Goal: Information Seeking & Learning: Learn about a topic

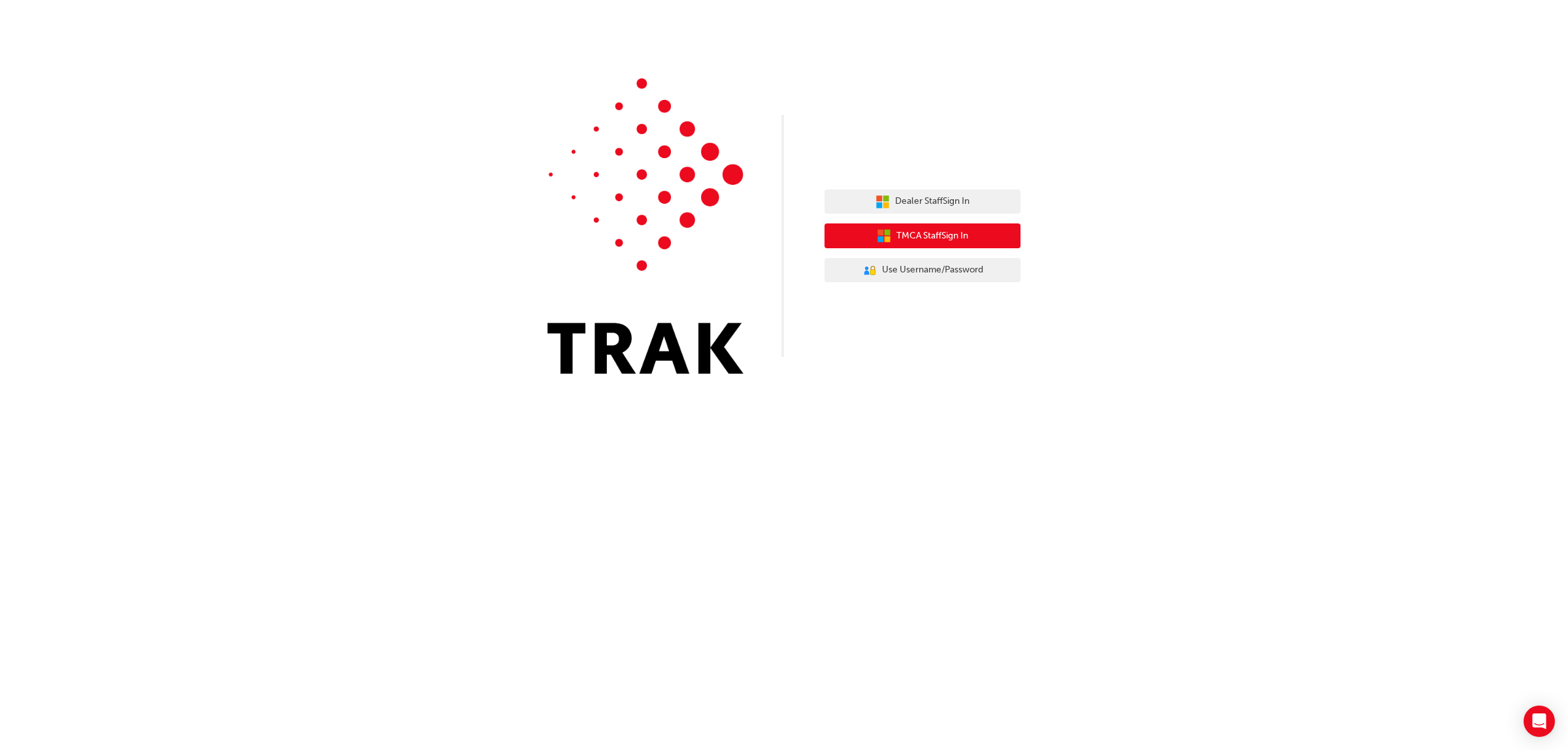
click at [910, 243] on button "TMCA Staff Sign In" at bounding box center [922, 236] width 196 height 25
click at [932, 246] on button "TMCA Staff Sign In" at bounding box center [922, 236] width 196 height 25
click at [911, 197] on span "Dealer Staff Sign In" at bounding box center [932, 201] width 75 height 15
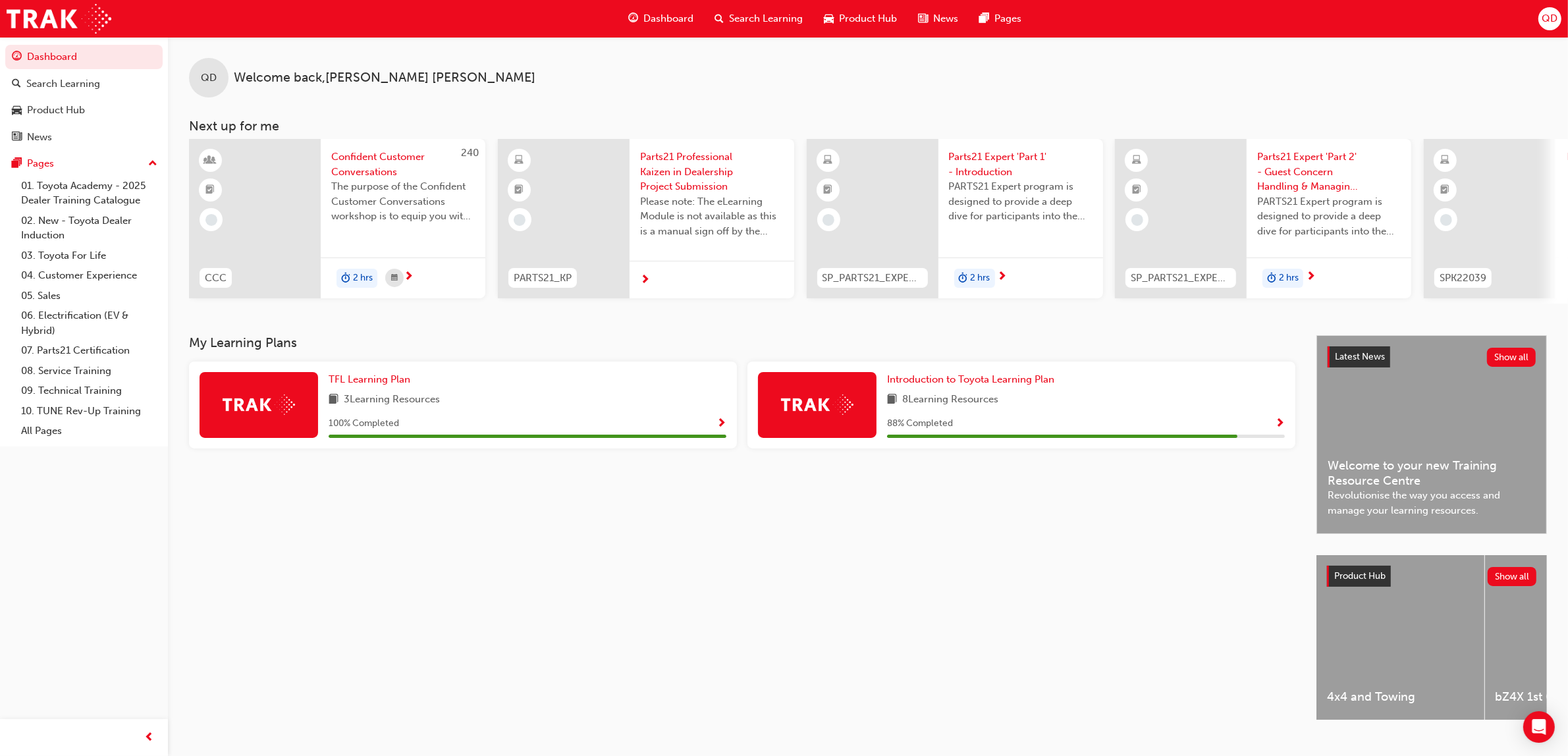
click at [757, 18] on span "Search Learning" at bounding box center [766, 19] width 74 height 15
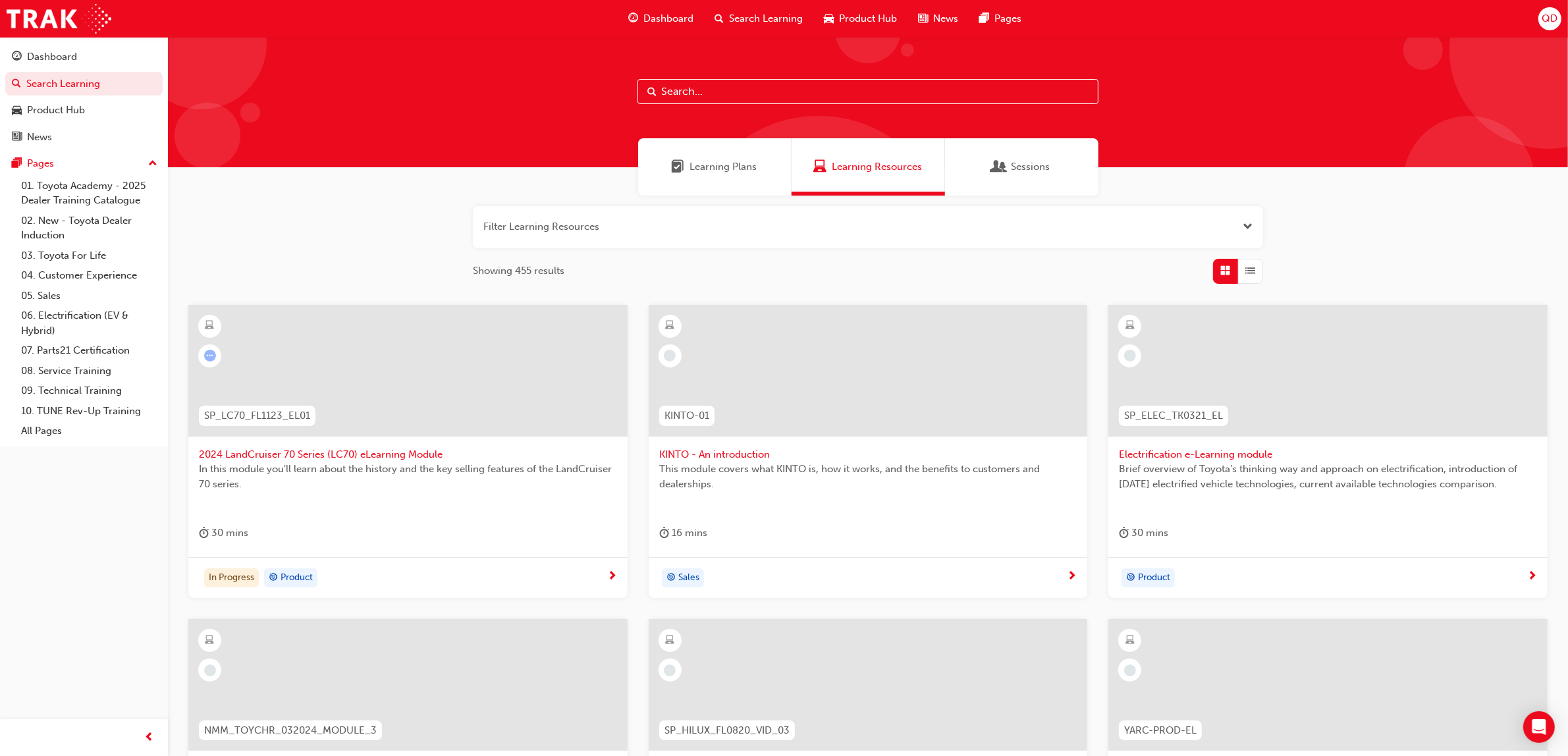
click at [400, 475] on span "In this module you'll learn about the history and the key selling features of t…" at bounding box center [408, 476] width 418 height 29
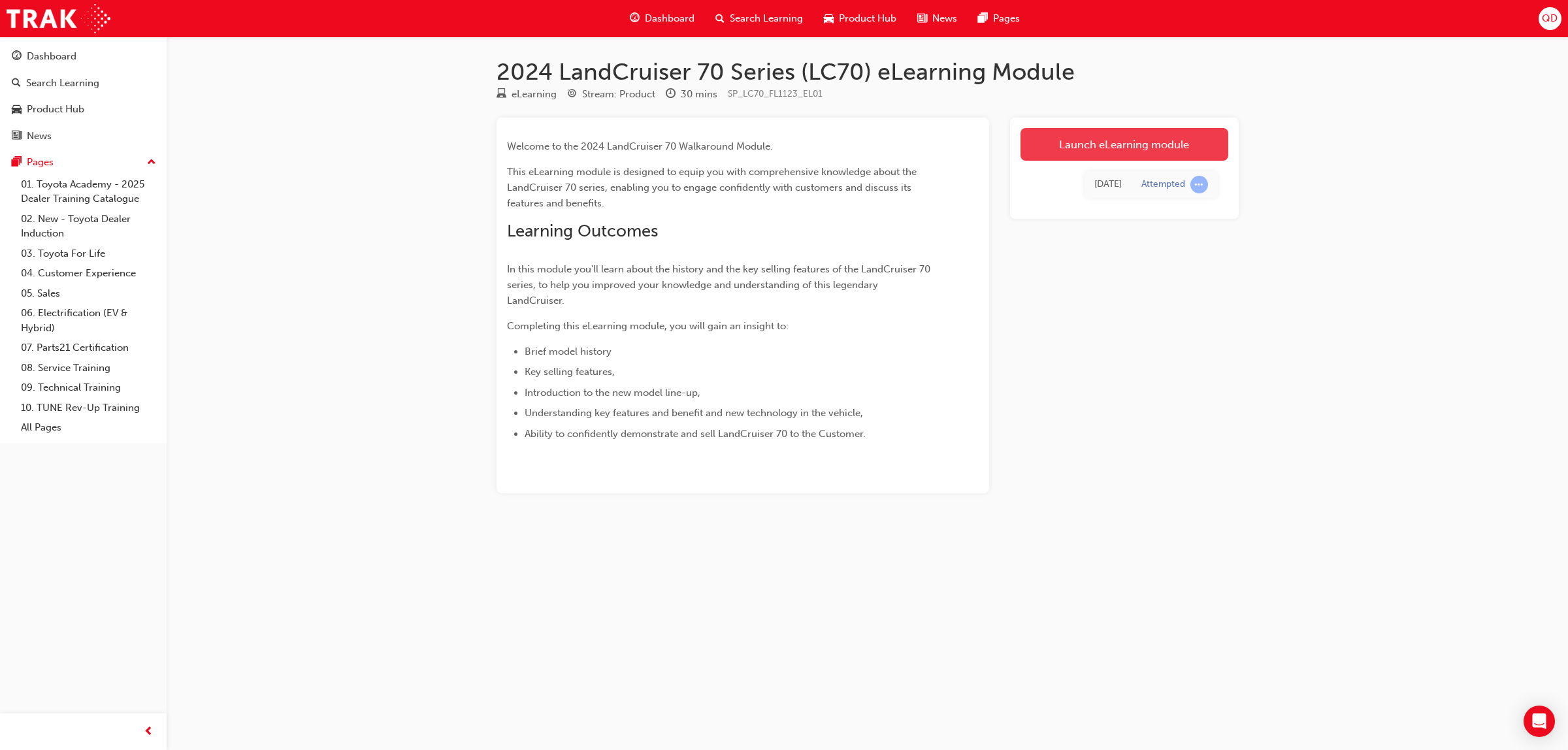
click at [1151, 148] on link "Launch eLearning module" at bounding box center [1125, 144] width 208 height 33
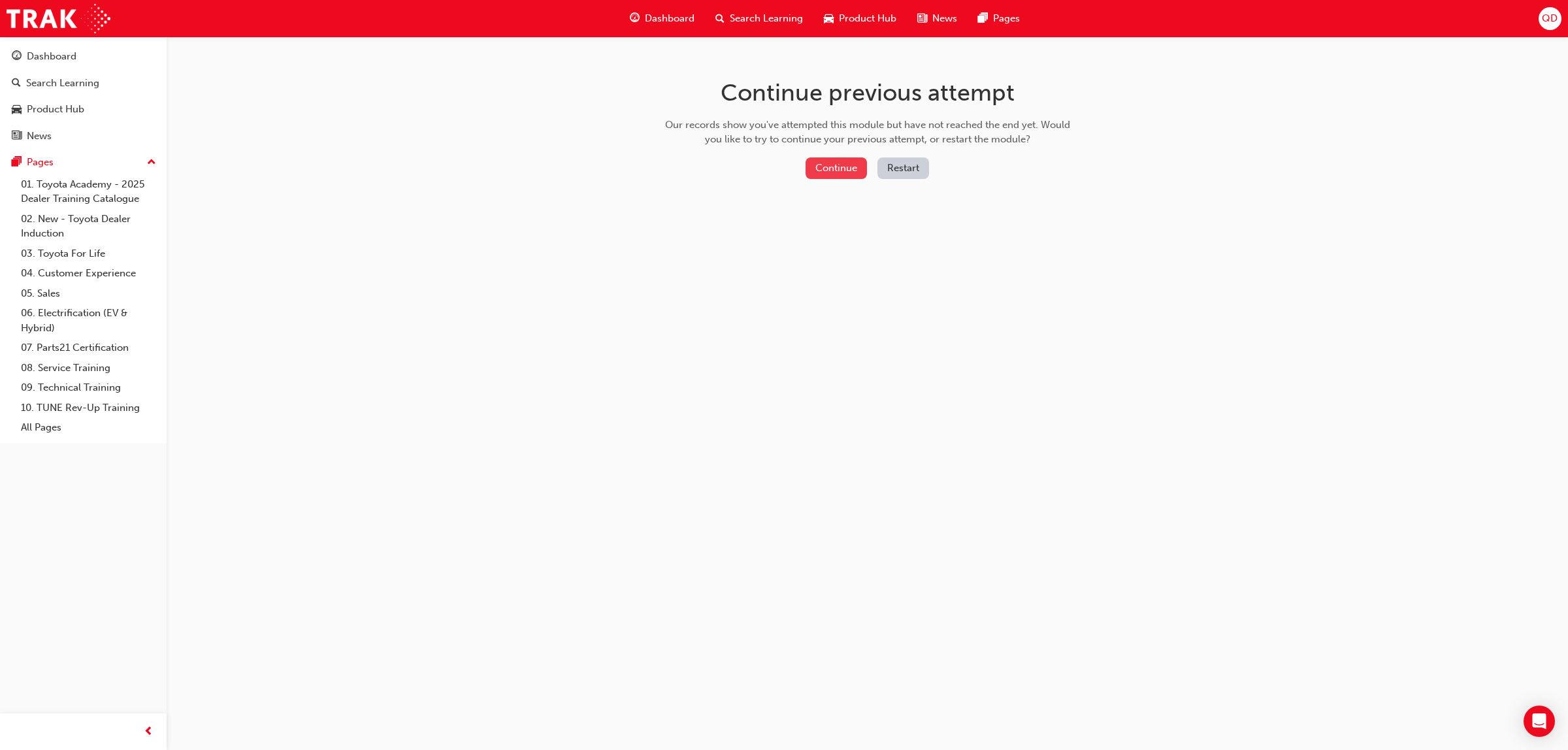
click at [815, 164] on button "Continue" at bounding box center [836, 168] width 61 height 21
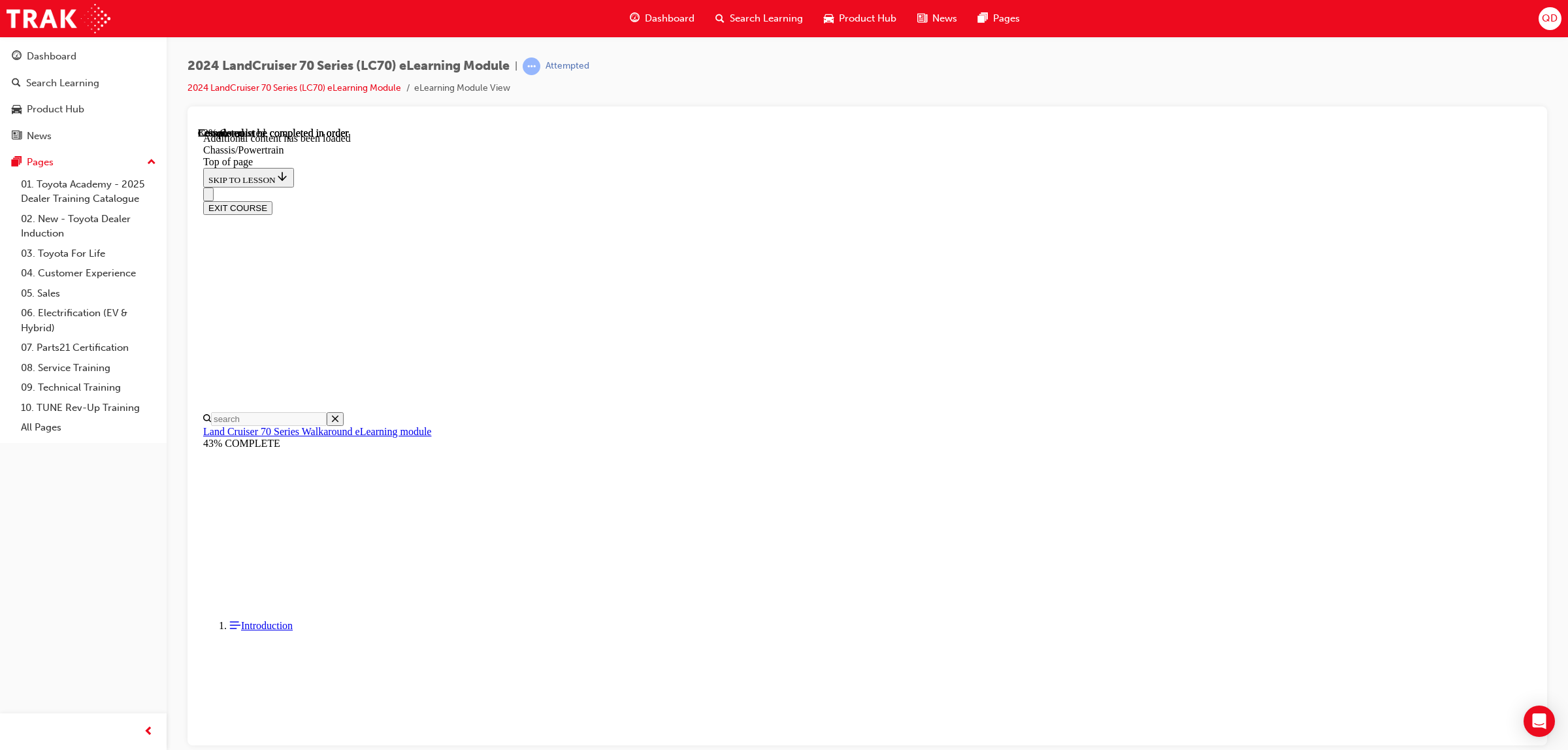
scroll to position [1878, 0]
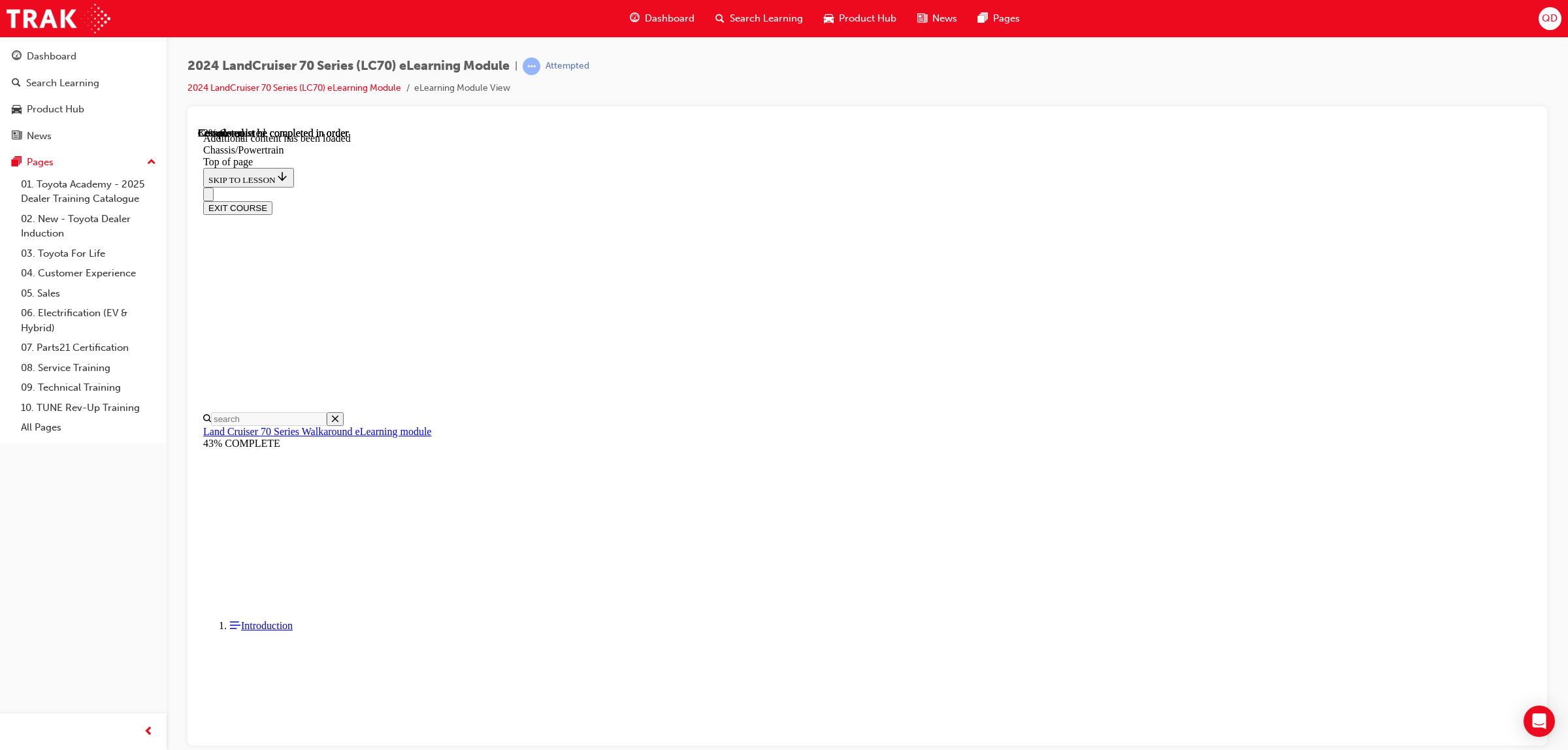
scroll to position [191, 0]
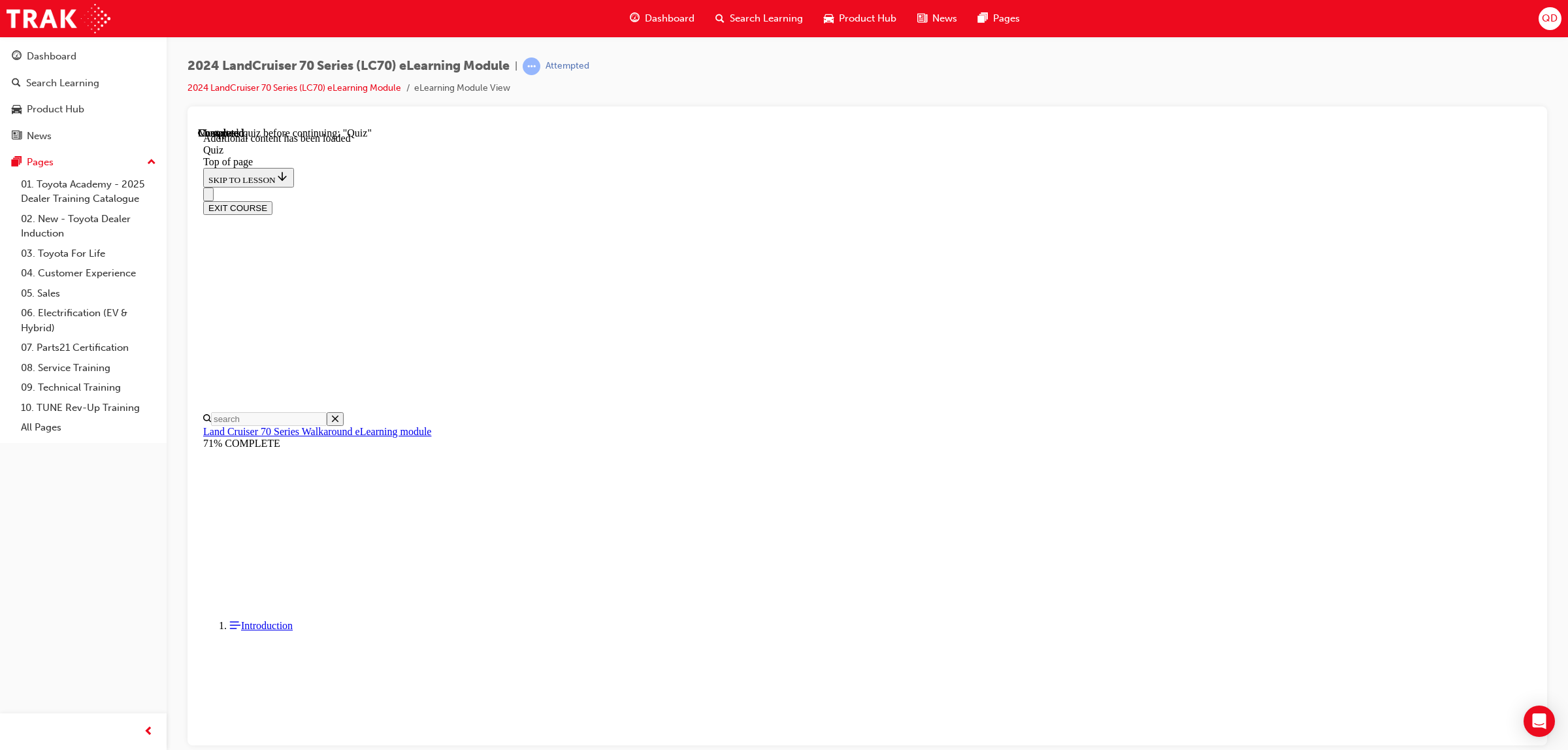
scroll to position [40, 0]
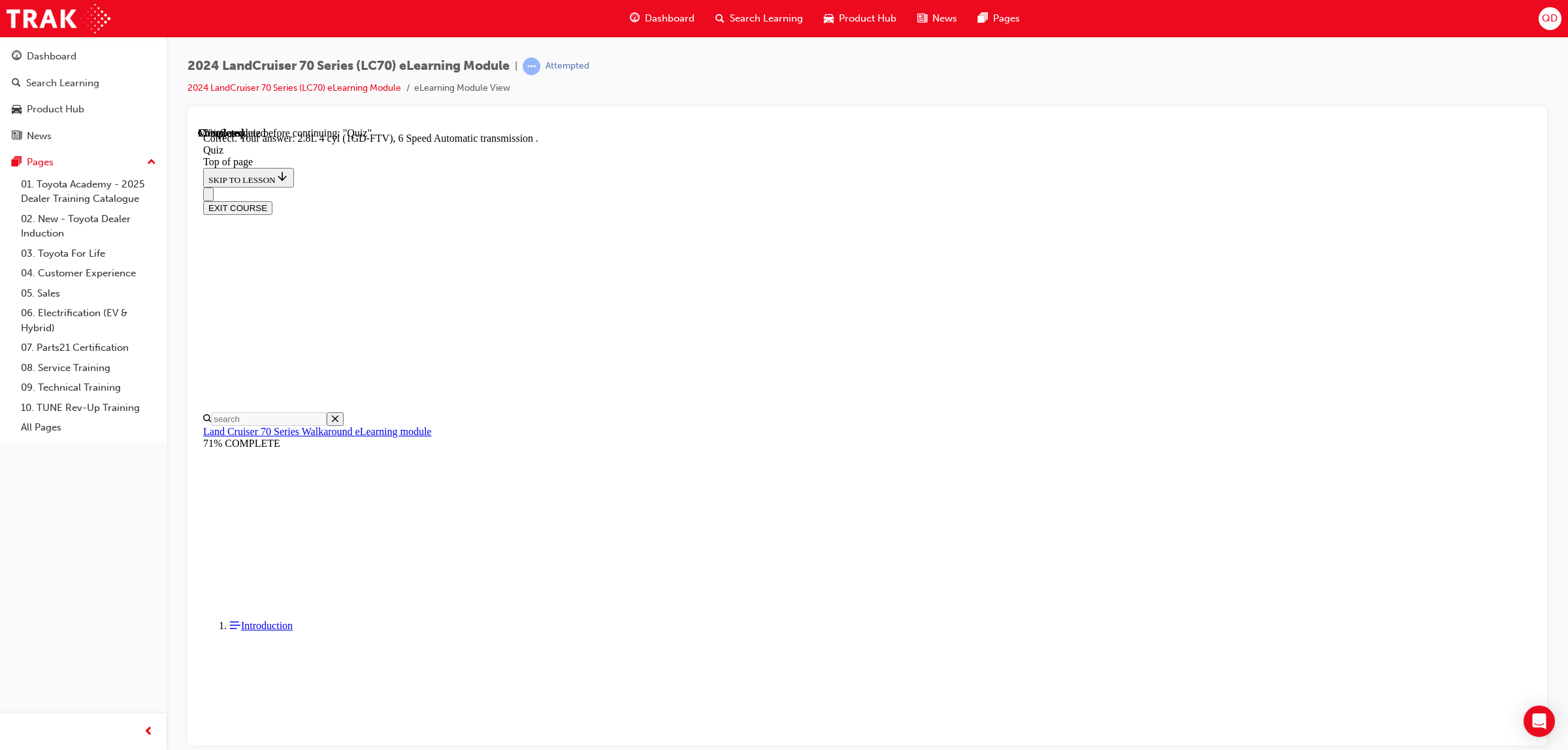
scroll to position [40, 0]
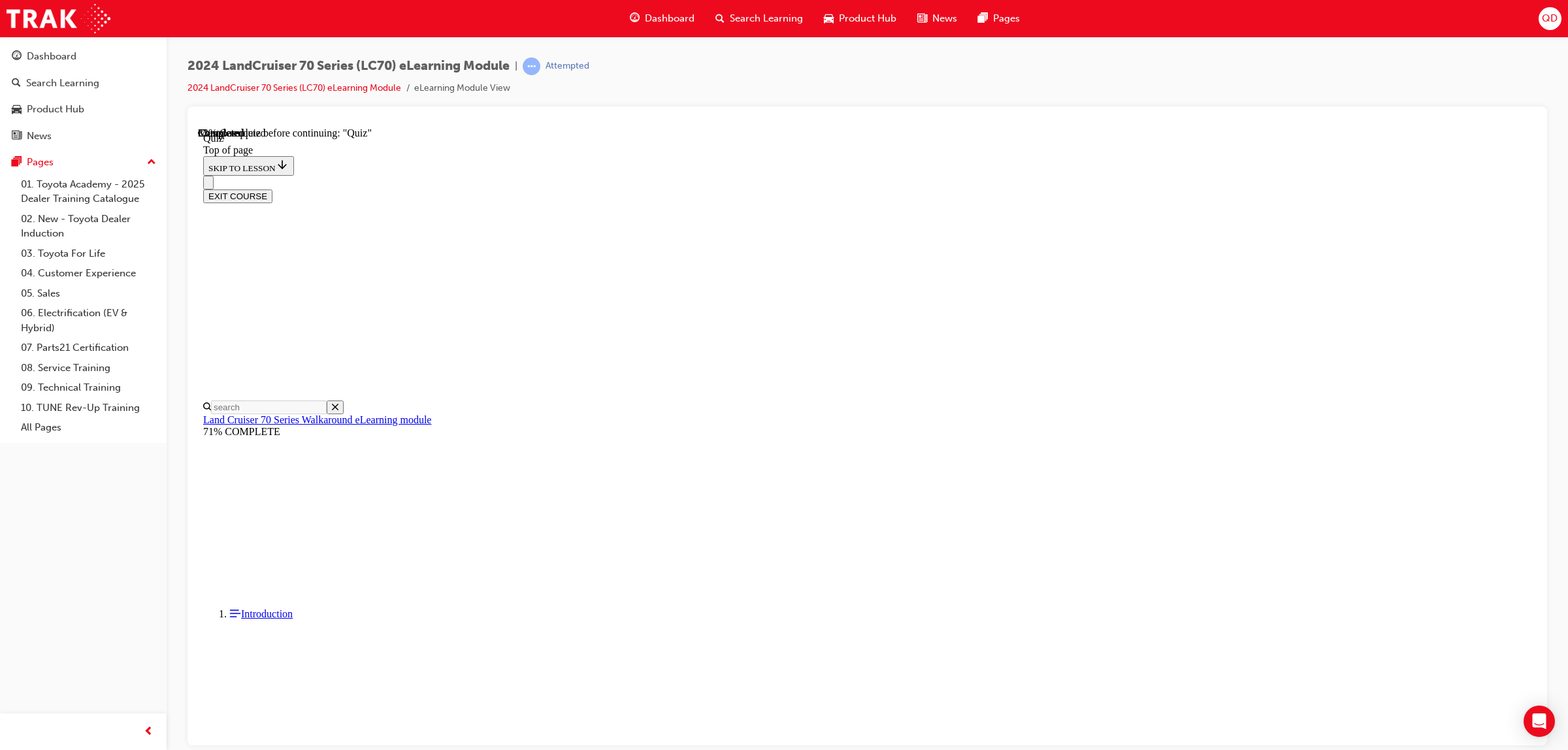
scroll to position [40, 0]
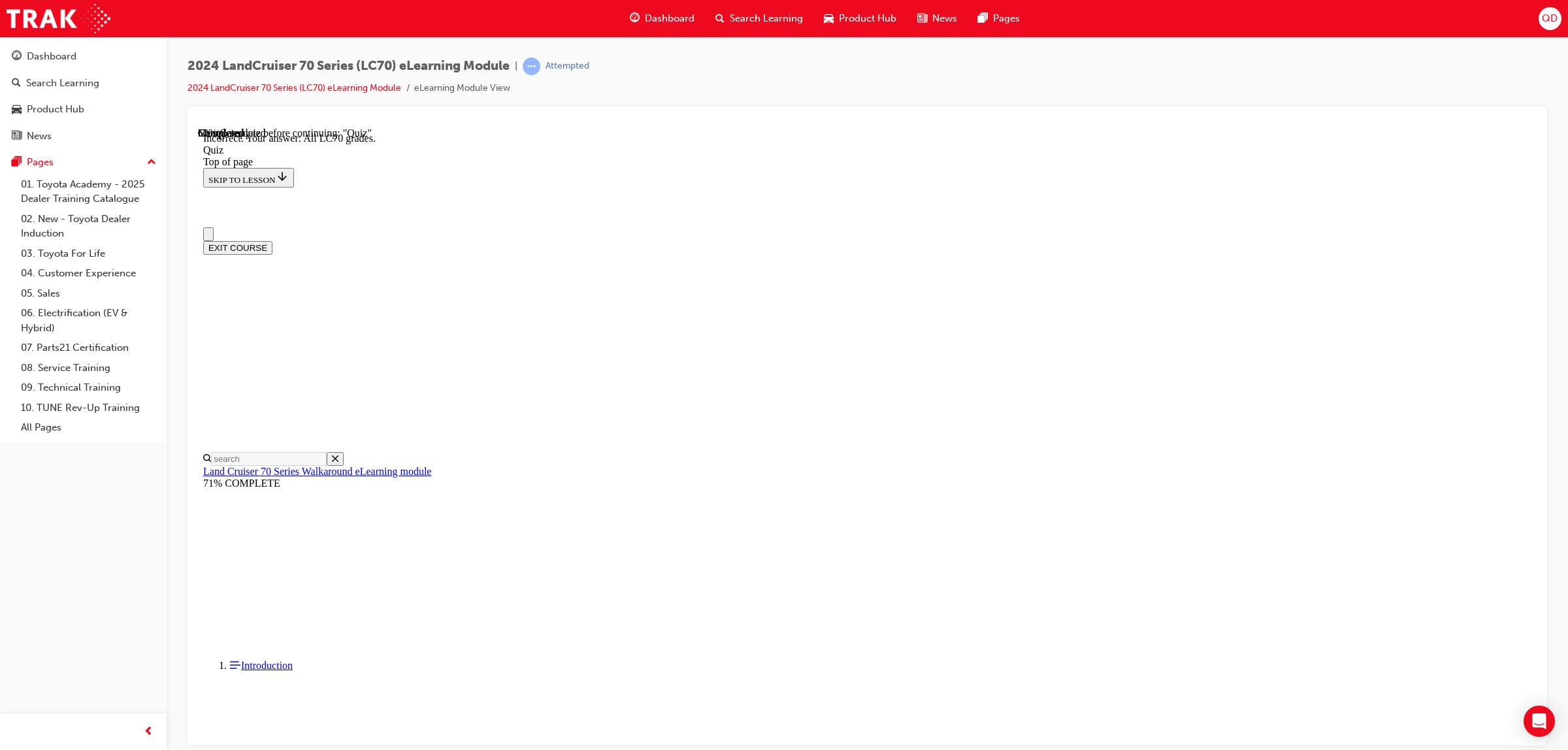
scroll to position [0, 0]
drag, startPoint x: 787, startPoint y: 244, endPoint x: 752, endPoint y: 304, distance: 69.5
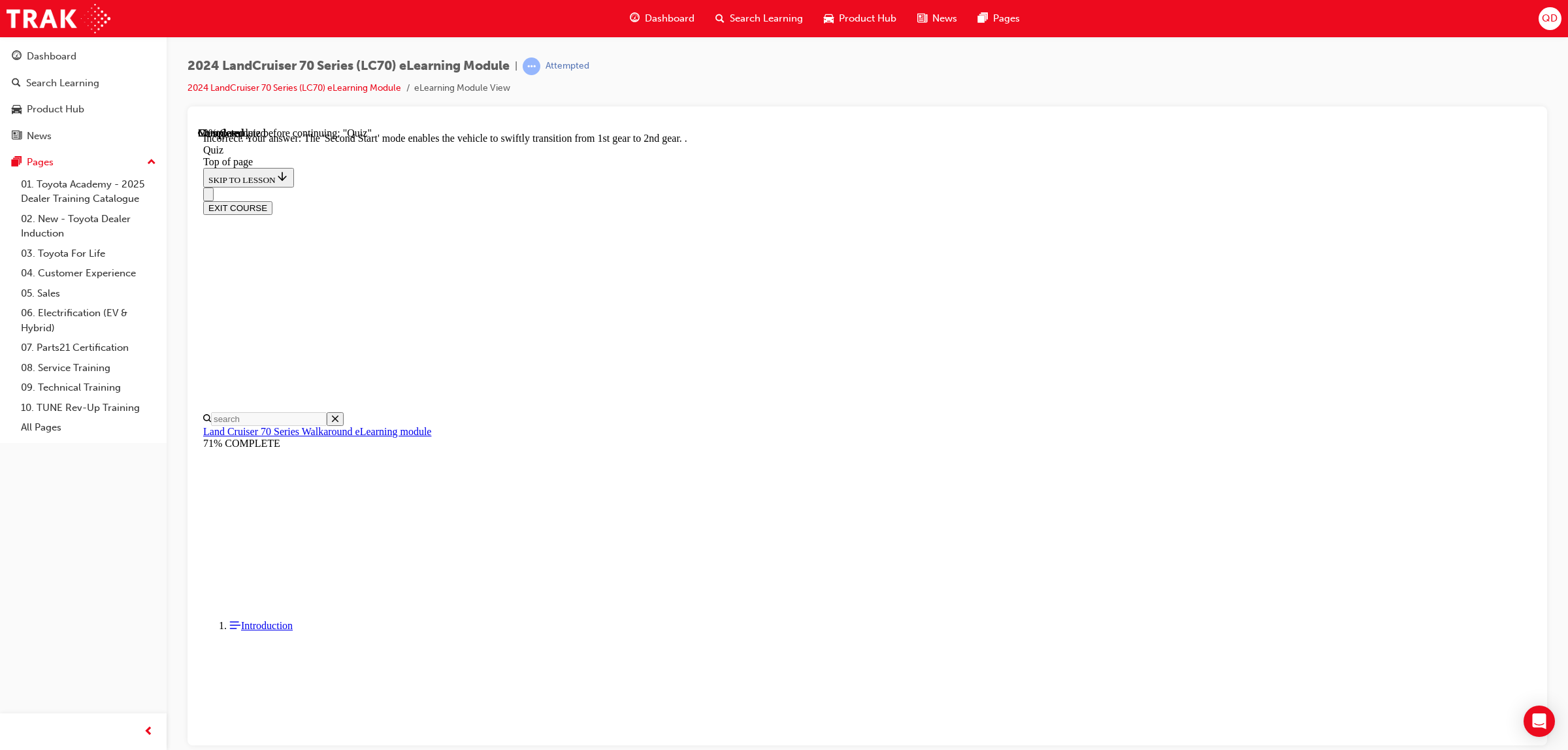
scroll to position [186, 0]
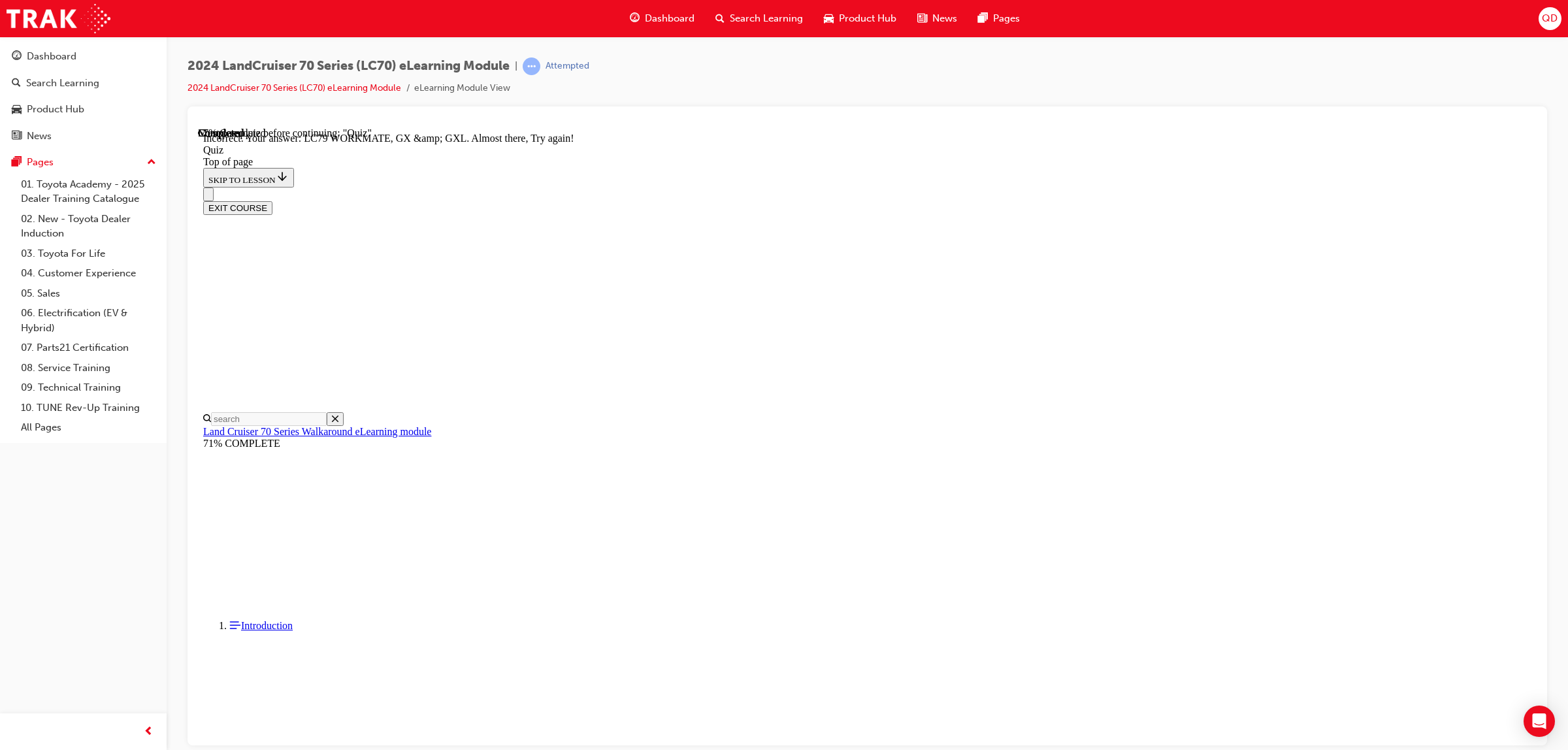
scroll to position [176, 0]
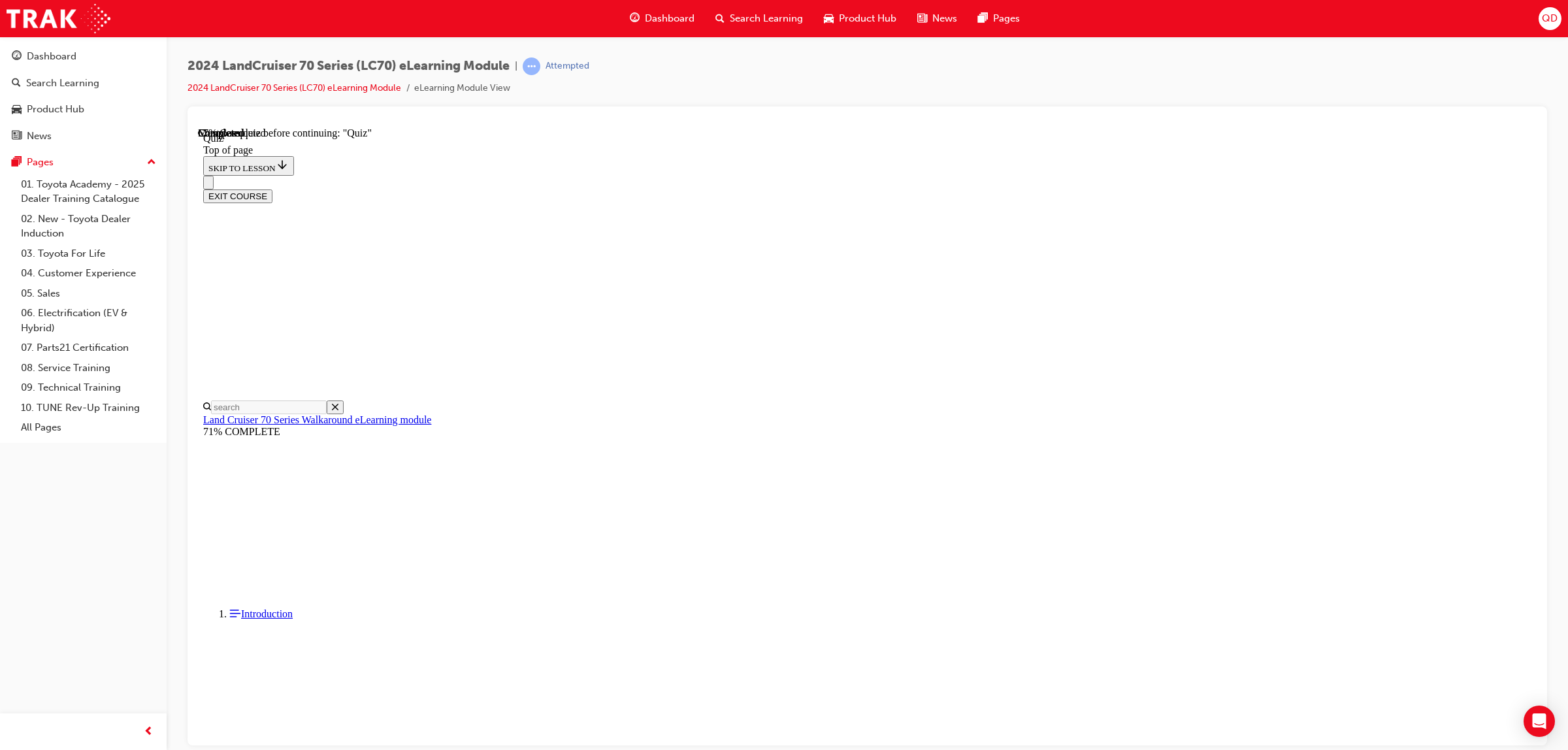
scroll to position [40, 0]
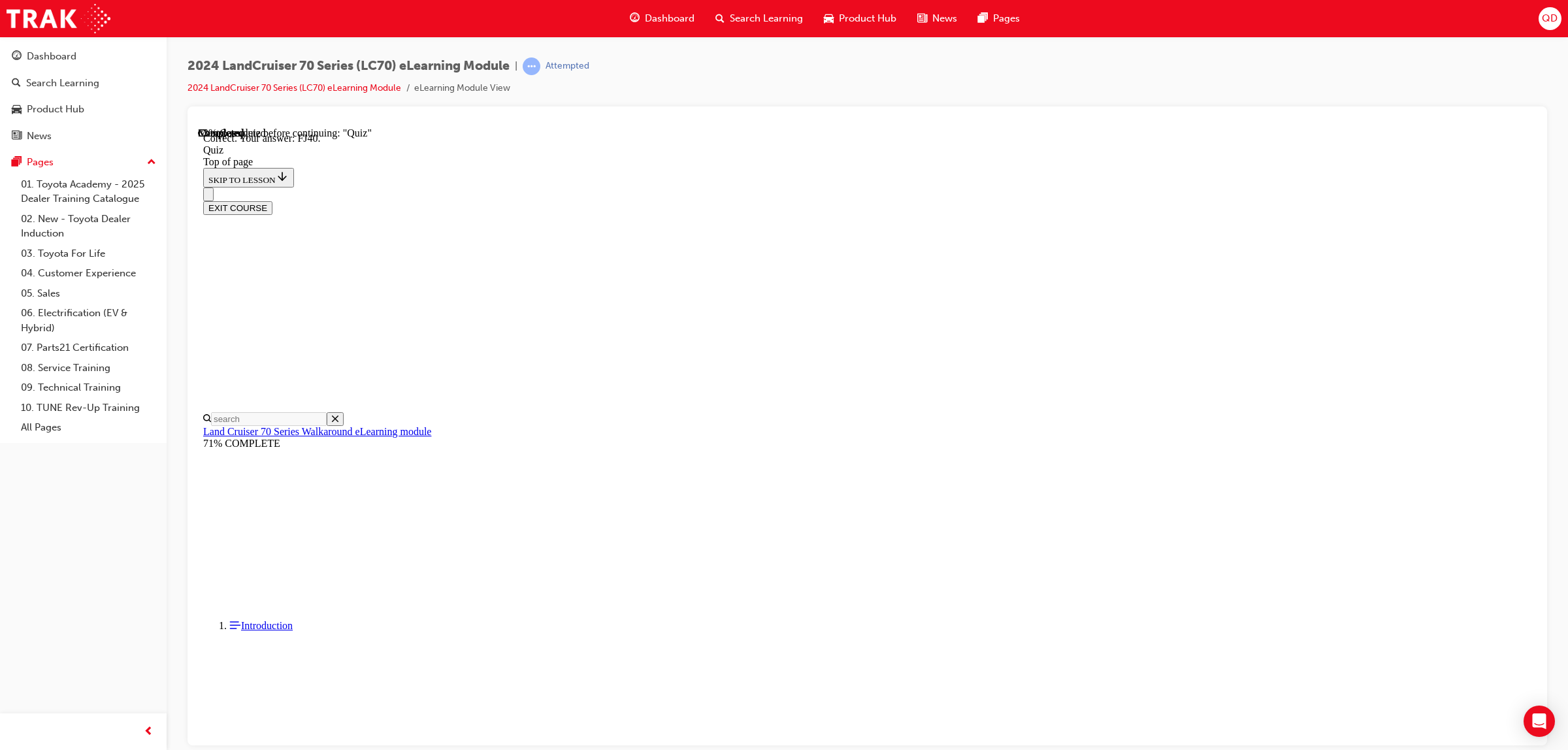
scroll to position [40, 0]
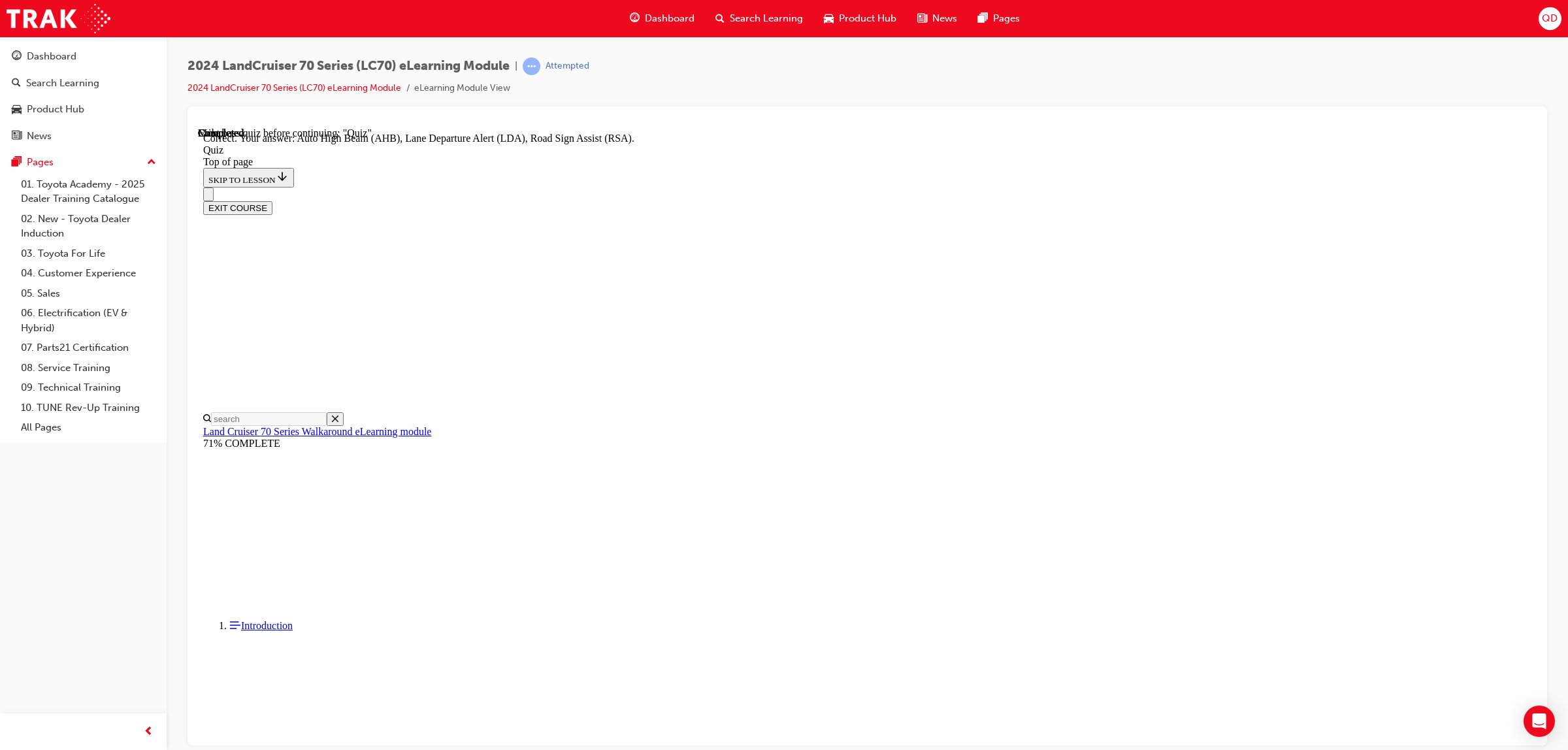
scroll to position [183, 0]
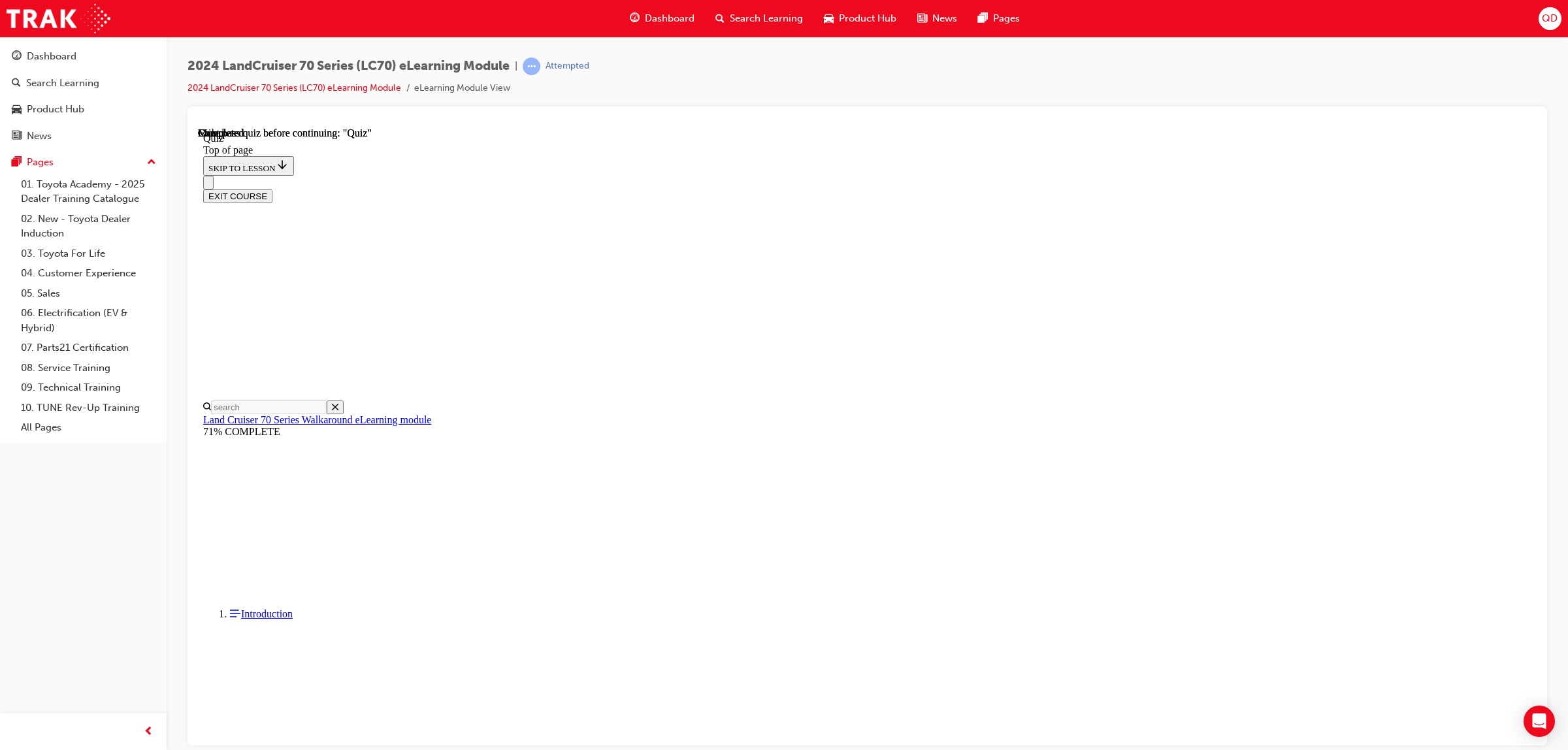
scroll to position [91, 0]
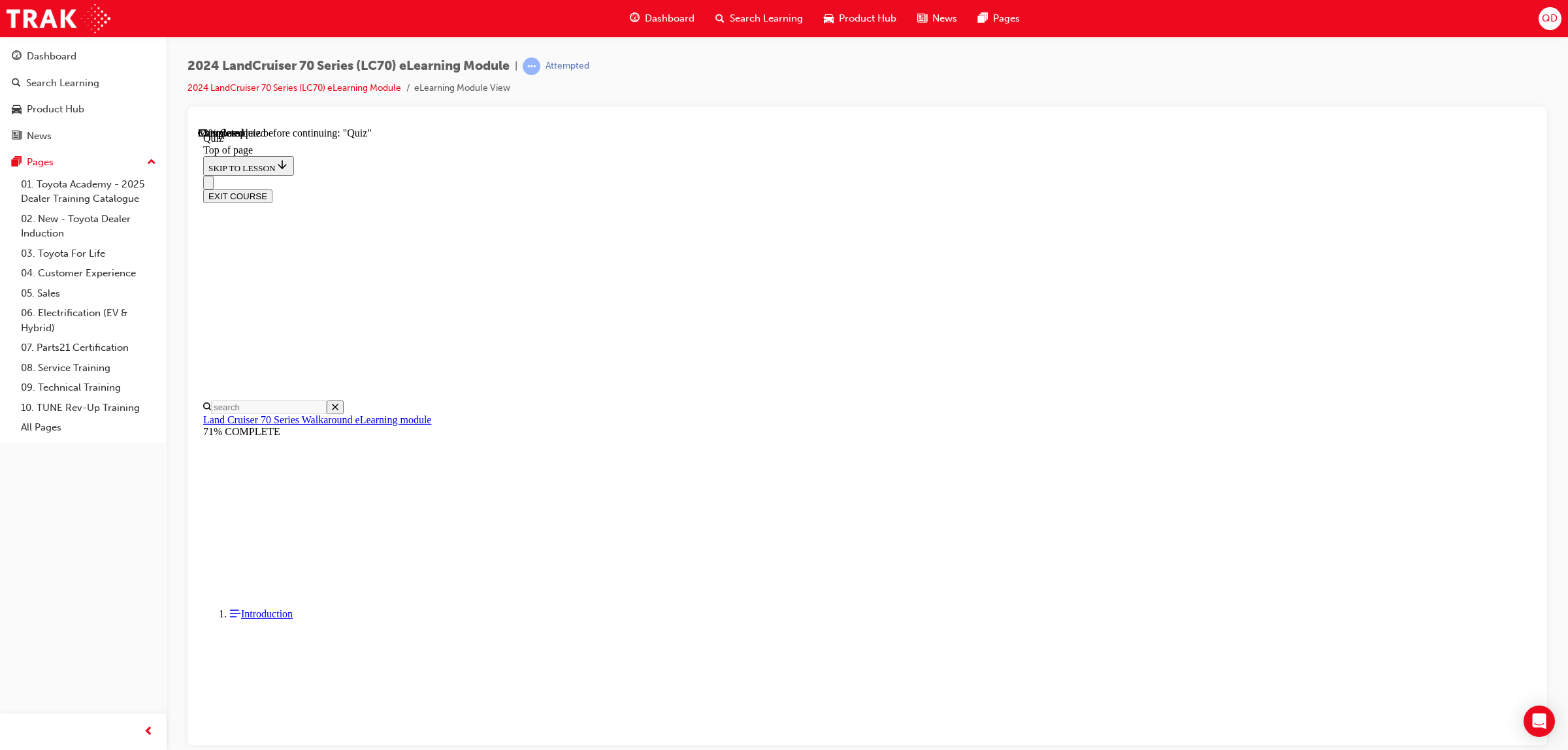
scroll to position [40, 0]
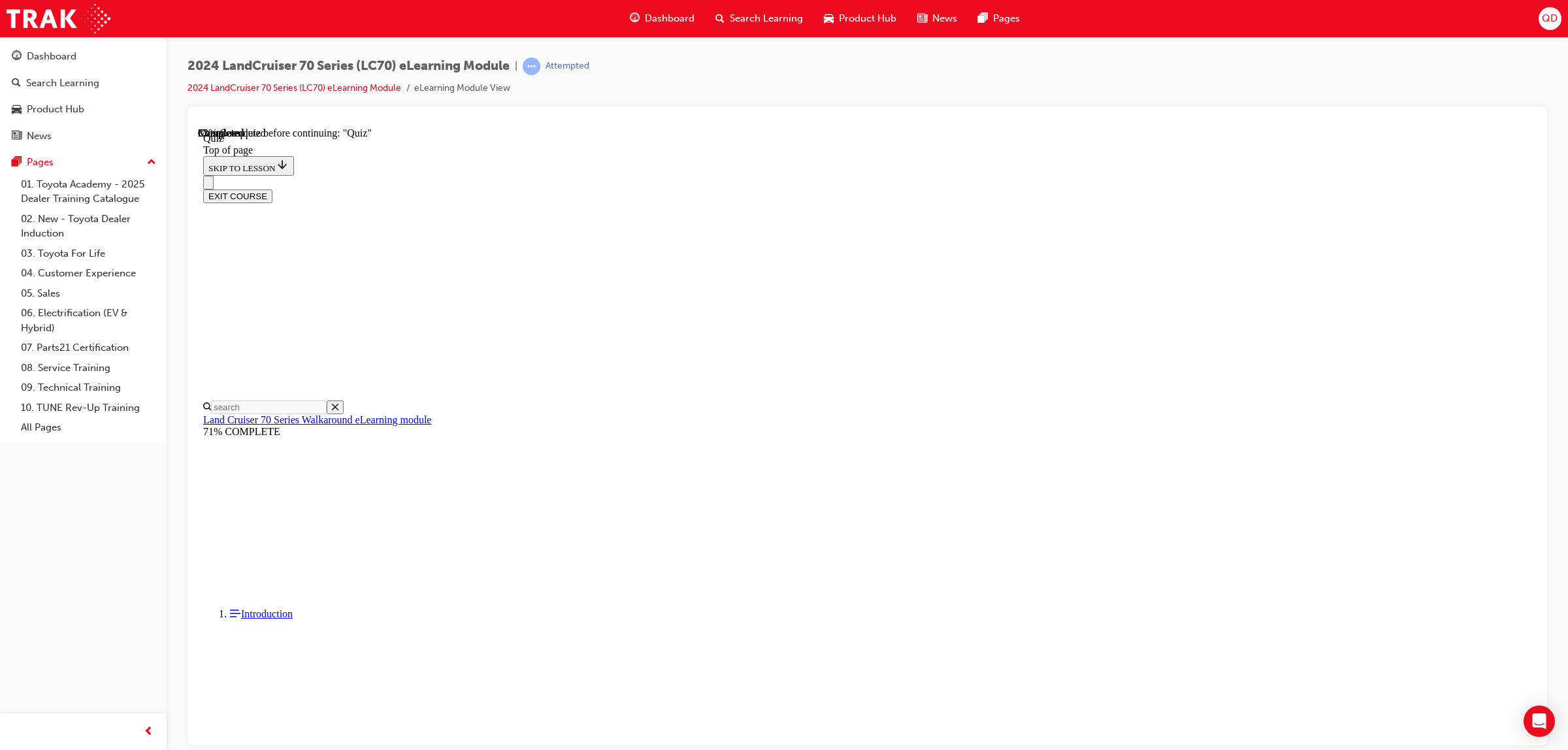
drag, startPoint x: 972, startPoint y: 720, endPoint x: 969, endPoint y: 709, distance: 11.4
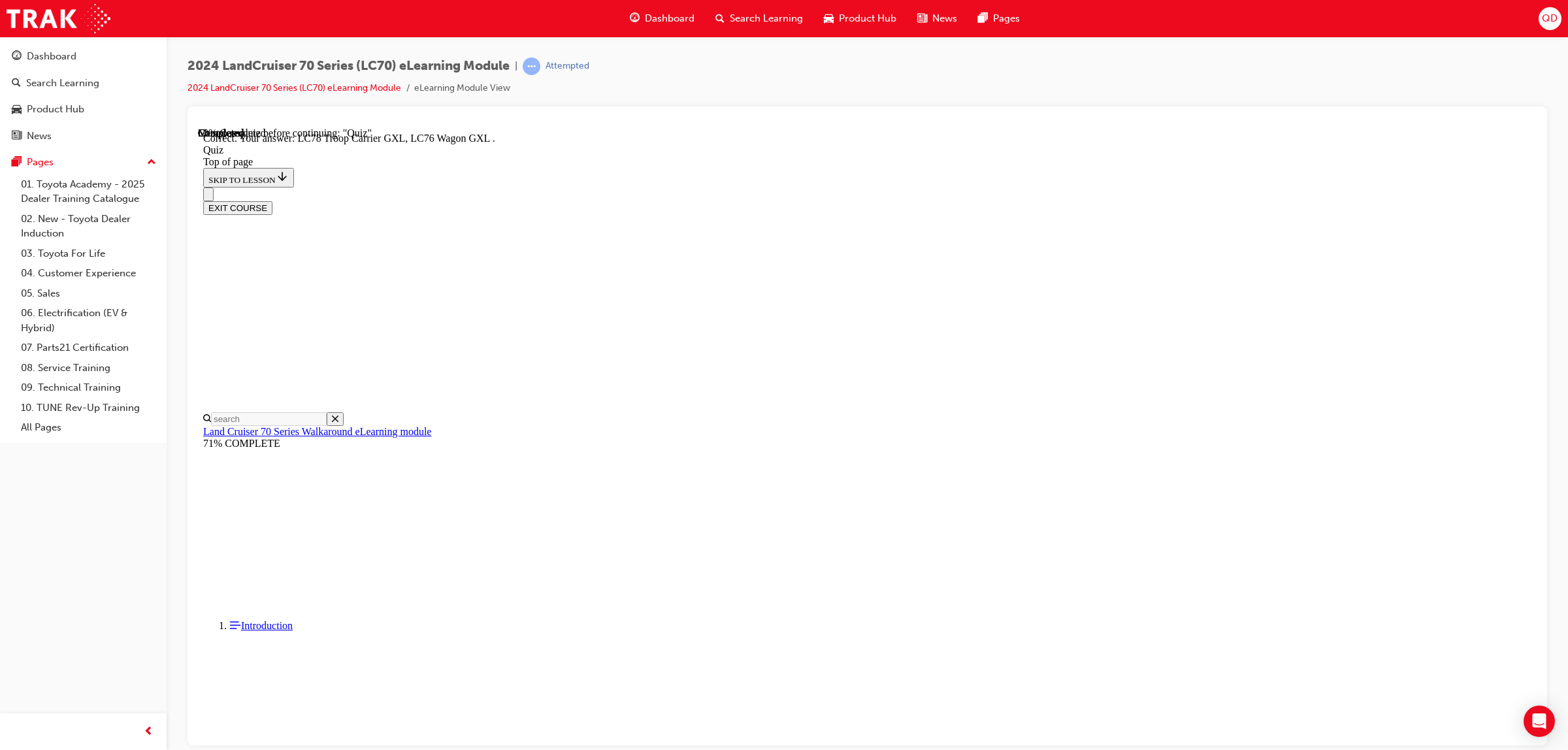
scroll to position [183, 0]
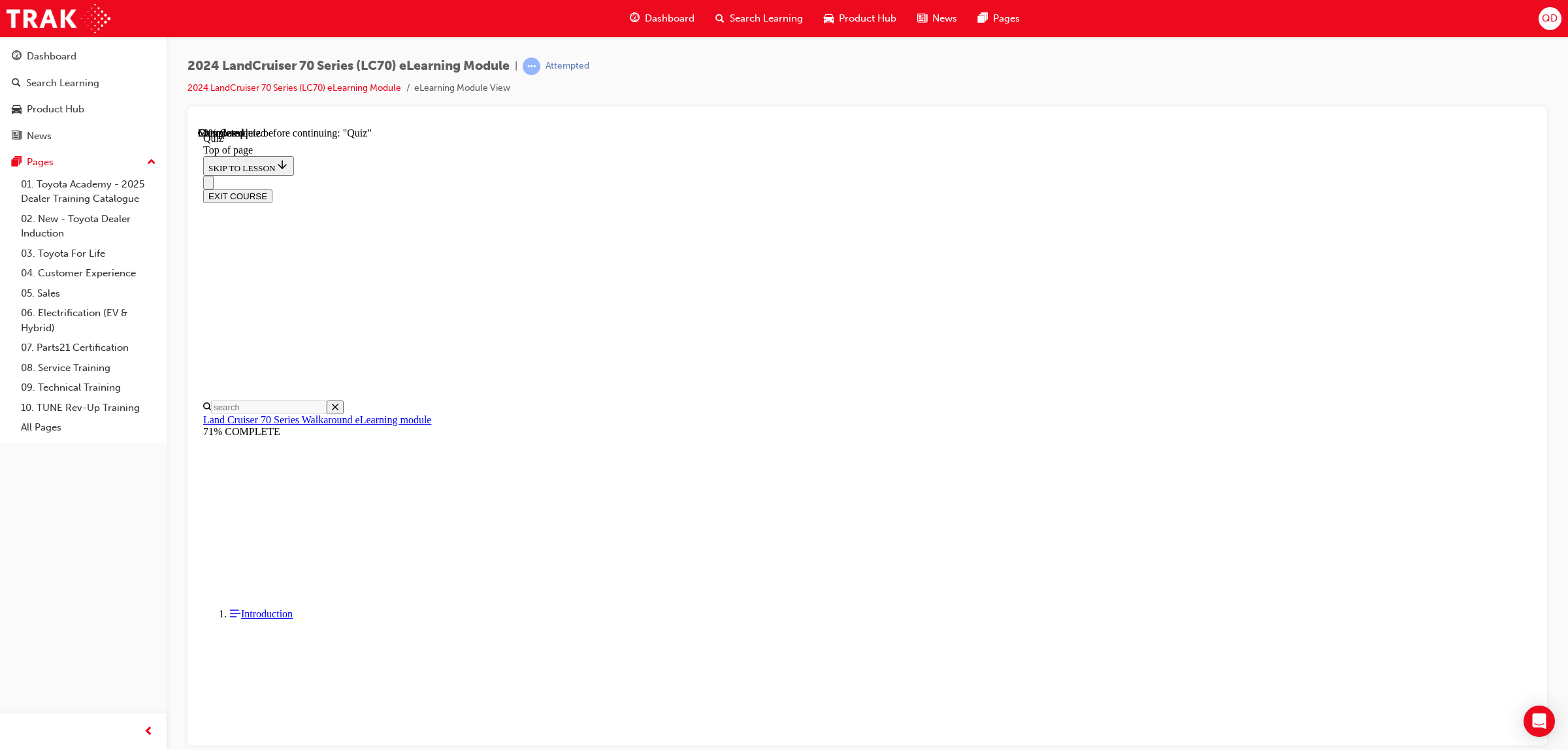
scroll to position [40, 0]
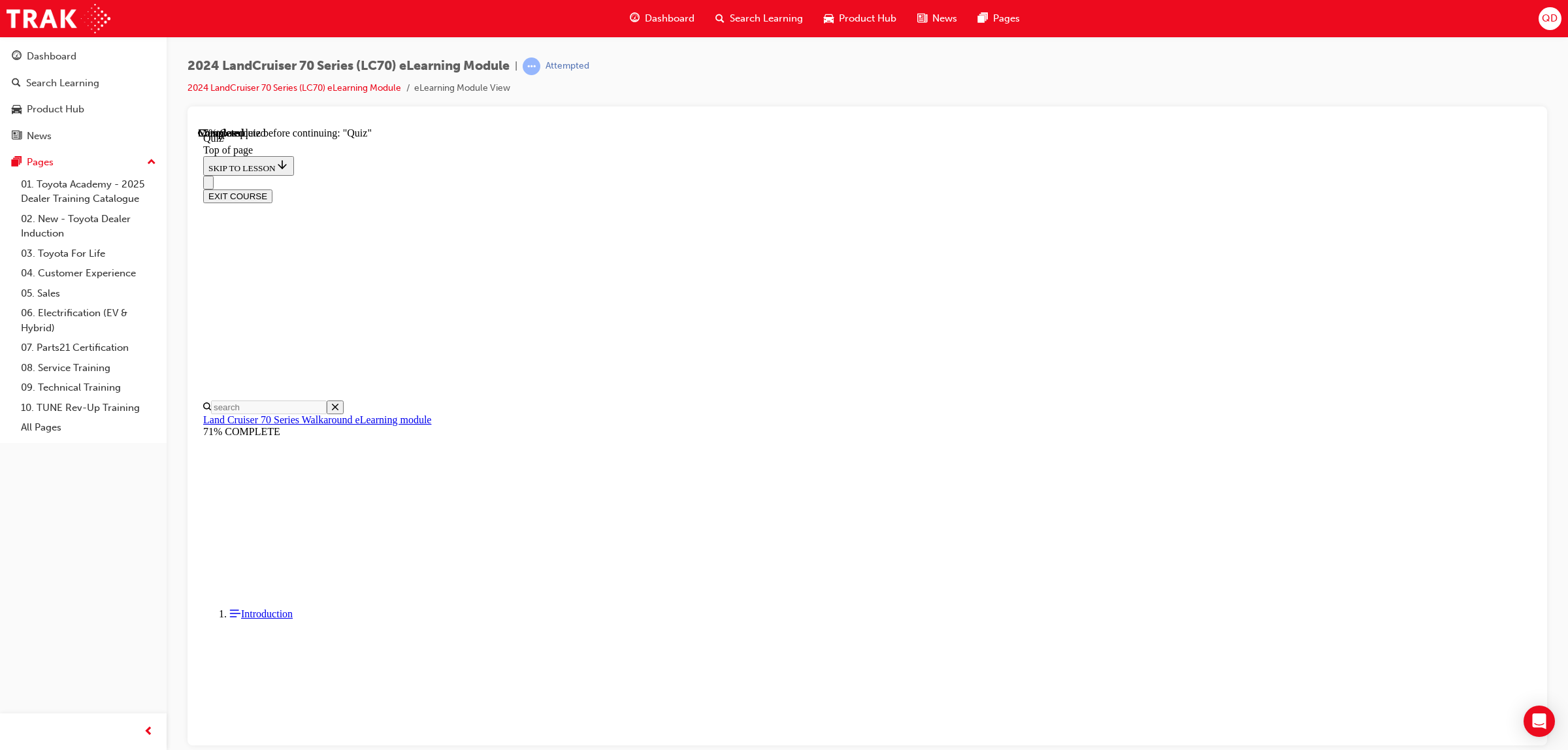
drag, startPoint x: 831, startPoint y: 480, endPoint x: 824, endPoint y: 551, distance: 71.3
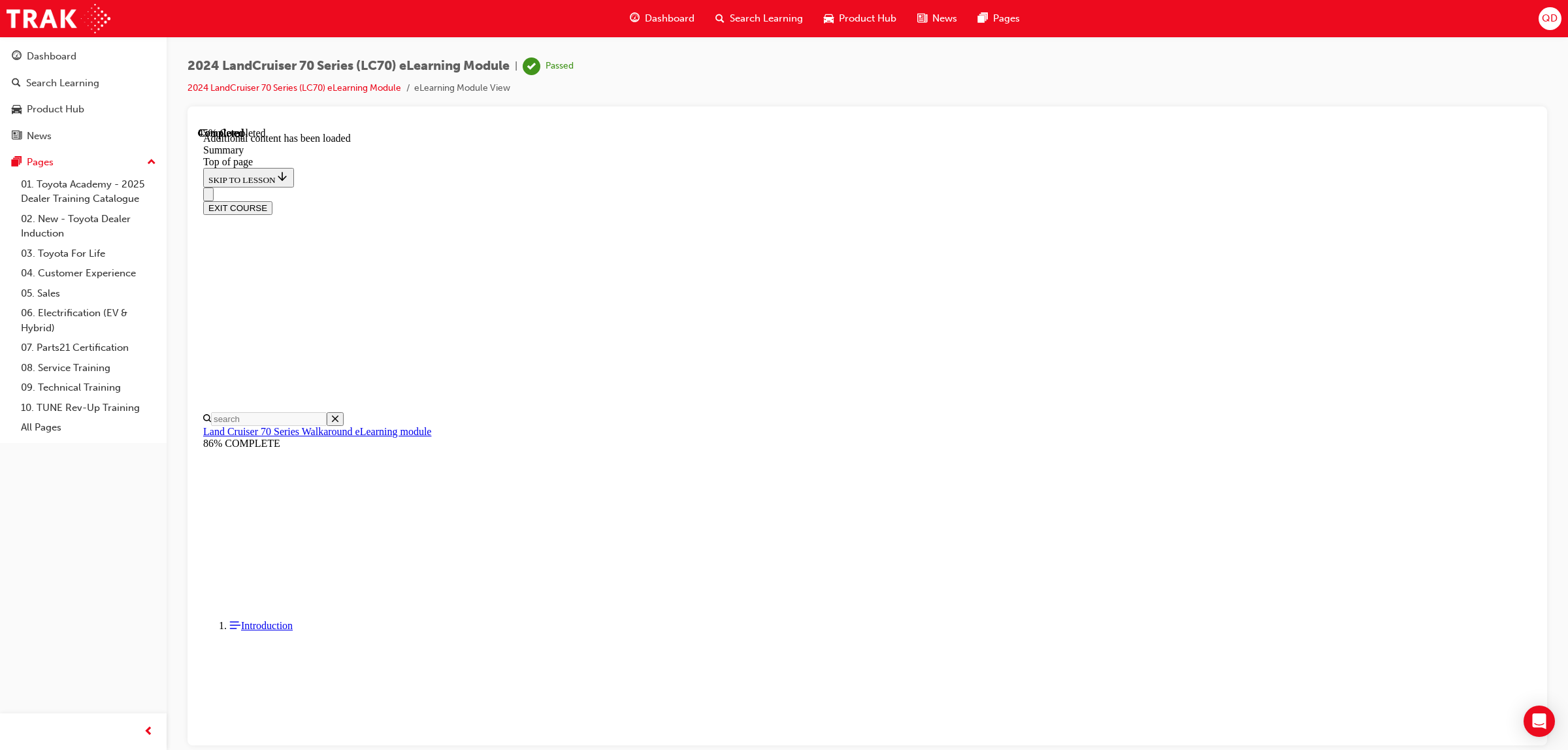
scroll to position [615, 0]
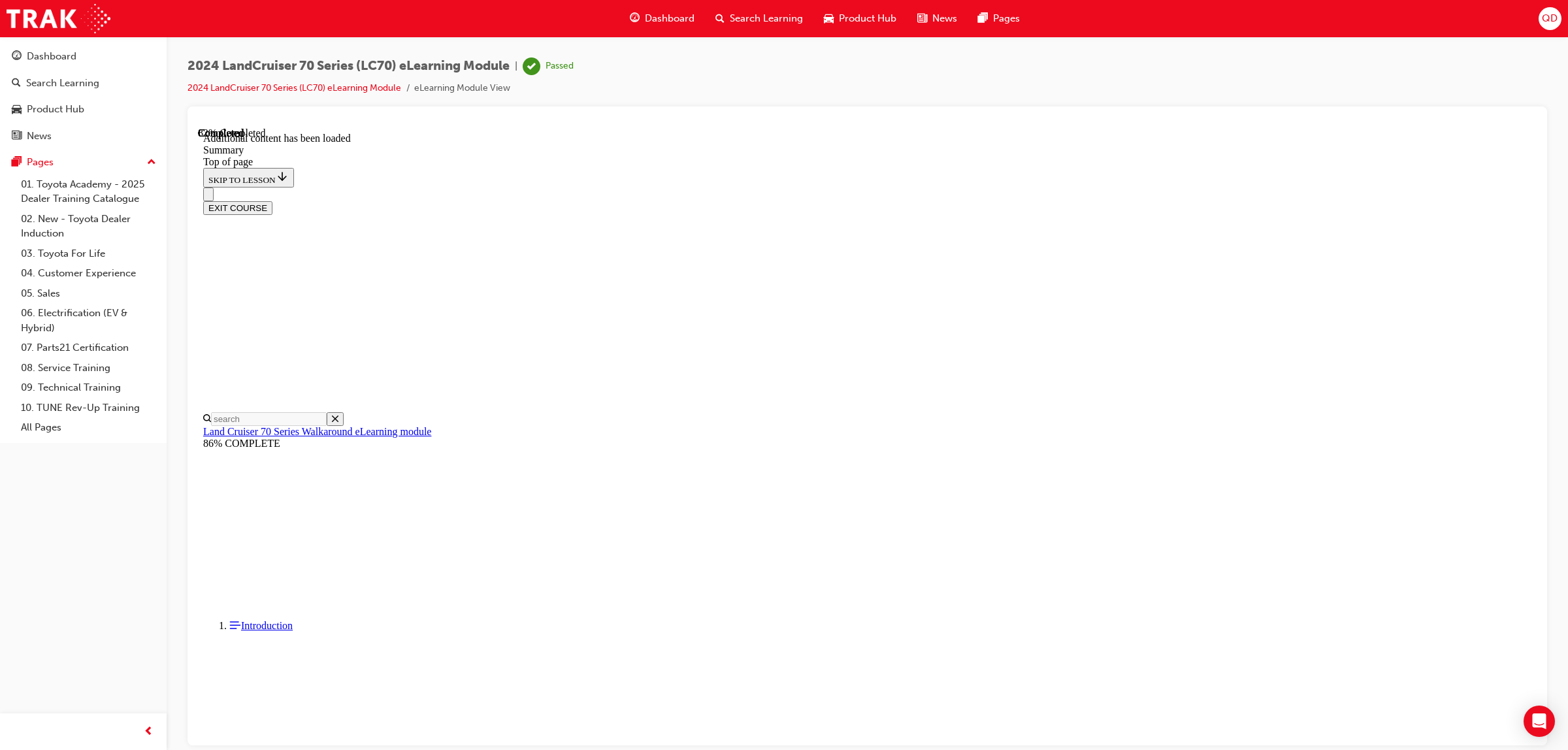
click at [273, 201] on button "EXIT COURSE" at bounding box center [237, 207] width 69 height 14
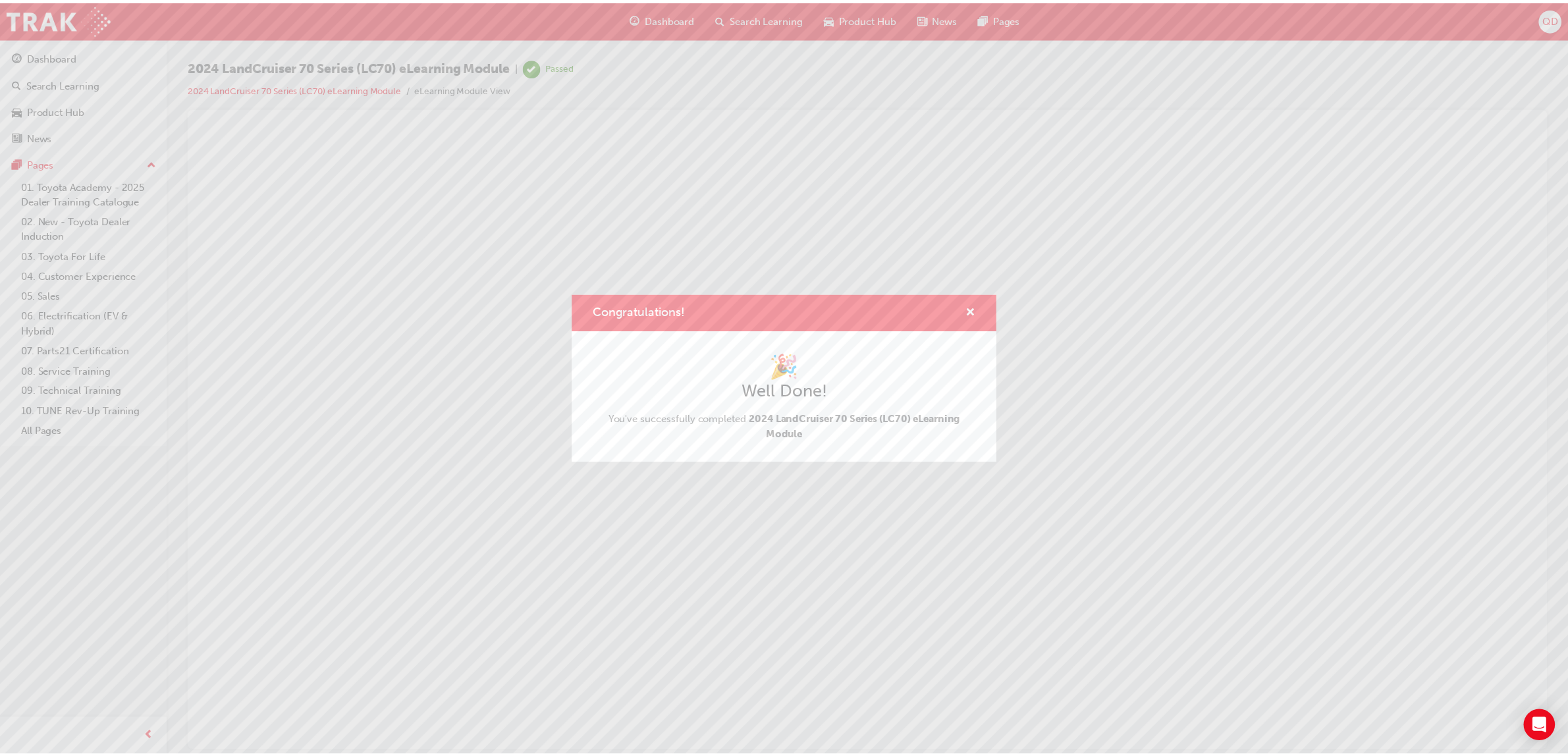
scroll to position [0, 0]
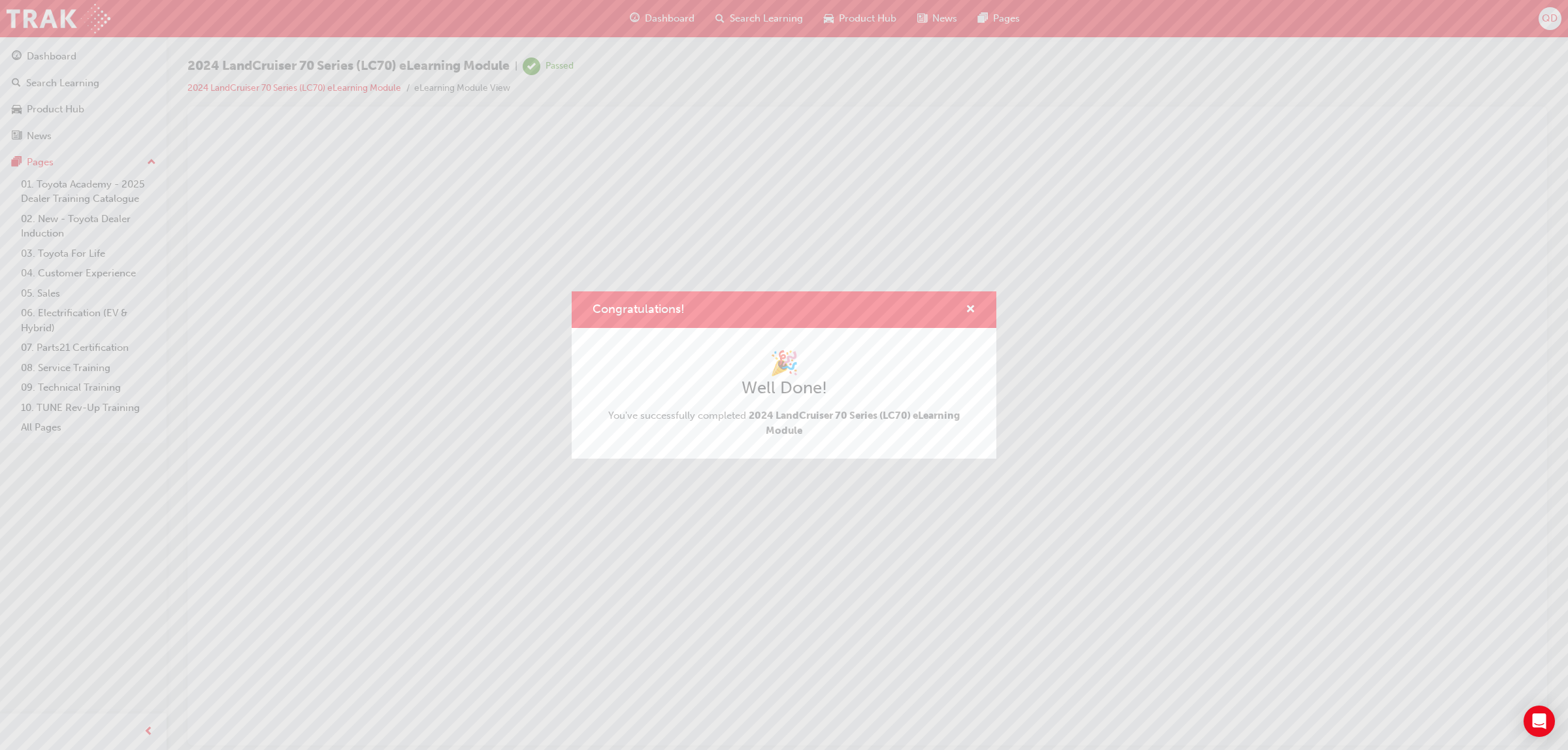
click at [975, 307] on div "Congratulations!" at bounding box center [784, 310] width 425 height 37
click at [966, 315] on span "cross-icon" at bounding box center [971, 310] width 10 height 12
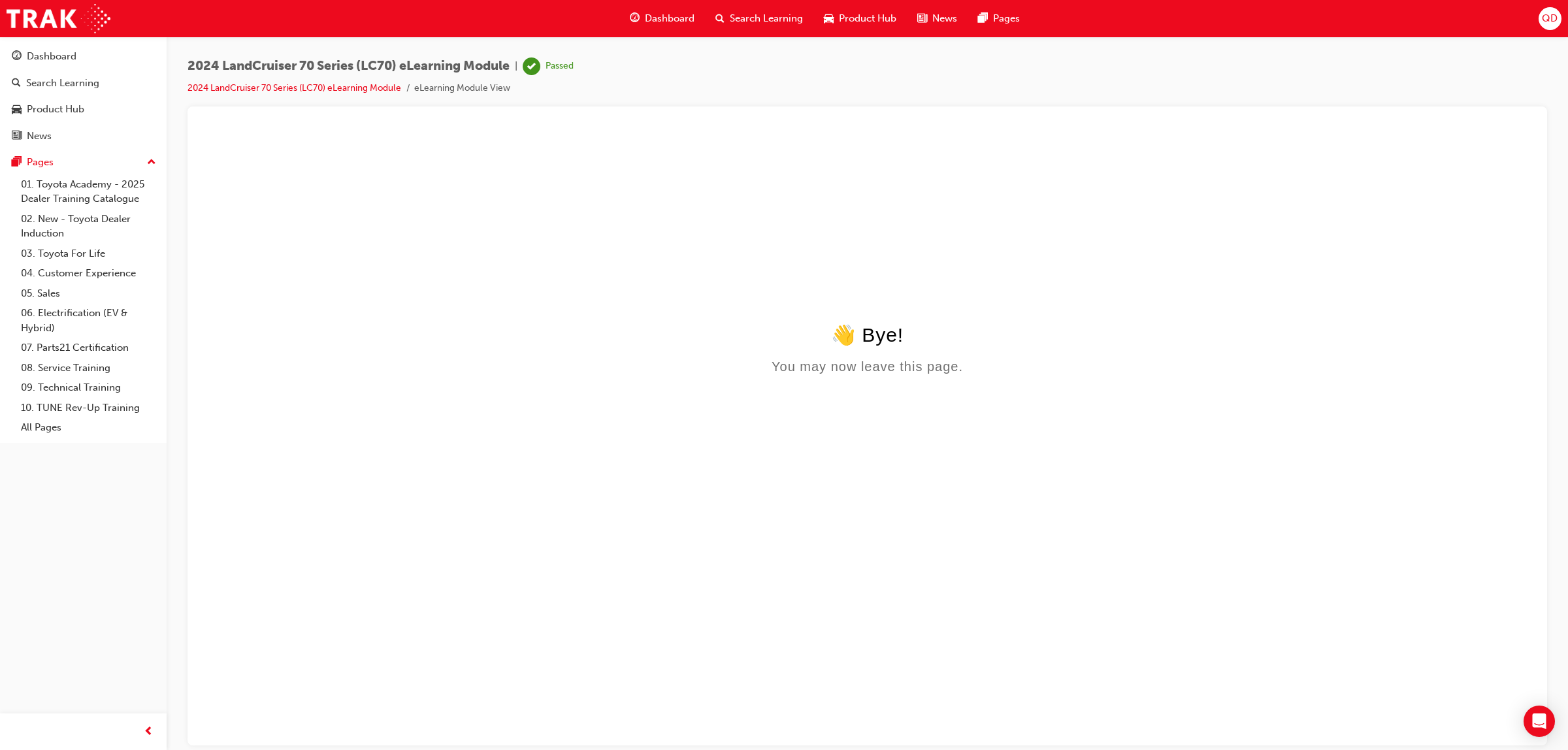
click at [639, 14] on div "Dashboard" at bounding box center [662, 19] width 85 height 27
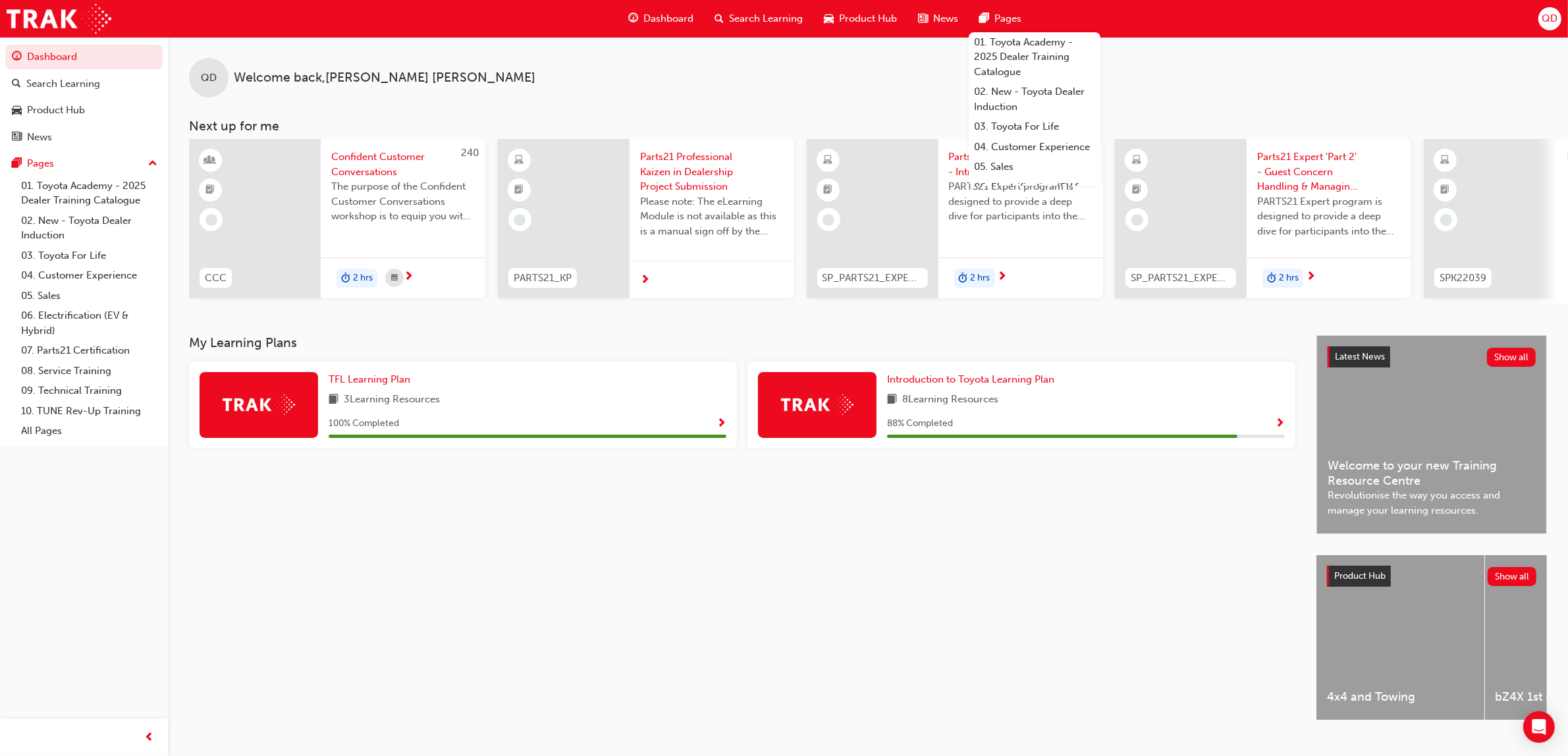
click at [741, 23] on span "Search Learning" at bounding box center [766, 19] width 74 height 15
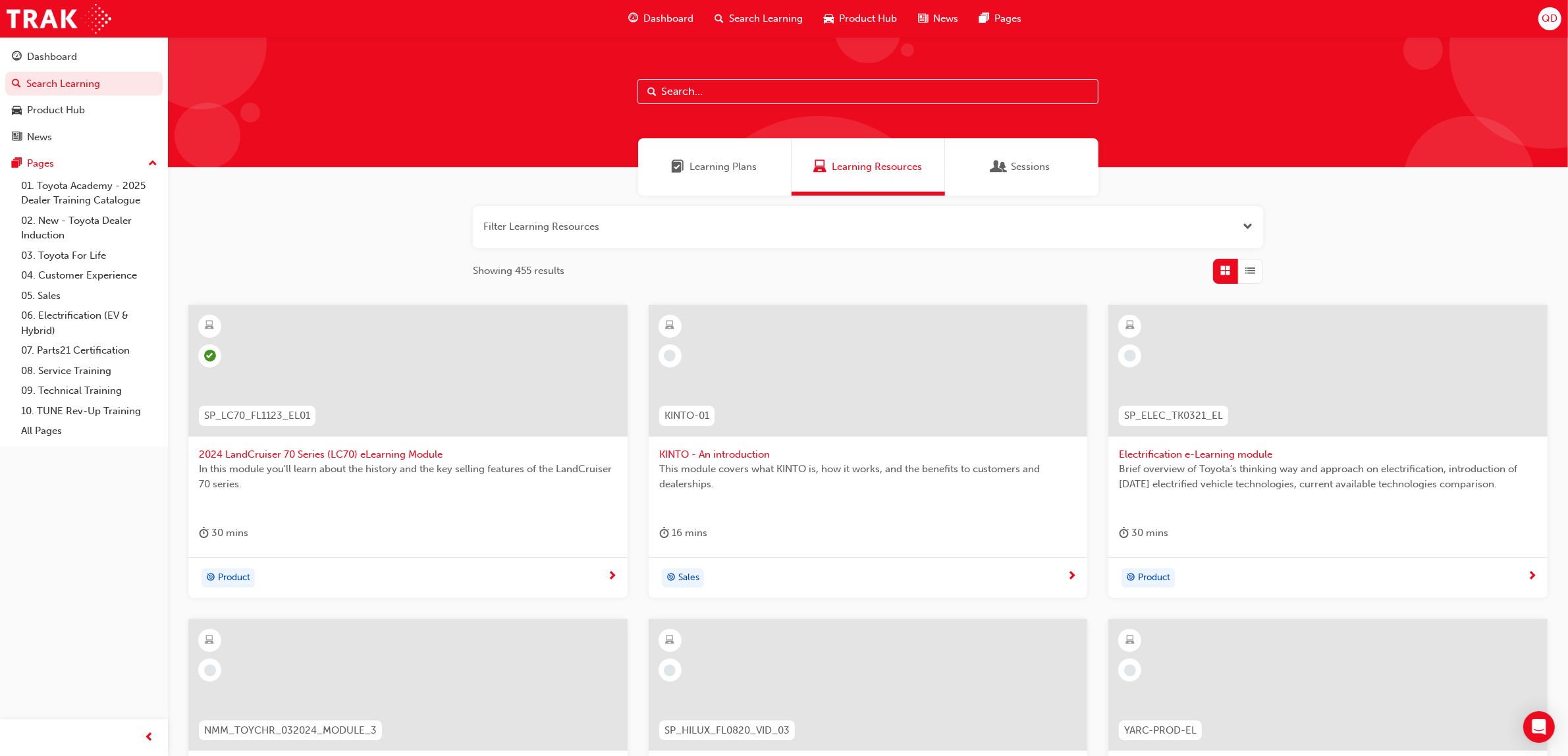
click at [1216, 206] on button "button" at bounding box center [868, 227] width 790 height 42
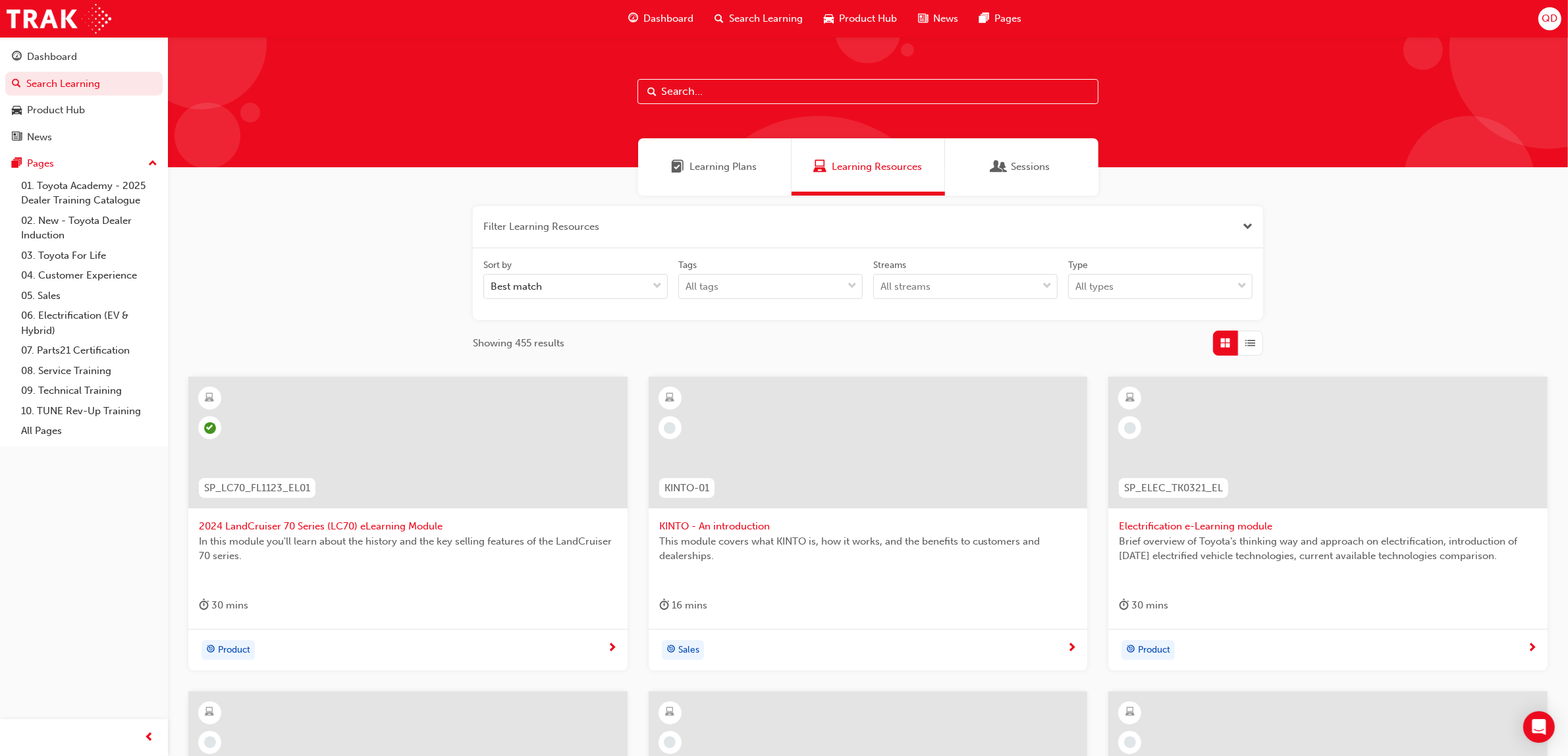
click at [720, 163] on span "Learning Plans" at bounding box center [724, 166] width 67 height 15
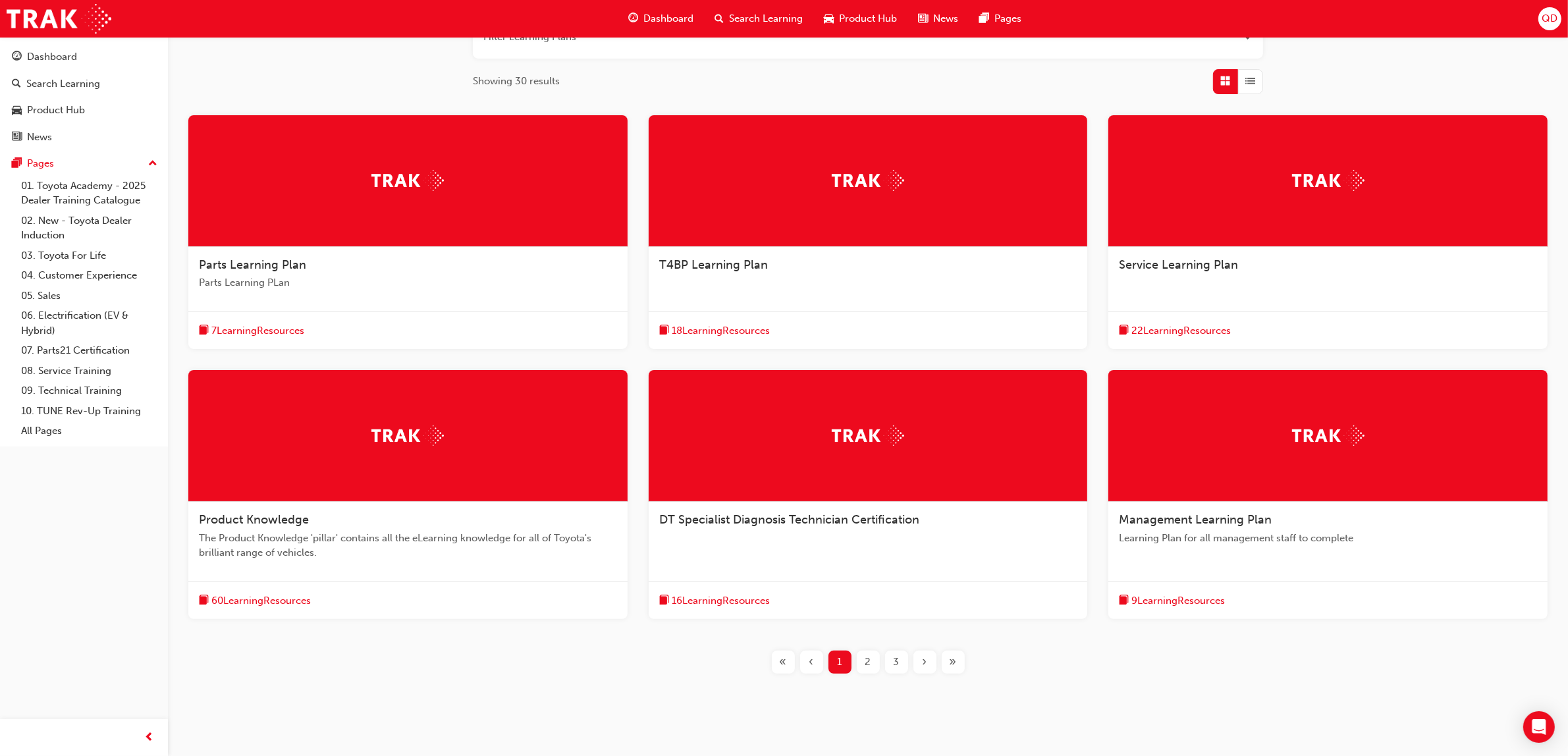
scroll to position [214, 0]
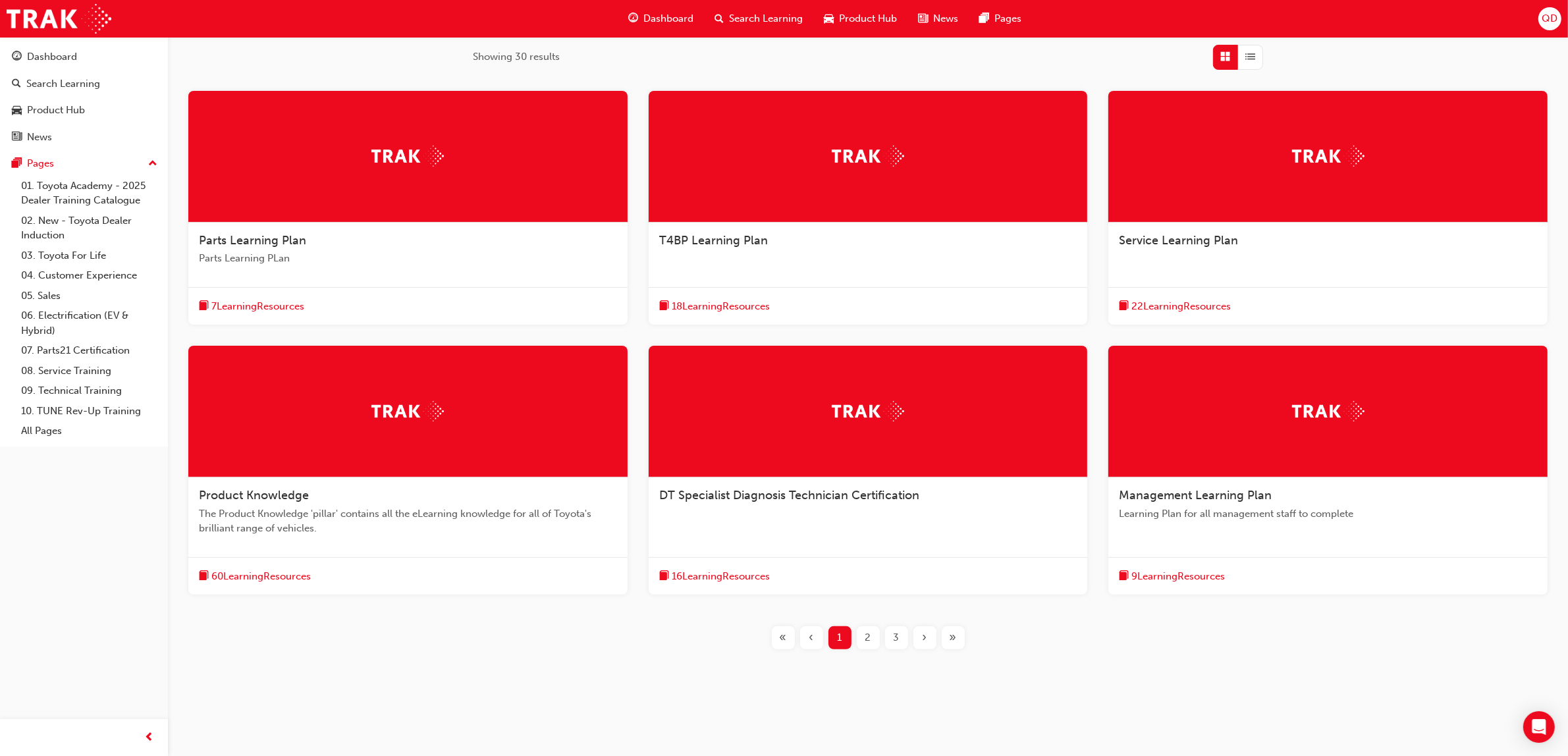
click at [1233, 240] on span "Service Learning Plan" at bounding box center [1178, 240] width 119 height 14
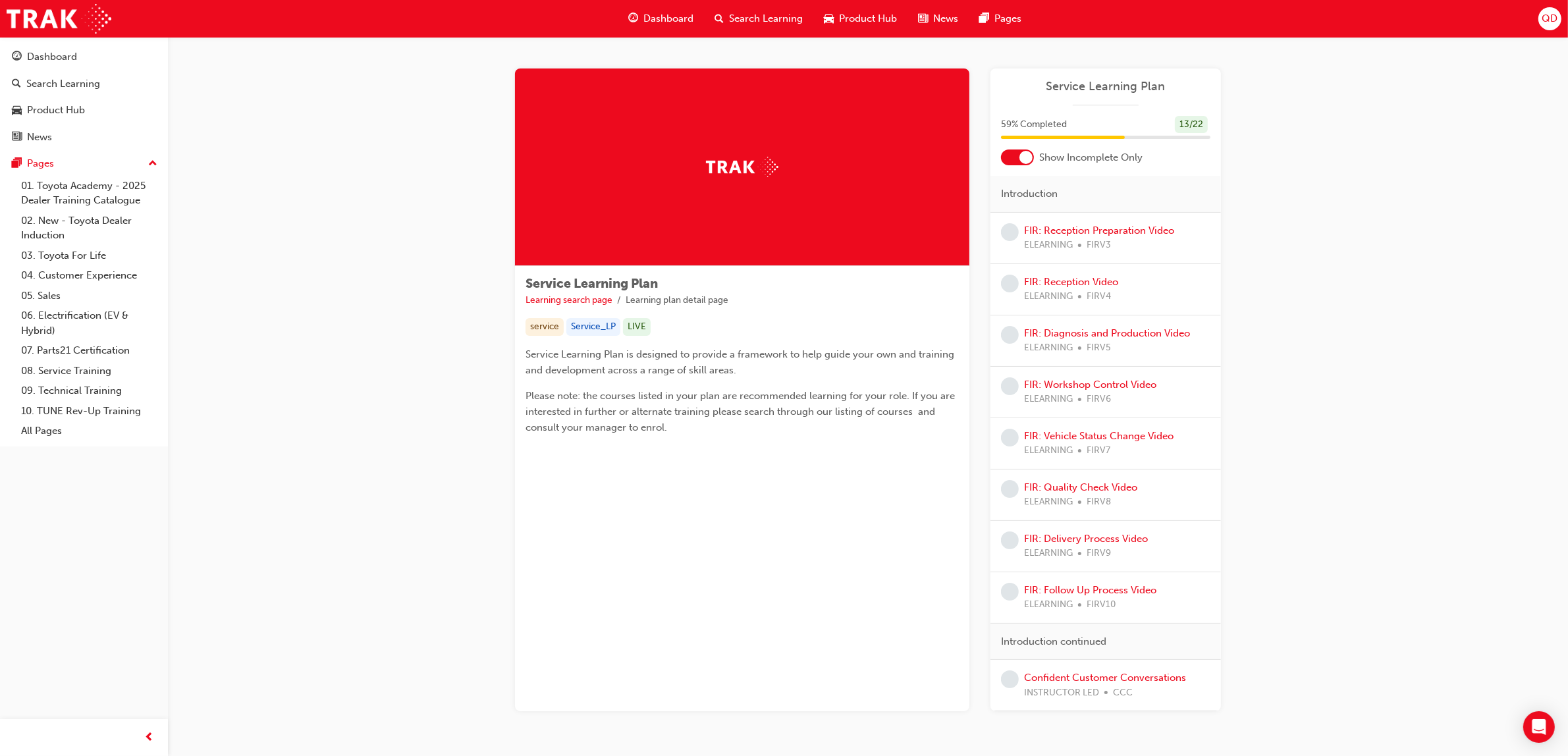
click at [749, 10] on div "Search Learning" at bounding box center [759, 19] width 109 height 27
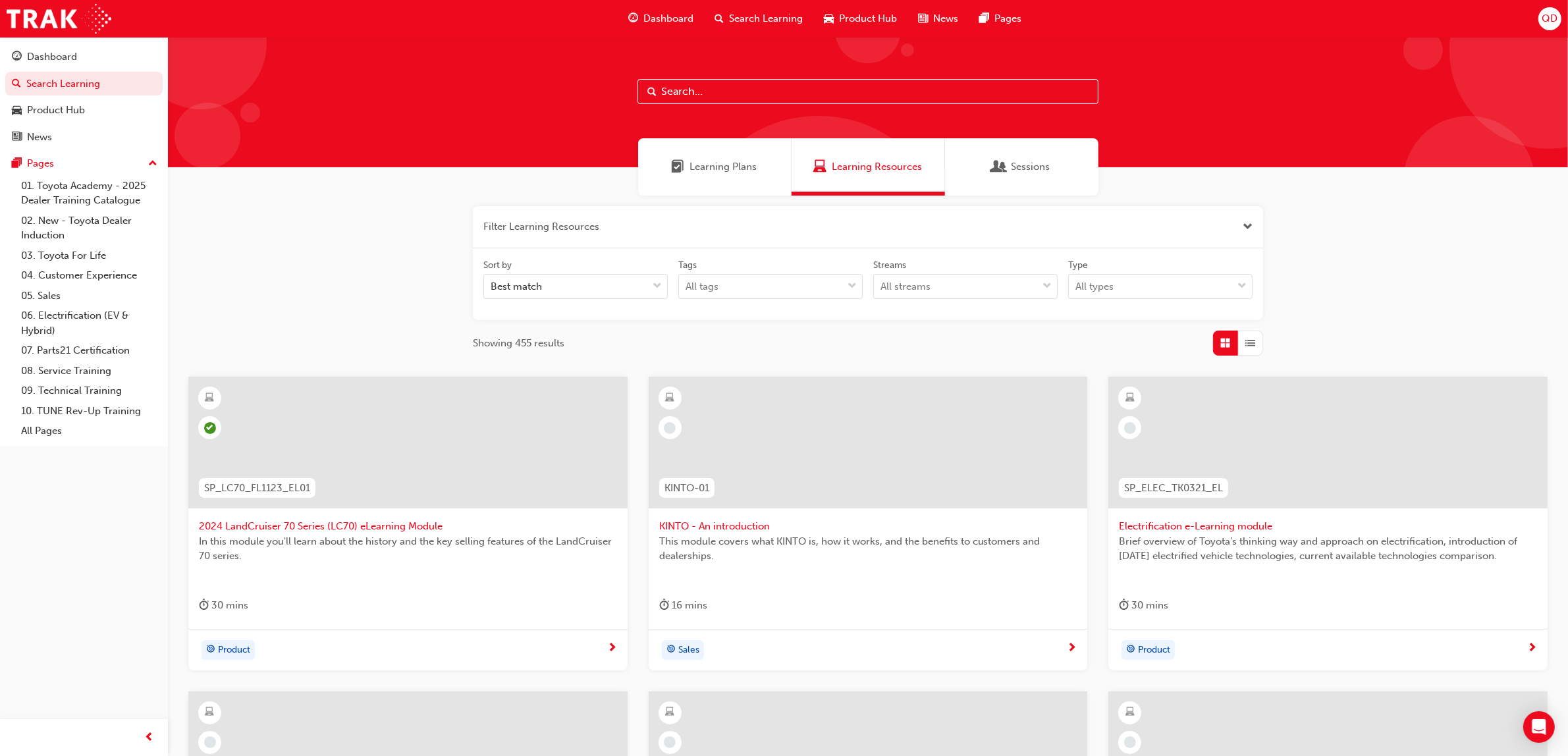
click at [759, 174] on div "Learning Plans" at bounding box center [715, 167] width 154 height 57
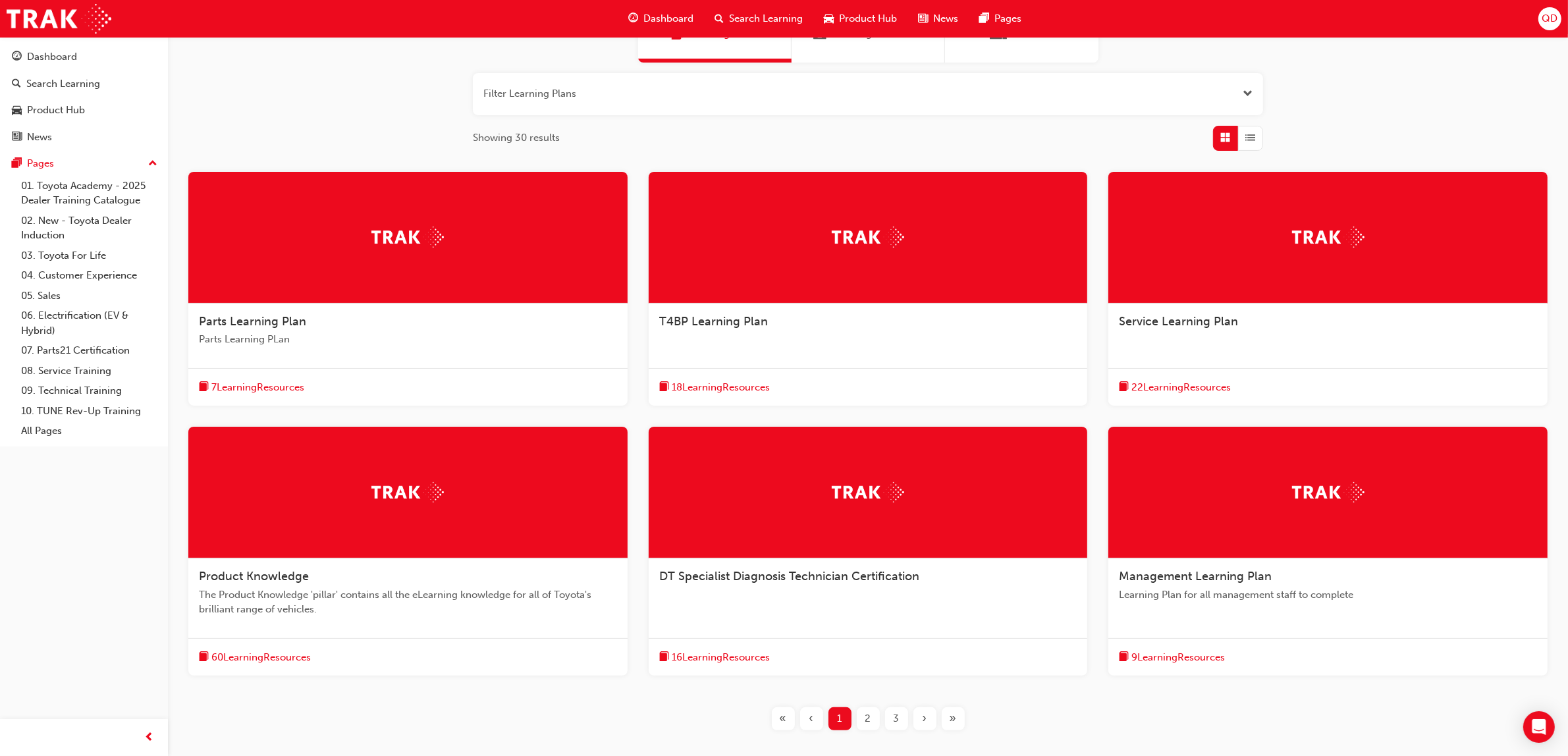
scroll to position [164, 0]
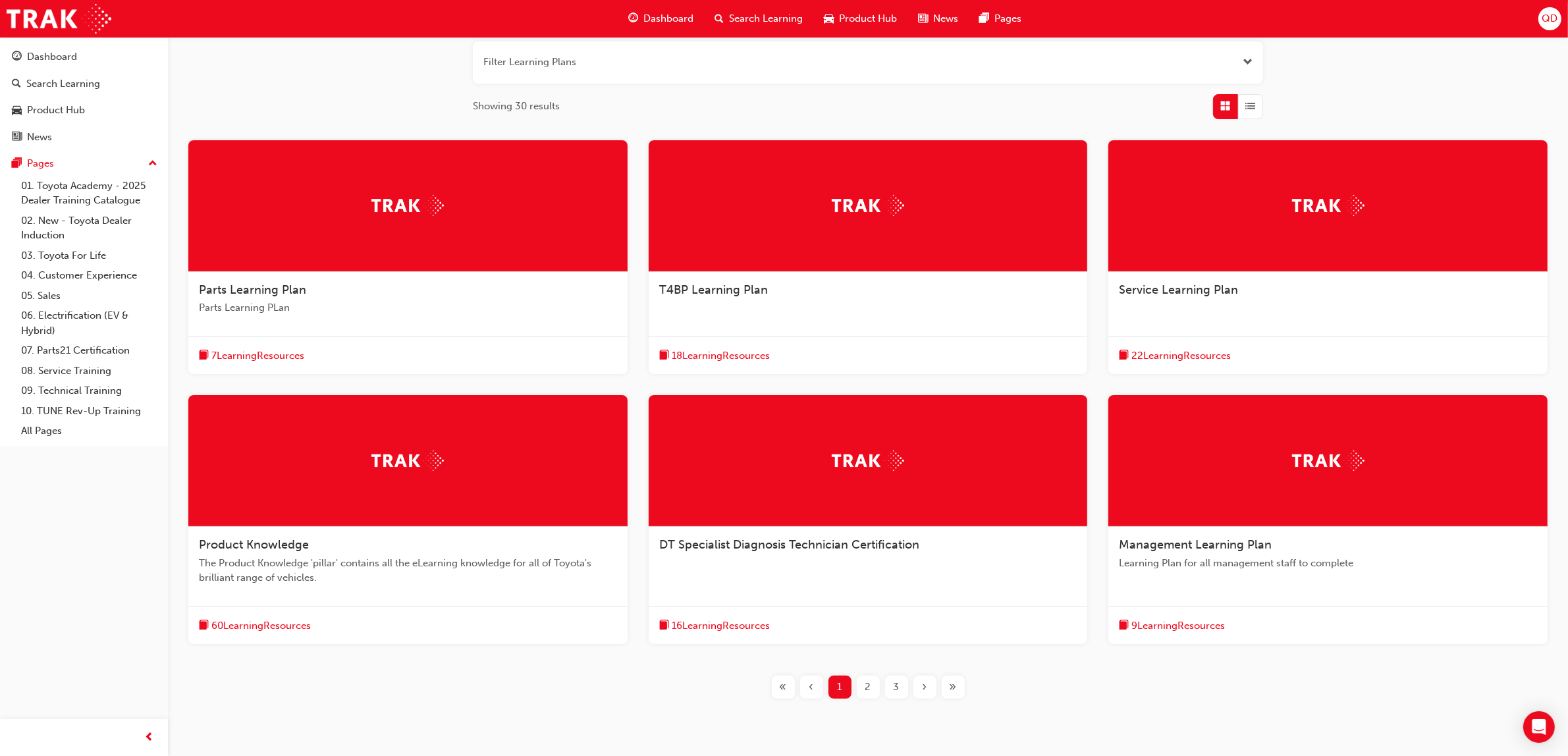
click at [1229, 580] on div "Management Learning Plan Learning Plan for all management staff to complete" at bounding box center [1328, 559] width 439 height 65
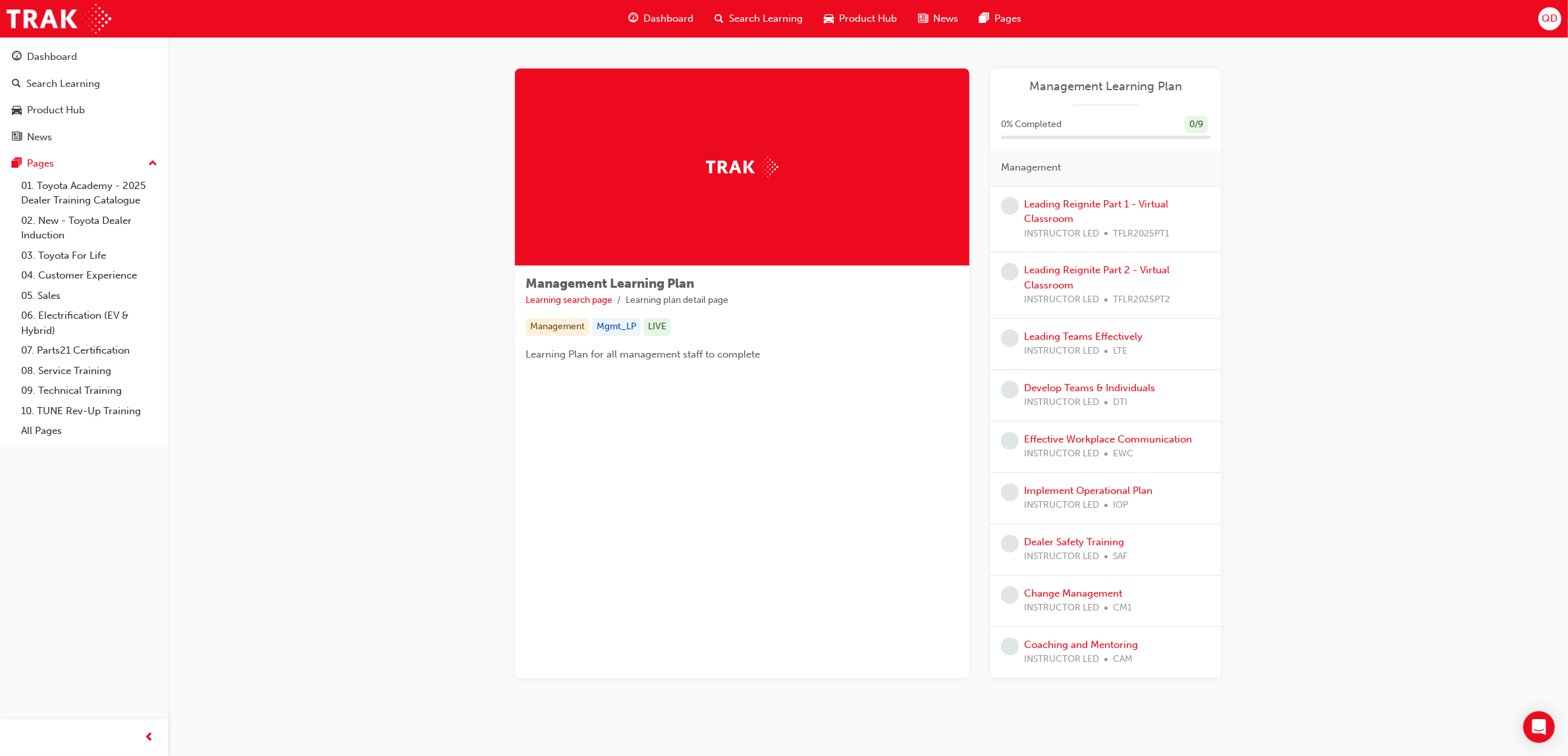
click at [728, 10] on div "Search Learning" at bounding box center [759, 19] width 109 height 27
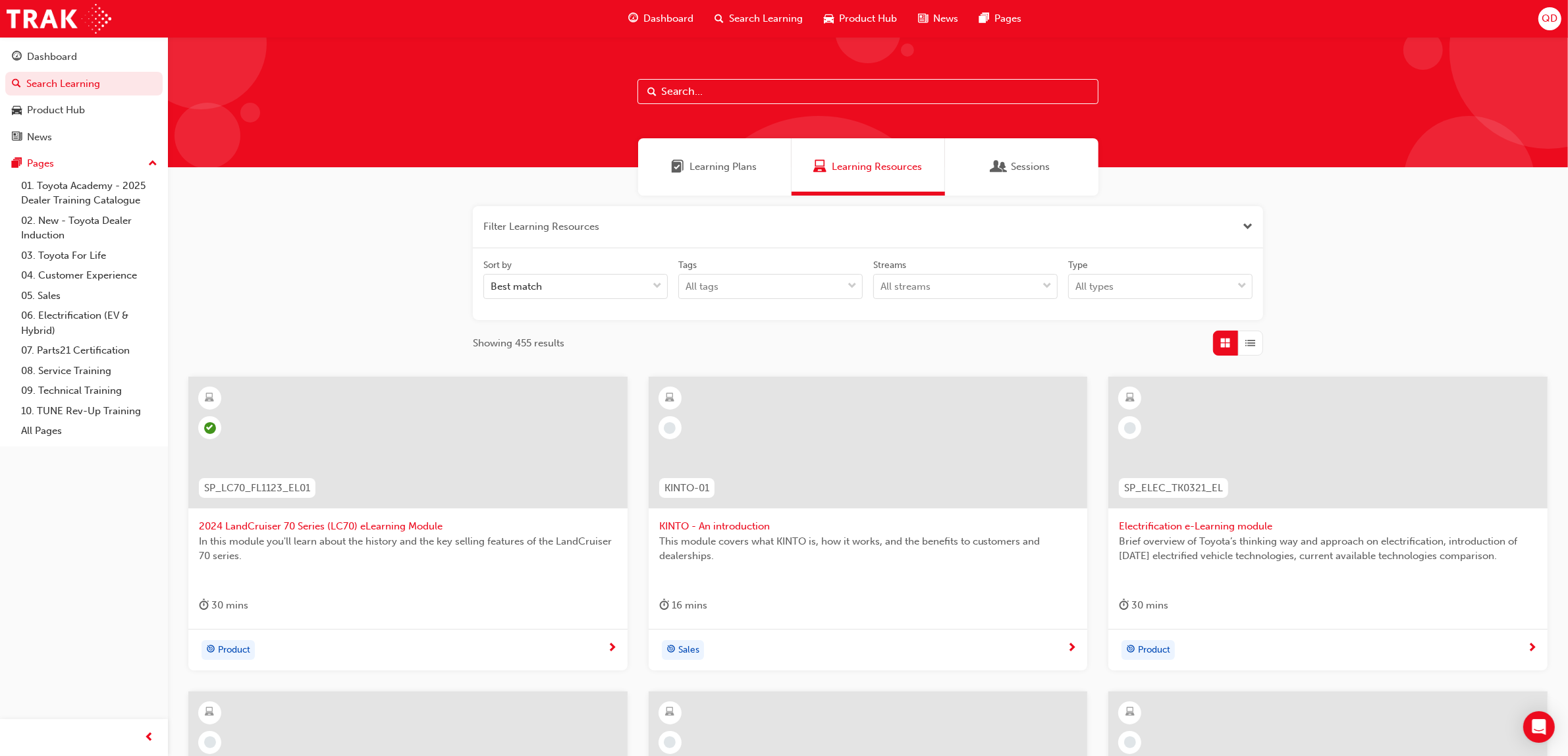
click at [705, 169] on span "Learning Plans" at bounding box center [724, 166] width 67 height 15
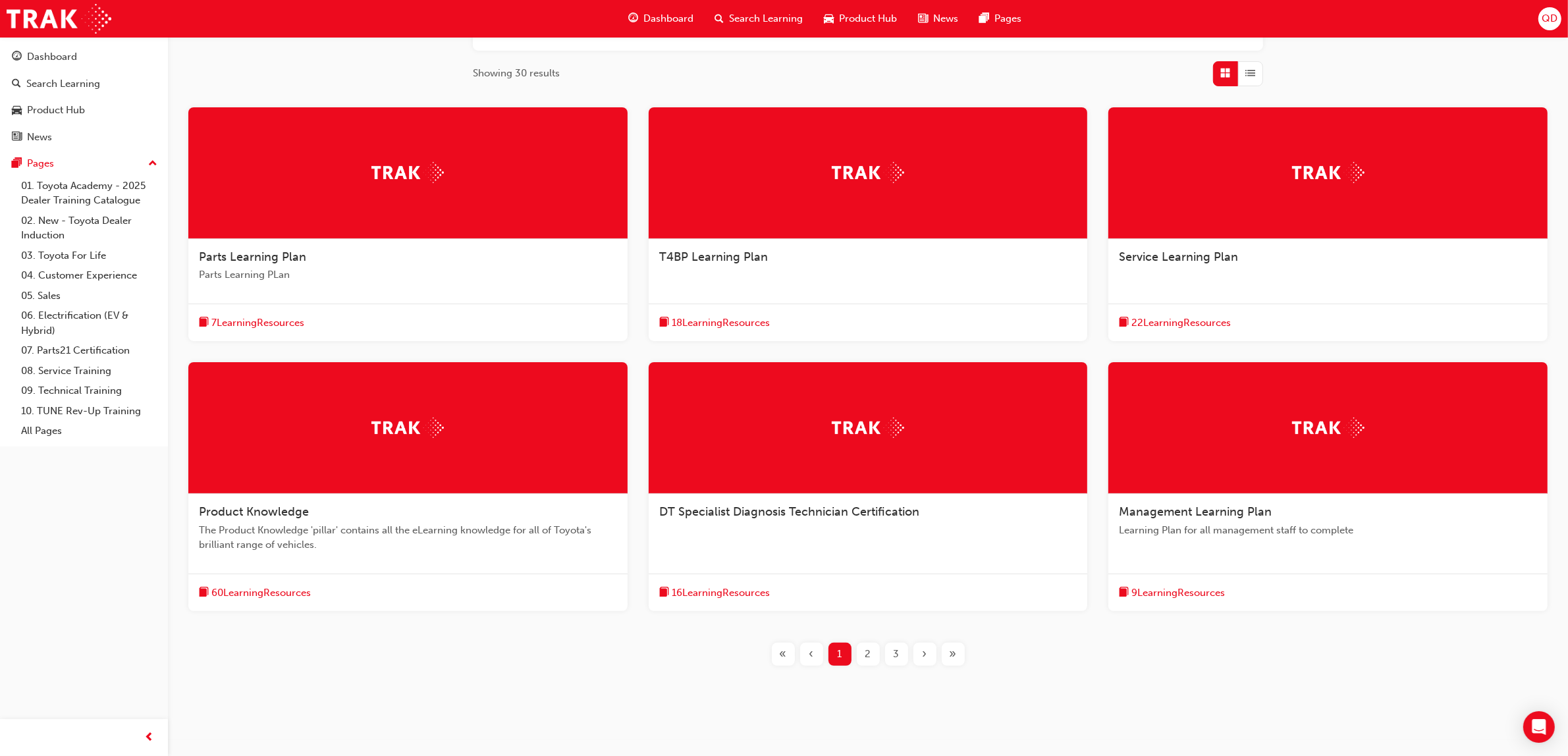
scroll to position [214, 0]
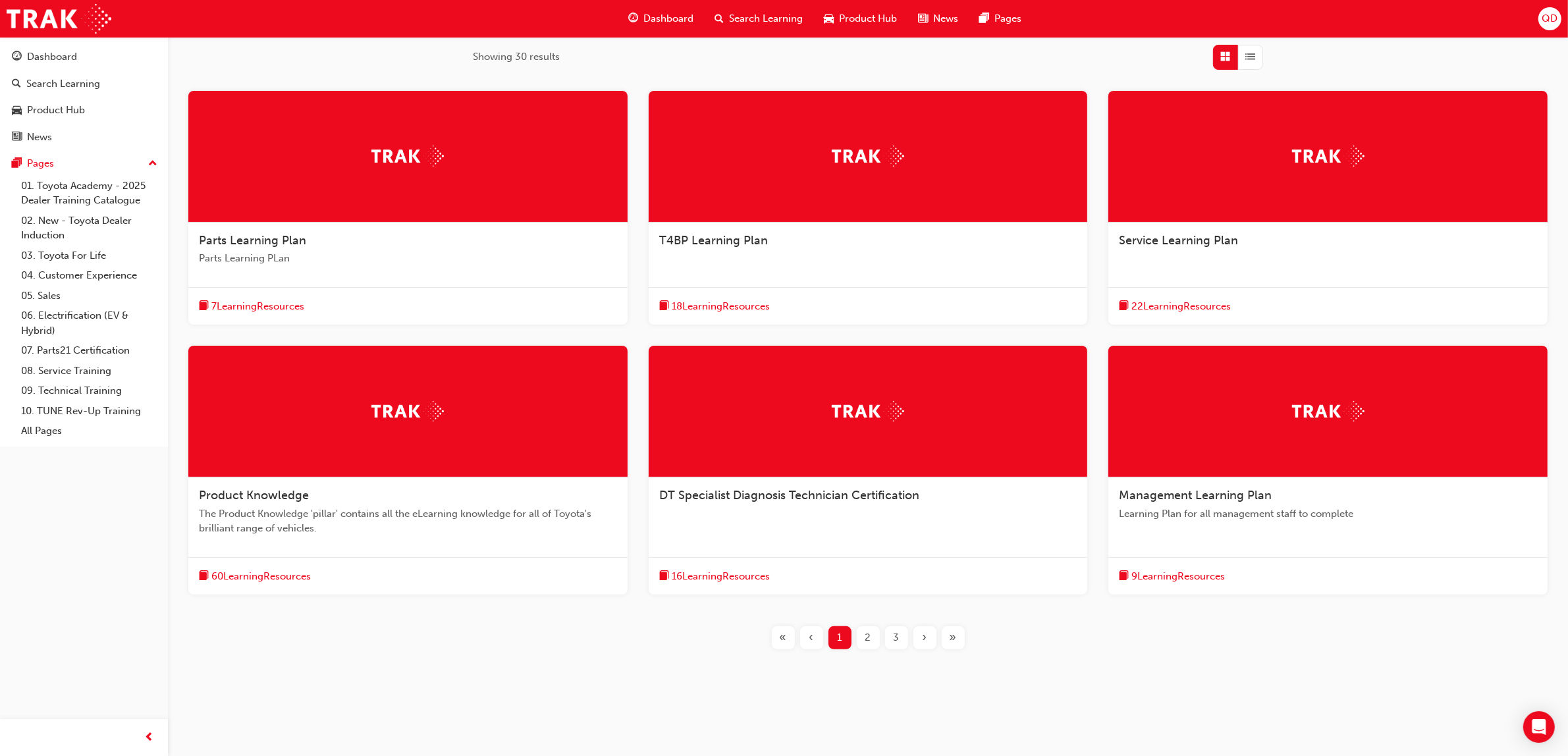
click at [874, 635] on div "2" at bounding box center [868, 638] width 23 height 23
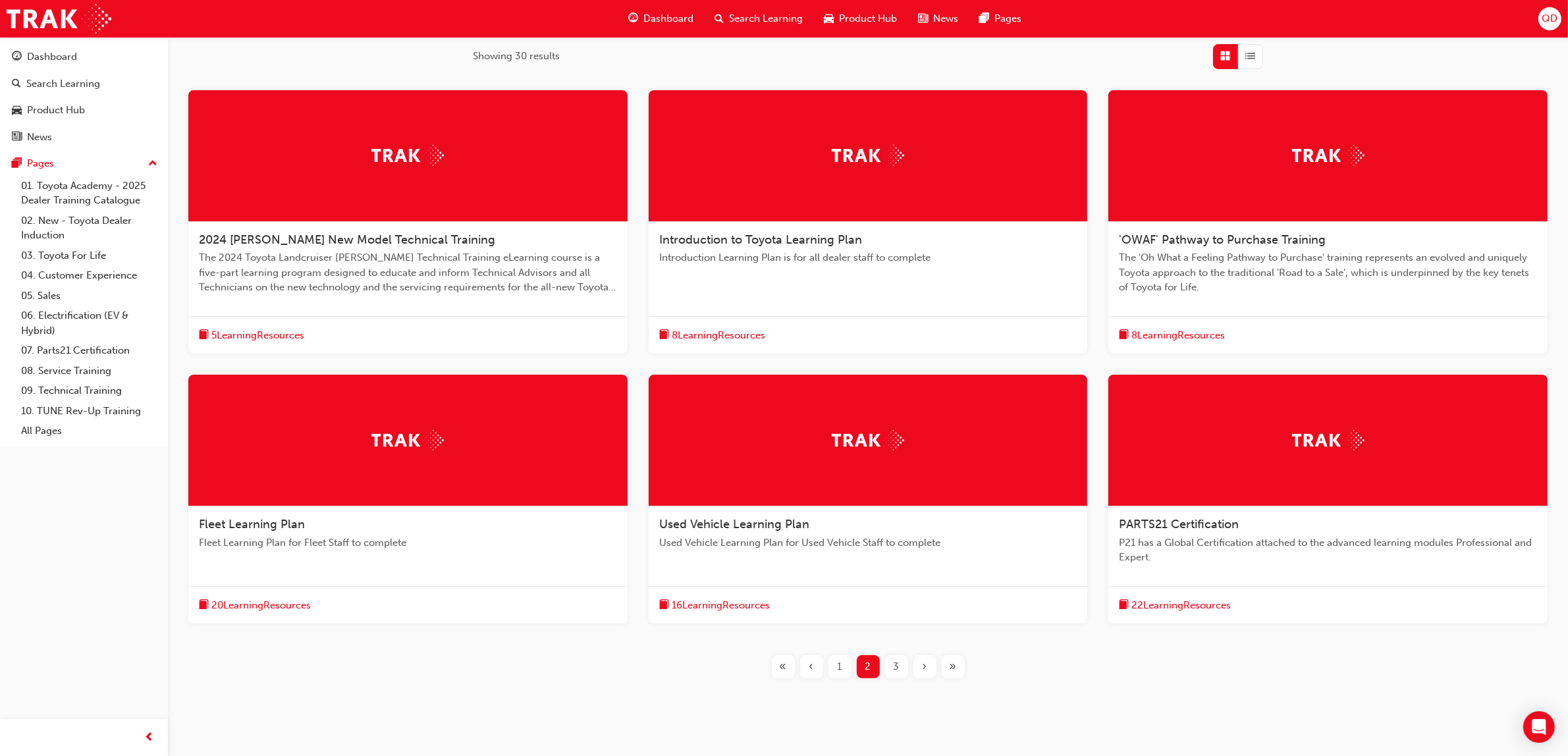
click at [779, 298] on div "Introduction to Toyota Learning Plan Introduction Learning Plan is for all deal…" at bounding box center [868, 222] width 439 height 264
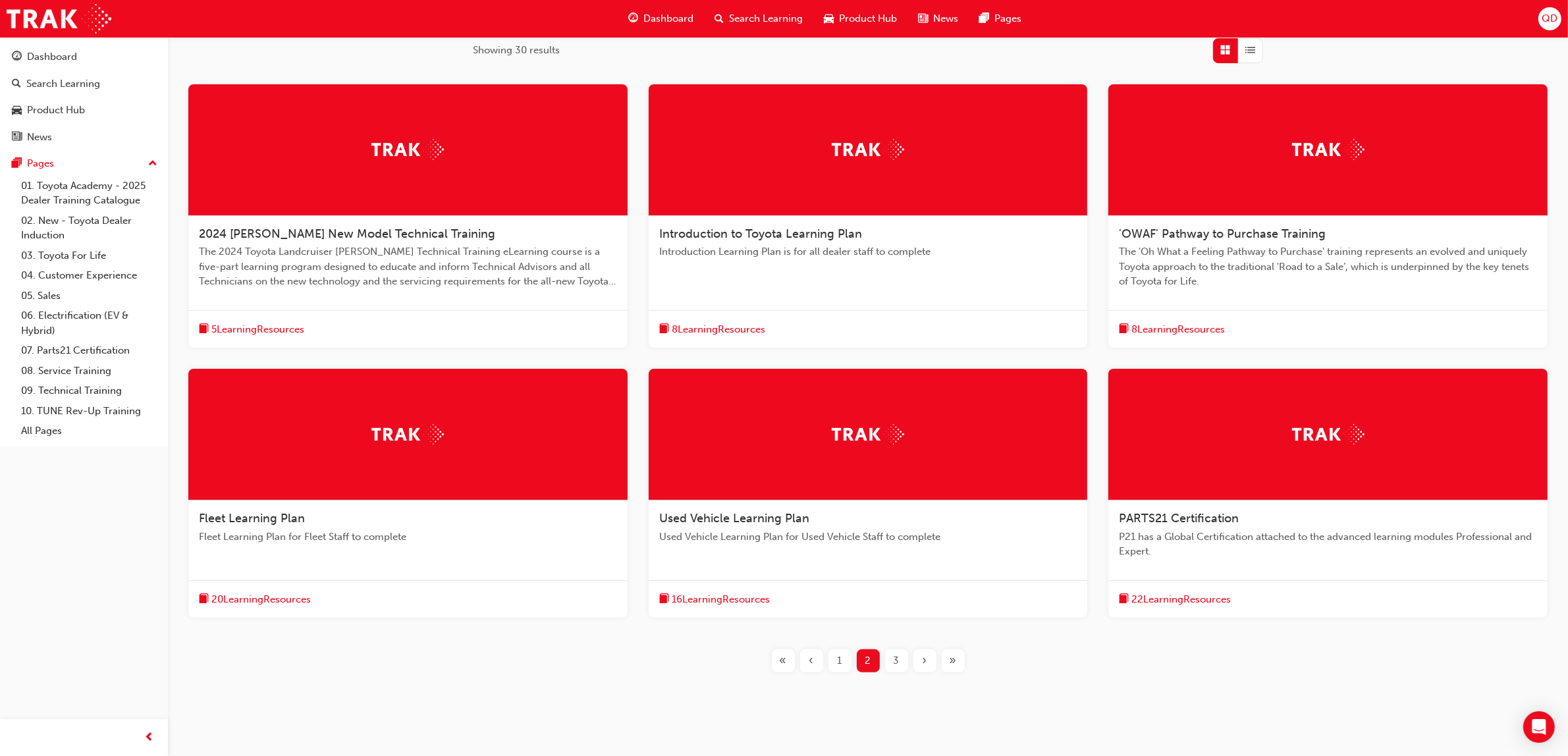
scroll to position [245, 0]
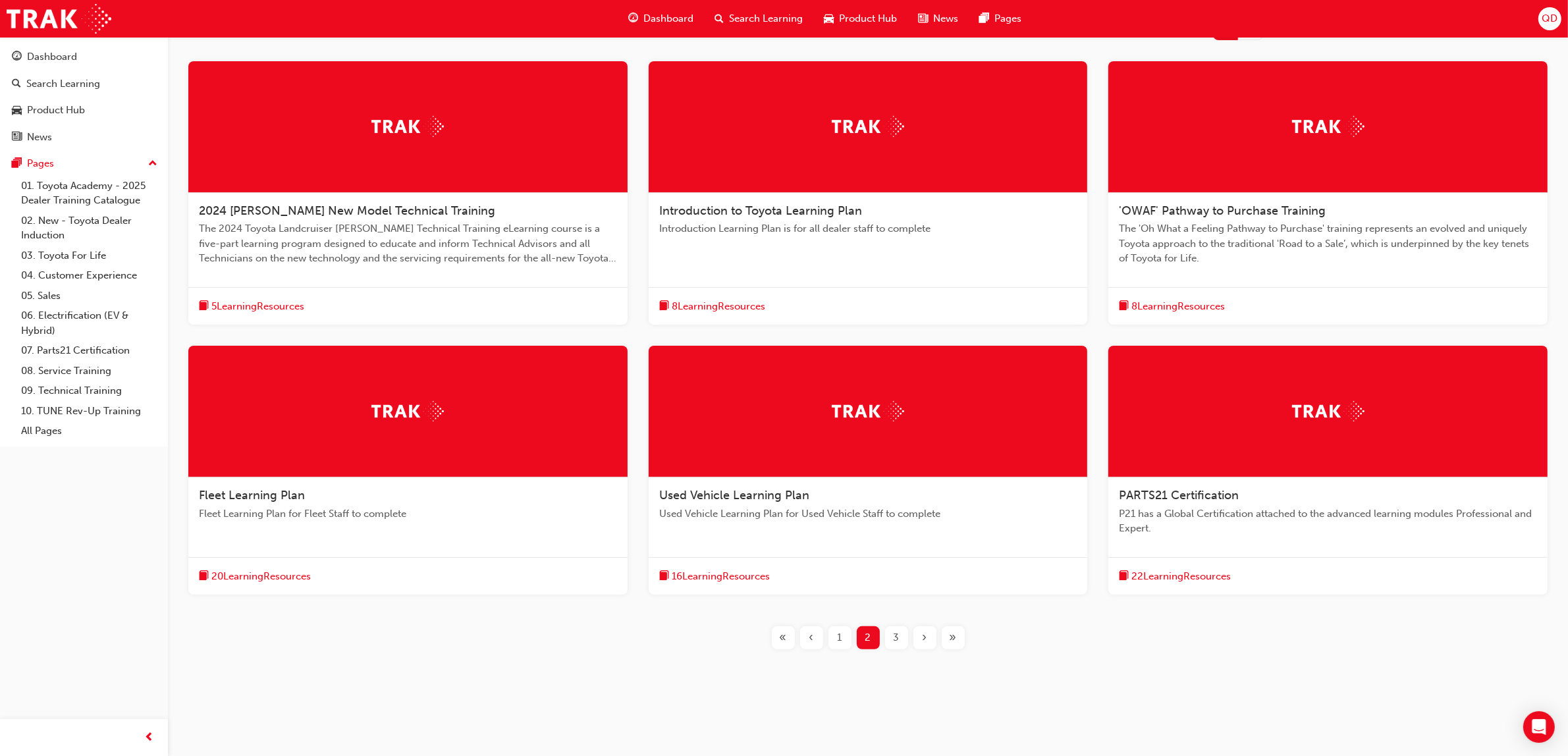
click at [886, 633] on div "3" at bounding box center [897, 638] width 23 height 23
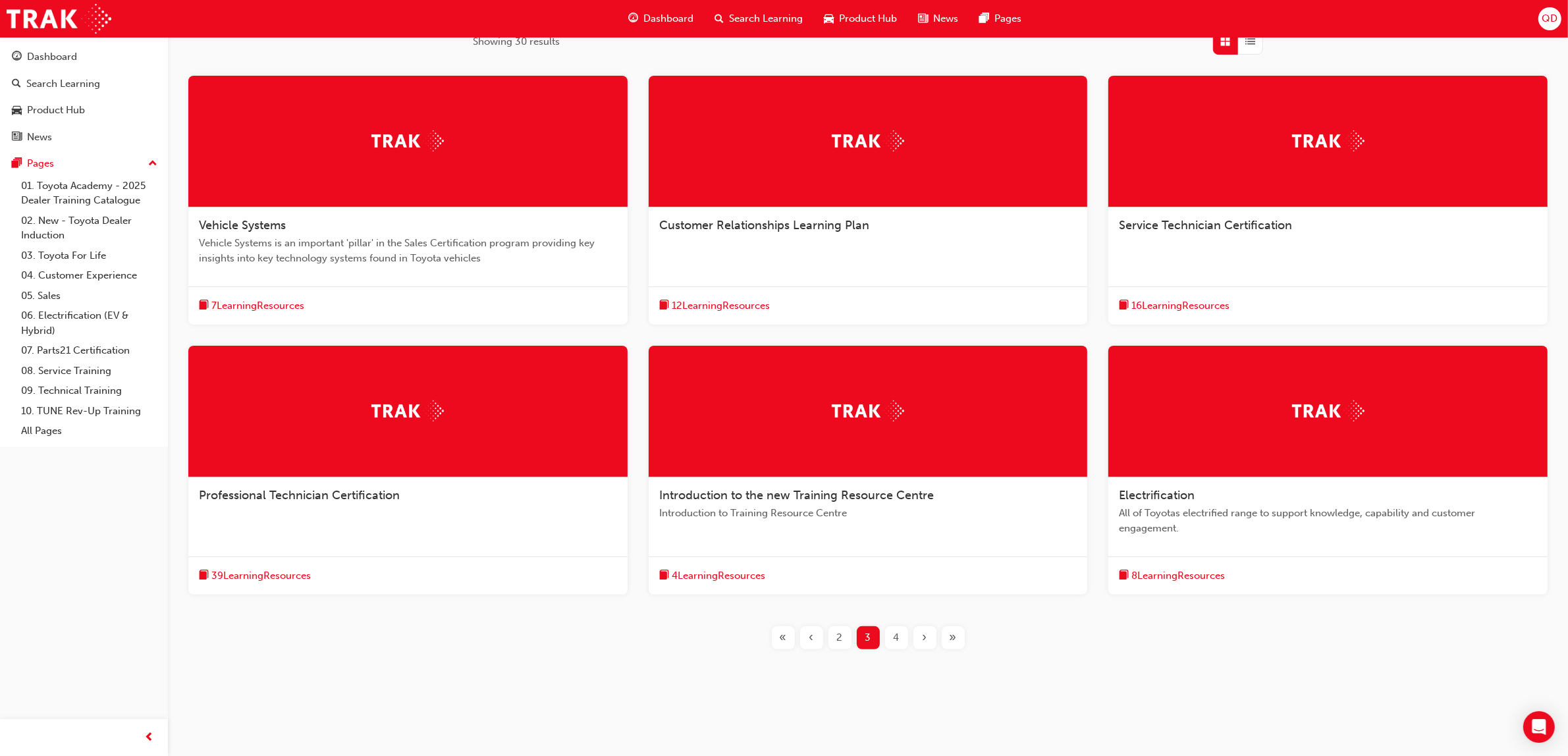
click at [870, 488] on span "Introduction to the new Training Resource Centre" at bounding box center [797, 495] width 275 height 14
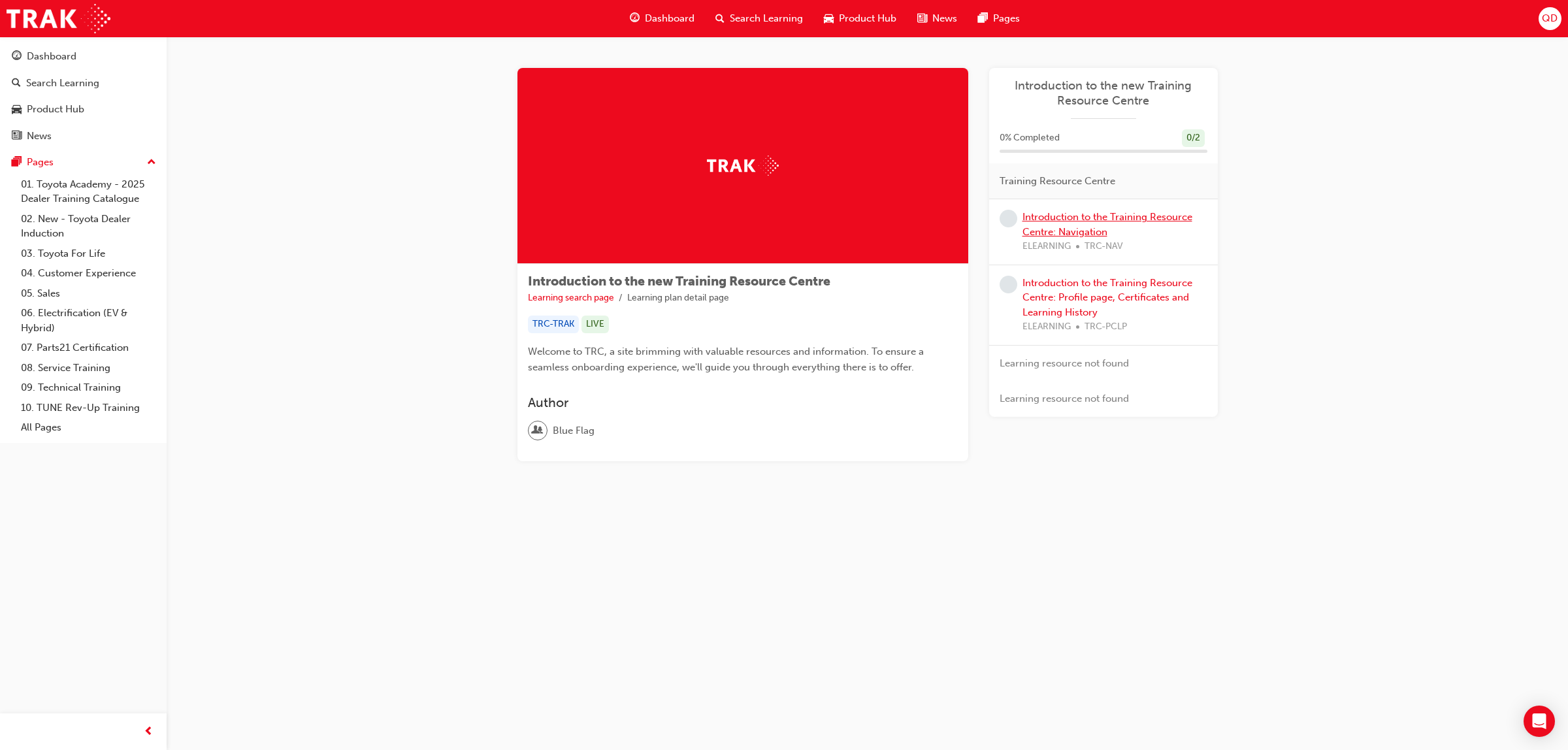
click at [1069, 221] on link "Introduction to the Training Resource Centre: Navigation" at bounding box center [1107, 224] width 170 height 27
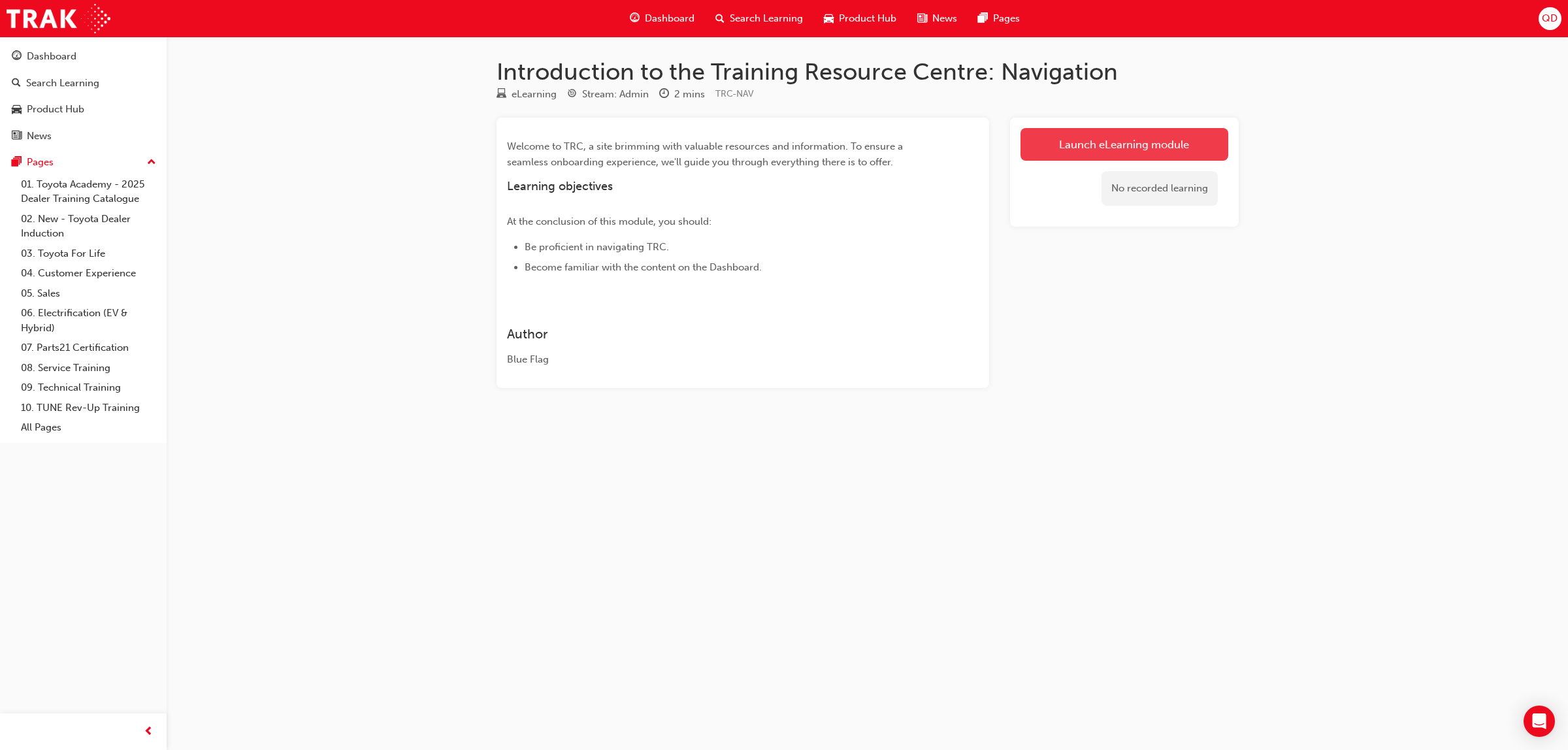
click at [1090, 147] on link "Launch eLearning module" at bounding box center [1125, 144] width 208 height 33
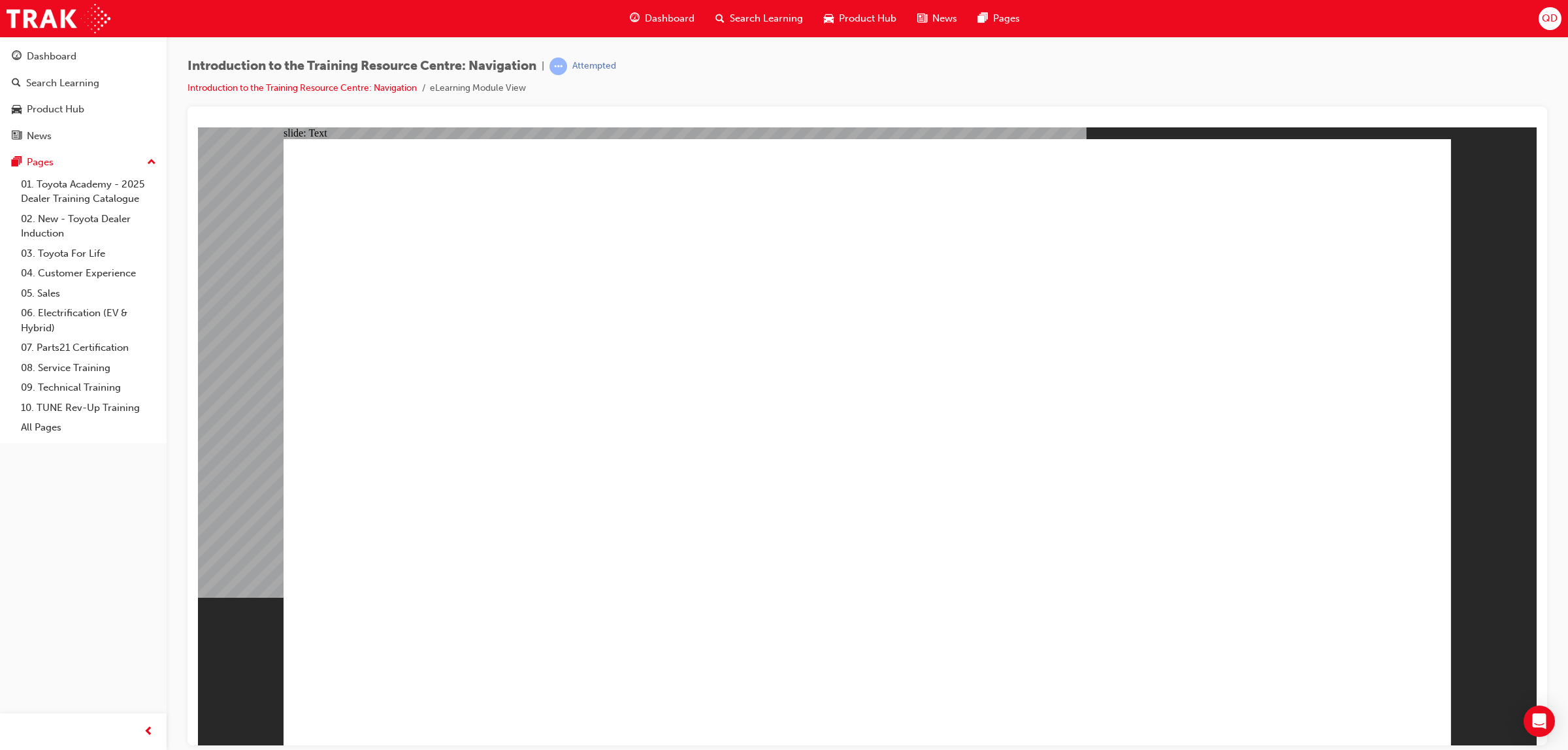
drag, startPoint x: 753, startPoint y: 324, endPoint x: 727, endPoint y: 325, distance: 26.0
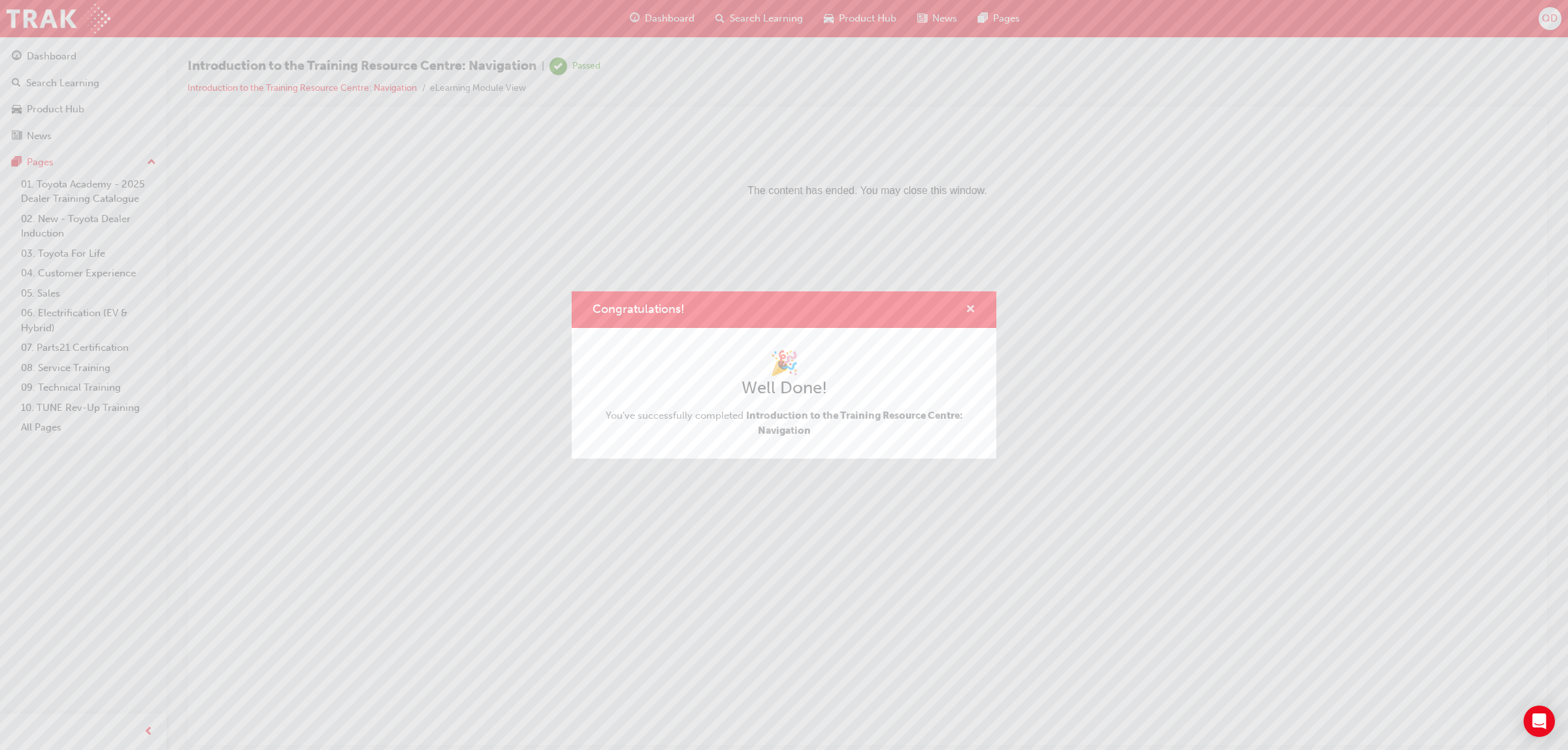
click at [977, 308] on div "Congratulations!" at bounding box center [784, 310] width 425 height 37
drag, startPoint x: 968, startPoint y: 307, endPoint x: 537, endPoint y: 148, distance: 459.4
click at [968, 307] on span "cross-icon" at bounding box center [971, 310] width 10 height 12
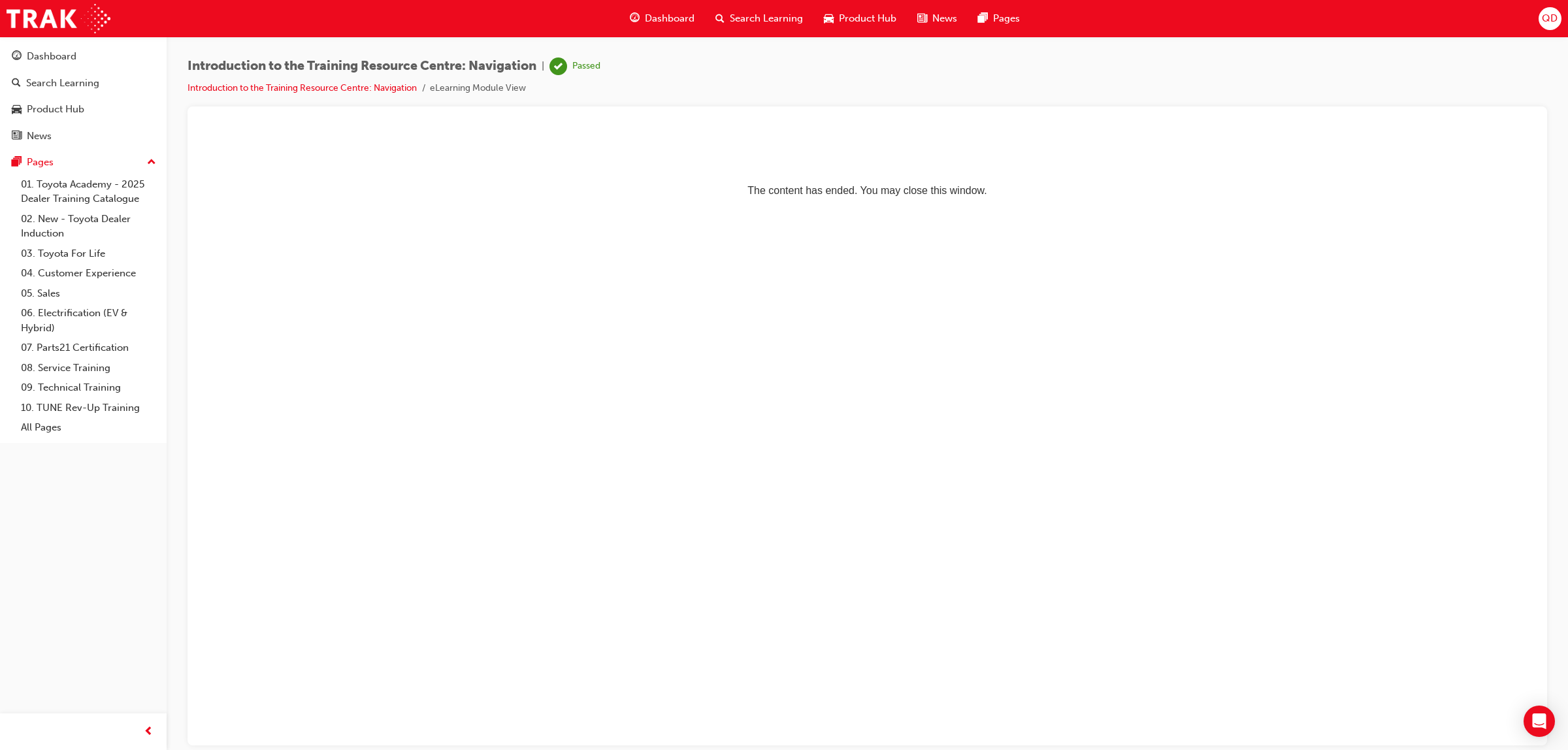
click at [752, 9] on div "Search Learning" at bounding box center [759, 19] width 108 height 27
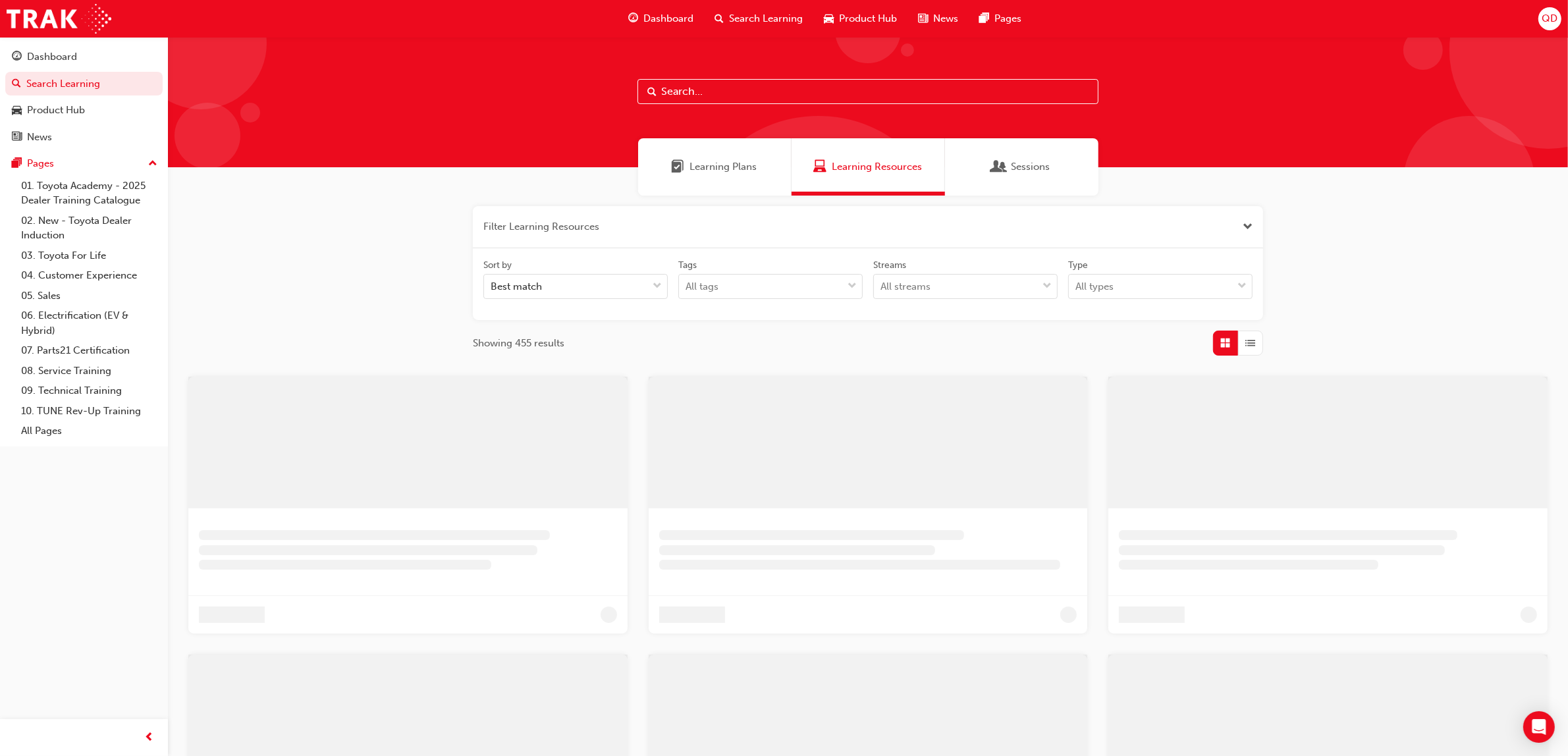
click at [741, 179] on div "Learning Plans" at bounding box center [715, 167] width 154 height 57
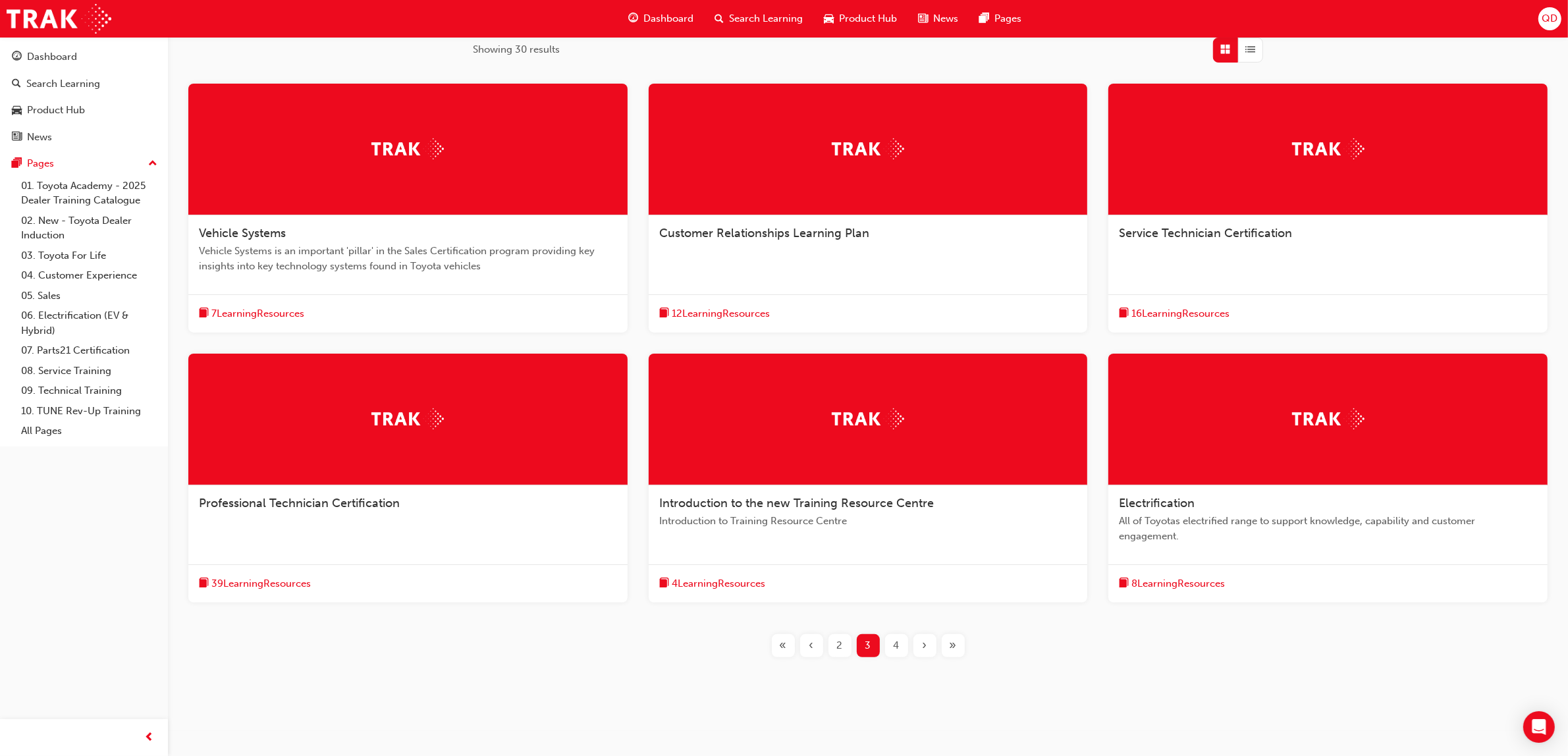
scroll to position [229, 0]
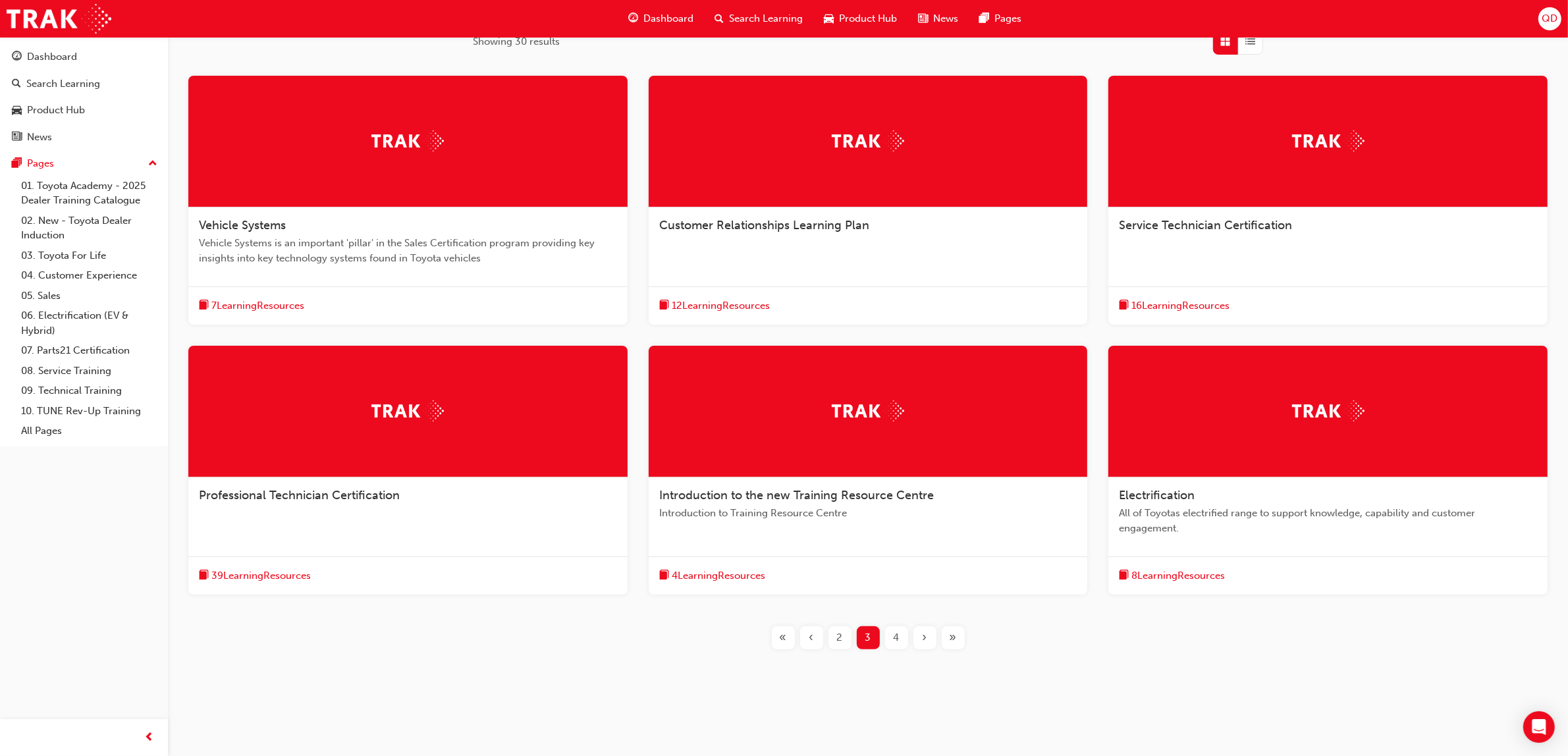
click at [838, 516] on span "Introduction to Training Resource Centre" at bounding box center [868, 513] width 418 height 15
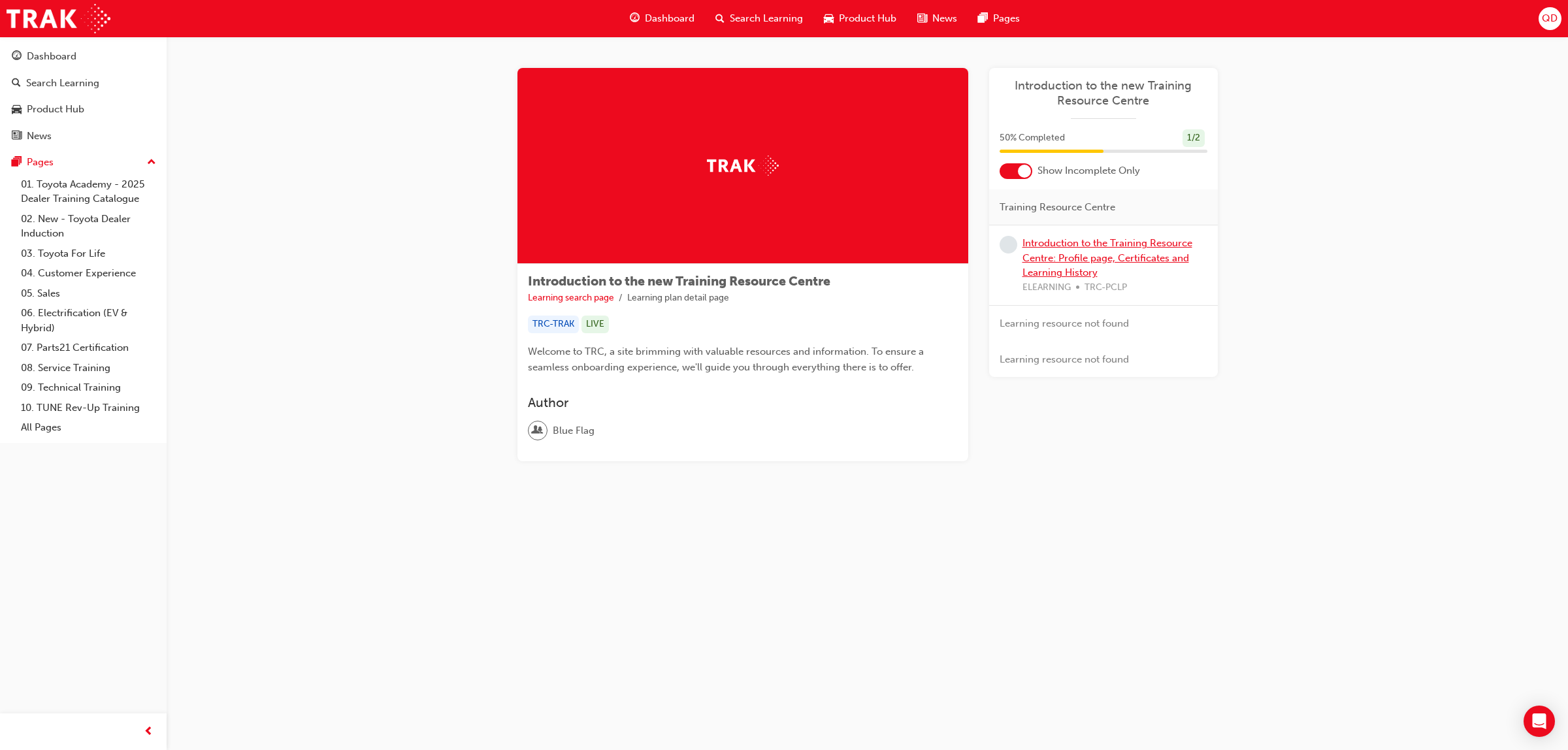
click at [1088, 252] on link "Introduction to the Training Resource Centre: Profile page, Certificates and Le…" at bounding box center [1107, 258] width 170 height 41
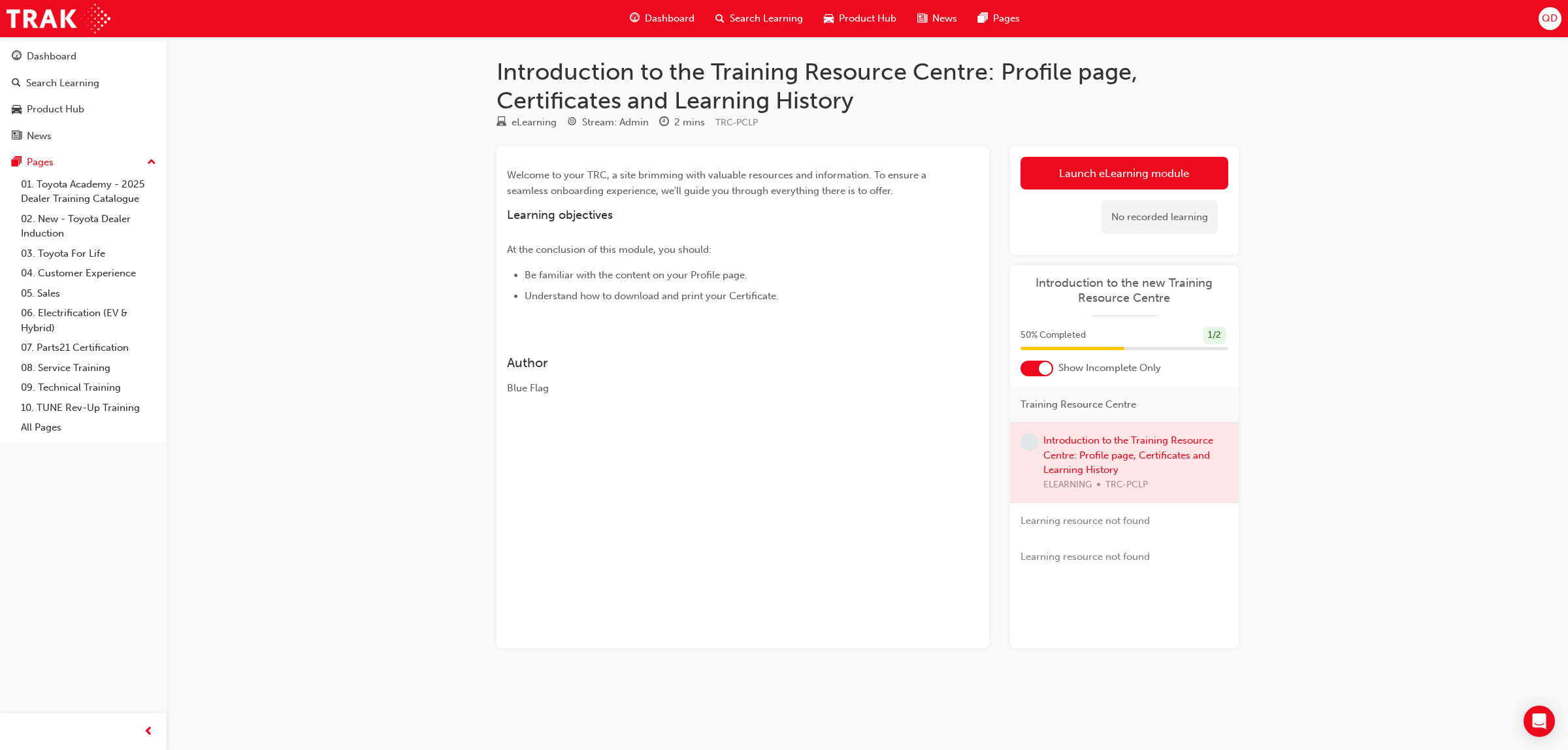
click at [1095, 152] on div "Launch eLearning module Learning Plan No recorded learning" at bounding box center [1124, 201] width 228 height 109
click at [1109, 185] on link "Launch eLearning module" at bounding box center [1125, 173] width 208 height 33
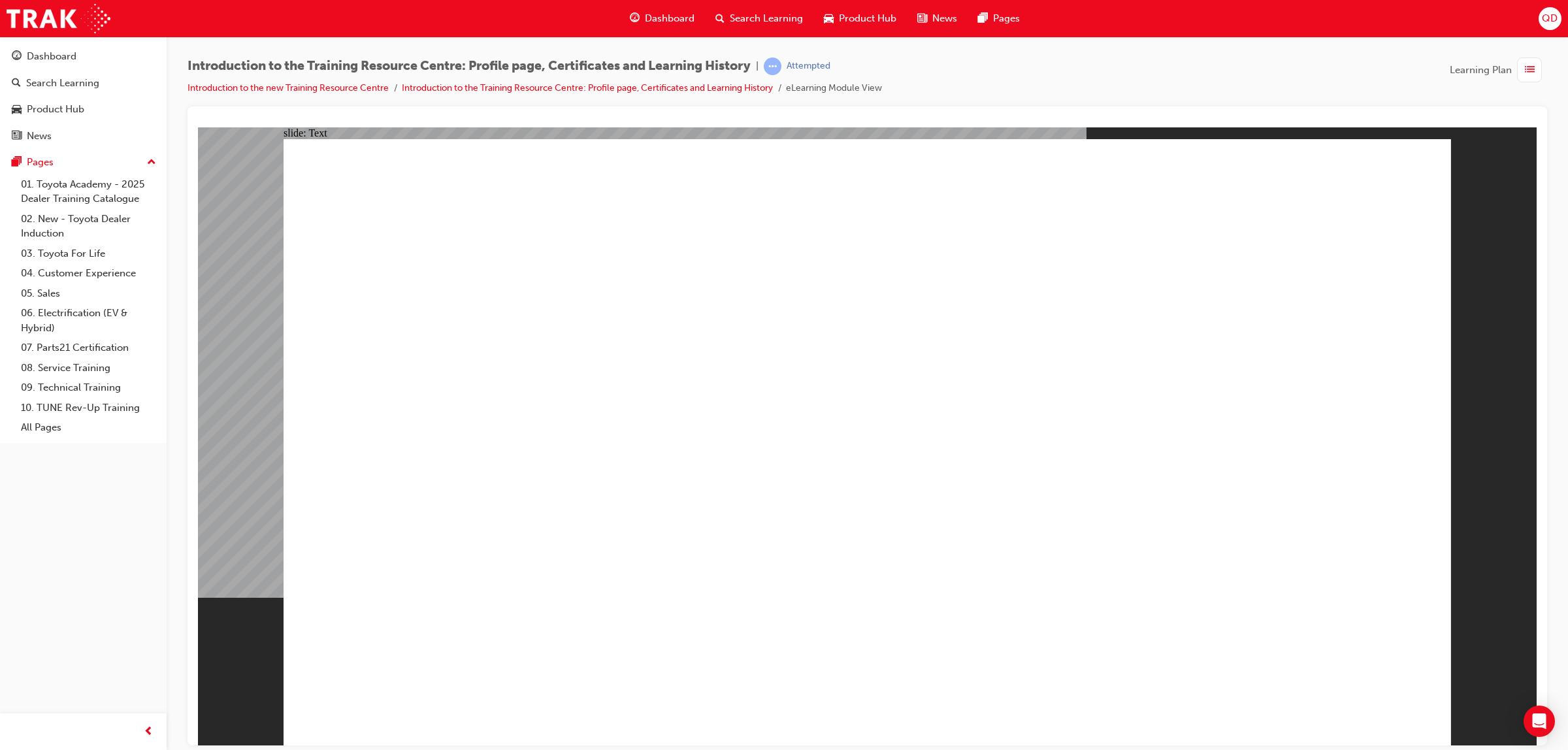
drag, startPoint x: 1345, startPoint y: 680, endPoint x: 1347, endPoint y: 698, distance: 18.1
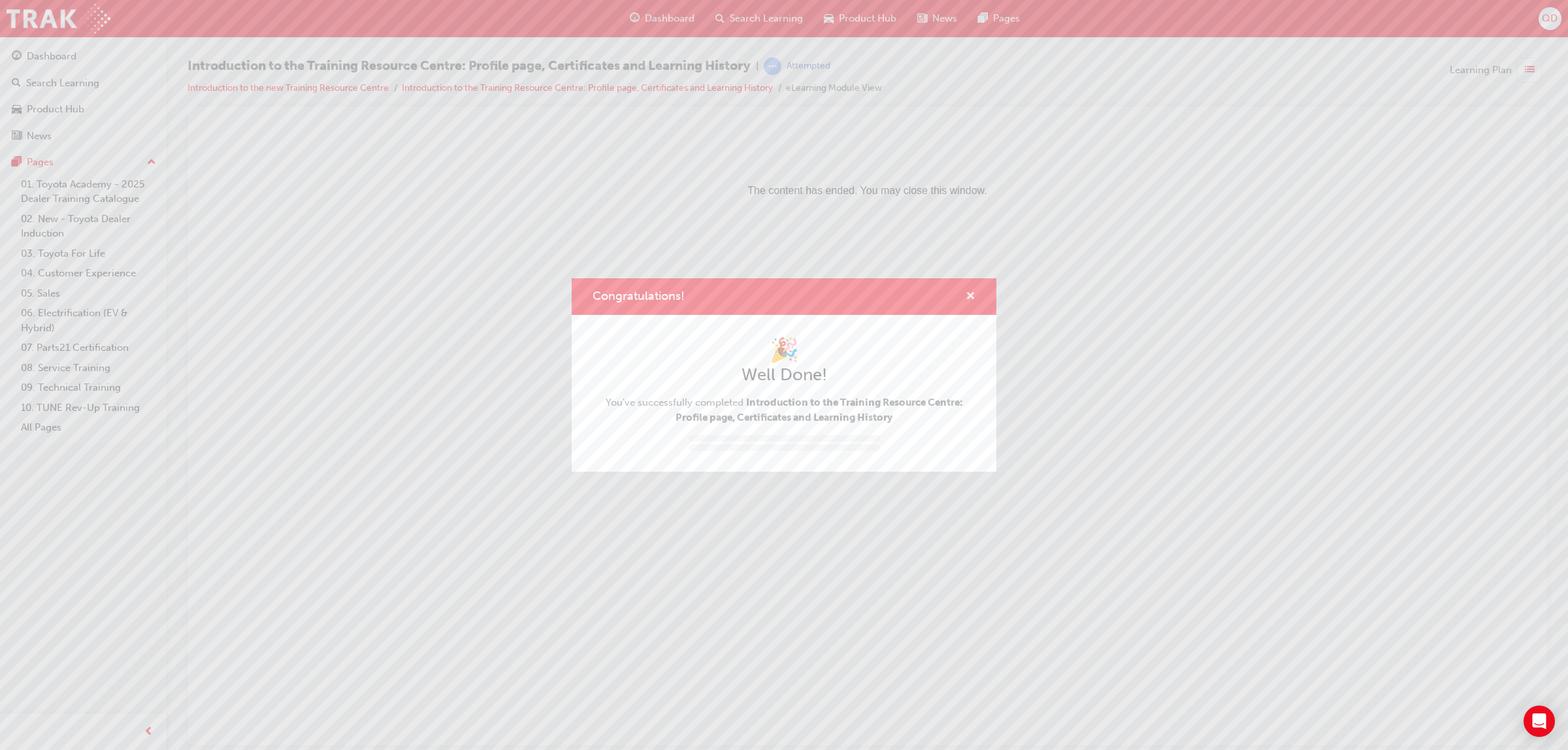
click at [974, 300] on button "Congratulations!" at bounding box center [971, 297] width 10 height 16
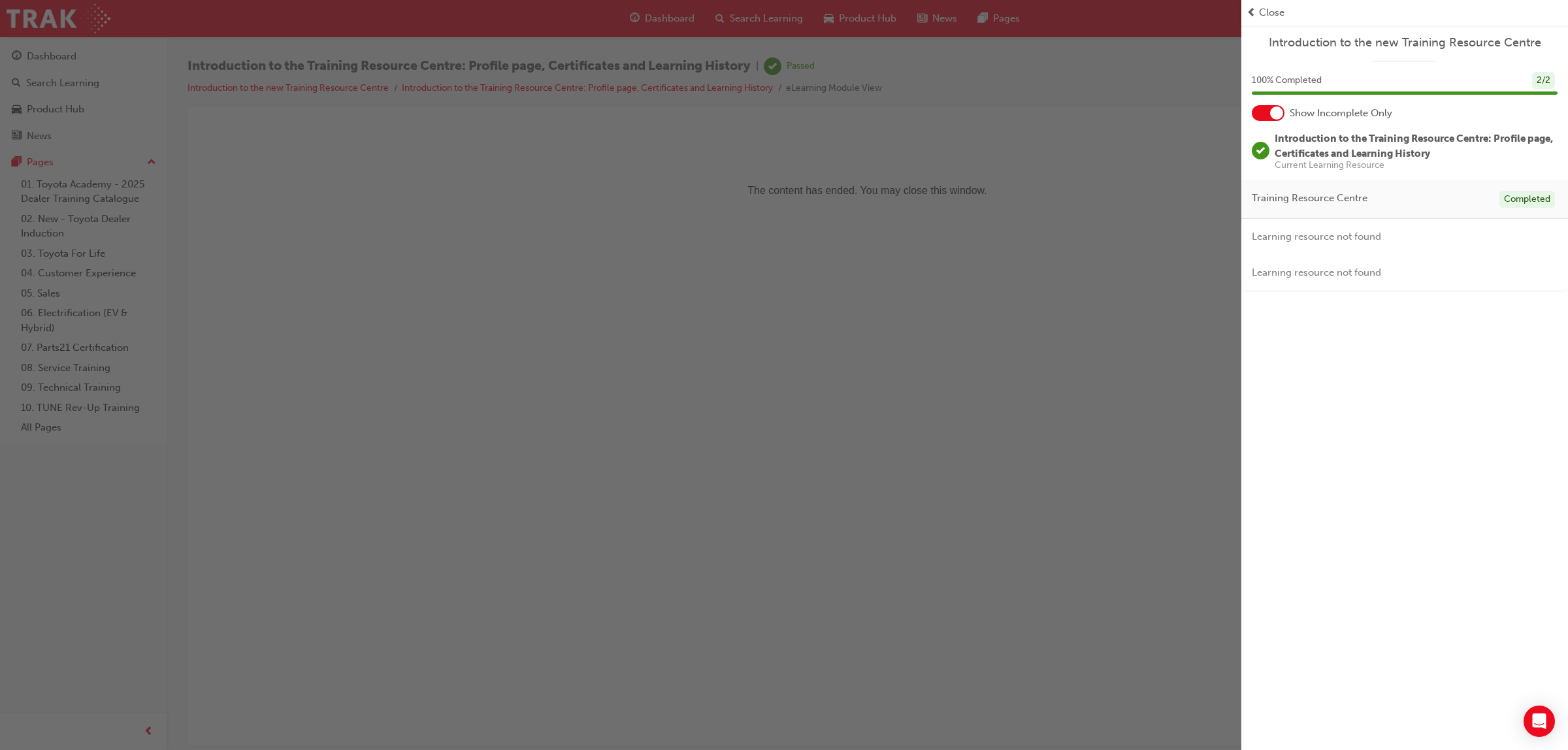
click at [1268, 9] on span "Close" at bounding box center [1272, 12] width 26 height 15
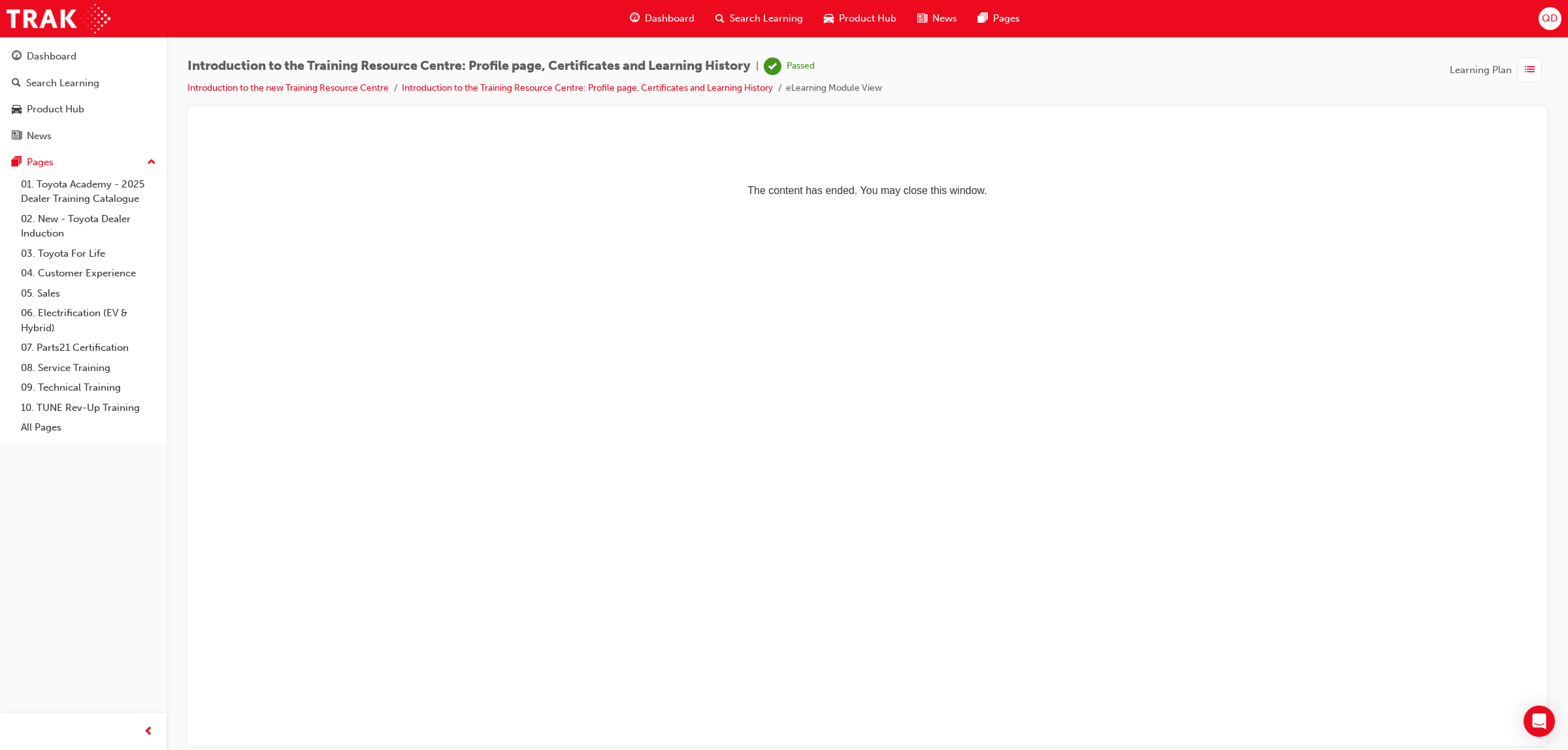
click at [723, 23] on span "search-icon" at bounding box center [720, 19] width 9 height 16
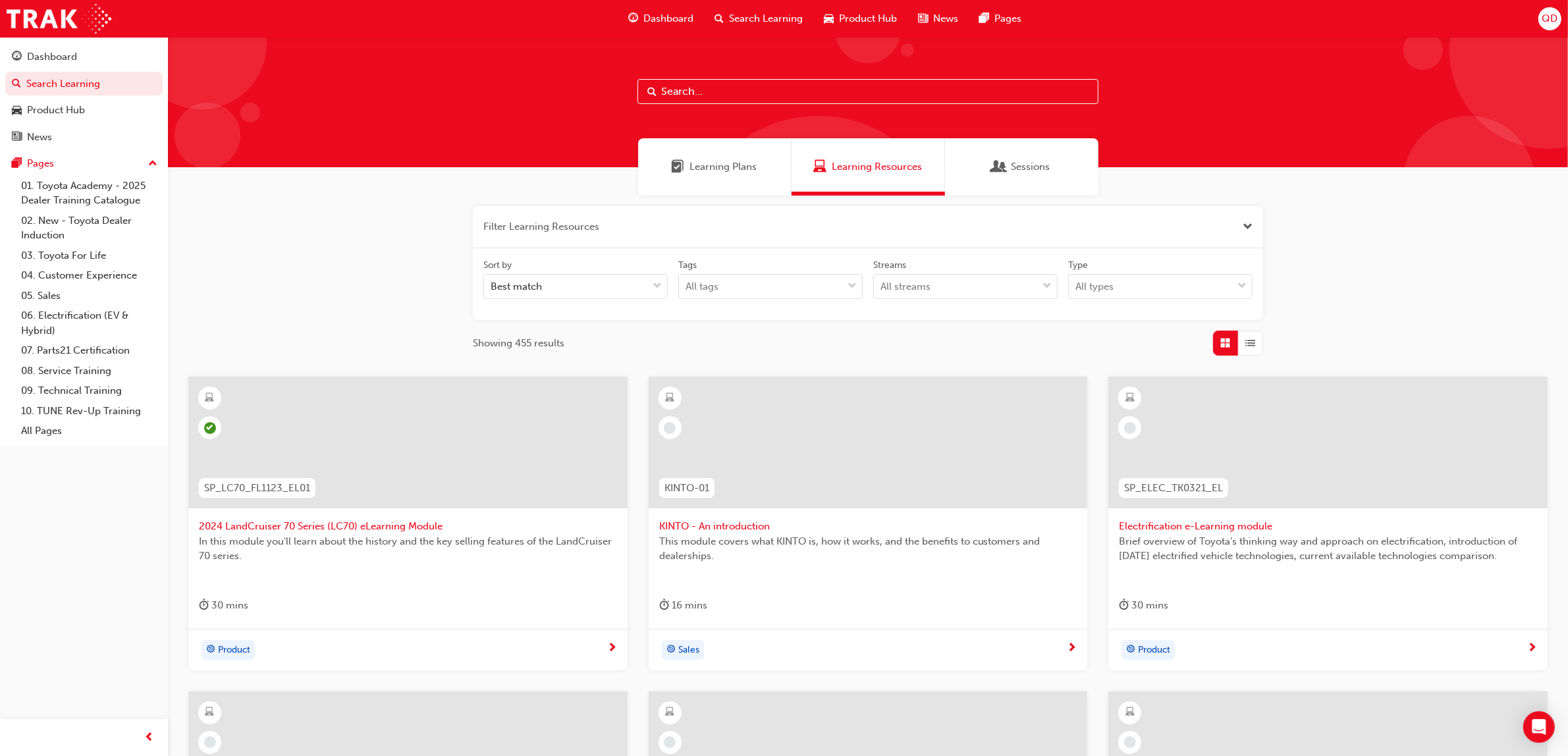
click at [749, 156] on div "Learning Plans" at bounding box center [715, 167] width 154 height 57
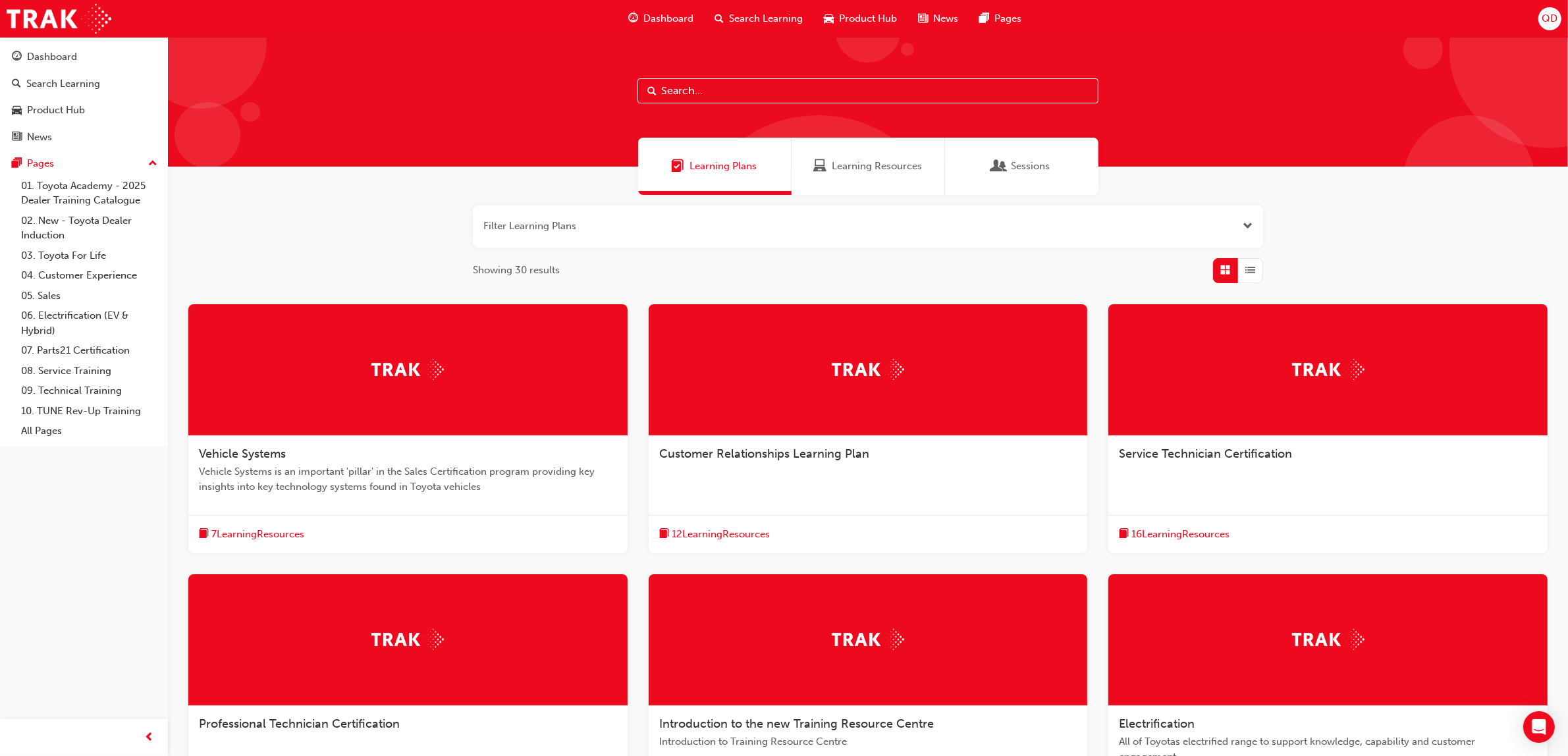
scroll to position [229, 0]
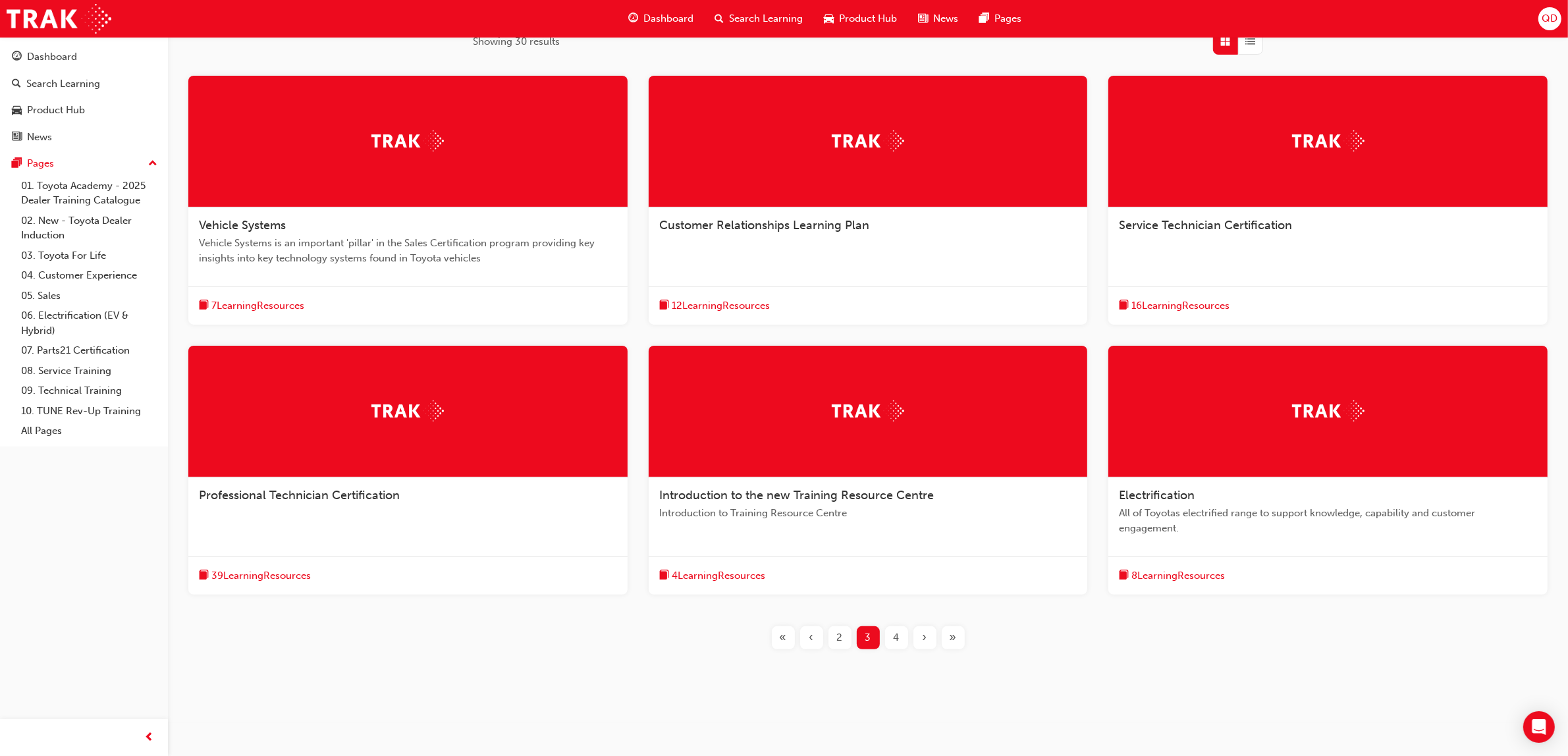
click at [819, 241] on div "Customer Relationships Learning Plan" at bounding box center [868, 232] width 439 height 50
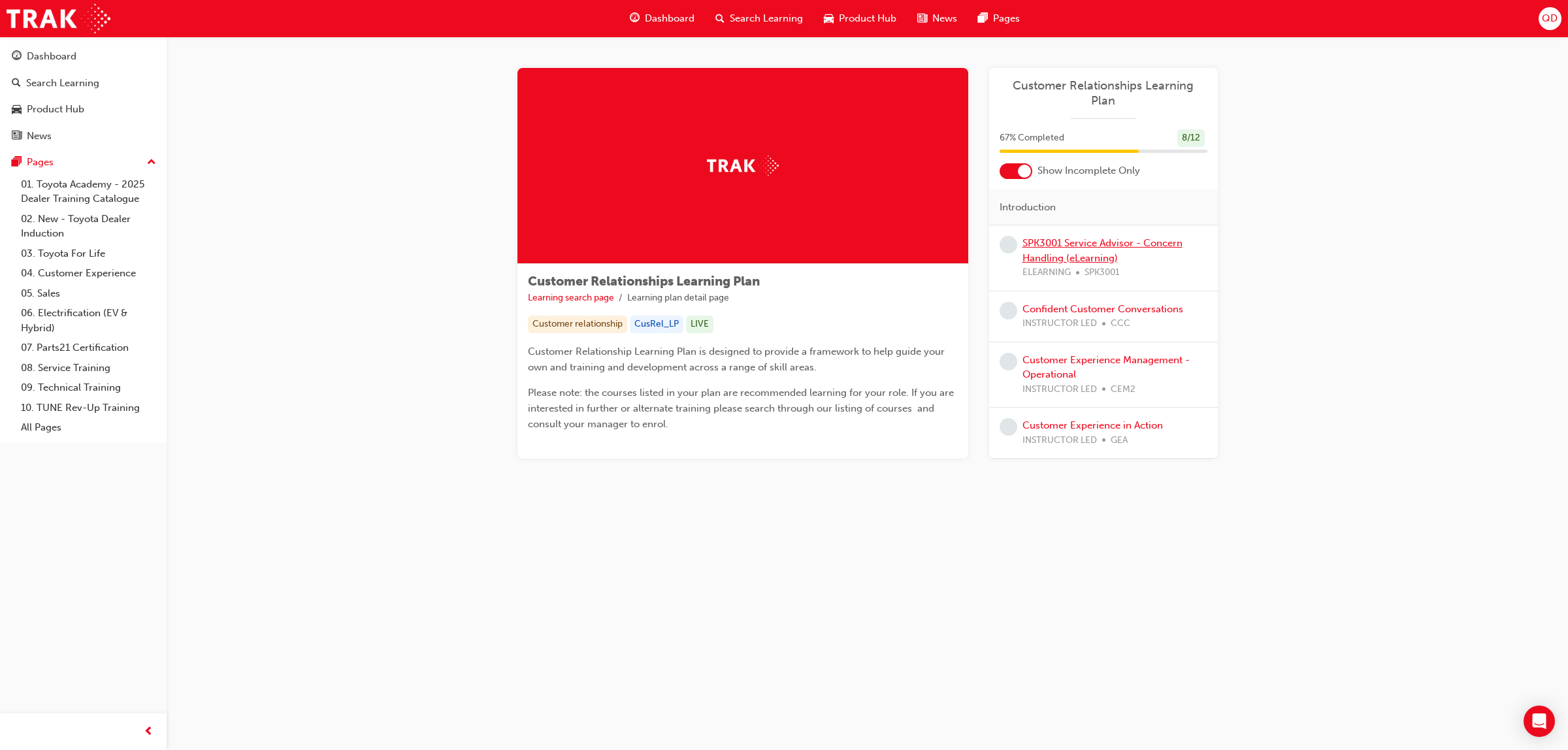
click at [1082, 239] on link "SPK3001 Service Advisor - Concern Handling (eLearning)" at bounding box center [1102, 250] width 160 height 27
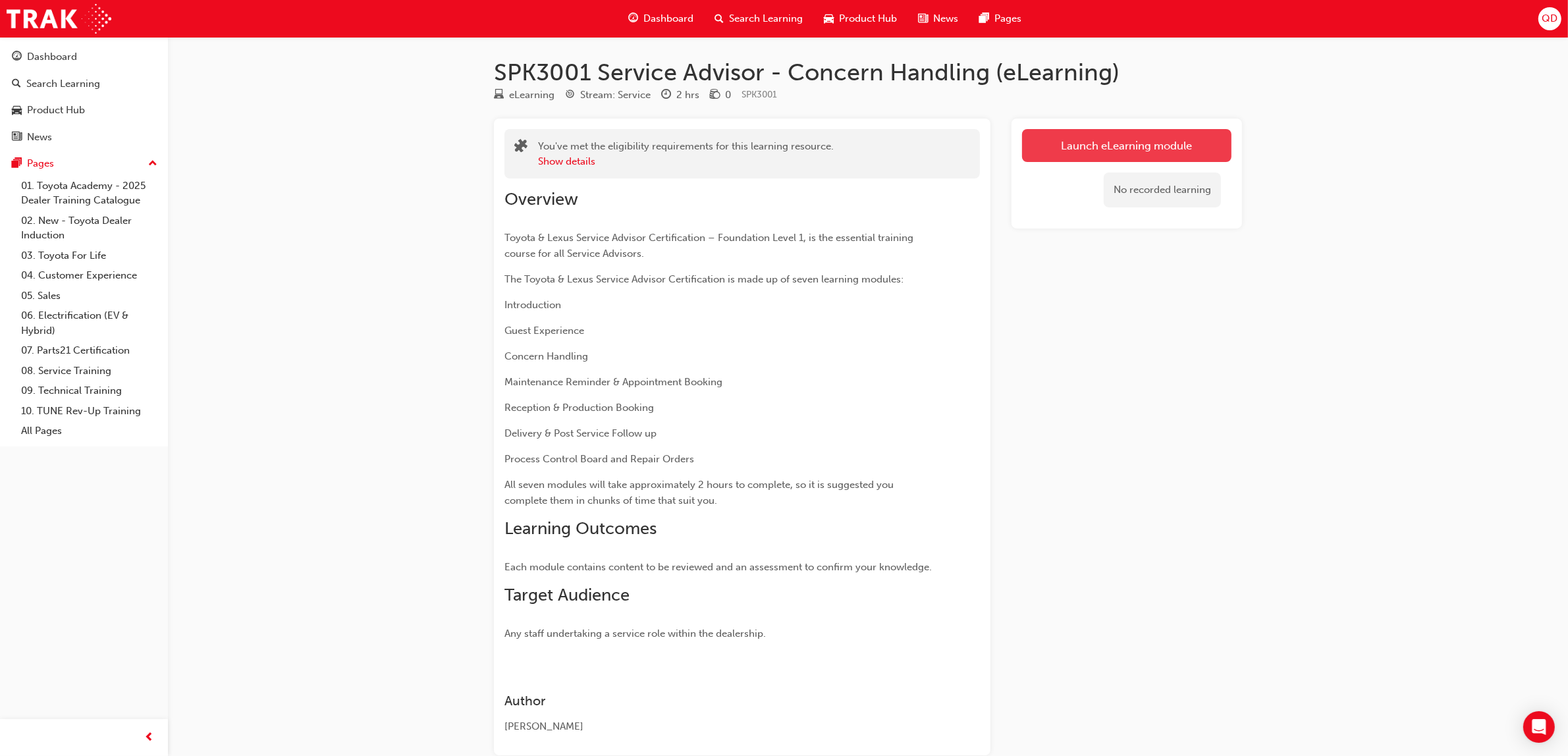
click at [1112, 143] on link "Launch eLearning module" at bounding box center [1127, 146] width 210 height 33
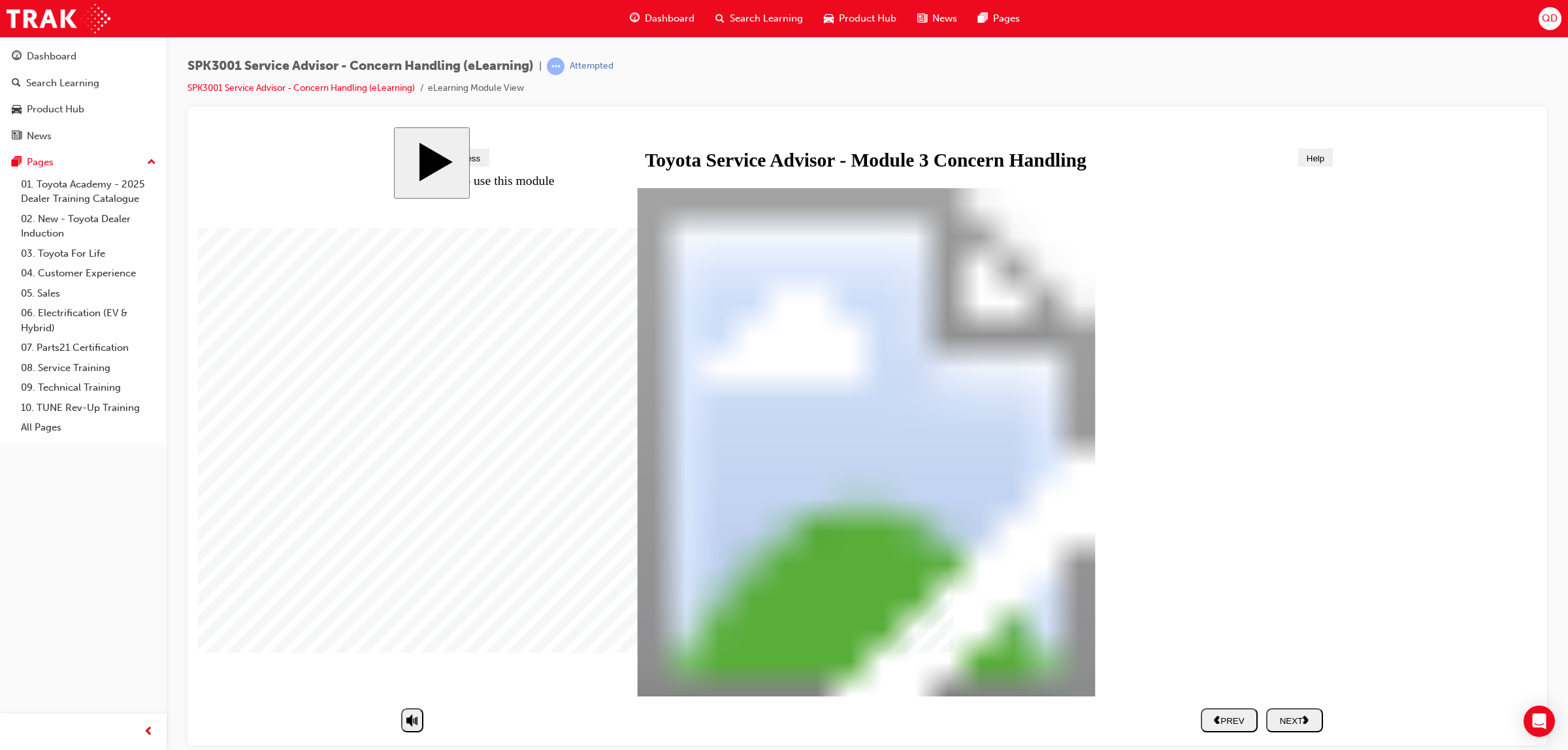
click at [1292, 724] on div "NEXT" at bounding box center [1294, 719] width 46 height 11
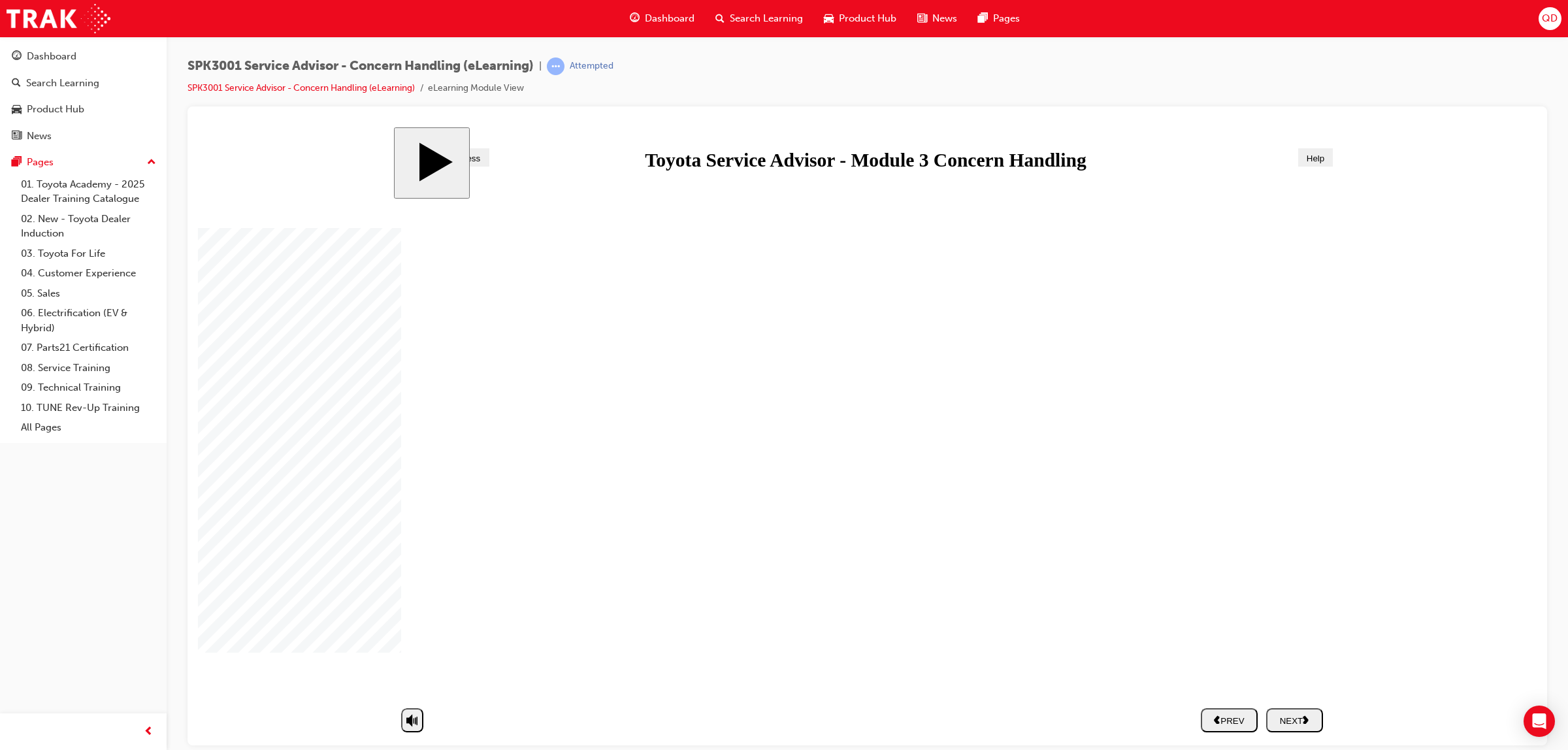
click at [1302, 724] on div "NEXT" at bounding box center [1294, 719] width 46 height 11
click at [1303, 724] on div "NEXT" at bounding box center [1294, 719] width 46 height 11
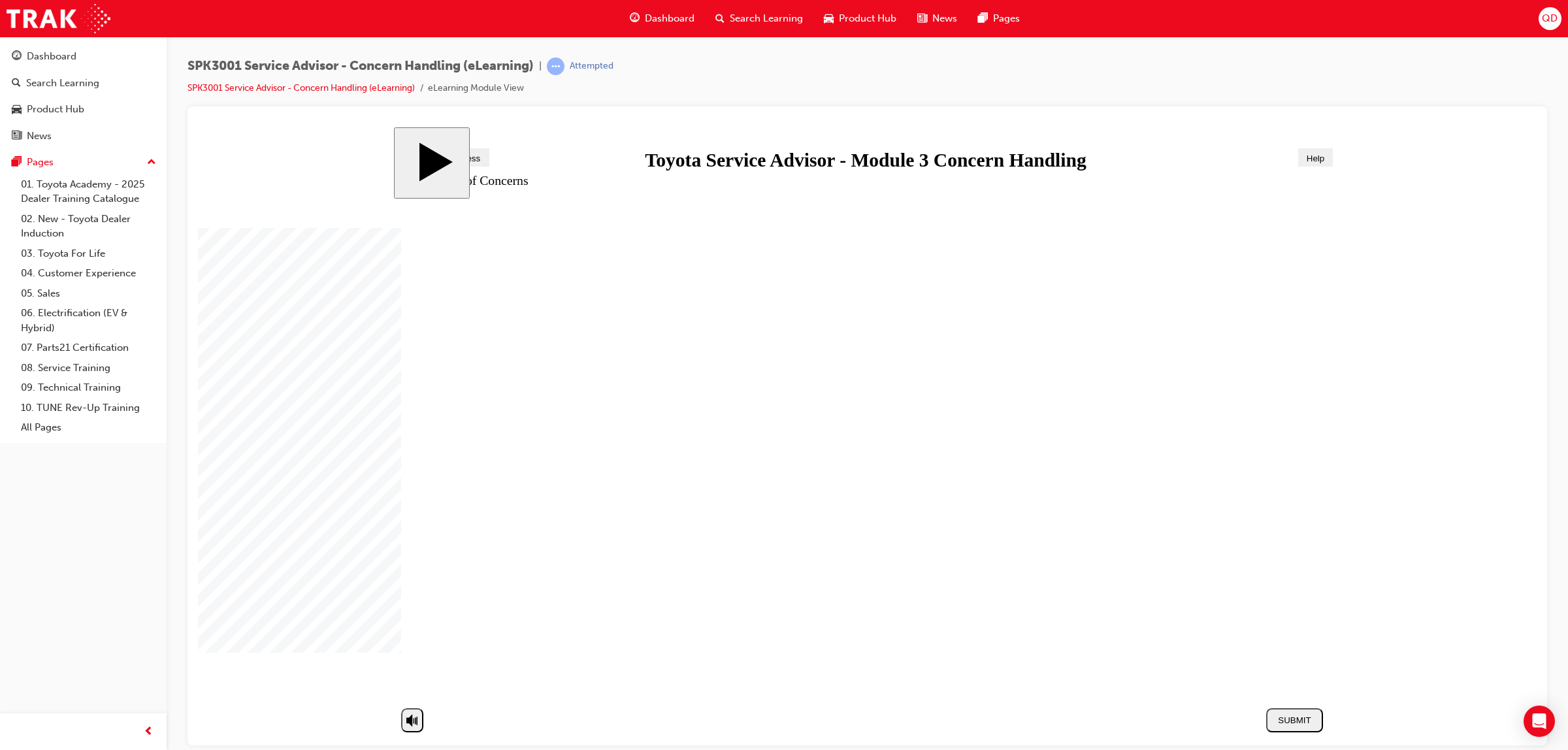
drag, startPoint x: 925, startPoint y: 350, endPoint x: 962, endPoint y: 355, distance: 37.3
drag, startPoint x: 988, startPoint y: 383, endPoint x: 1196, endPoint y: 480, distance: 229.5
drag, startPoint x: 898, startPoint y: 457, endPoint x: 1151, endPoint y: 591, distance: 286.3
drag, startPoint x: 925, startPoint y: 598, endPoint x: 1194, endPoint y: 322, distance: 385.4
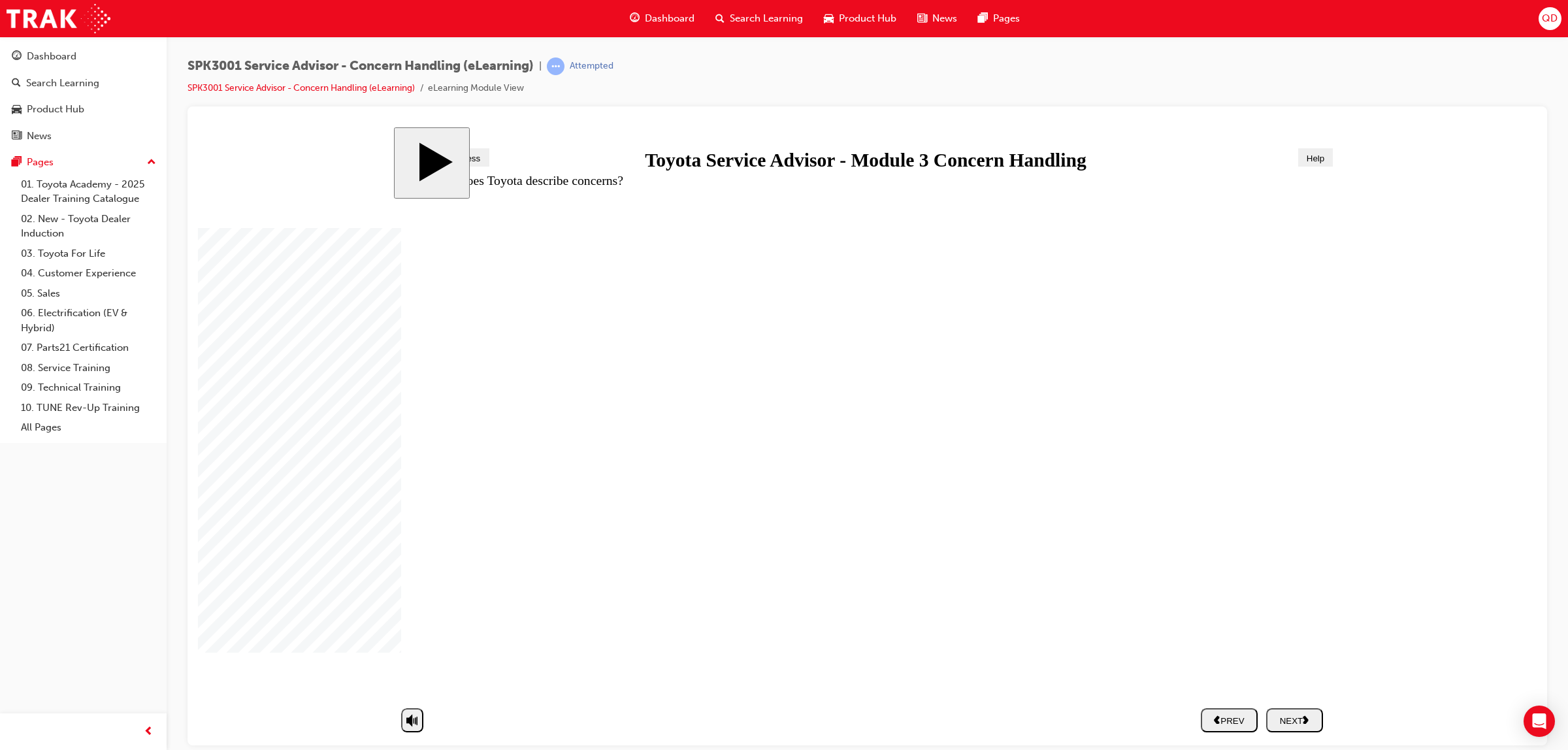
click at [1284, 721] on div "NEXT" at bounding box center [1294, 719] width 46 height 11
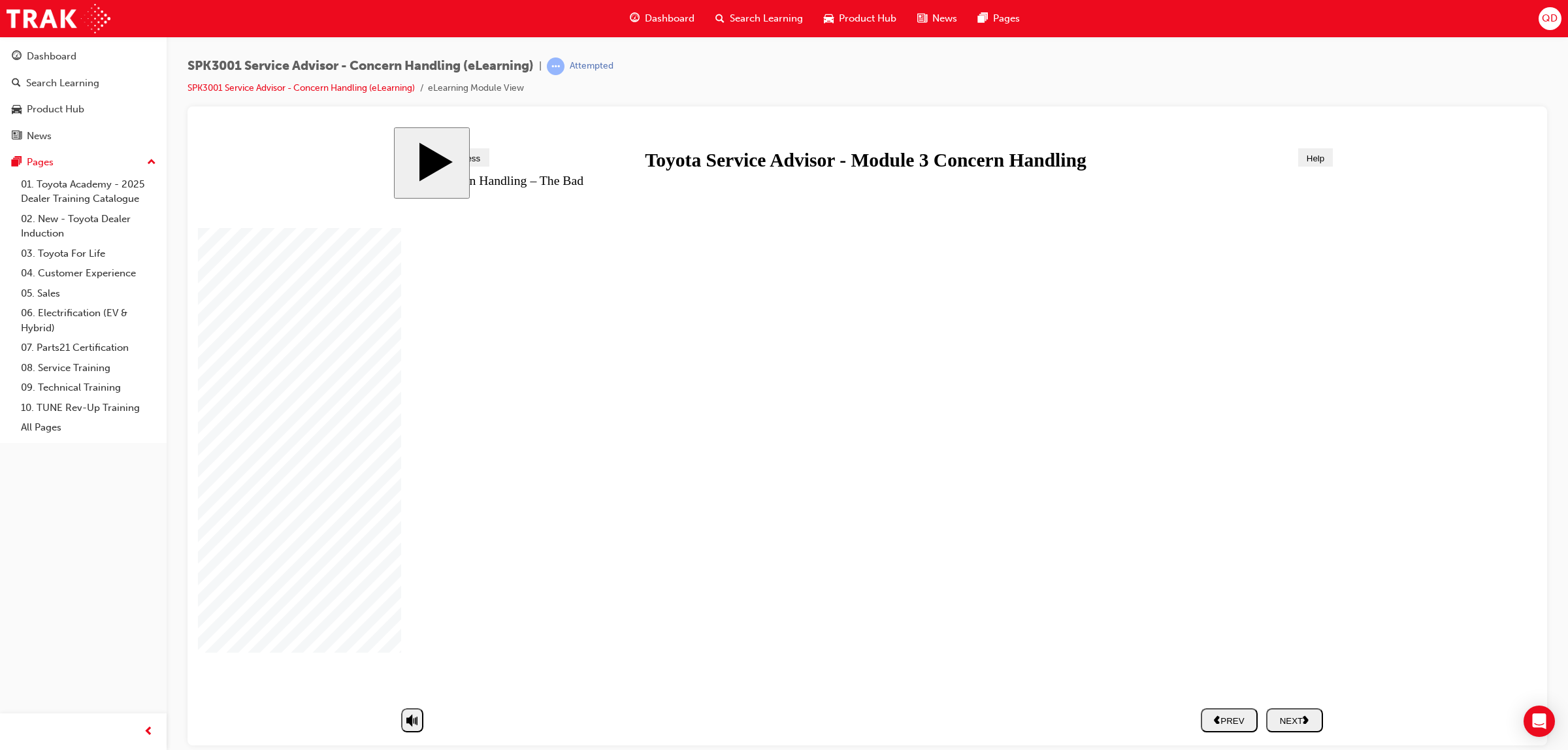
click at [1297, 714] on div "NEXT" at bounding box center [1294, 719] width 46 height 11
click at [1305, 722] on div "NEXT" at bounding box center [1294, 719] width 46 height 11
click at [1242, 725] on div "PREV" at bounding box center [1228, 719] width 46 height 11
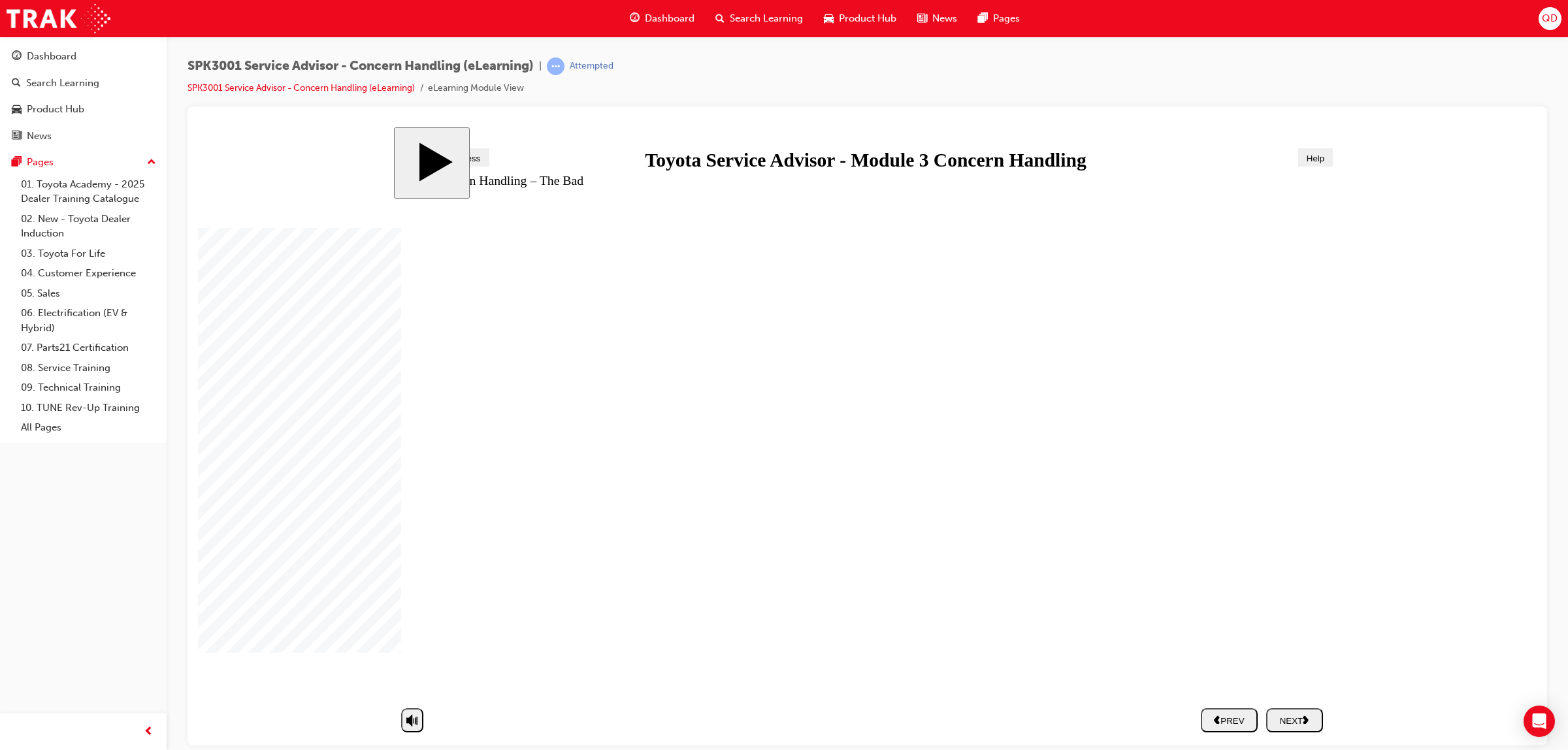
click at [1285, 709] on button "NEXT" at bounding box center [1295, 719] width 57 height 24
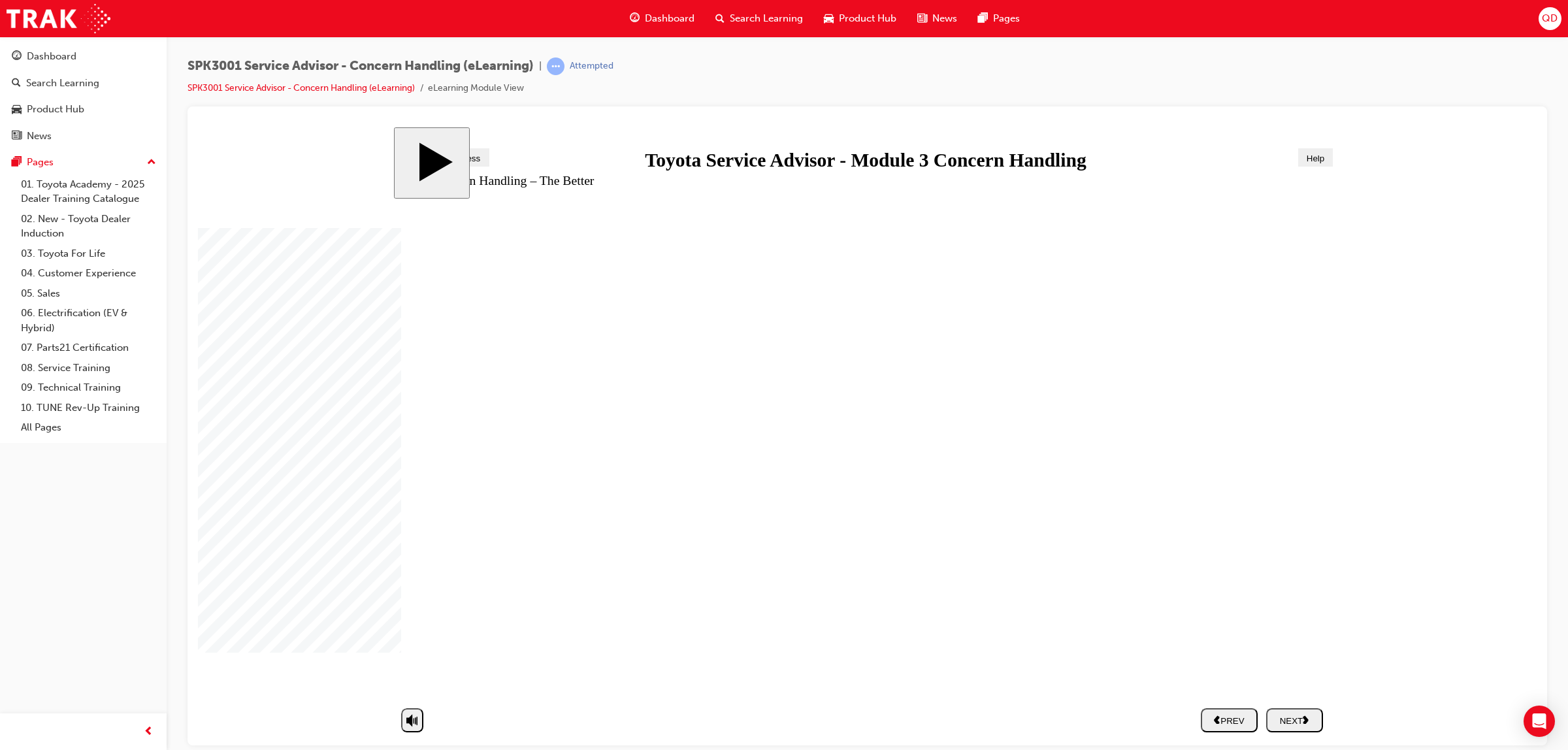
click at [1301, 722] on div "NEXT" at bounding box center [1294, 719] width 46 height 11
click at [1305, 716] on div "NEXT" at bounding box center [1294, 719] width 46 height 11
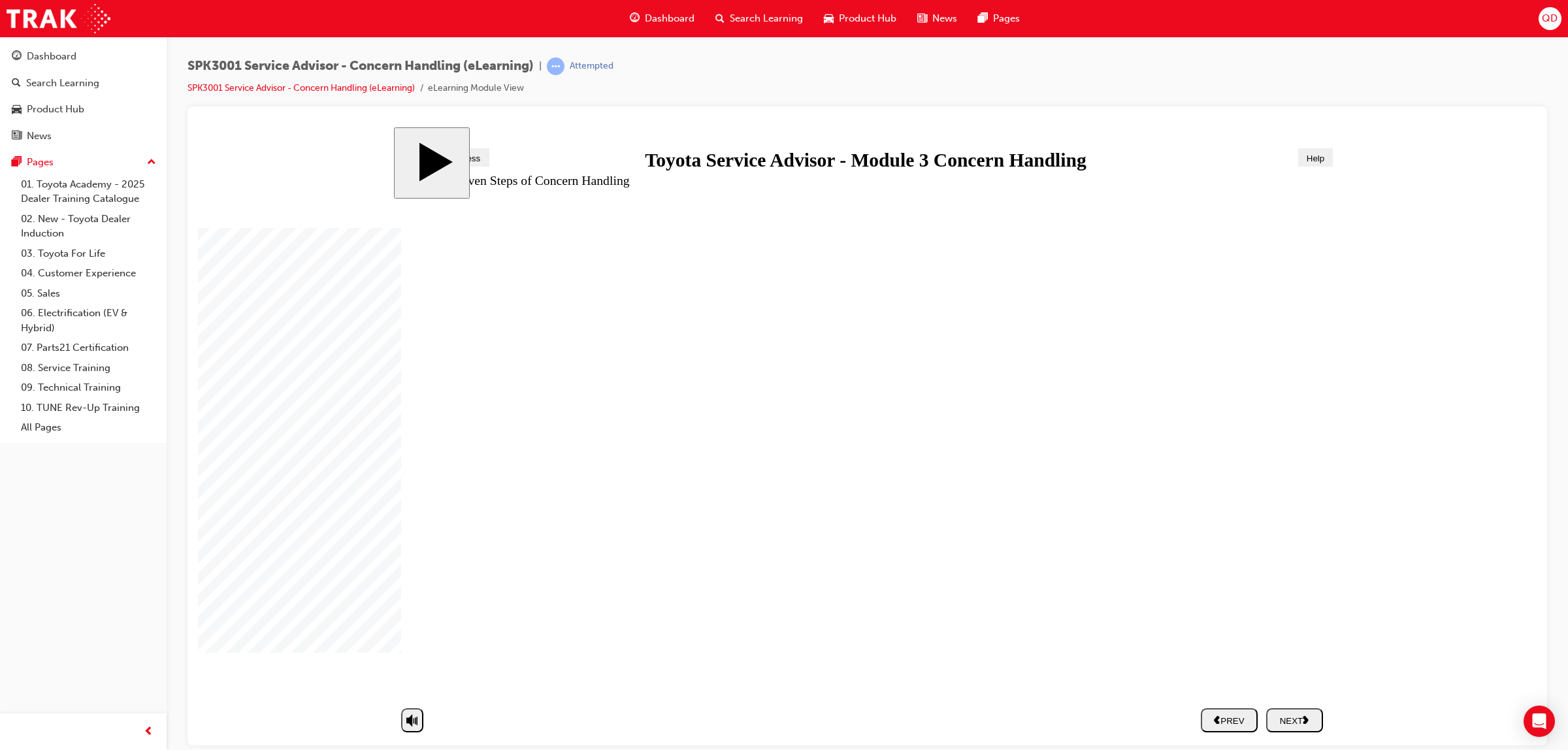
drag, startPoint x: 1118, startPoint y: 482, endPoint x: 1115, endPoint y: 502, distance: 20.2
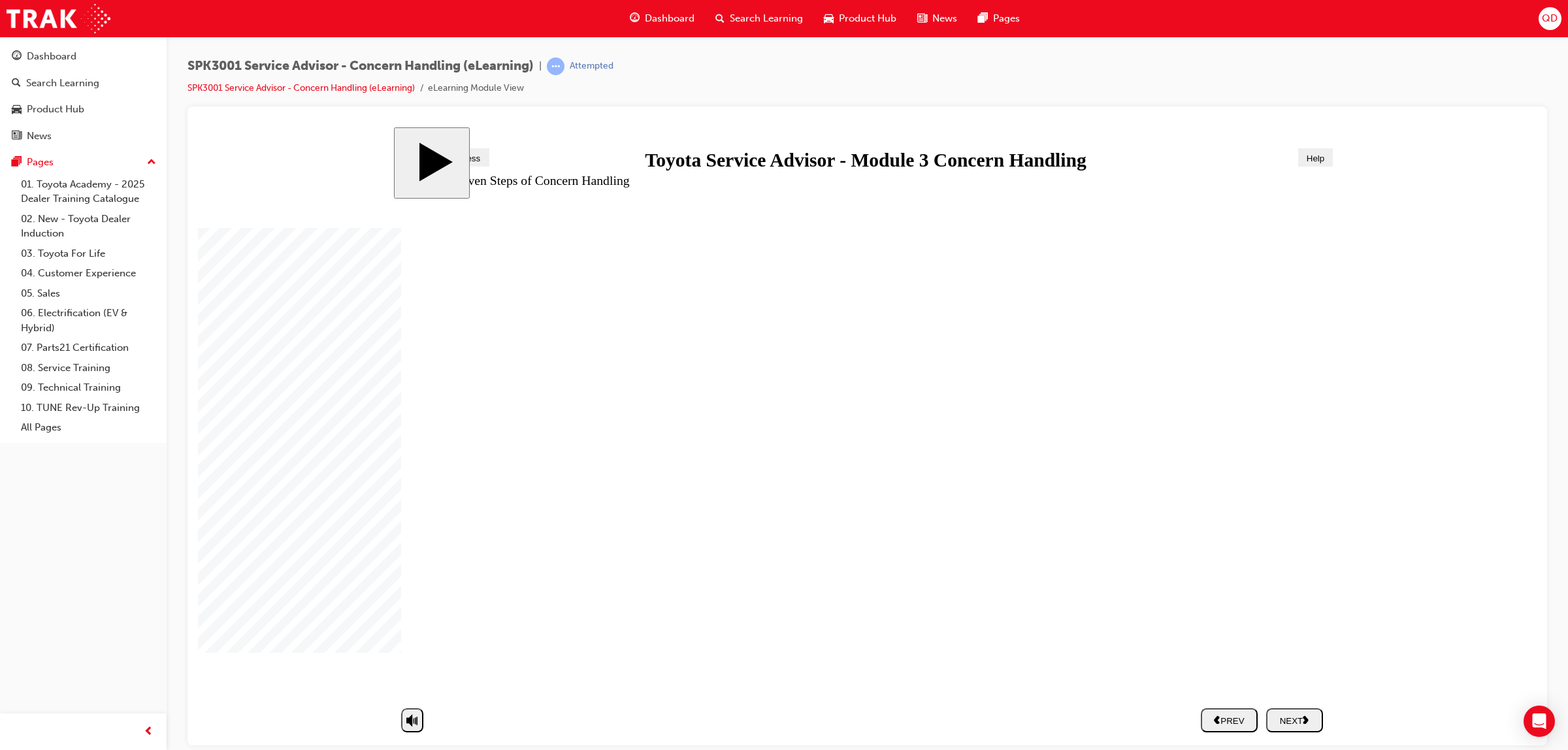
click at [1290, 724] on div "NEXT" at bounding box center [1294, 719] width 46 height 11
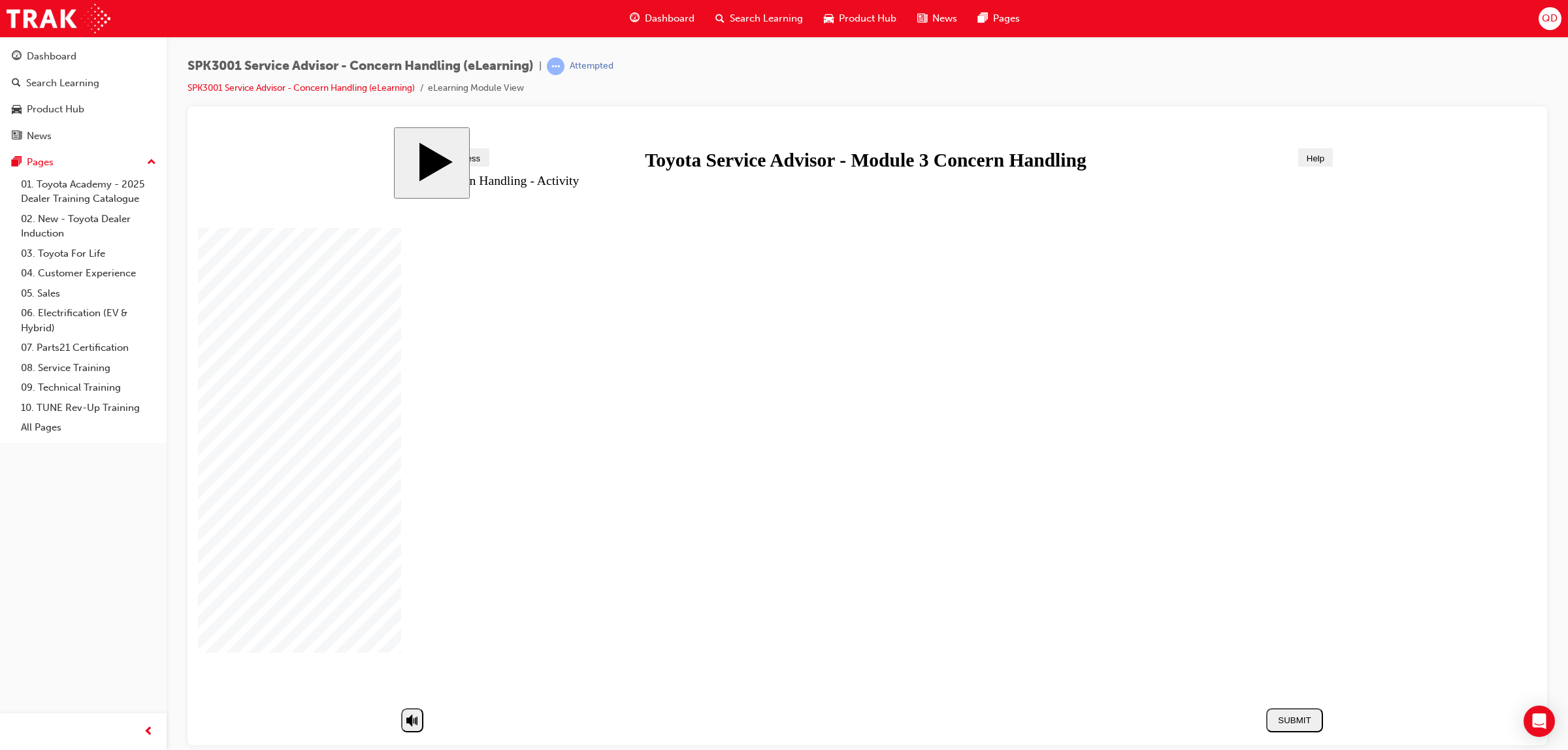
drag, startPoint x: 588, startPoint y: 552, endPoint x: 1069, endPoint y: 339, distance: 526.1
drag, startPoint x: 589, startPoint y: 617, endPoint x: 878, endPoint y: 427, distance: 345.9
drag, startPoint x: 604, startPoint y: 517, endPoint x: 1038, endPoint y: 437, distance: 441.3
drag, startPoint x: 598, startPoint y: 591, endPoint x: 1063, endPoint y: 480, distance: 478.1
drag, startPoint x: 577, startPoint y: 434, endPoint x: 982, endPoint y: 613, distance: 442.8
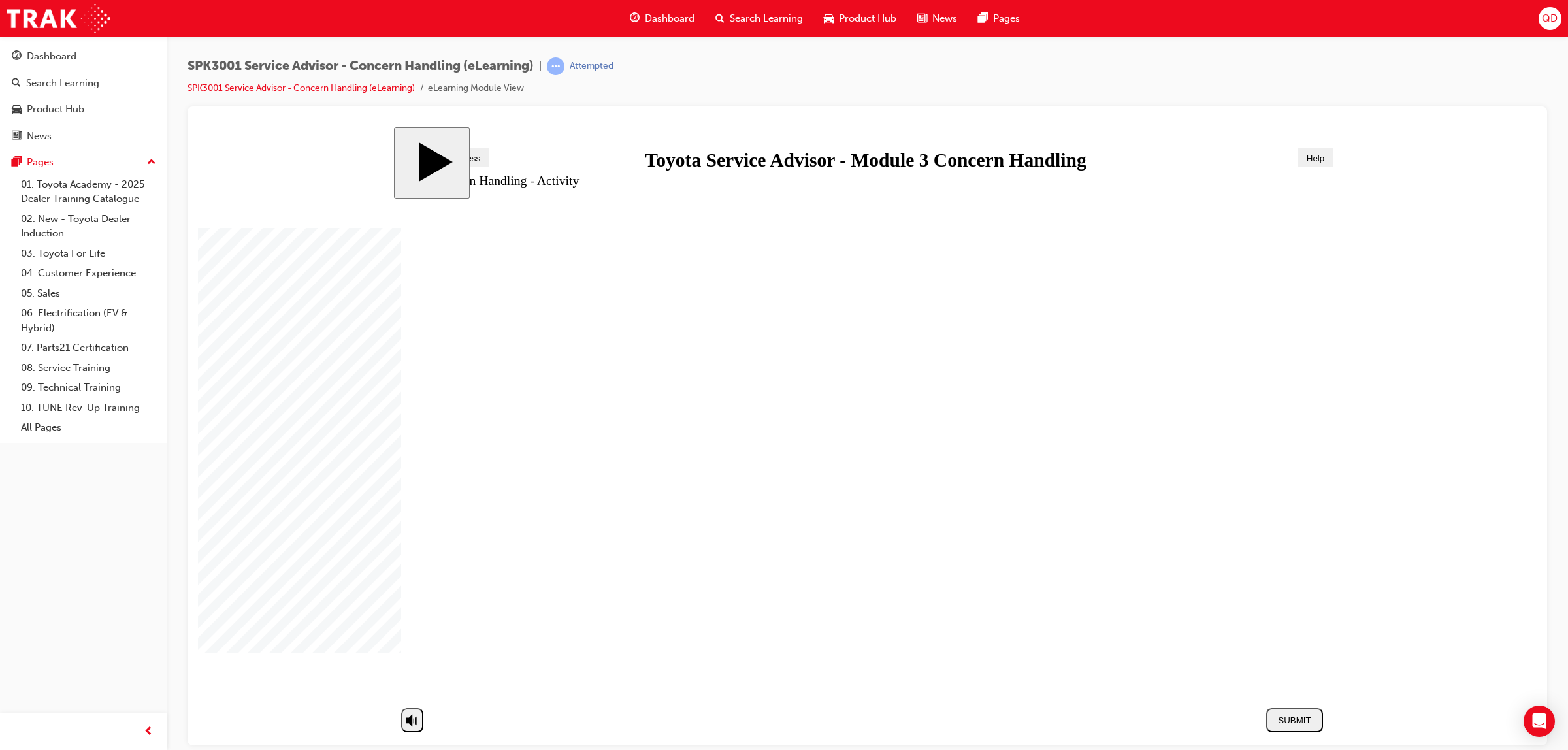
drag, startPoint x: 563, startPoint y: 646, endPoint x: 968, endPoint y: 557, distance: 414.7
drag, startPoint x: 714, startPoint y: 652, endPoint x: 1075, endPoint y: 566, distance: 371.1
drag, startPoint x: 553, startPoint y: 655, endPoint x: 1022, endPoint y: 512, distance: 490.3
drag, startPoint x: 605, startPoint y: 470, endPoint x: 1091, endPoint y: 574, distance: 497.0
click at [1292, 718] on div "SUBMIT" at bounding box center [1294, 719] width 46 height 10
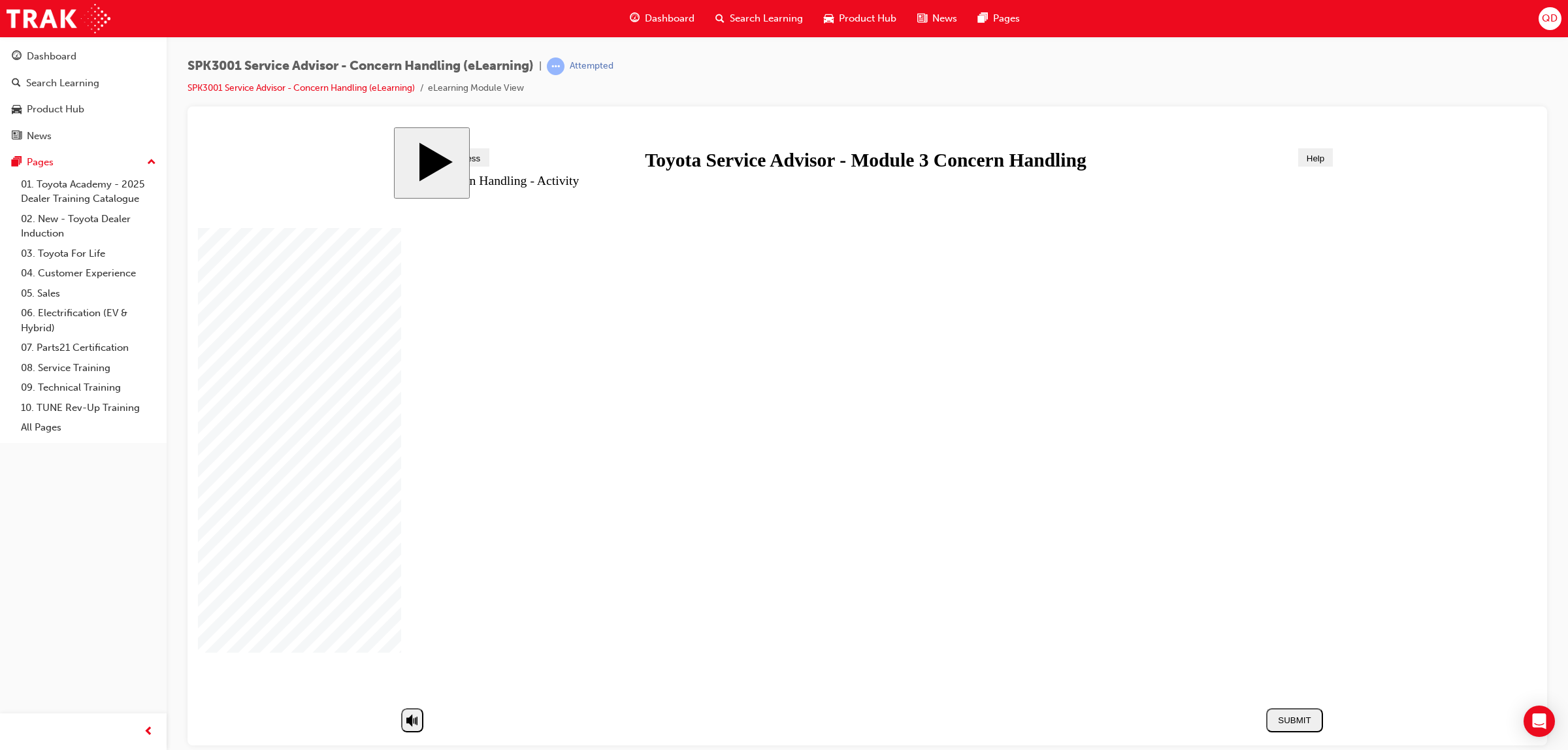
click at [1307, 721] on polygon "next" at bounding box center [1305, 719] width 6 height 9
radio input "true"
click at [1294, 715] on div "SUBMIT" at bounding box center [1294, 719] width 46 height 10
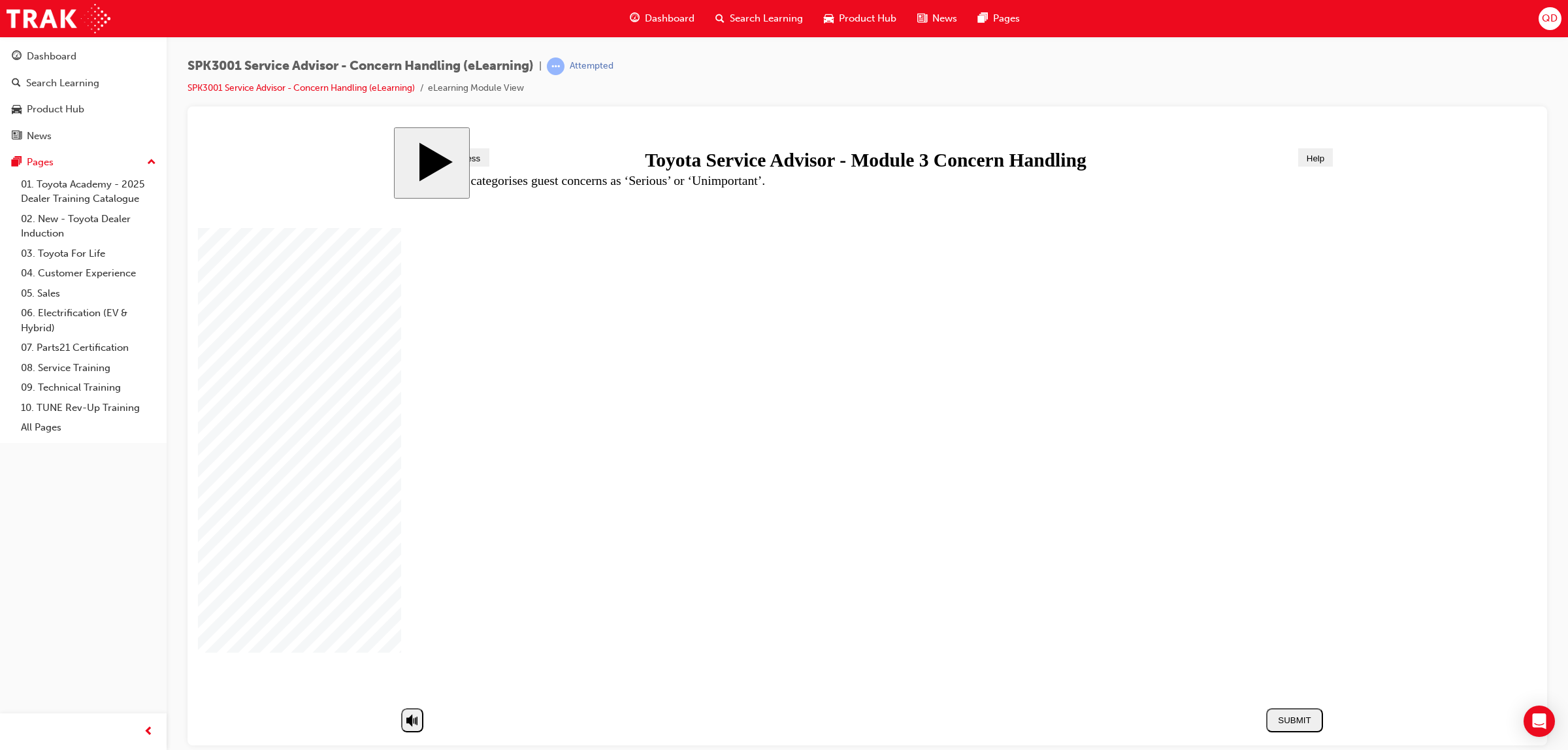
radio input "false"
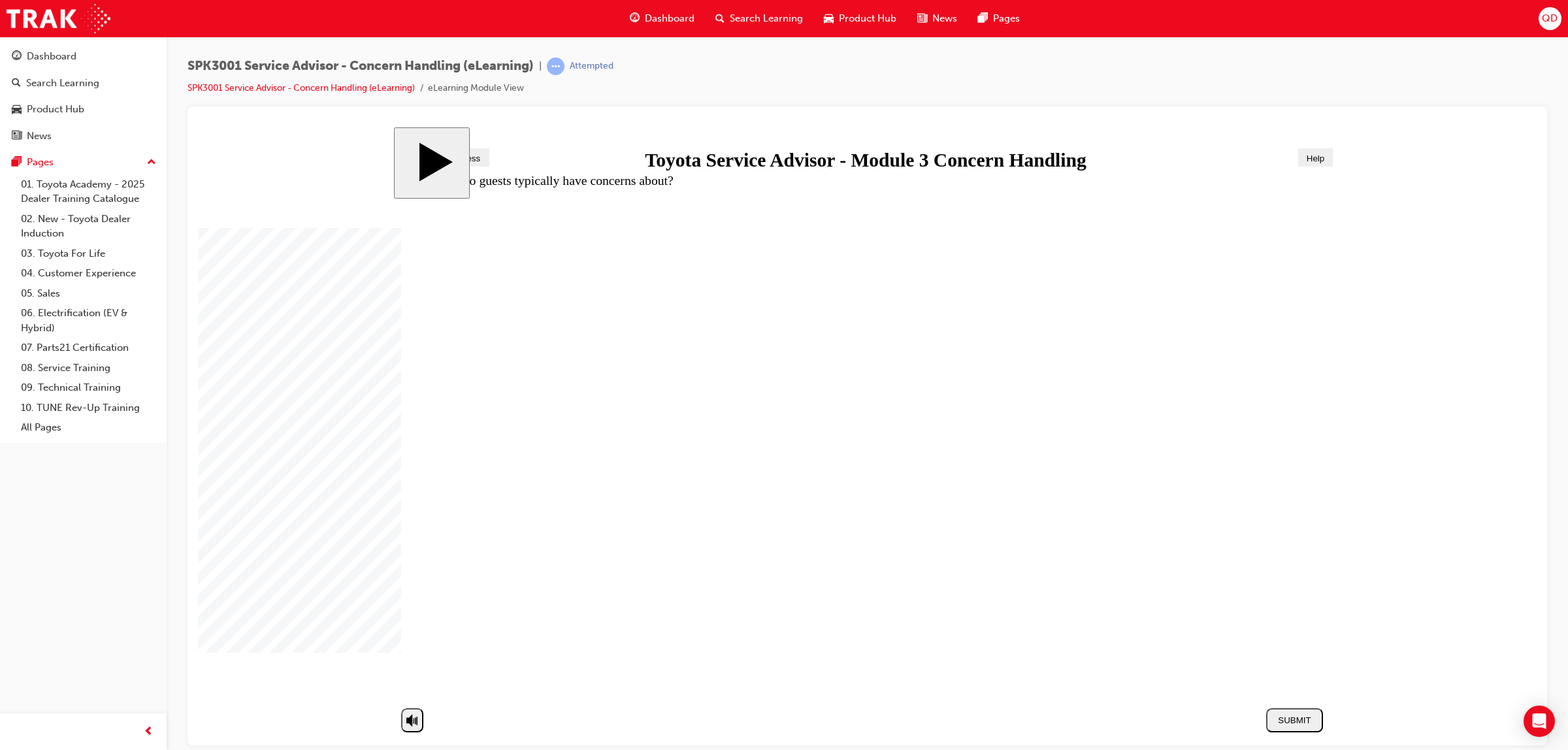
radio input "false"
radio input "true"
click at [1282, 721] on div "SUBMIT" at bounding box center [1294, 719] width 46 height 10
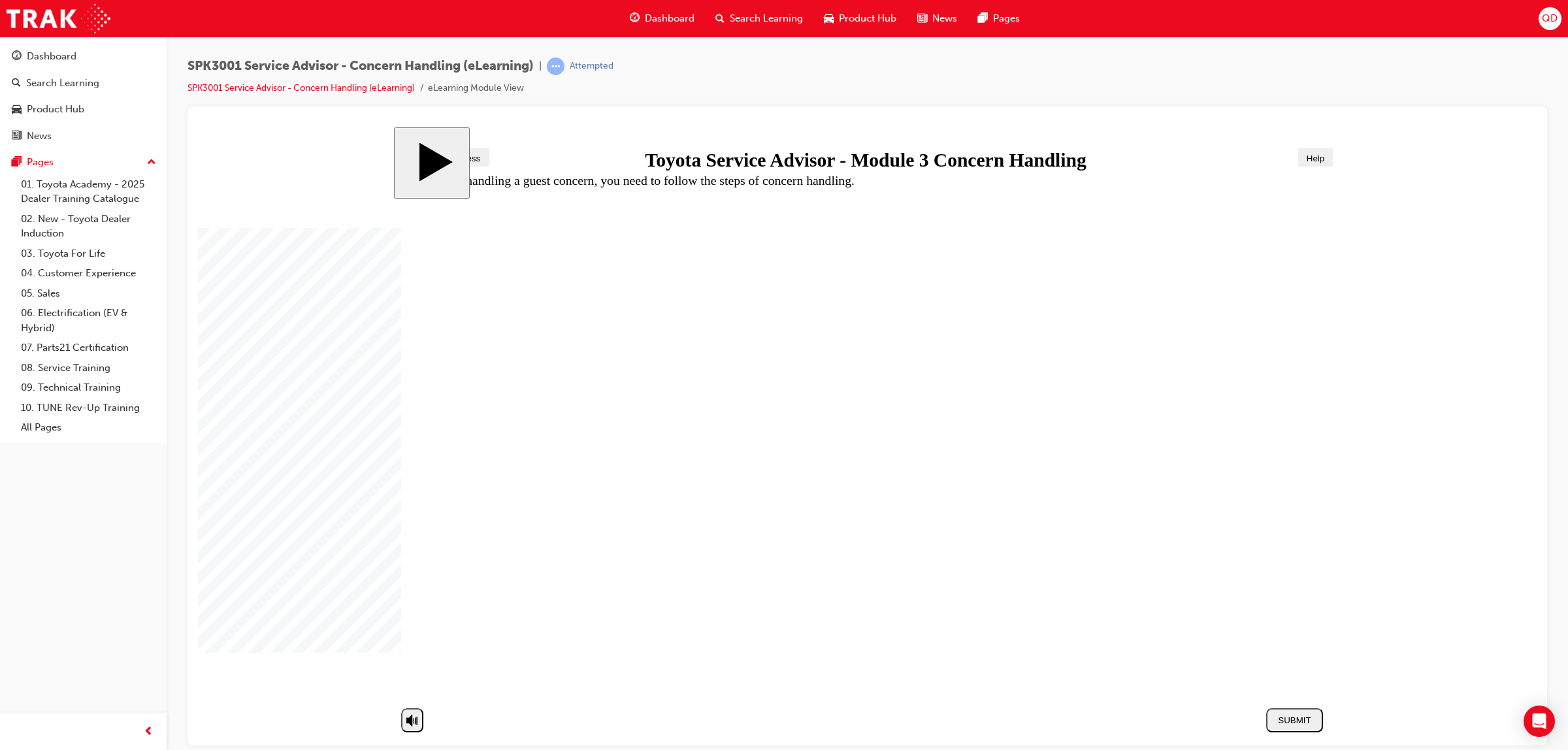
radio input "true"
click at [1300, 719] on div "SUBMIT" at bounding box center [1294, 719] width 46 height 10
click at [767, 13] on span "Search Learning" at bounding box center [766, 19] width 73 height 15
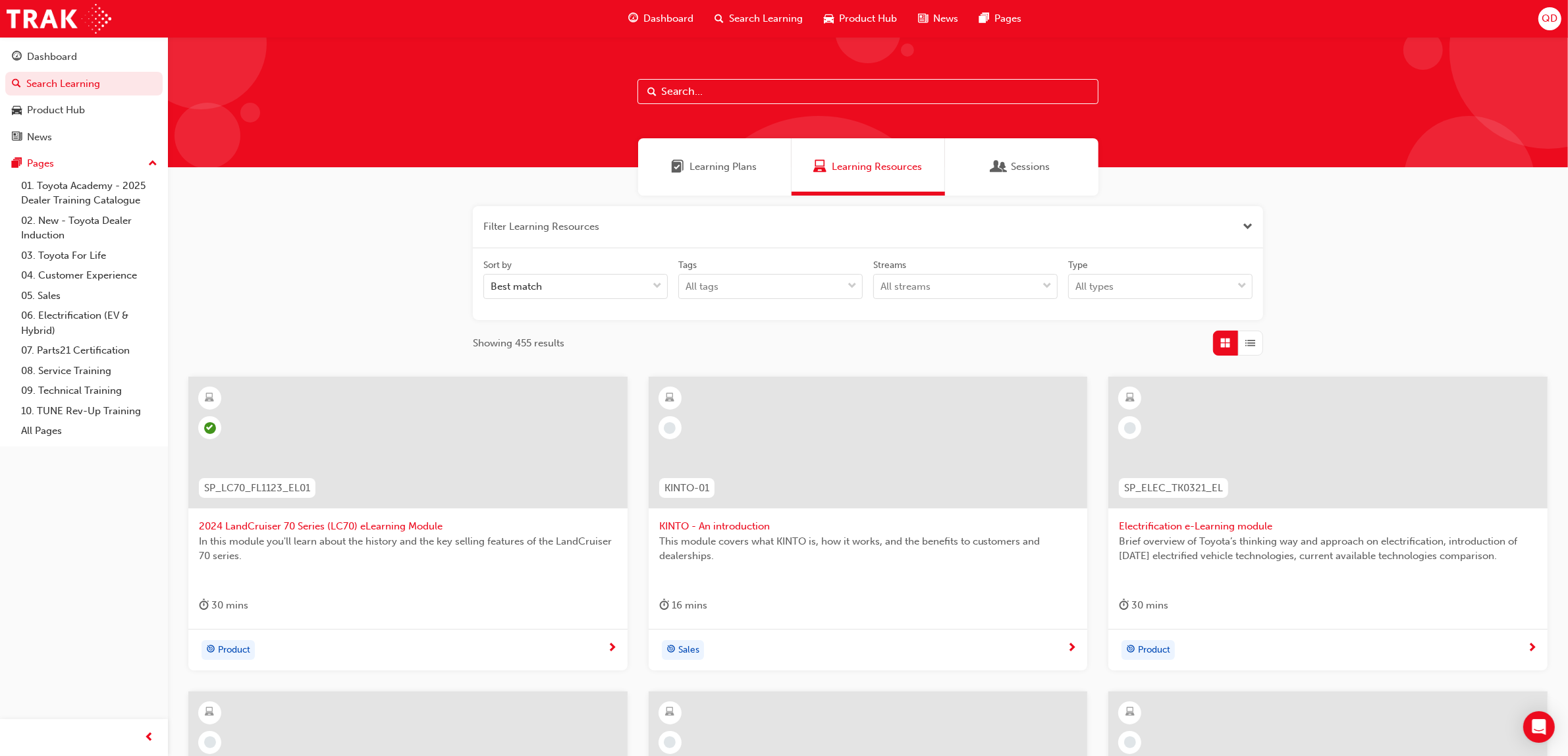
click at [725, 165] on span "Learning Plans" at bounding box center [724, 166] width 67 height 15
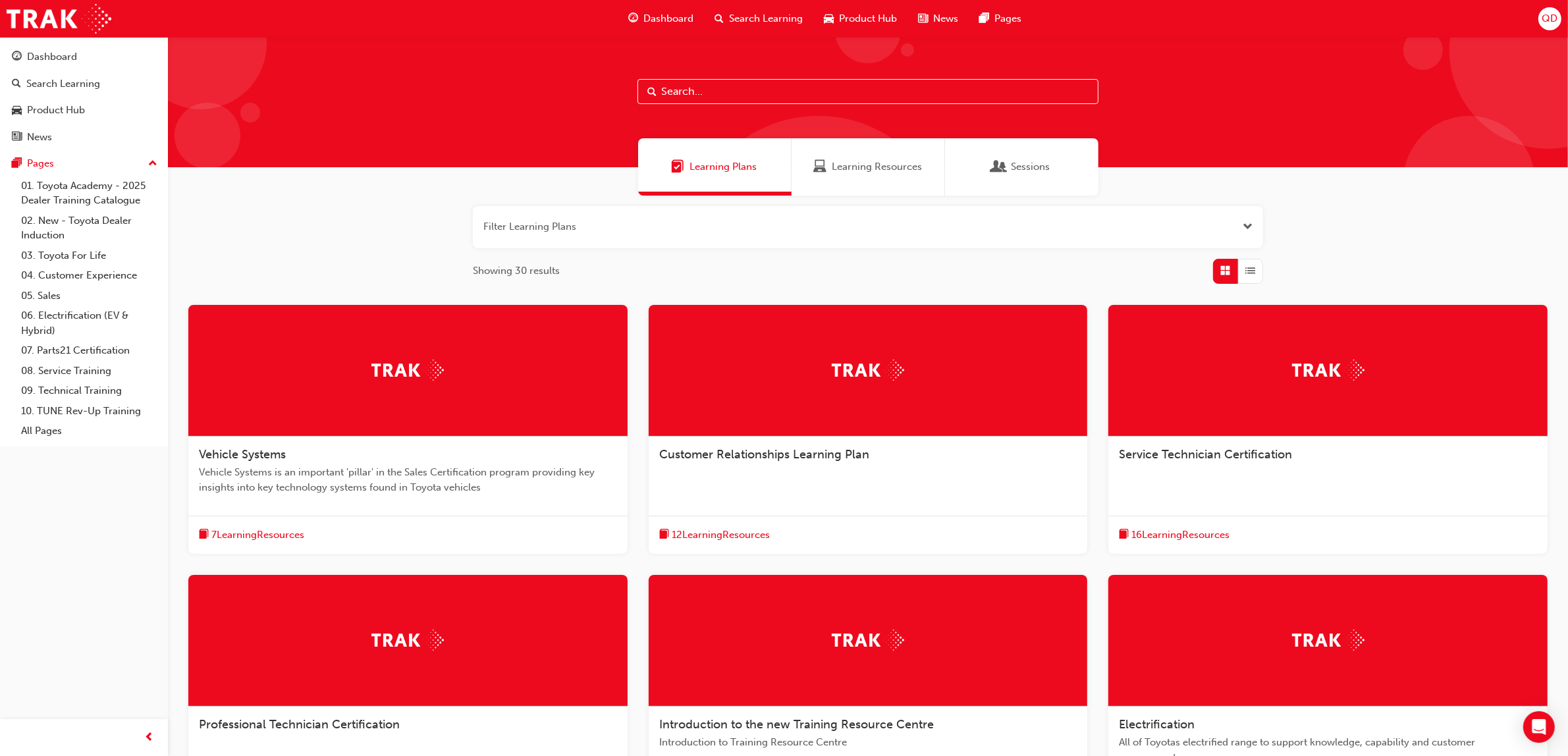
click at [725, 165] on span "Learning Plans" at bounding box center [724, 166] width 67 height 15
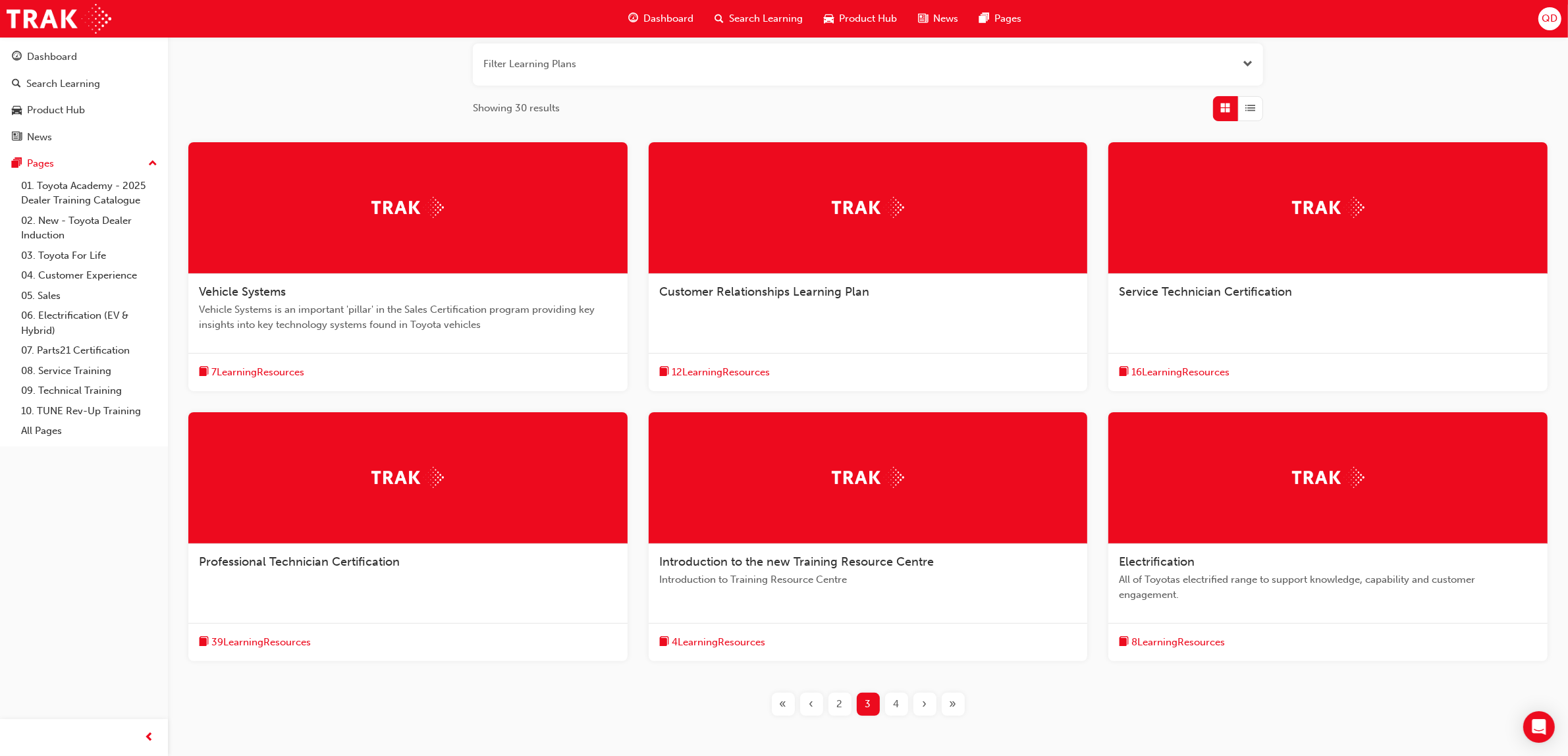
scroll to position [229, 0]
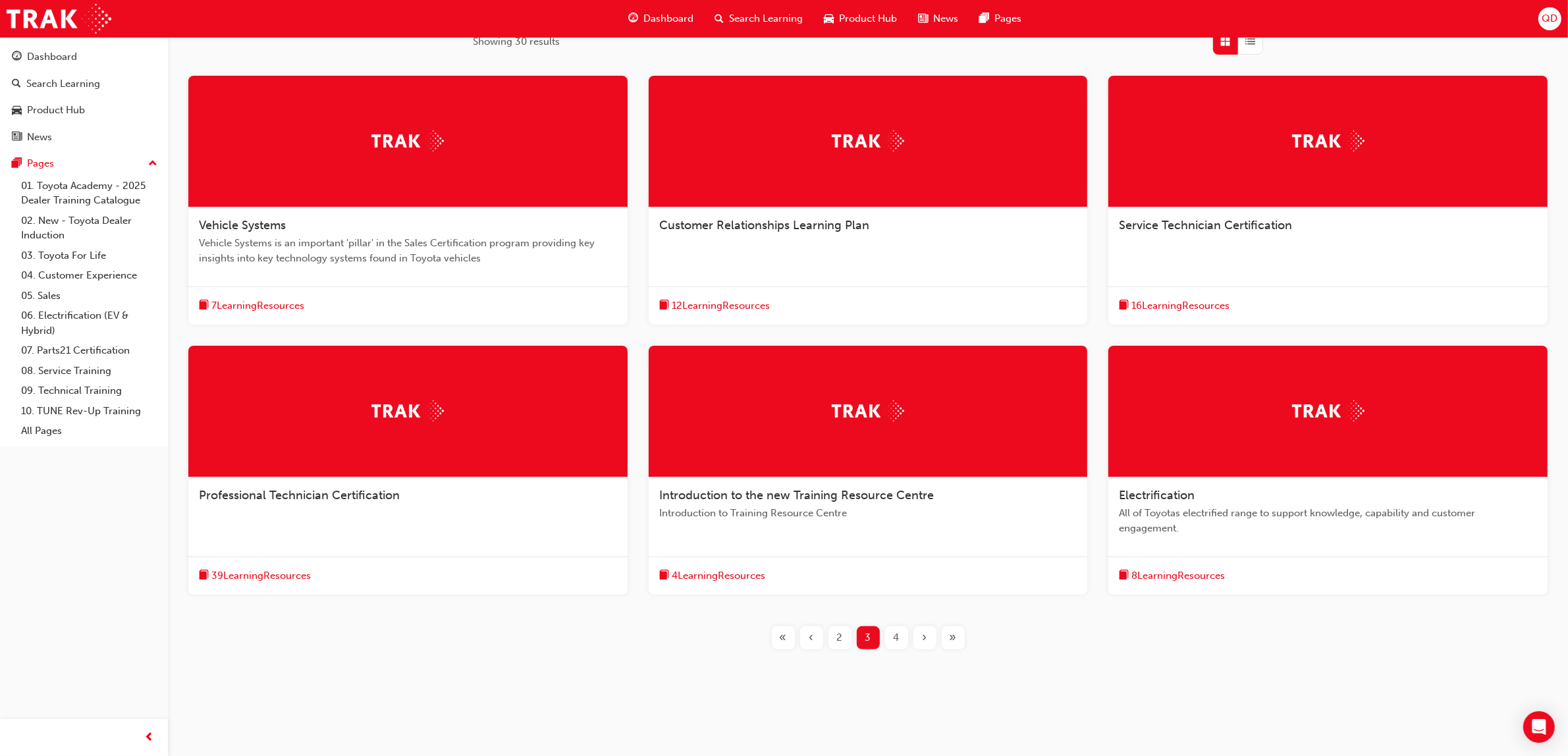
click at [900, 637] on div "4" at bounding box center [897, 638] width 23 height 23
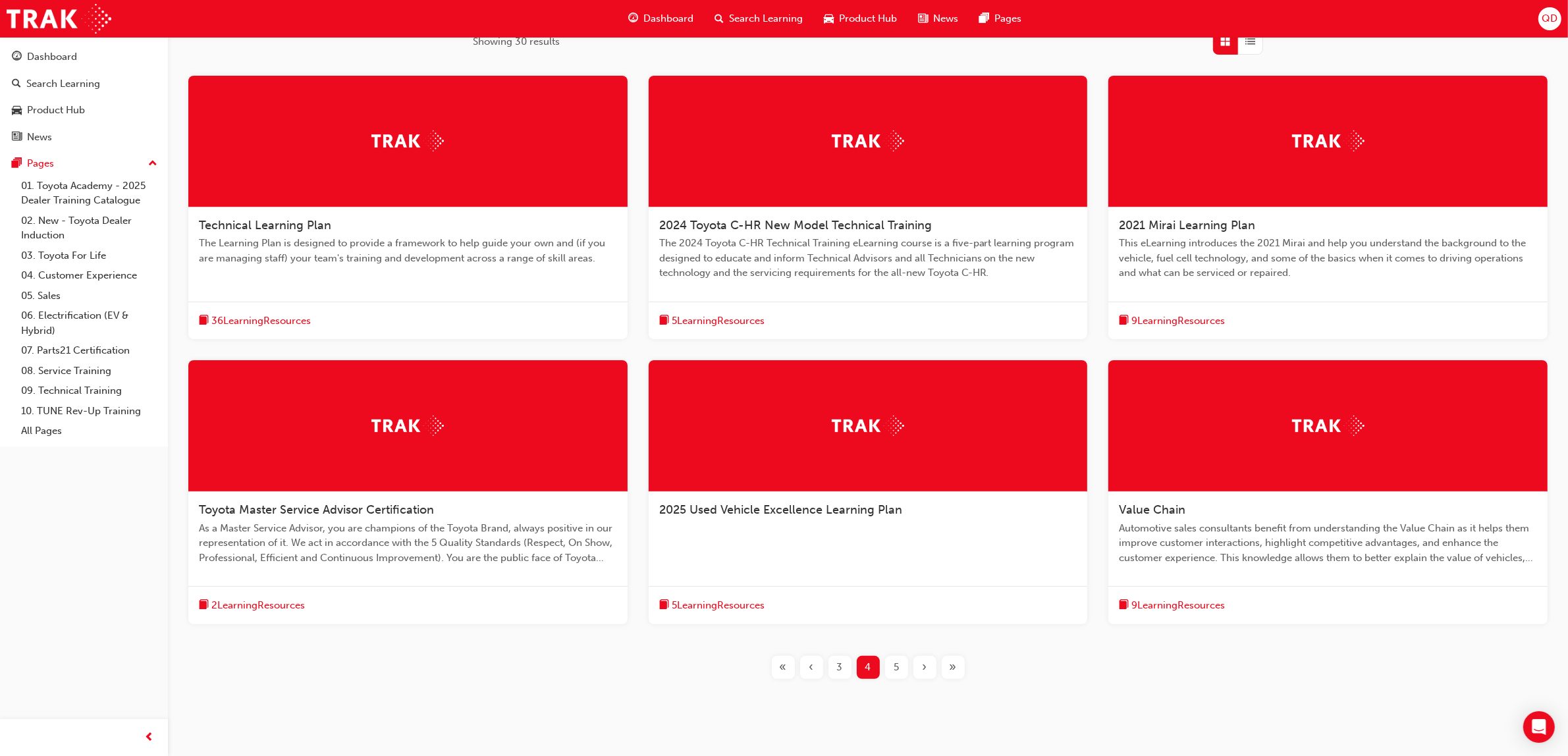
click at [896, 671] on span "5" at bounding box center [896, 667] width 5 height 15
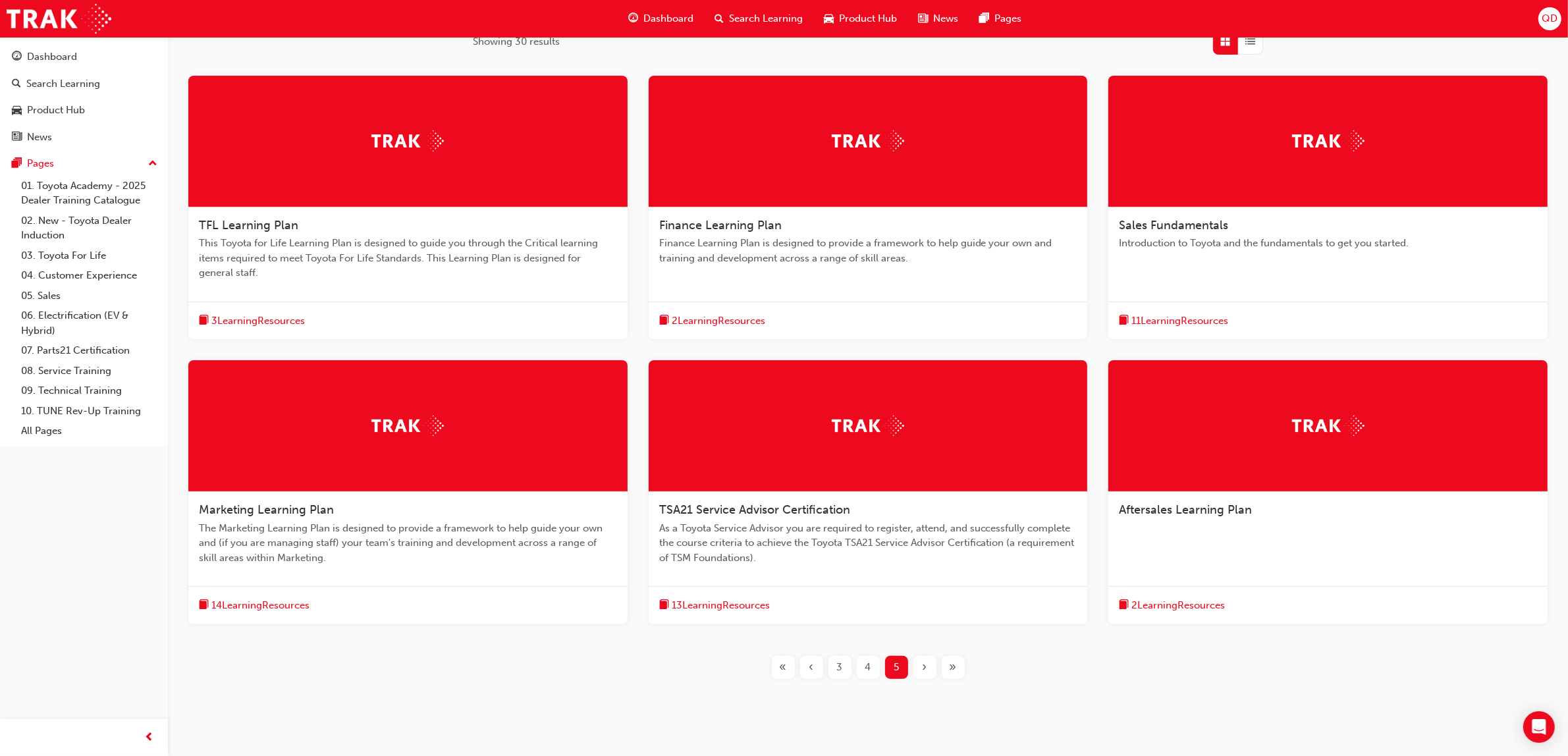
click at [1240, 290] on div "Sales Fundamentals Introduction to Toyota and the fundamentals to get you start…" at bounding box center [1328, 208] width 439 height 264
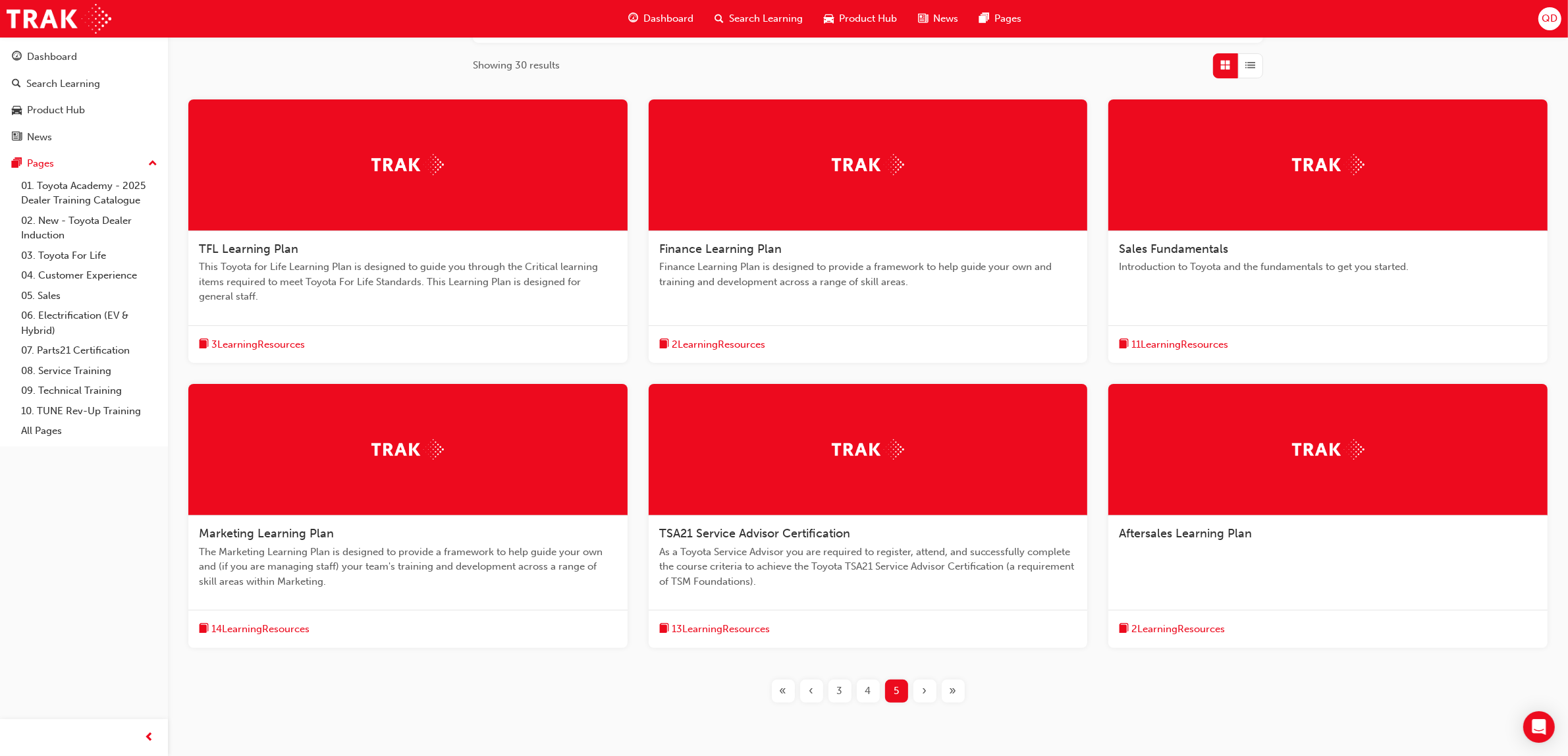
scroll to position [247, 0]
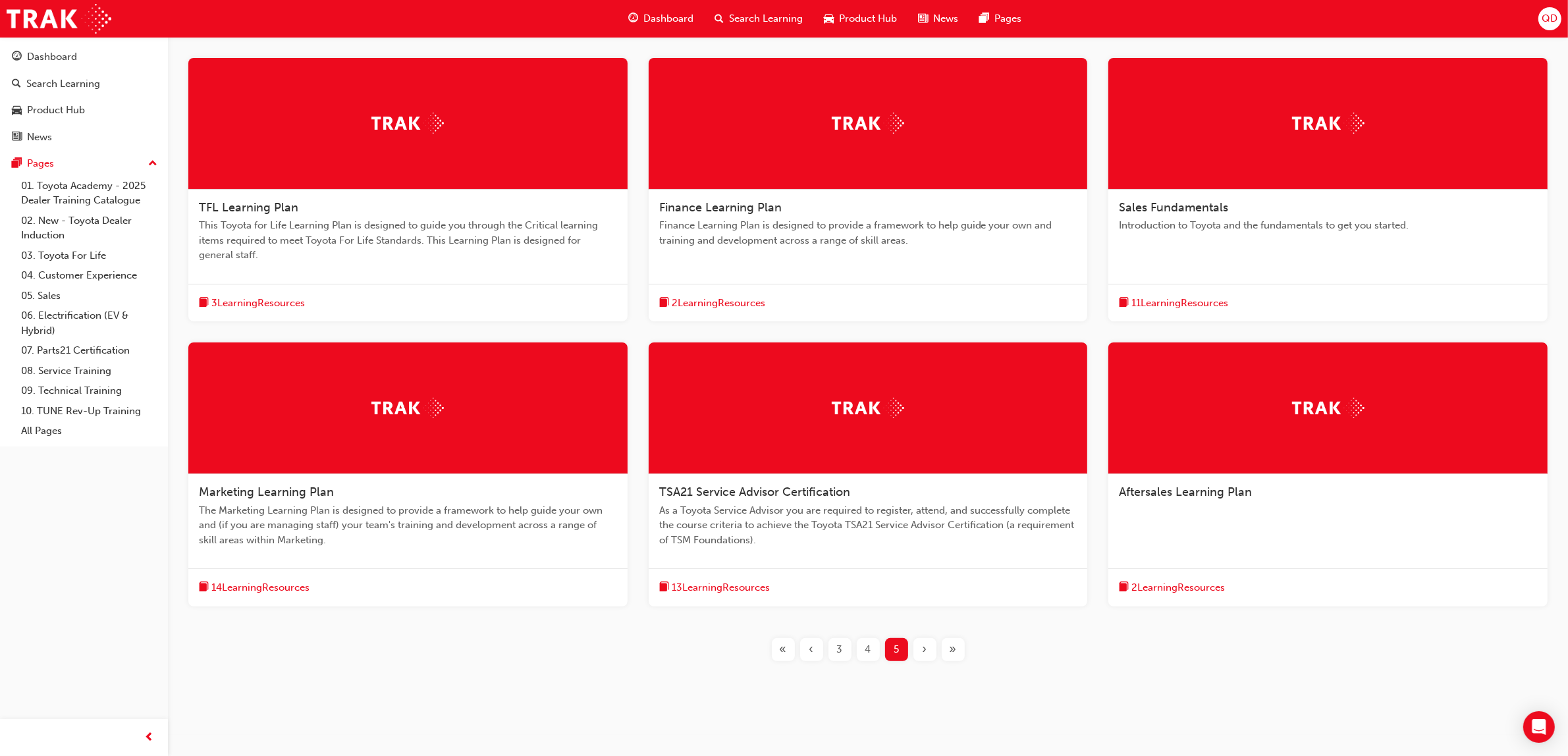
click at [812, 516] on span "As a Toyota Service Advisor you are required to register, attend, and successfu…" at bounding box center [868, 525] width 418 height 44
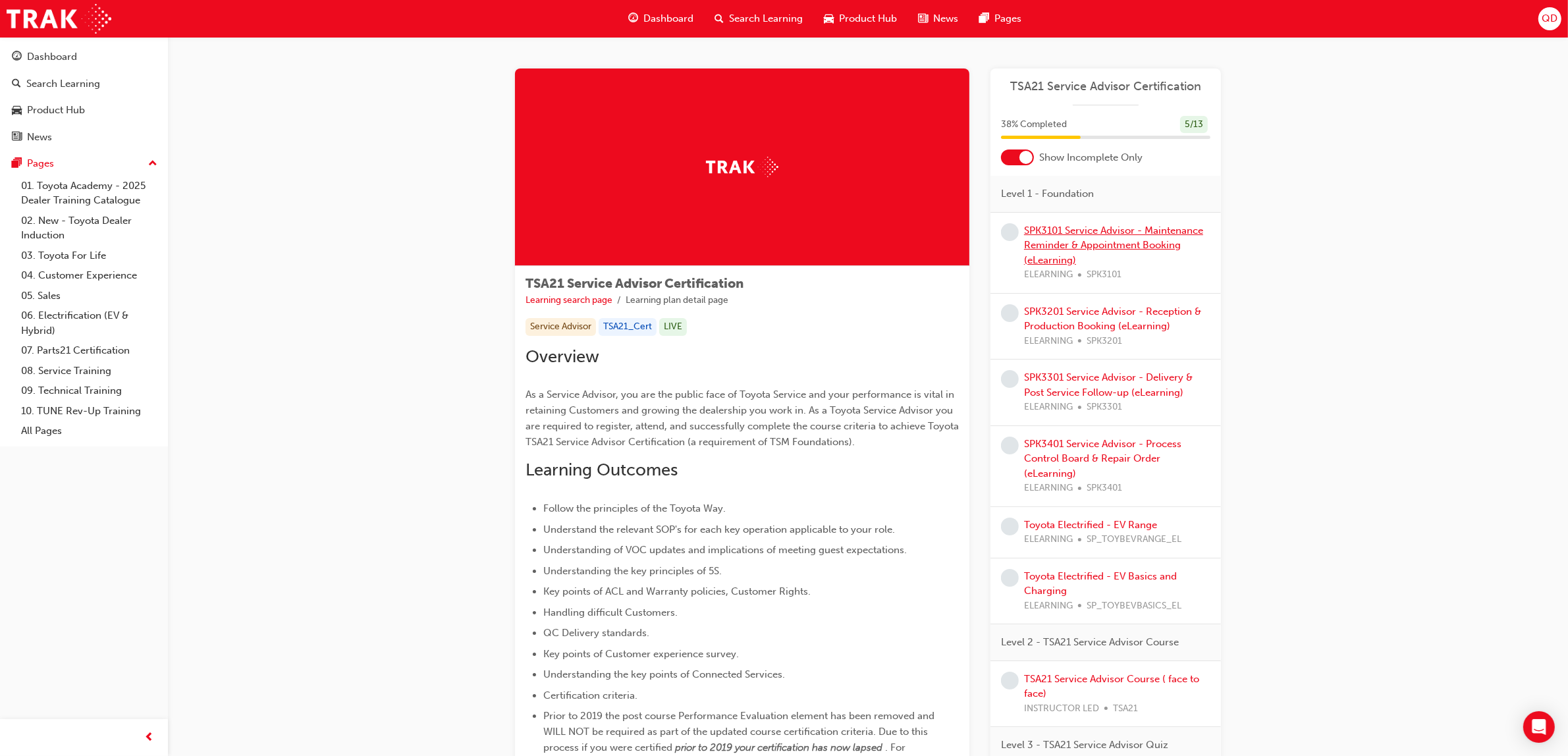
click at [1104, 245] on link "SPK3101 Service Advisor - Maintenance Reminder & Appointment Booking (eLearning)" at bounding box center [1114, 245] width 179 height 42
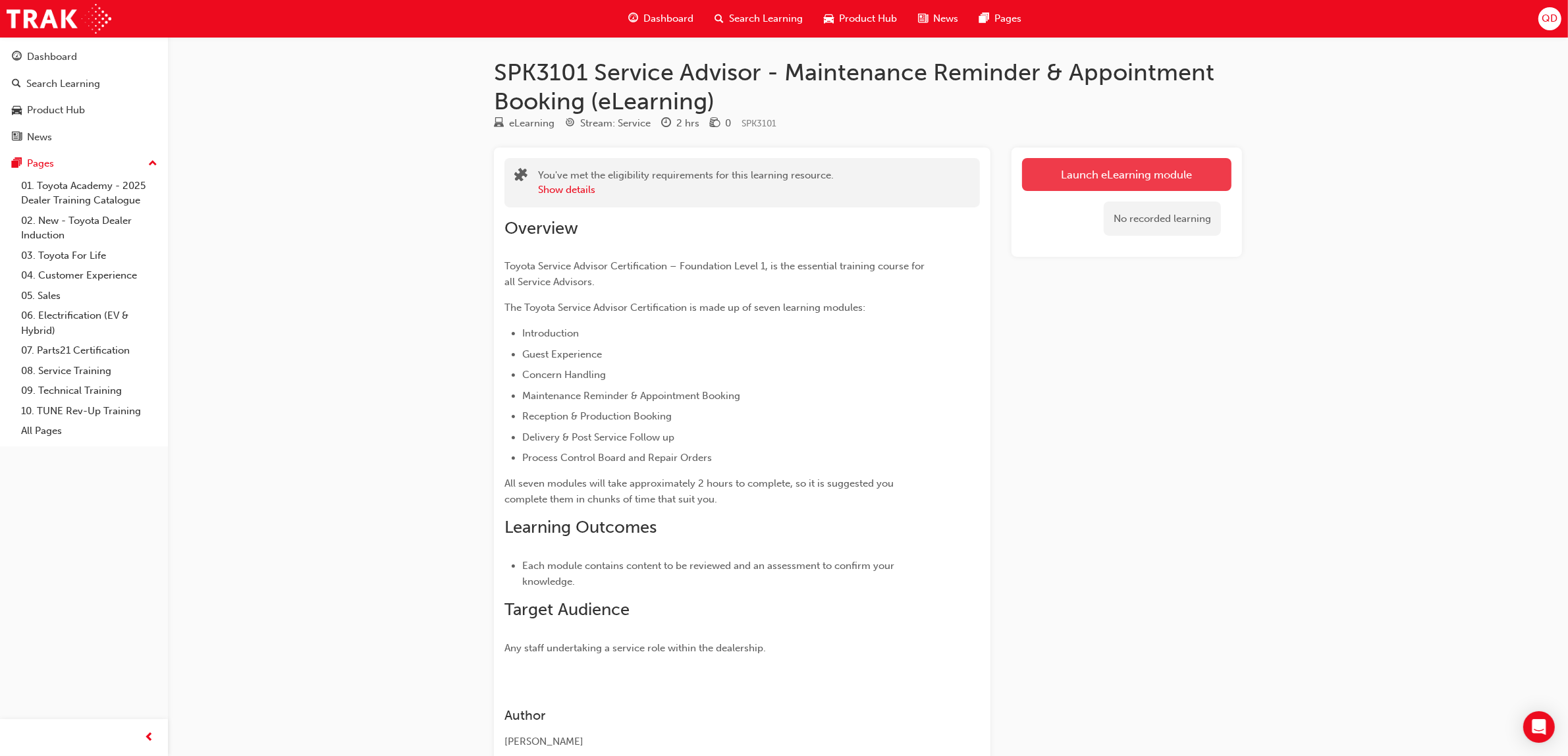
click at [1125, 159] on link "Launch eLearning module" at bounding box center [1127, 174] width 210 height 33
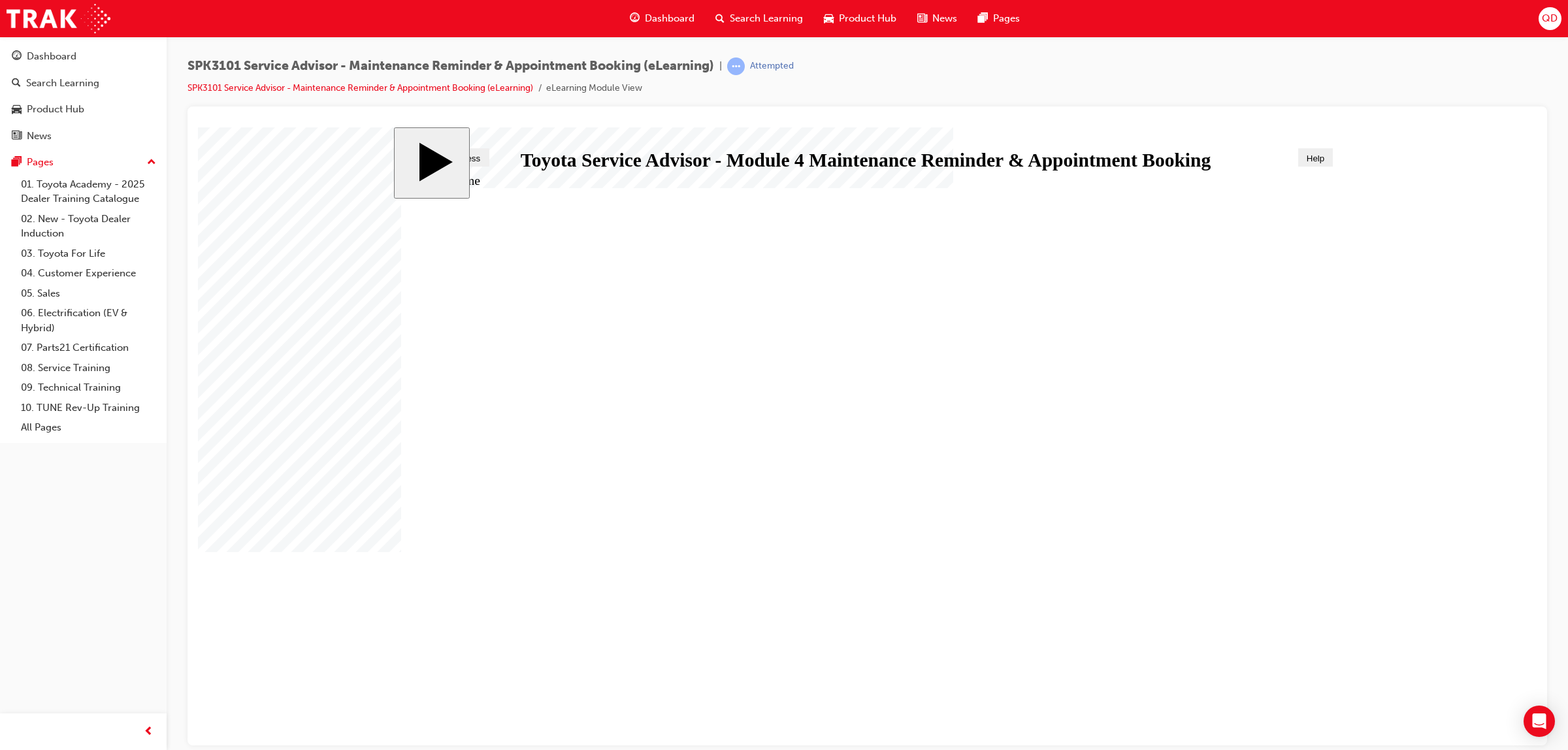
drag, startPoint x: 670, startPoint y: 608, endPoint x: 688, endPoint y: 591, distance: 24.8
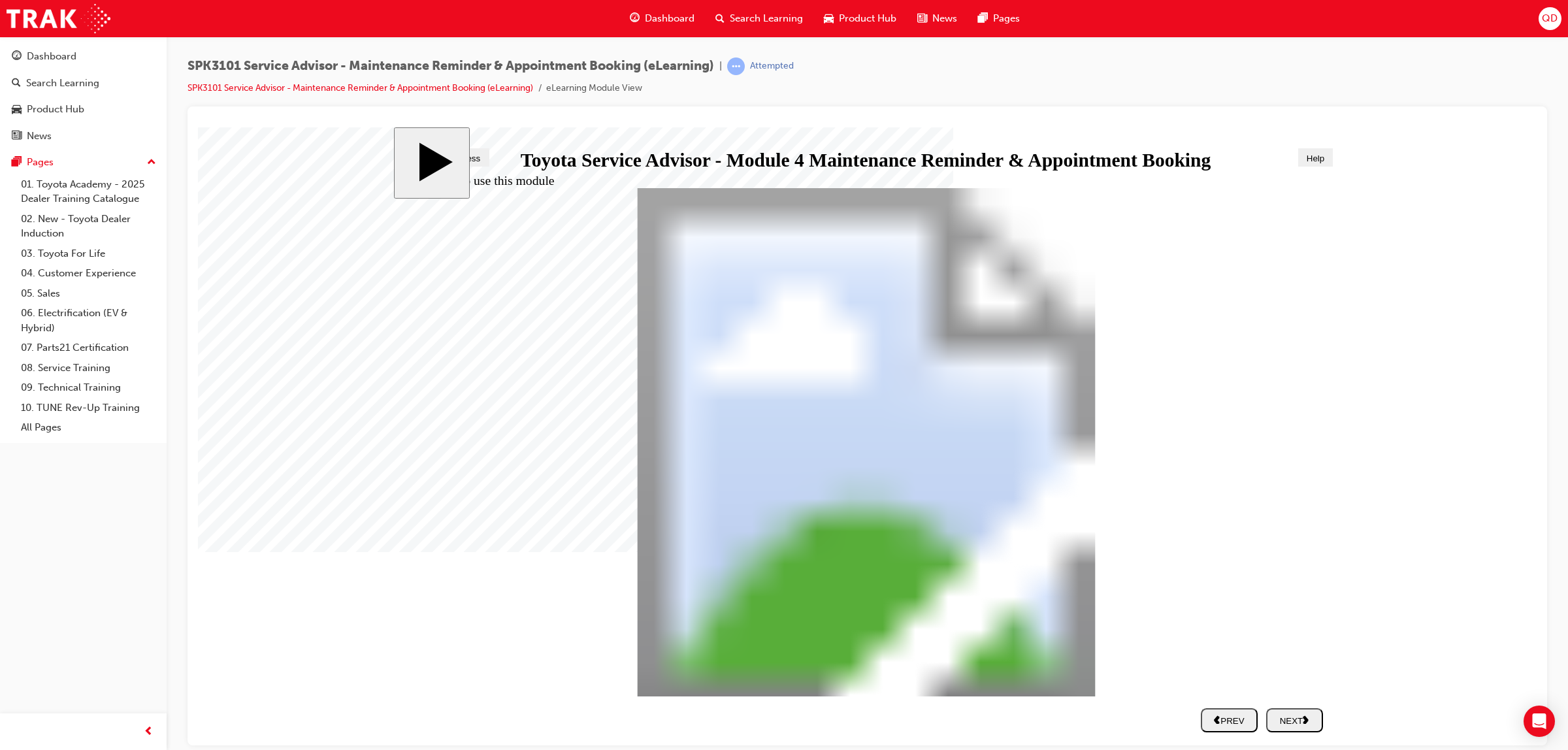
click at [1291, 724] on div "NEXT" at bounding box center [1294, 719] width 46 height 11
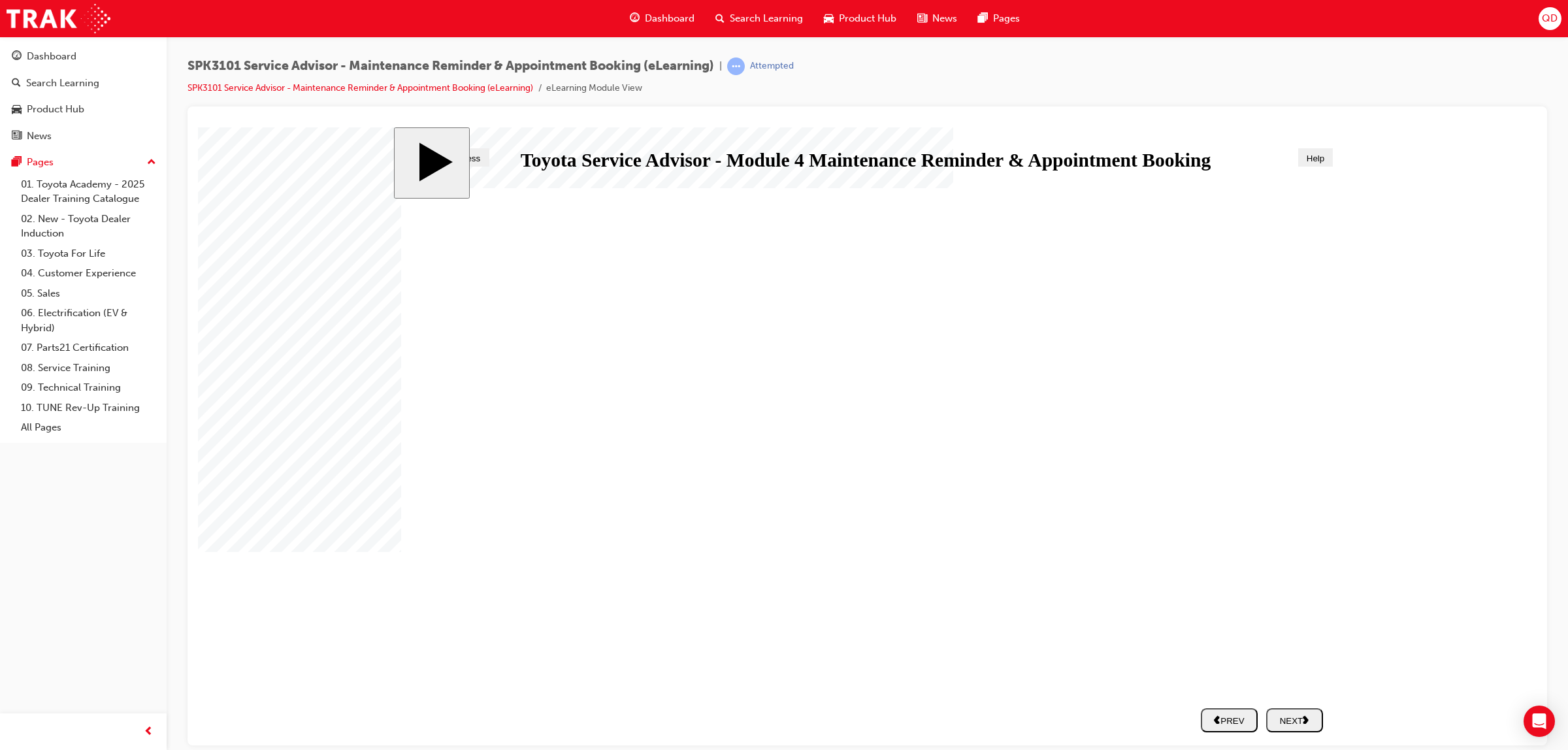
click at [1299, 722] on div "NEXT" at bounding box center [1294, 719] width 46 height 11
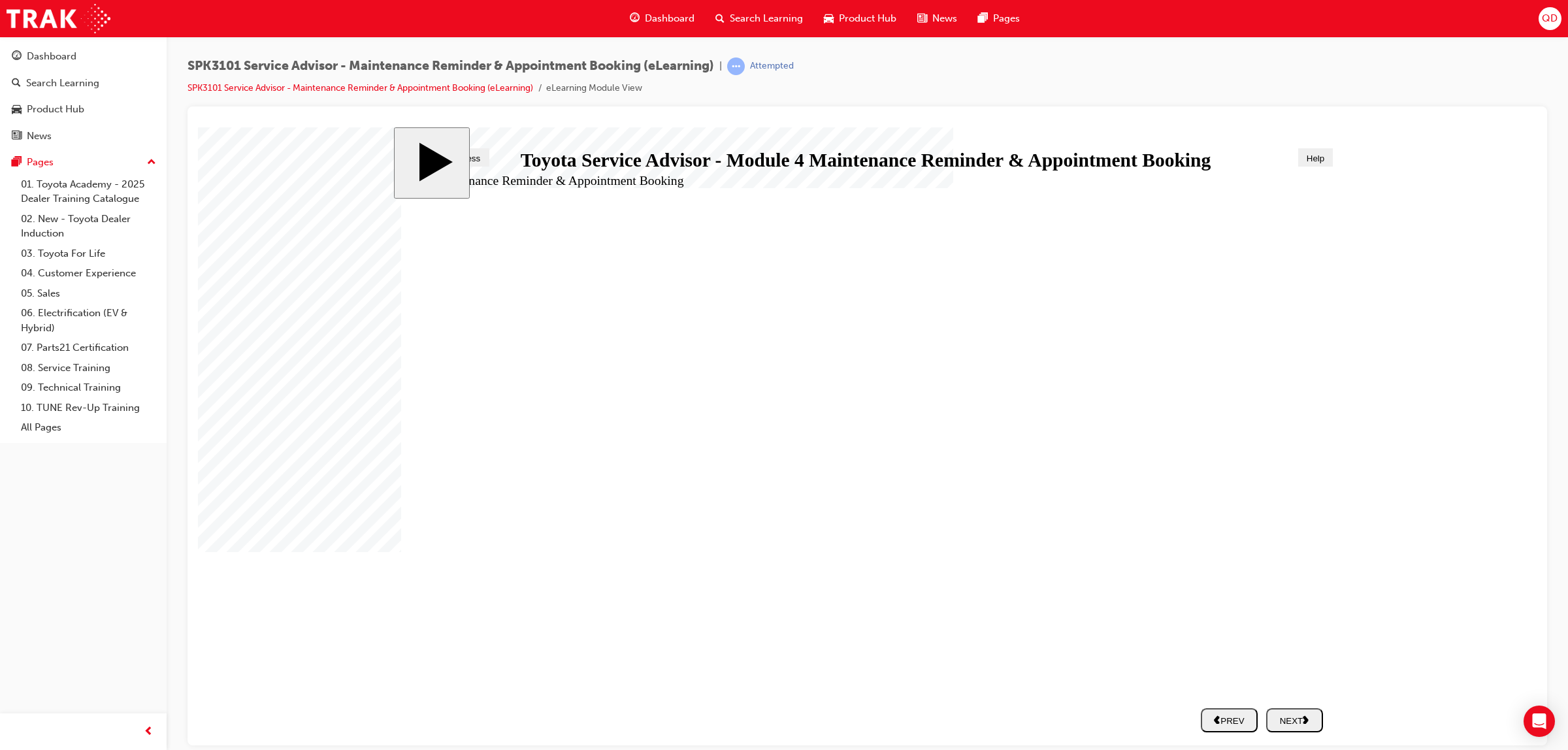
drag, startPoint x: 882, startPoint y: 450, endPoint x: 887, endPoint y: 455, distance: 7.1
click at [1284, 735] on nav "SUBMIT NEXT PREV" at bounding box center [1258, 719] width 131 height 37
click at [1288, 728] on button "NEXT" at bounding box center [1295, 719] width 57 height 24
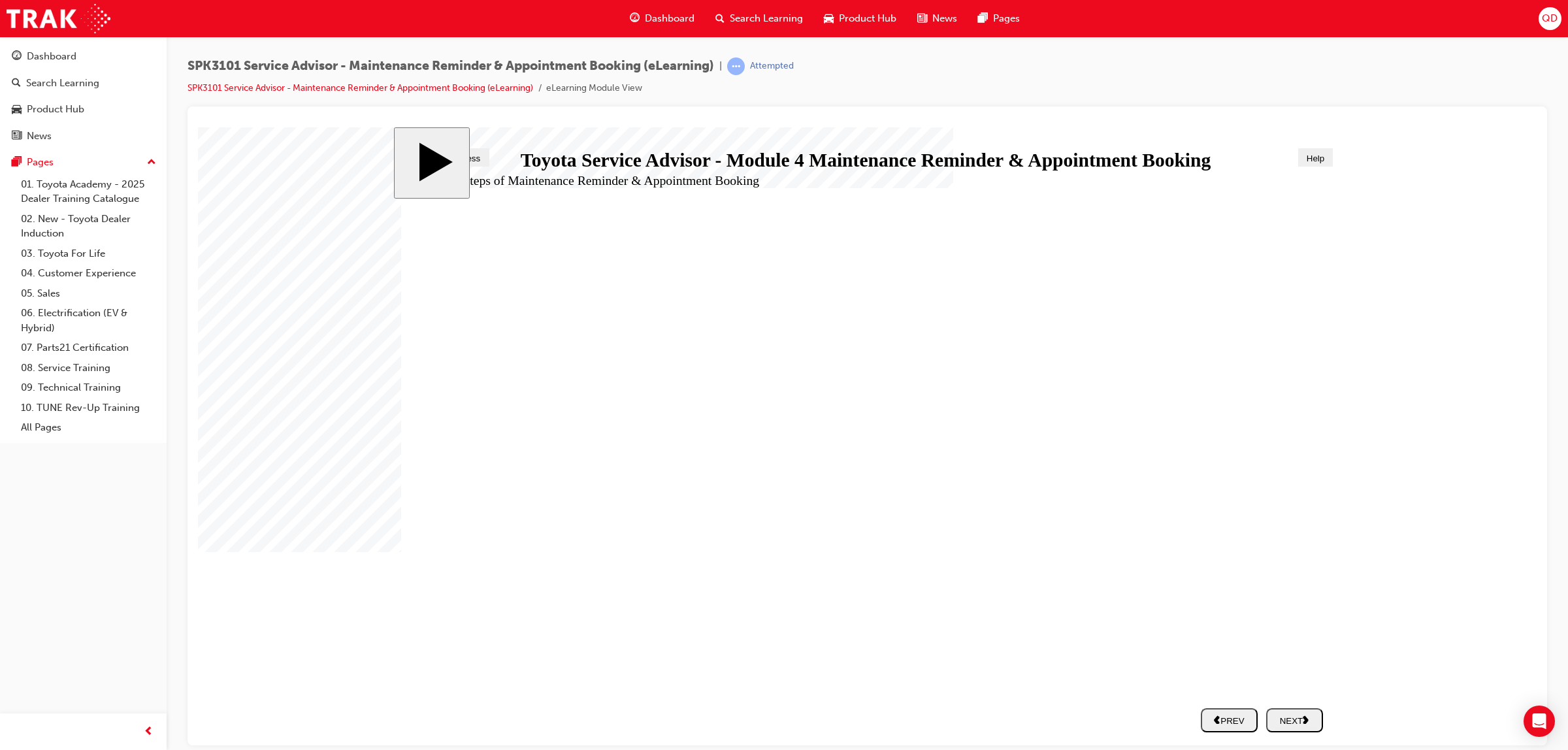
click at [1288, 722] on div "NEXT" at bounding box center [1294, 719] width 46 height 11
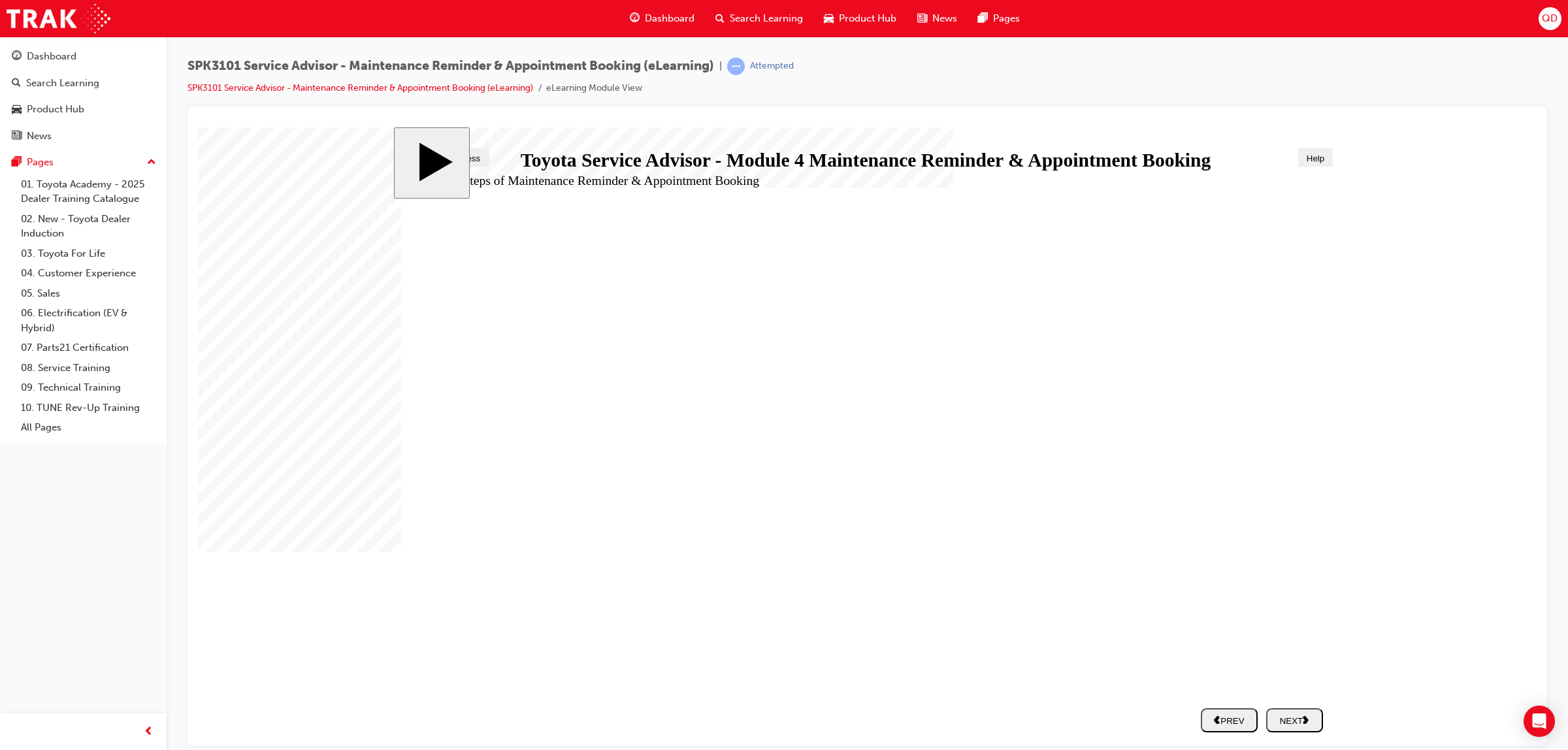
click at [1280, 719] on div "NEXT" at bounding box center [1294, 719] width 46 height 11
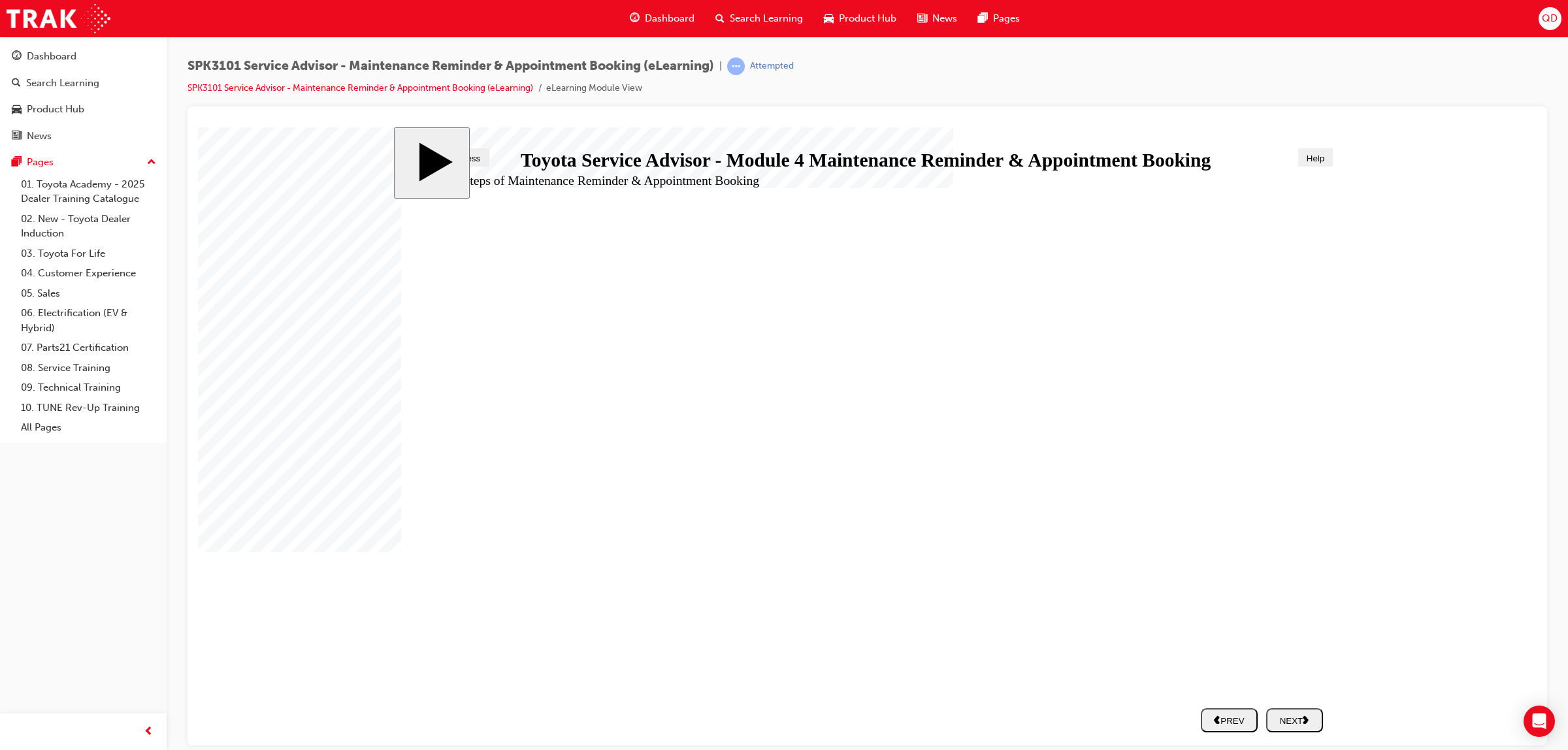
click at [1299, 727] on button "NEXT" at bounding box center [1295, 719] width 57 height 24
drag, startPoint x: 977, startPoint y: 539, endPoint x: 977, endPoint y: 551, distance: 12.0
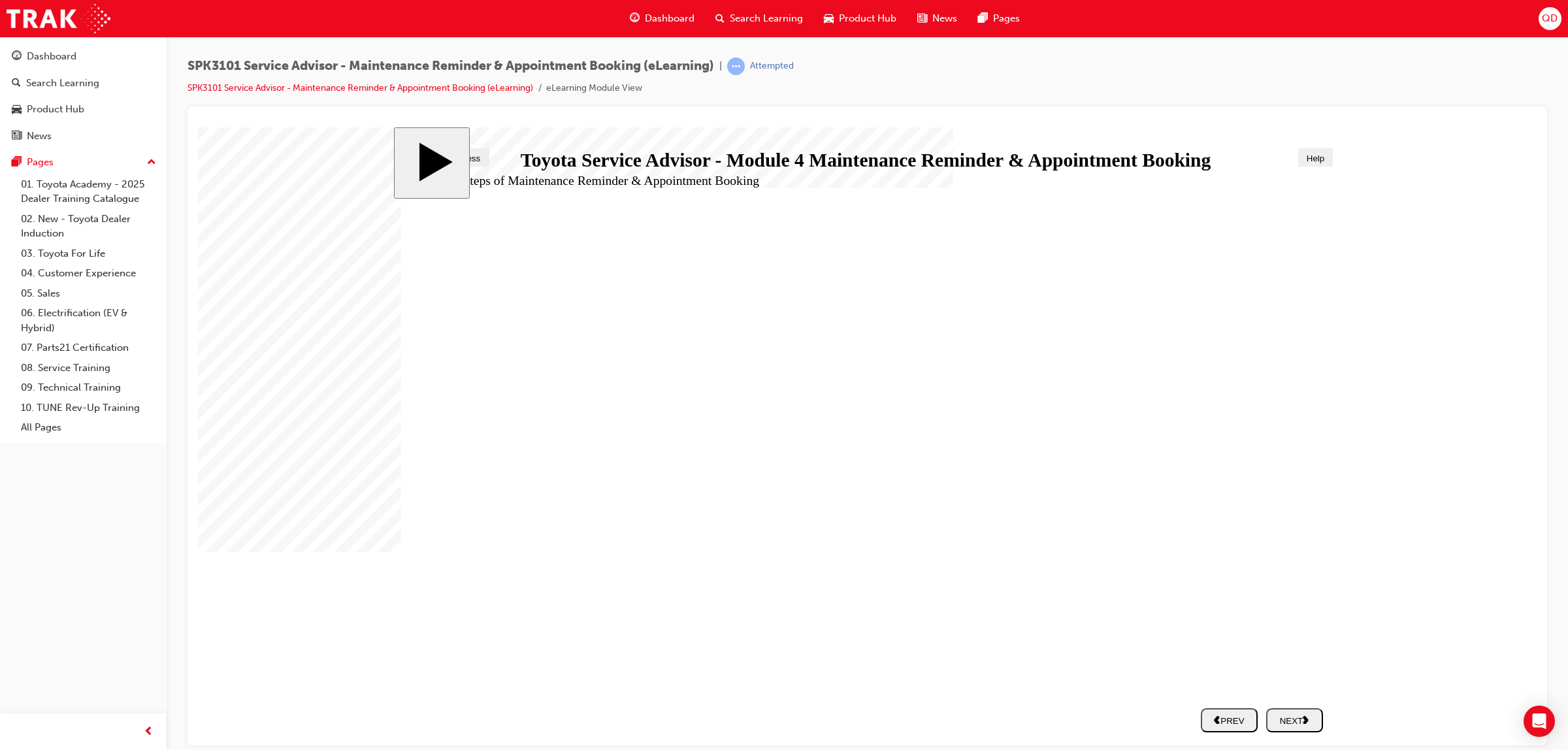
click at [1303, 724] on div "NEXT" at bounding box center [1294, 719] width 46 height 11
click at [1303, 719] on div "NEXT" at bounding box center [1294, 719] width 46 height 11
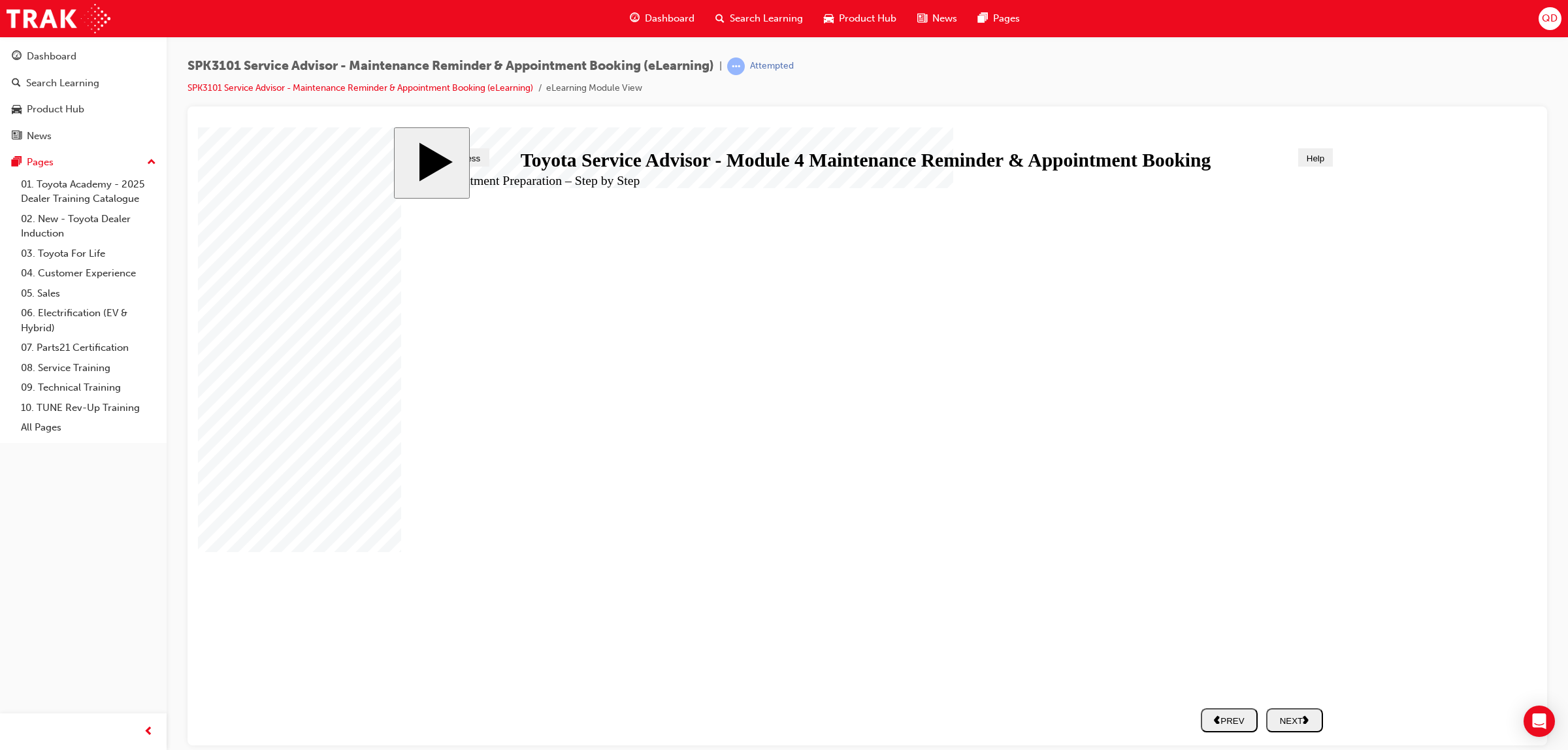
click at [1295, 725] on div "NEXT" at bounding box center [1294, 719] width 46 height 11
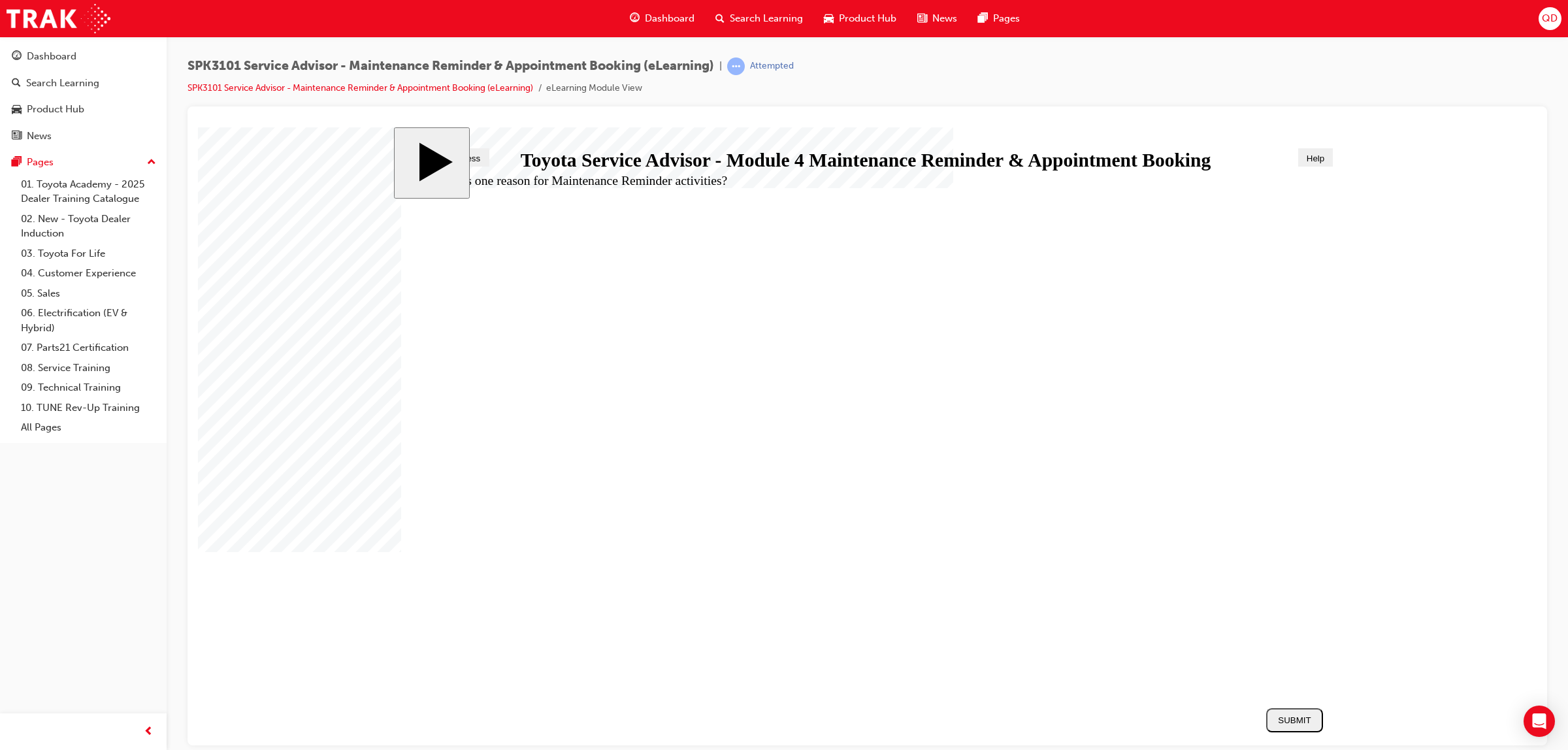
radio input "true"
click at [1285, 719] on div "SUBMIT" at bounding box center [1294, 719] width 46 height 10
radio input "true"
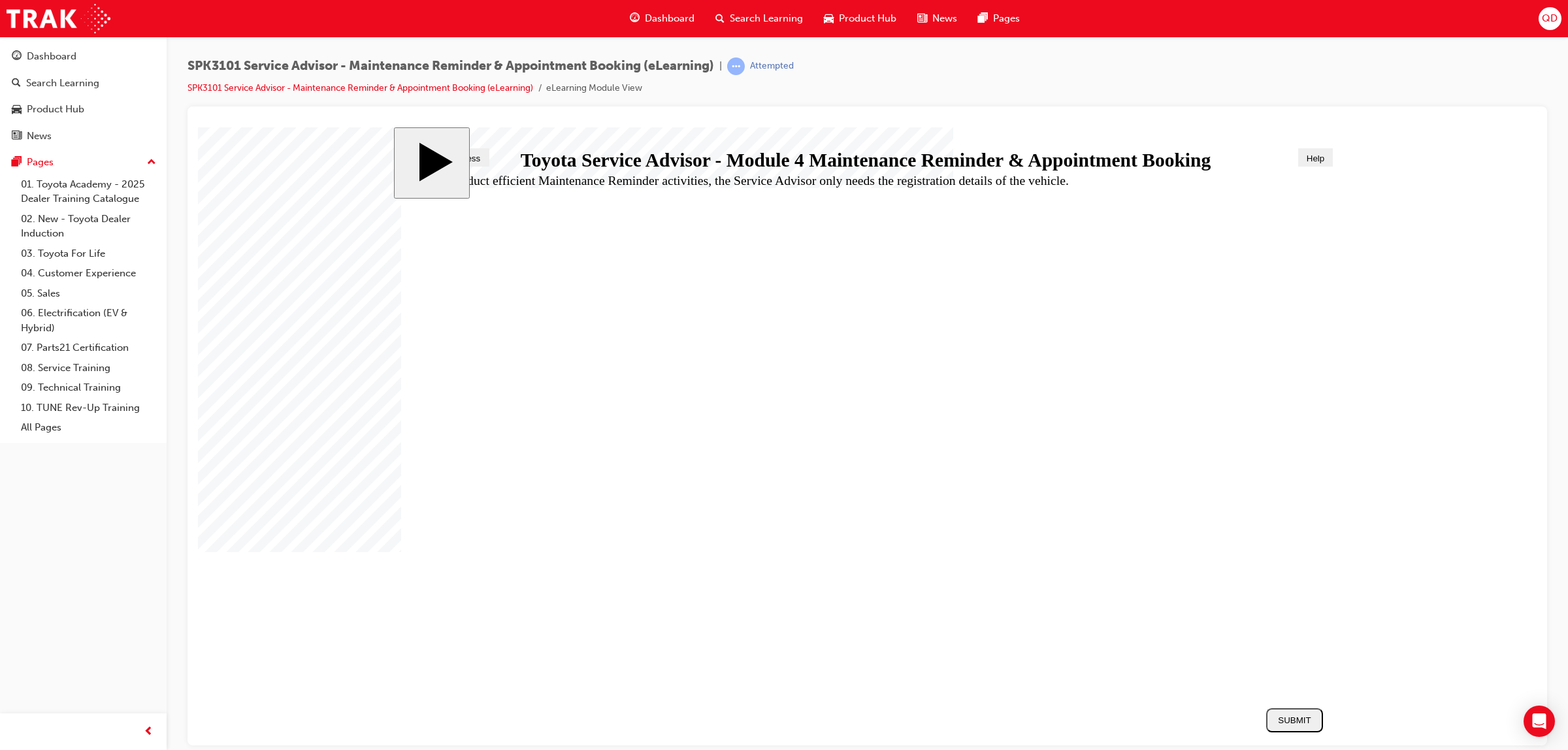
click at [1278, 714] on div "SUBMIT" at bounding box center [1294, 719] width 46 height 10
radio input "true"
click at [1291, 719] on div "SUBMIT" at bounding box center [1294, 719] width 46 height 10
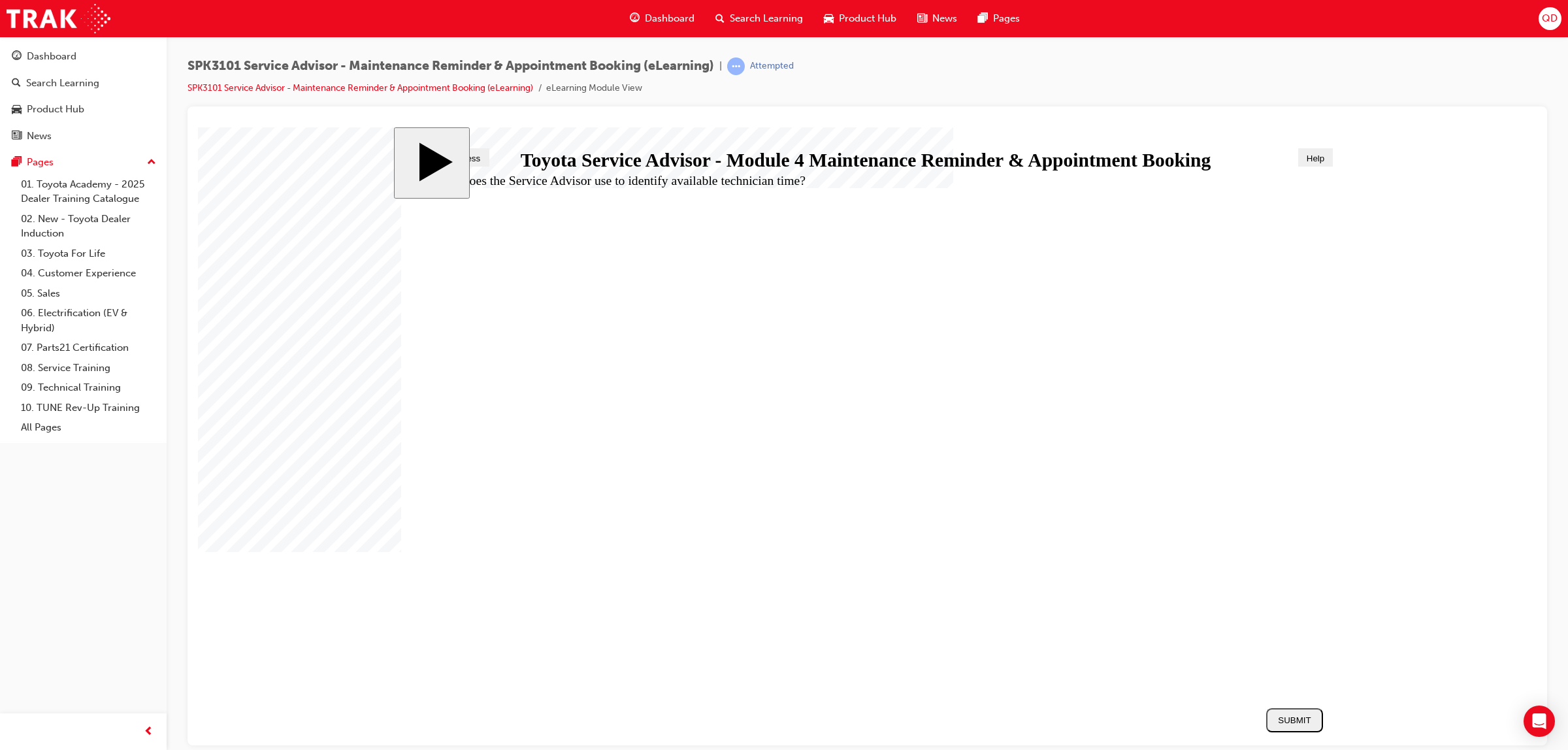
radio input "true"
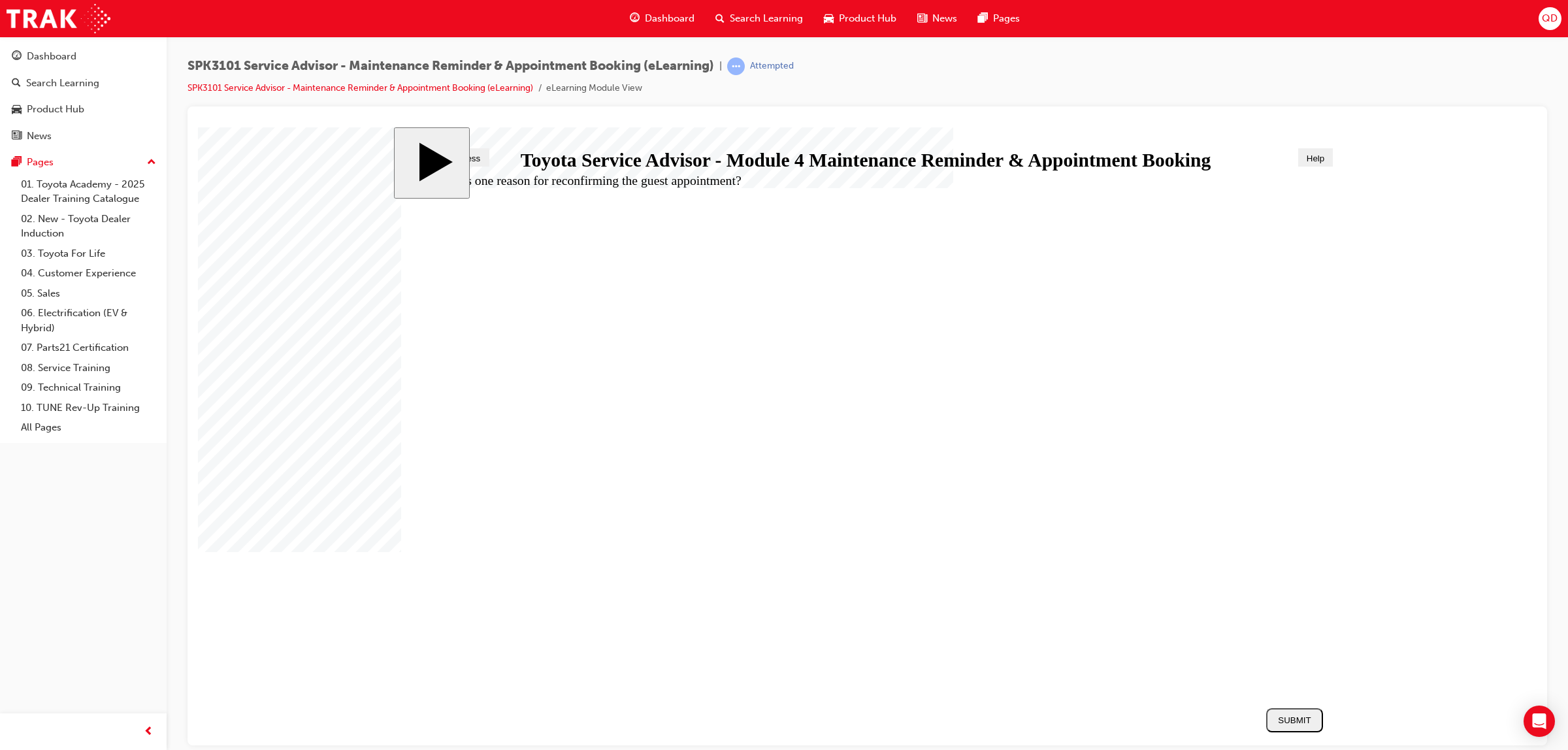
radio input "false"
radio input "true"
click at [1301, 722] on div "SUBMIT" at bounding box center [1294, 719] width 46 height 10
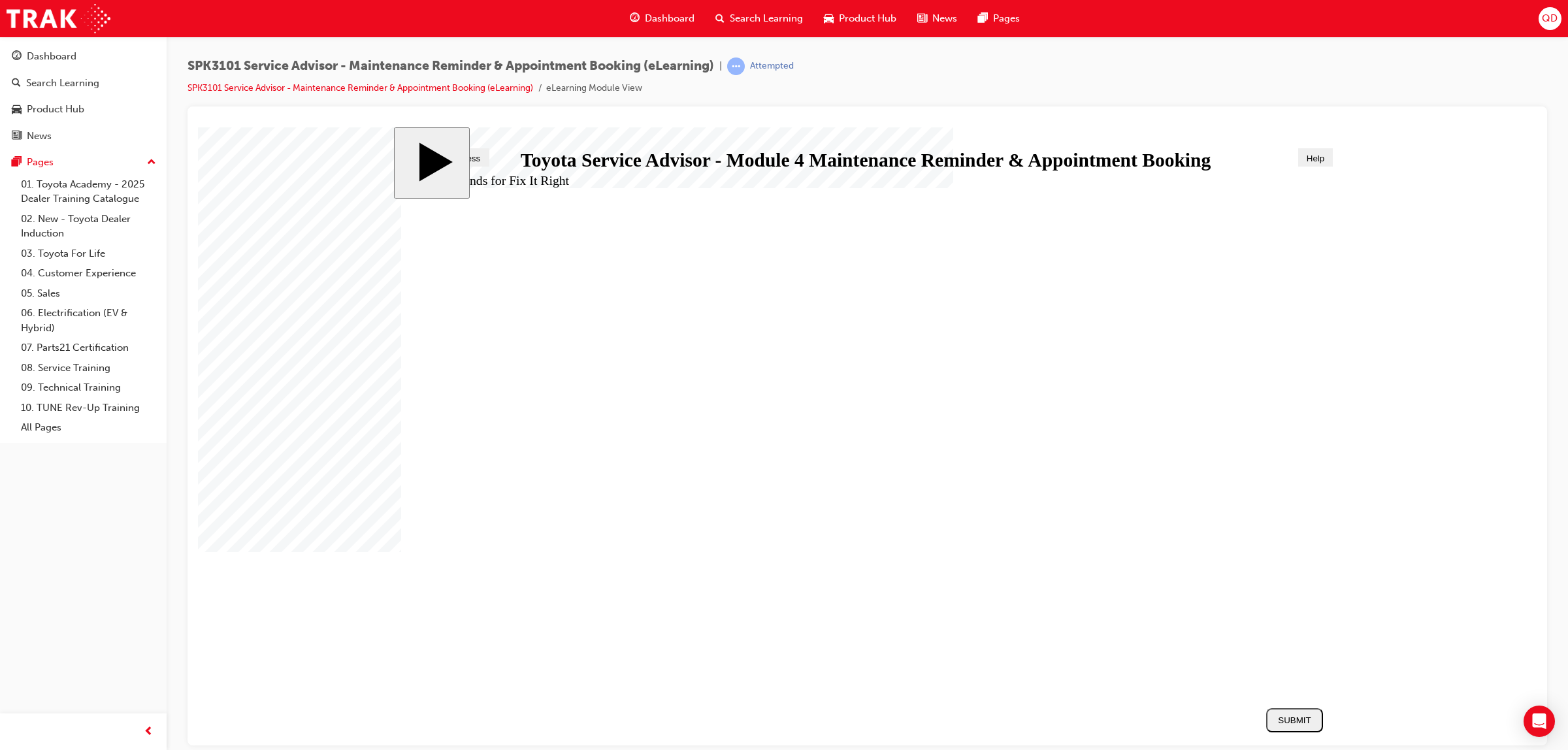
radio input "true"
click at [1295, 730] on nav "SUBMIT NEXT PREV" at bounding box center [1291, 719] width 65 height 37
click at [1284, 724] on div "SUBMIT" at bounding box center [1294, 719] width 46 height 10
drag, startPoint x: 792, startPoint y: 630, endPoint x: 775, endPoint y: 631, distance: 17.0
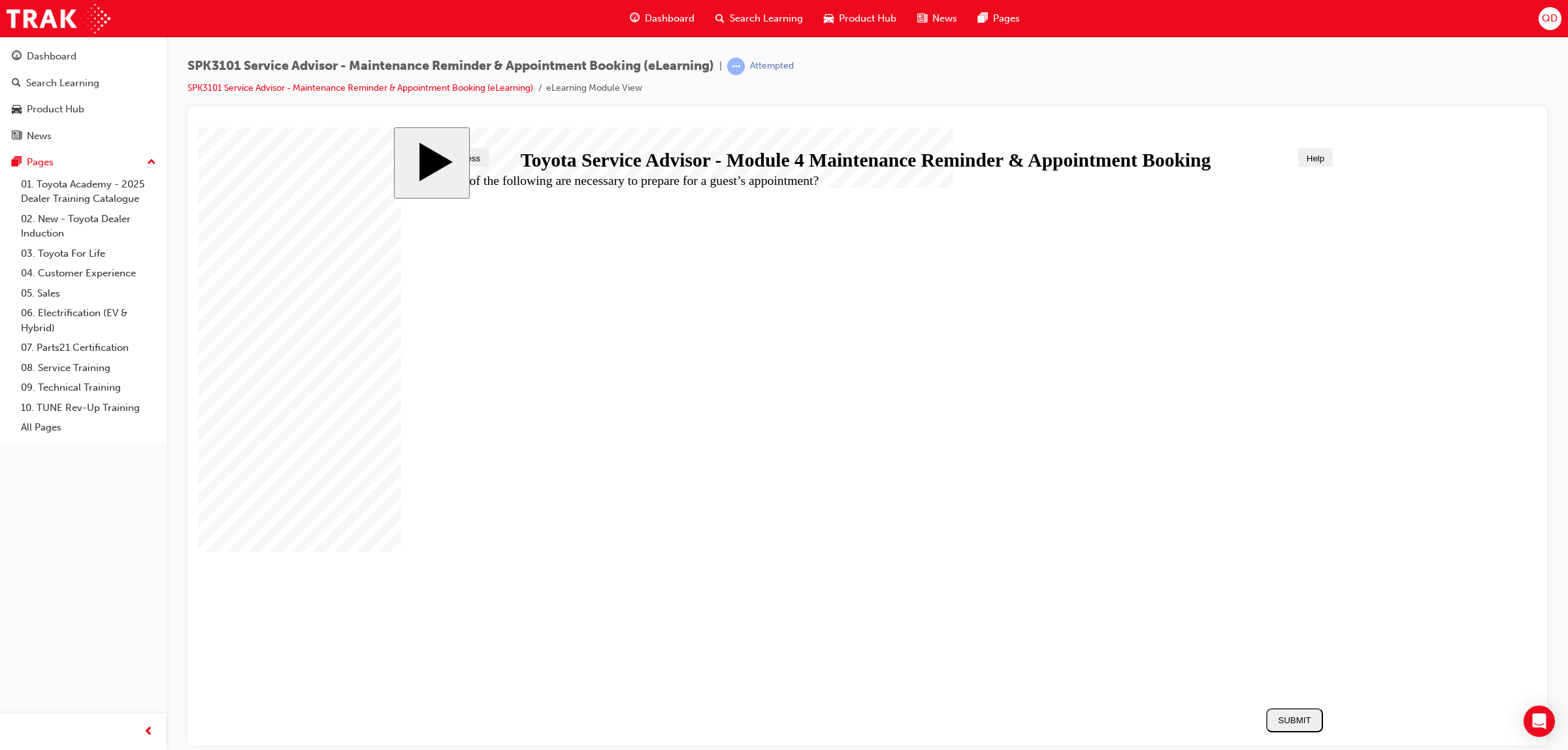
radio input "false"
radio input "true"
click at [1278, 721] on div "SUBMIT" at bounding box center [1294, 719] width 46 height 10
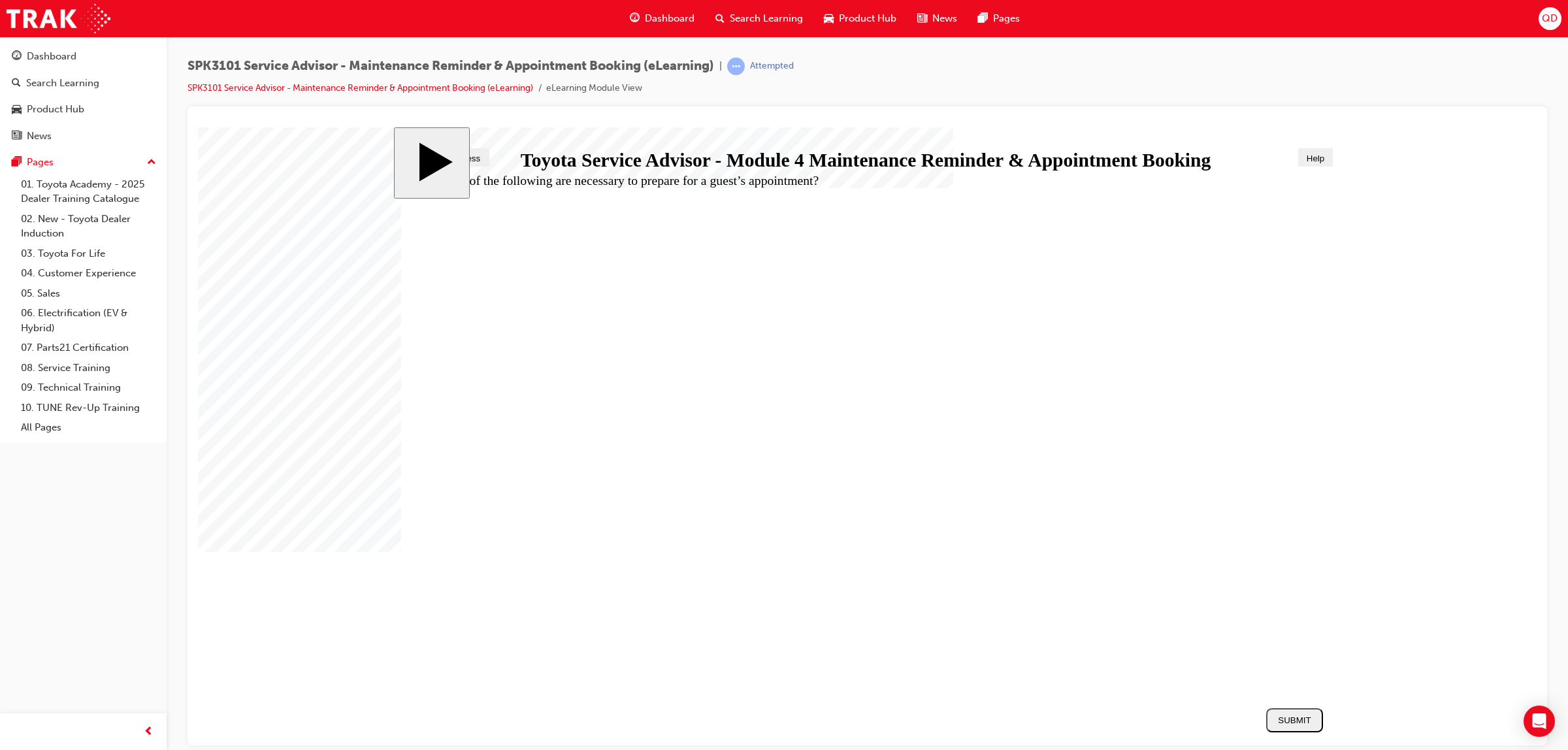
click at [727, 14] on div "Search Learning" at bounding box center [759, 19] width 108 height 27
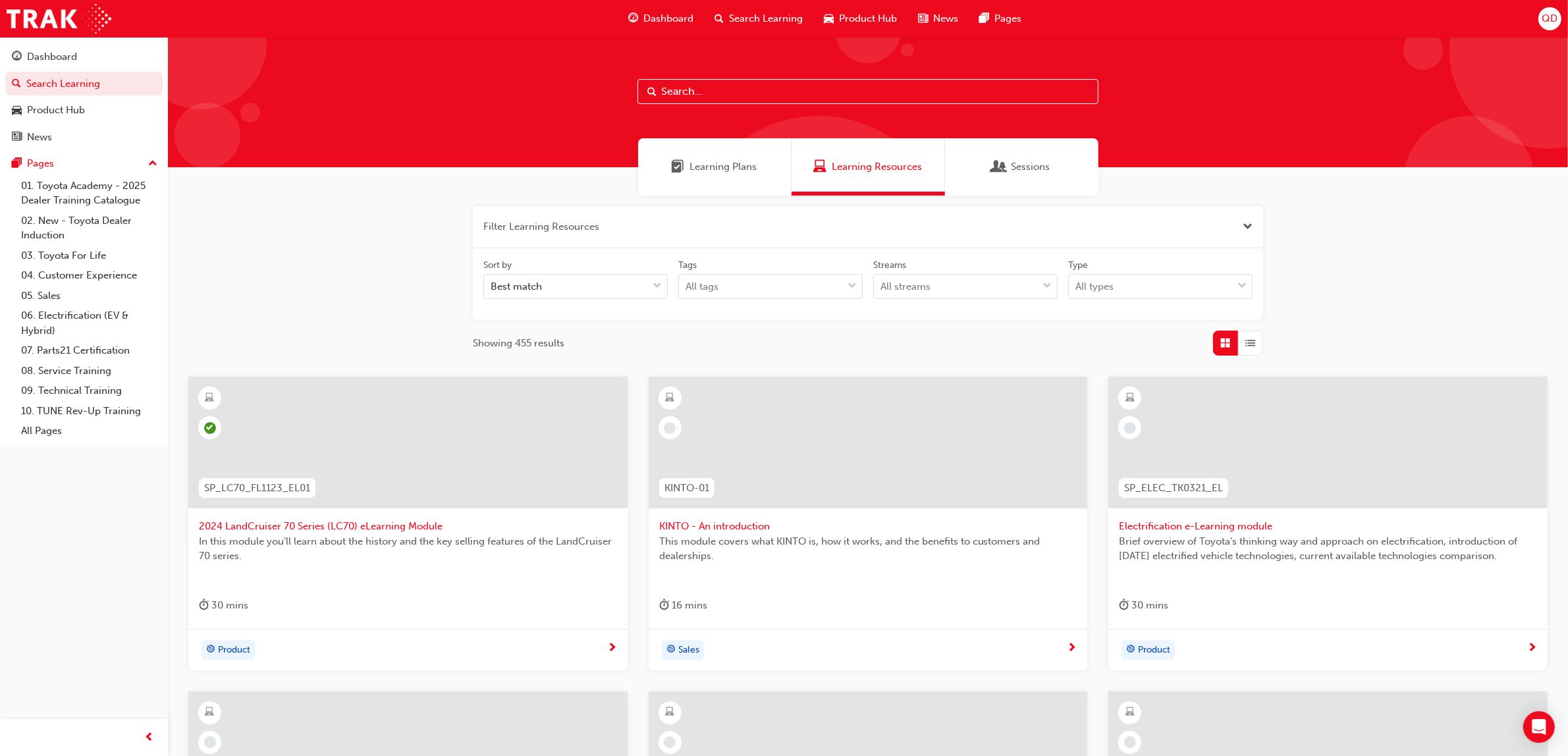
click at [701, 175] on div "Learning Plans" at bounding box center [715, 167] width 154 height 57
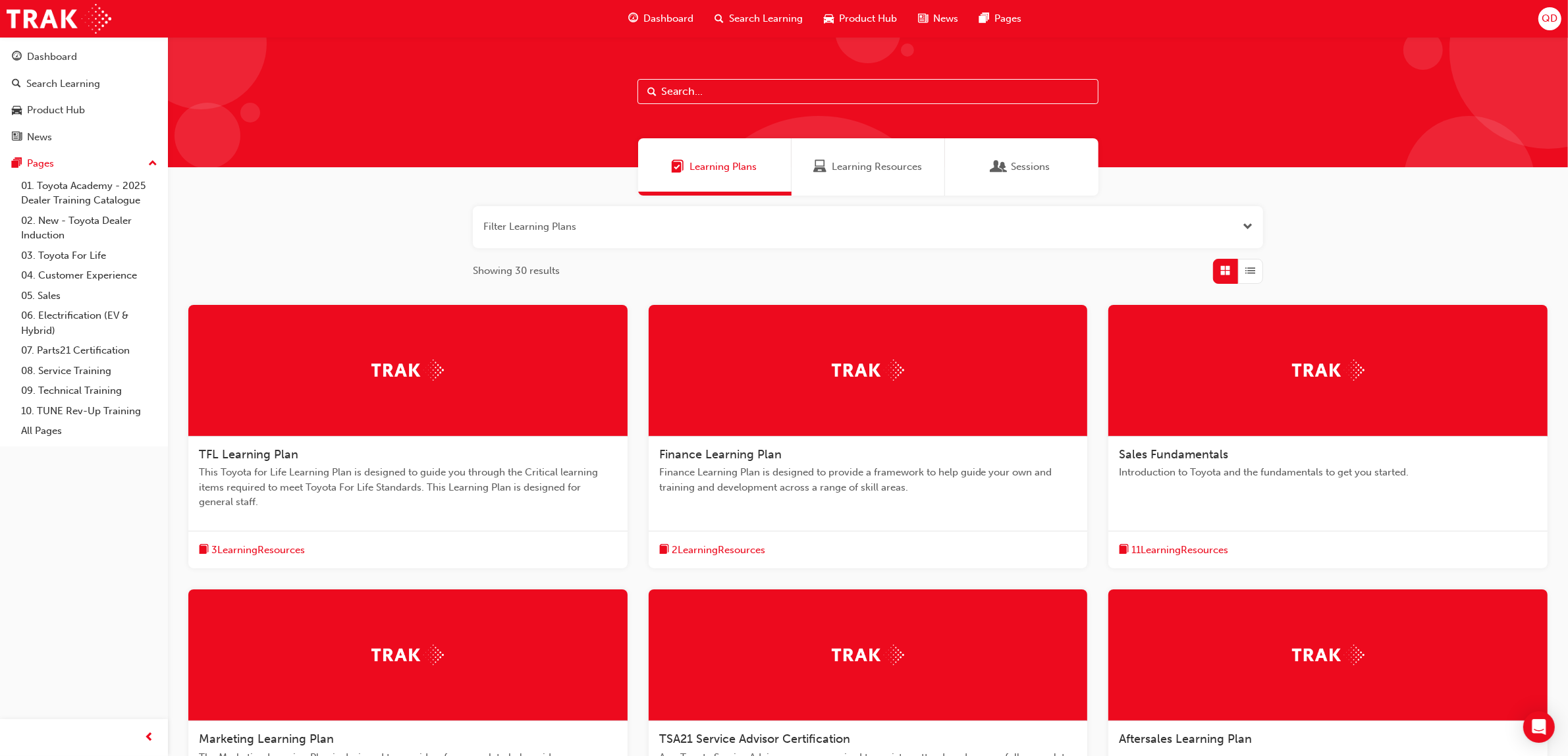
scroll to position [259, 0]
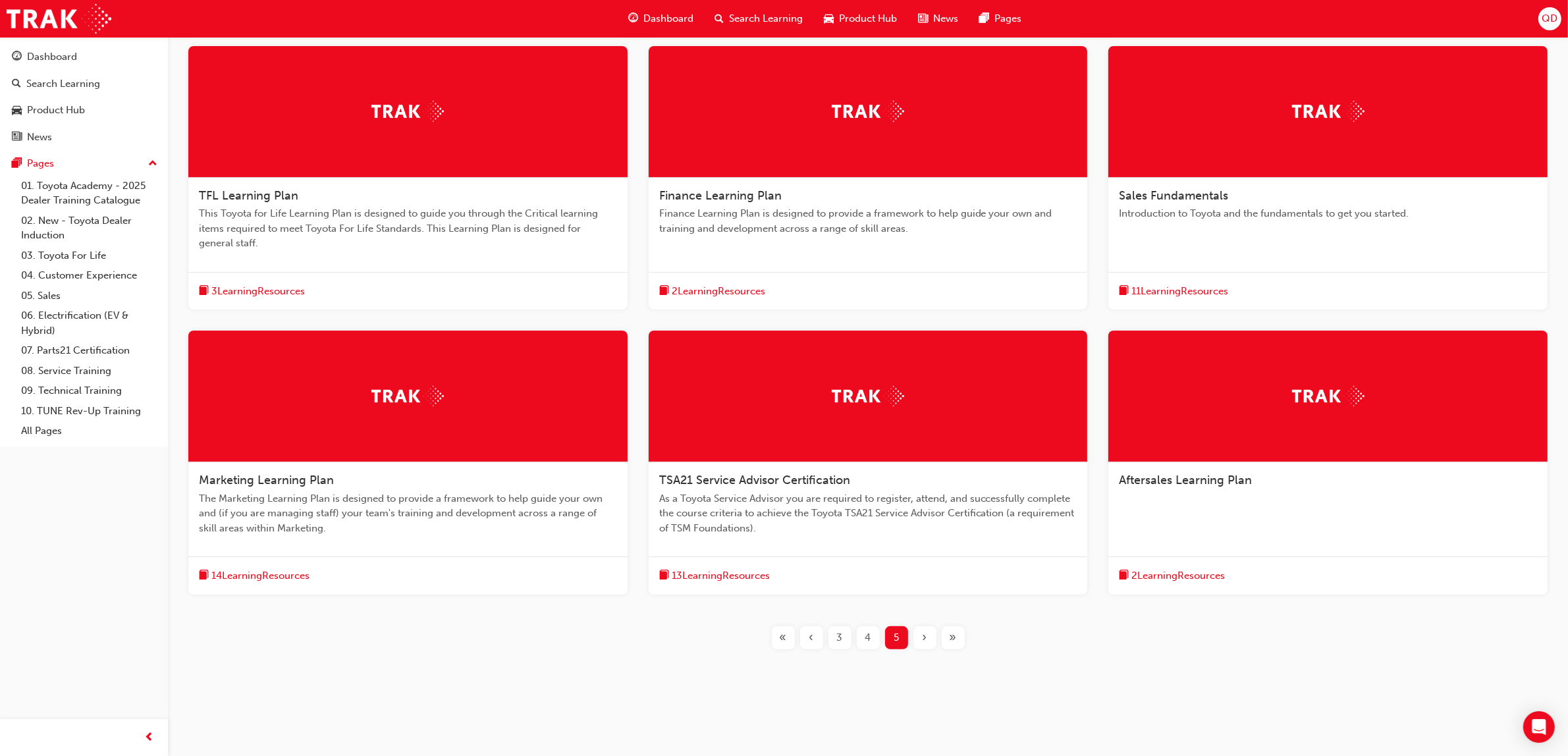
click at [776, 491] on span "As a Toyota Service Advisor you are required to register, attend, and successfu…" at bounding box center [868, 514] width 418 height 44
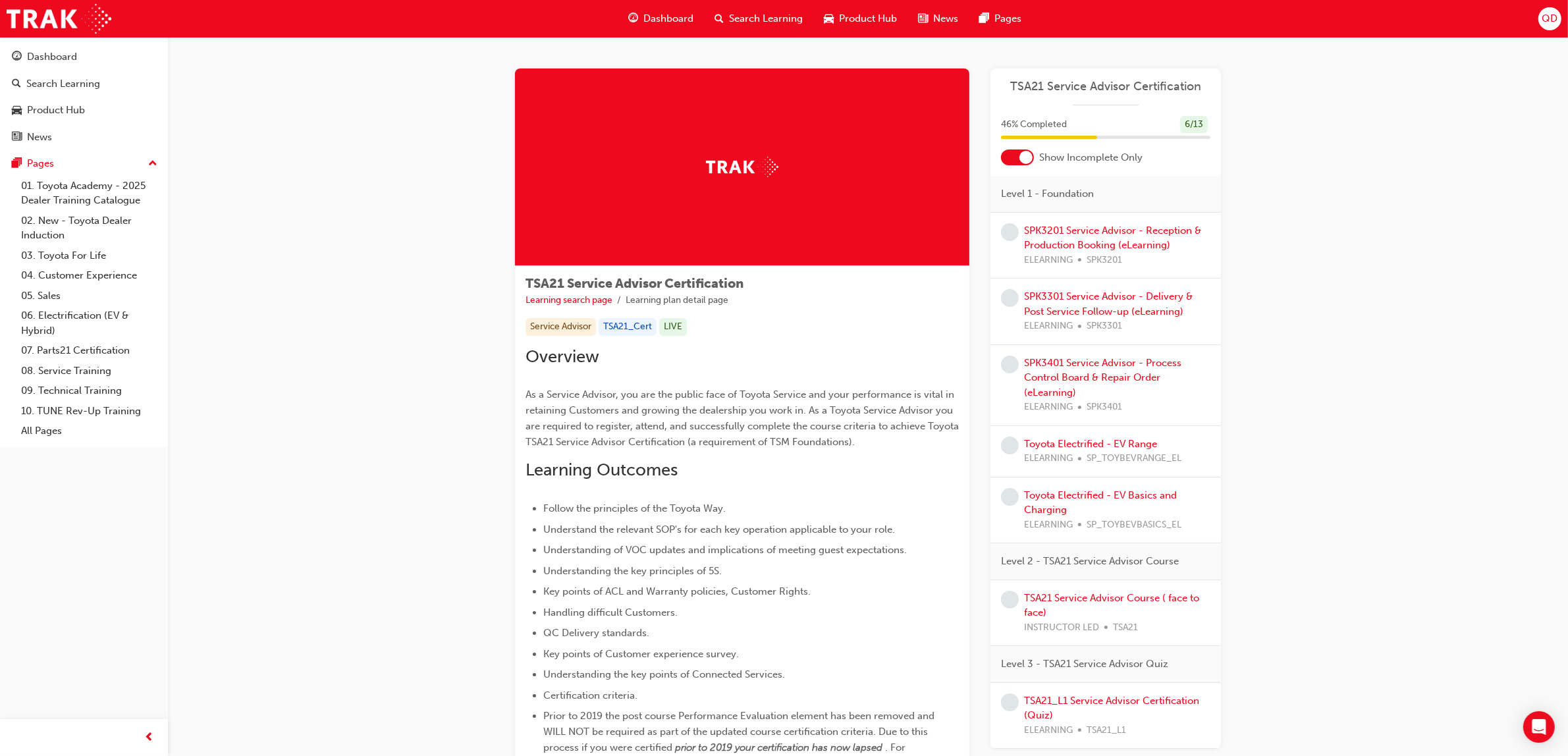
click at [1077, 709] on div "TSA21_L1 Service Advisor Certification (Quiz) ELEARNING TSA21_L1" at bounding box center [1117, 715] width 187 height 44
click at [1082, 702] on link "TSA21_L1 Service Advisor Certification (Quiz)" at bounding box center [1112, 708] width 175 height 27
click at [1101, 241] on link "SPK3201 Service Advisor - Reception & Production Booking (eLearning)" at bounding box center [1112, 238] width 177 height 27
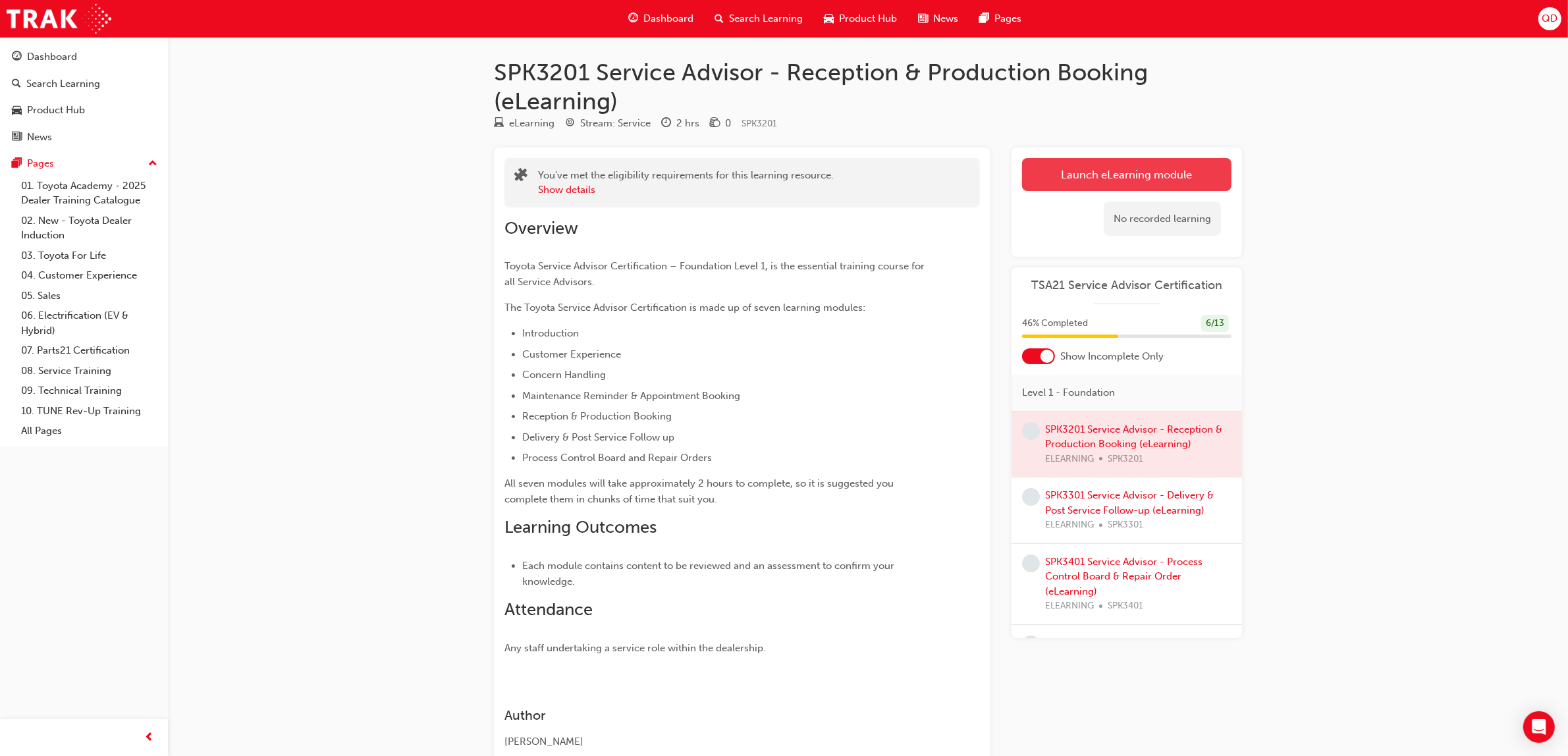
click at [1145, 169] on link "Launch eLearning module" at bounding box center [1127, 174] width 210 height 33
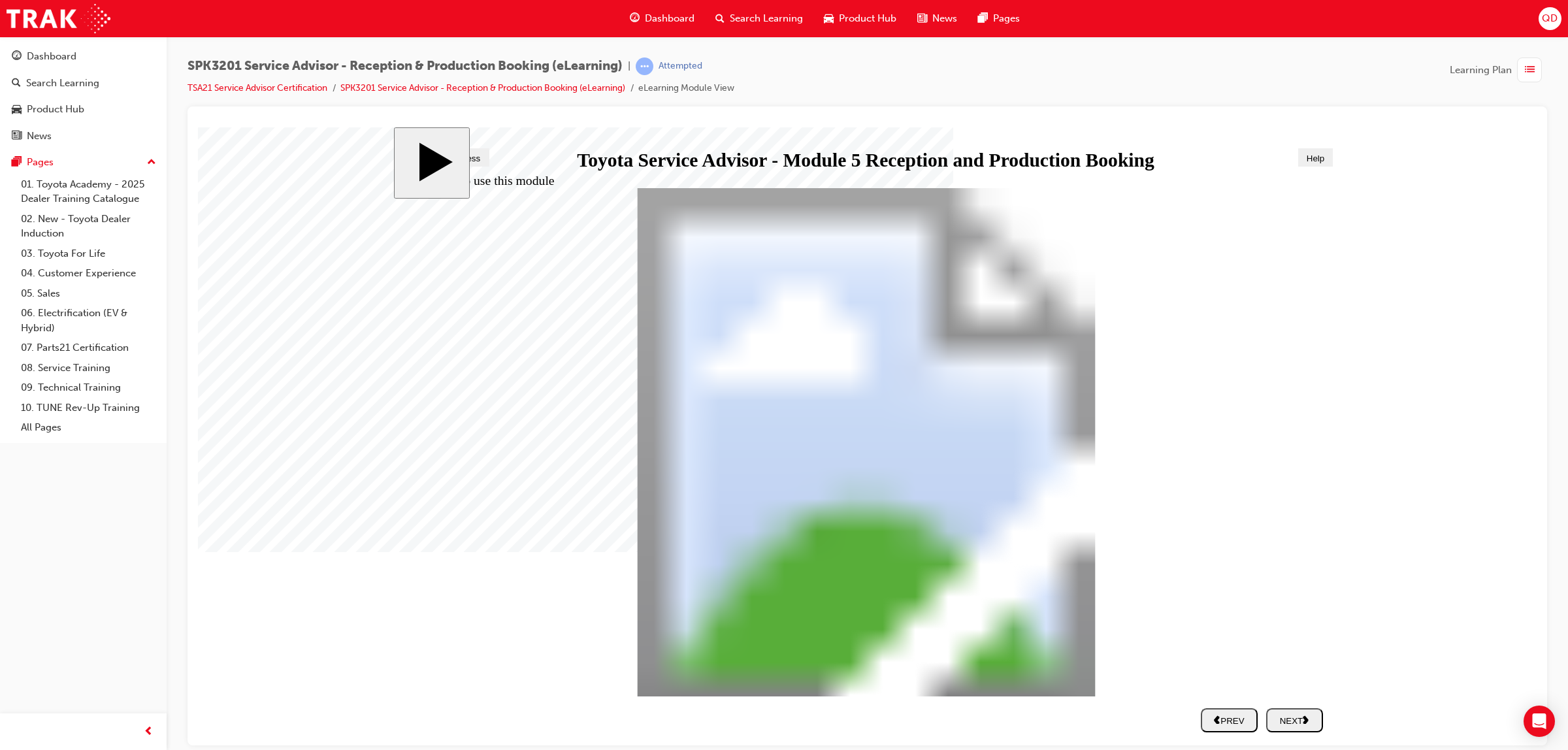
click at [1294, 708] on button "NEXT" at bounding box center [1295, 719] width 57 height 24
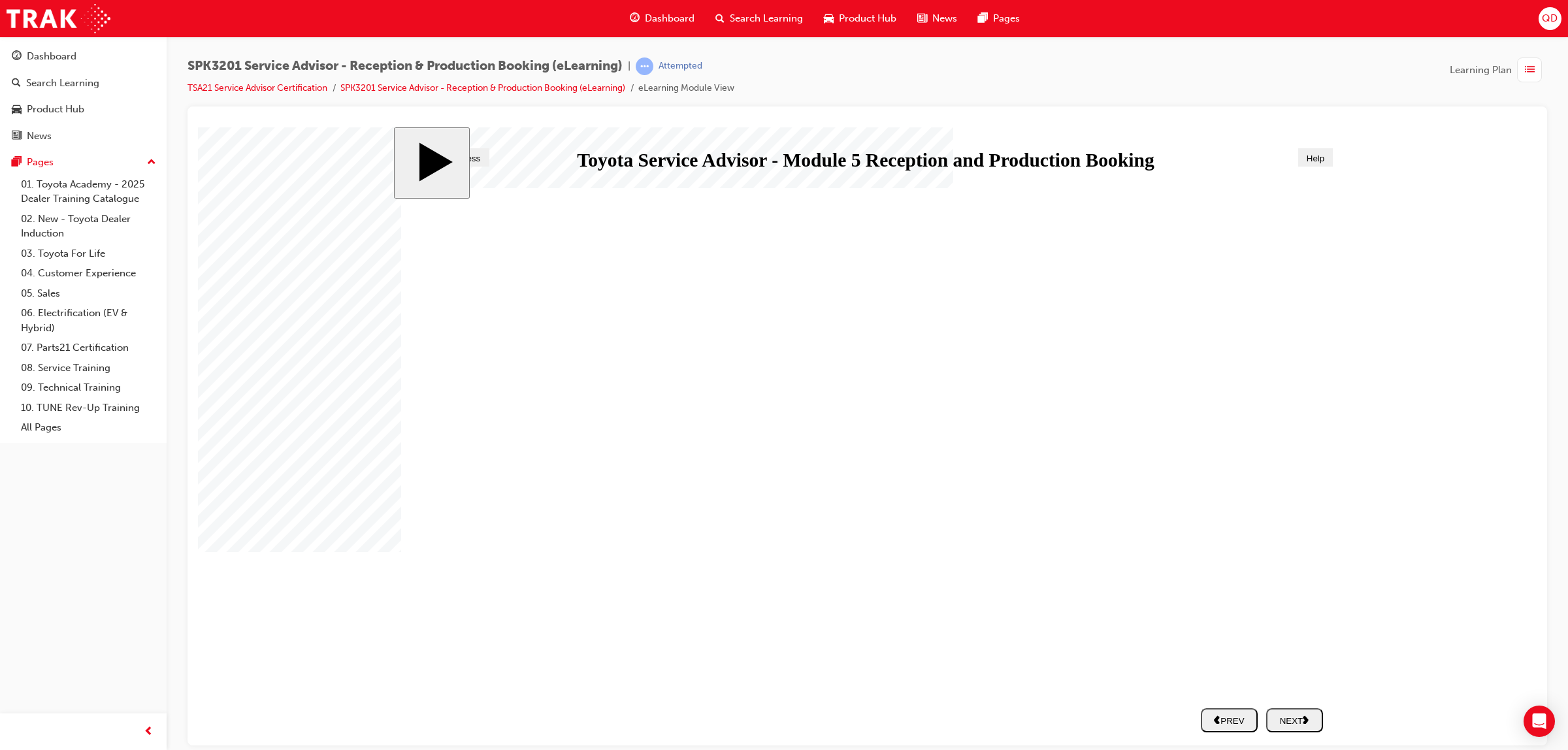
click at [1282, 714] on div "NEXT" at bounding box center [1294, 719] width 46 height 11
click at [1315, 722] on div "NEXT" at bounding box center [1294, 719] width 46 height 11
drag, startPoint x: 1303, startPoint y: 728, endPoint x: 1295, endPoint y: 718, distance: 12.8
click at [1303, 727] on button "NEXT" at bounding box center [1295, 719] width 57 height 24
click at [1295, 714] on div "NEXT" at bounding box center [1294, 719] width 46 height 11
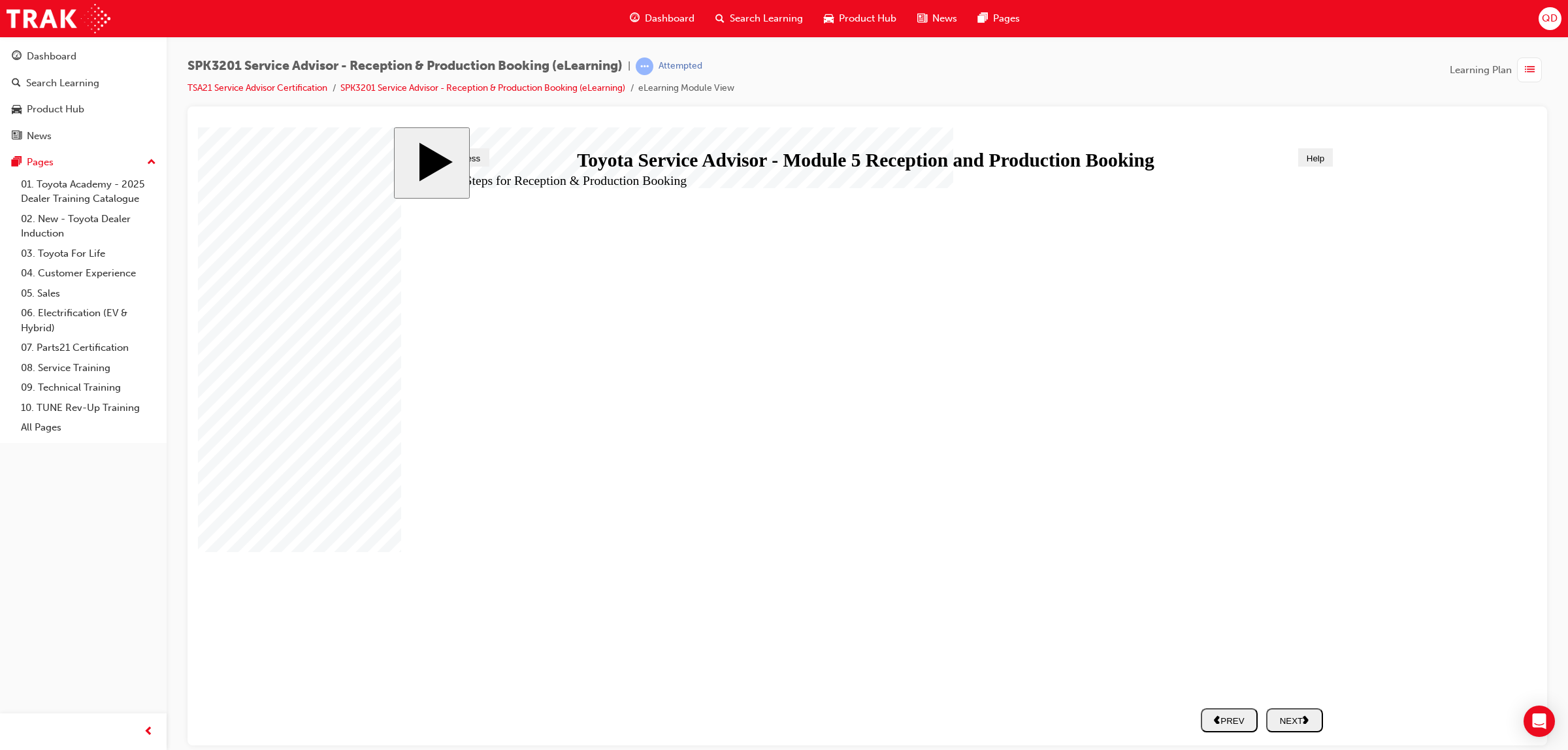
click at [1303, 712] on button "NEXT" at bounding box center [1295, 719] width 57 height 24
click at [1295, 721] on div "NEXT" at bounding box center [1294, 719] width 46 height 11
click at [1305, 719] on div "NEXT" at bounding box center [1294, 719] width 46 height 11
drag, startPoint x: 665, startPoint y: 441, endPoint x: 1137, endPoint y: 581, distance: 492.3
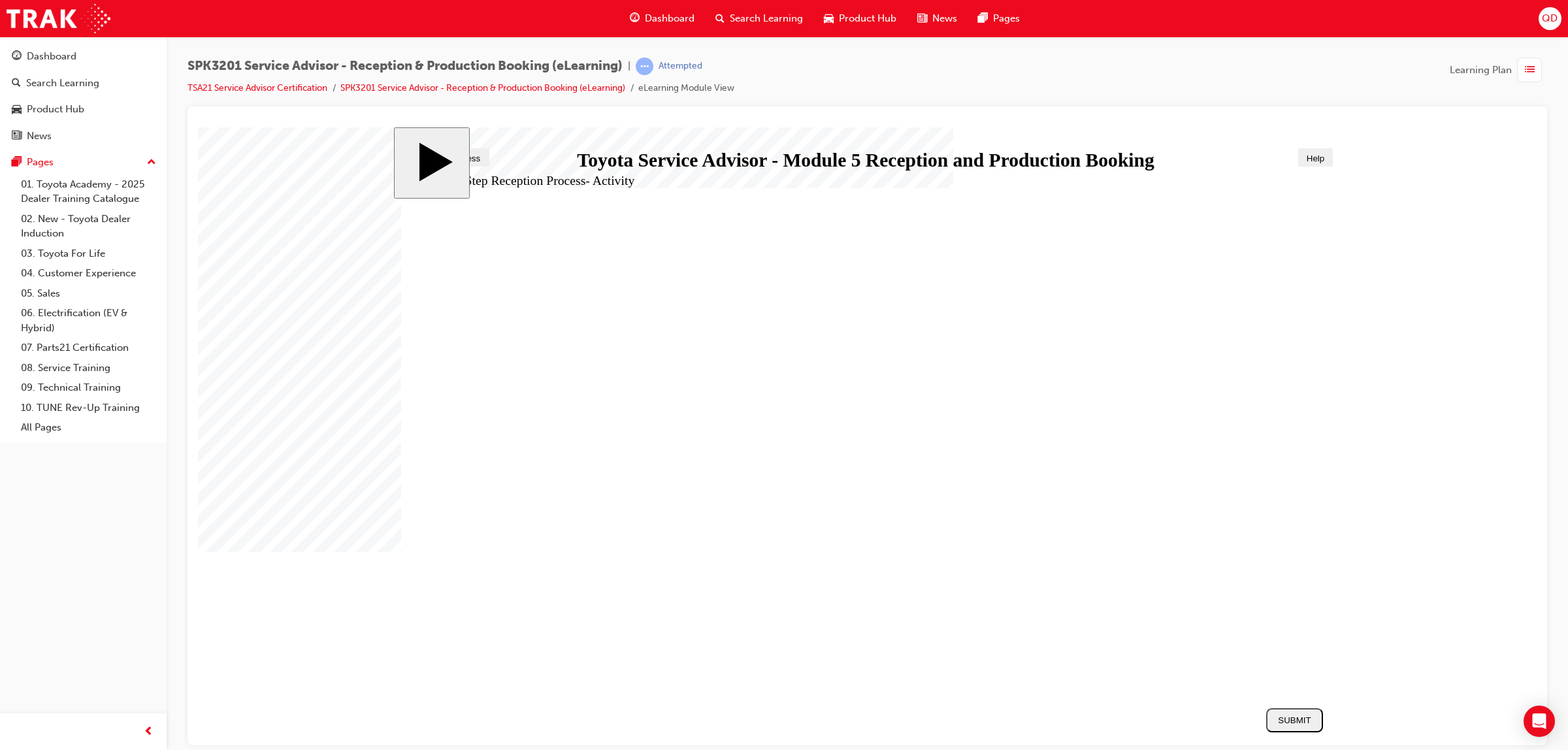
drag, startPoint x: 619, startPoint y: 586, endPoint x: 1048, endPoint y: 411, distance: 463.3
drag, startPoint x: 638, startPoint y: 542, endPoint x: 1091, endPoint y: 539, distance: 453.0
drag, startPoint x: 598, startPoint y: 398, endPoint x: 1017, endPoint y: 482, distance: 427.3
drag, startPoint x: 631, startPoint y: 480, endPoint x: 1037, endPoint y: 433, distance: 408.7
click at [1299, 720] on div "SUBMIT" at bounding box center [1294, 719] width 46 height 10
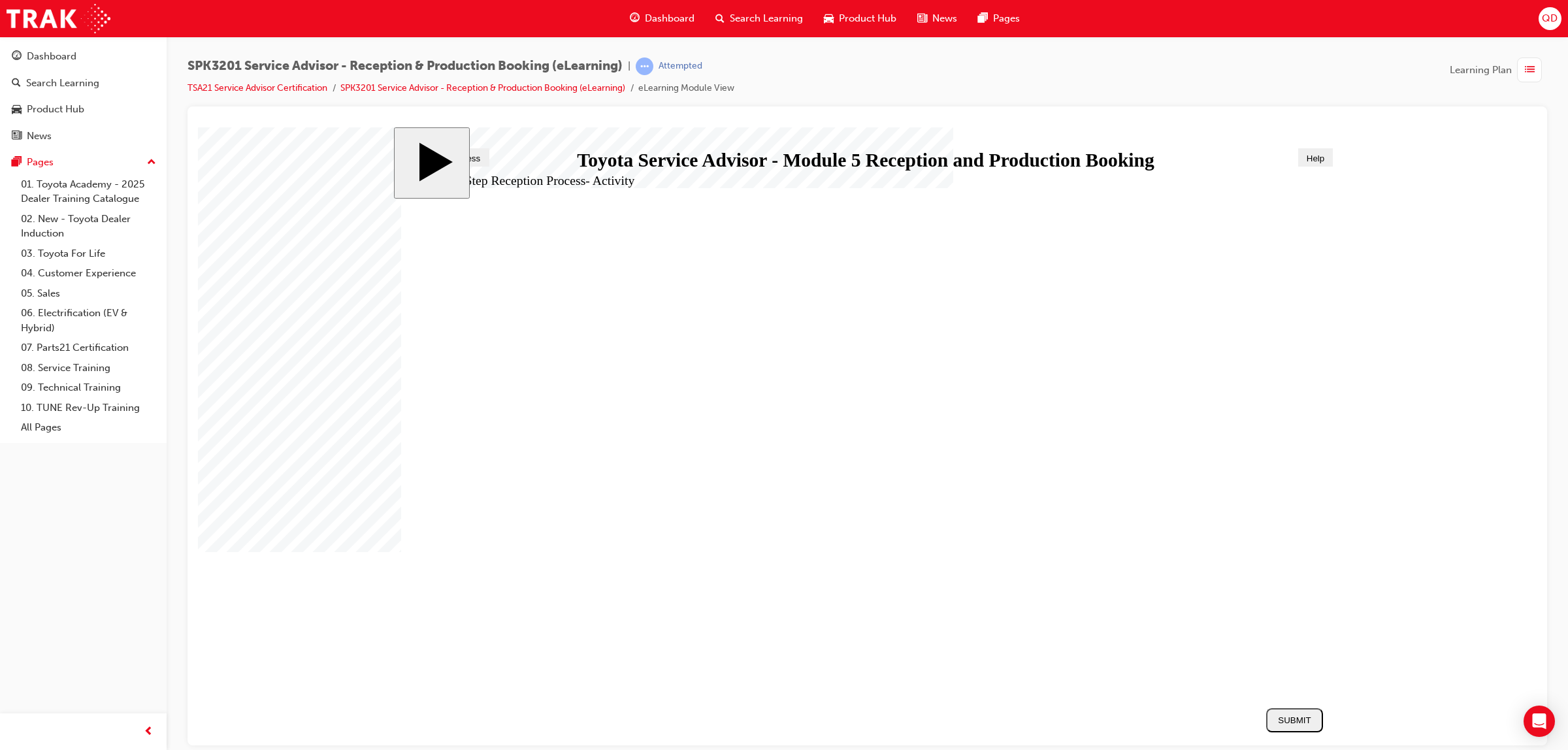
click at [1292, 715] on div "NEXT" at bounding box center [1294, 719] width 46 height 11
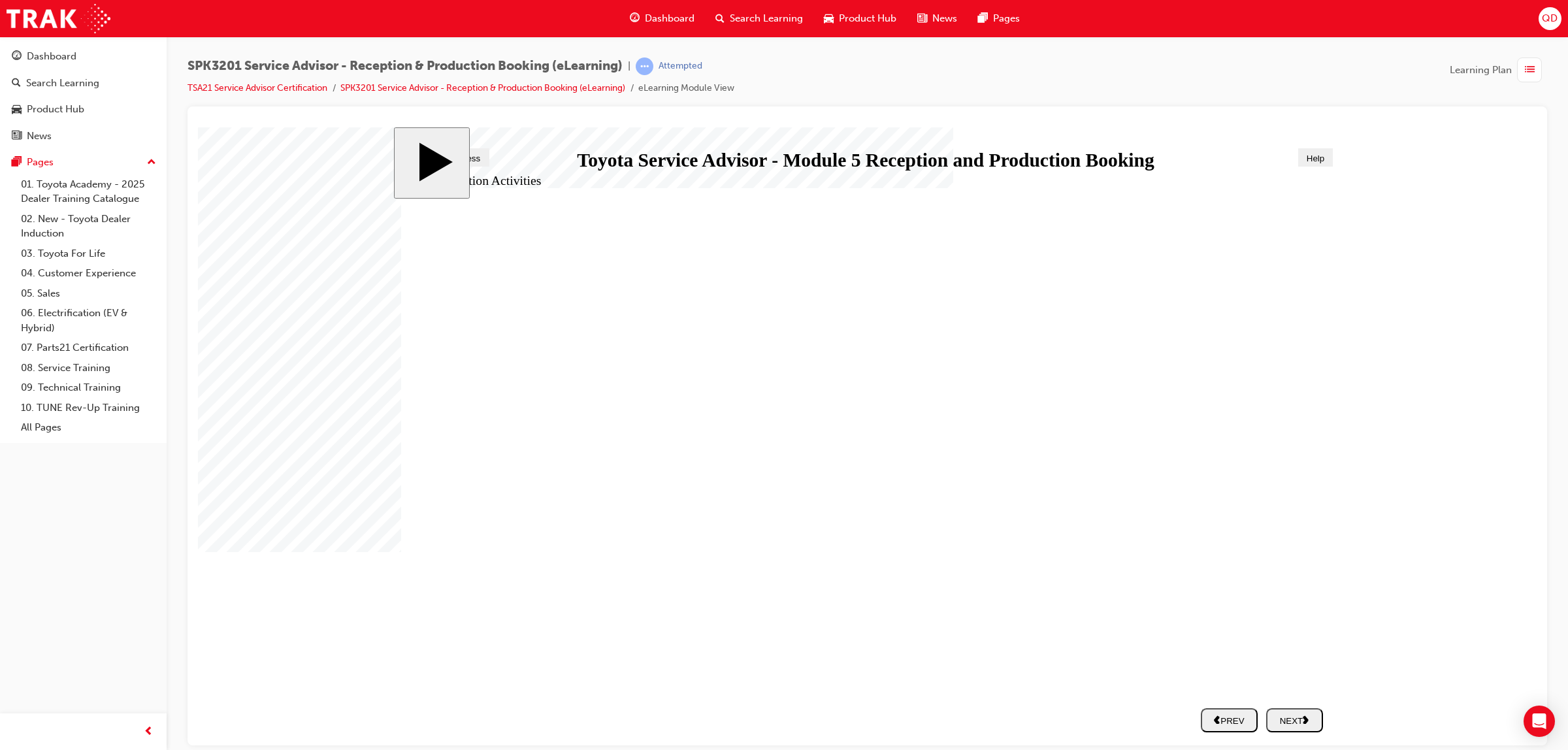
click at [1294, 719] on div "NEXT" at bounding box center [1294, 719] width 46 height 11
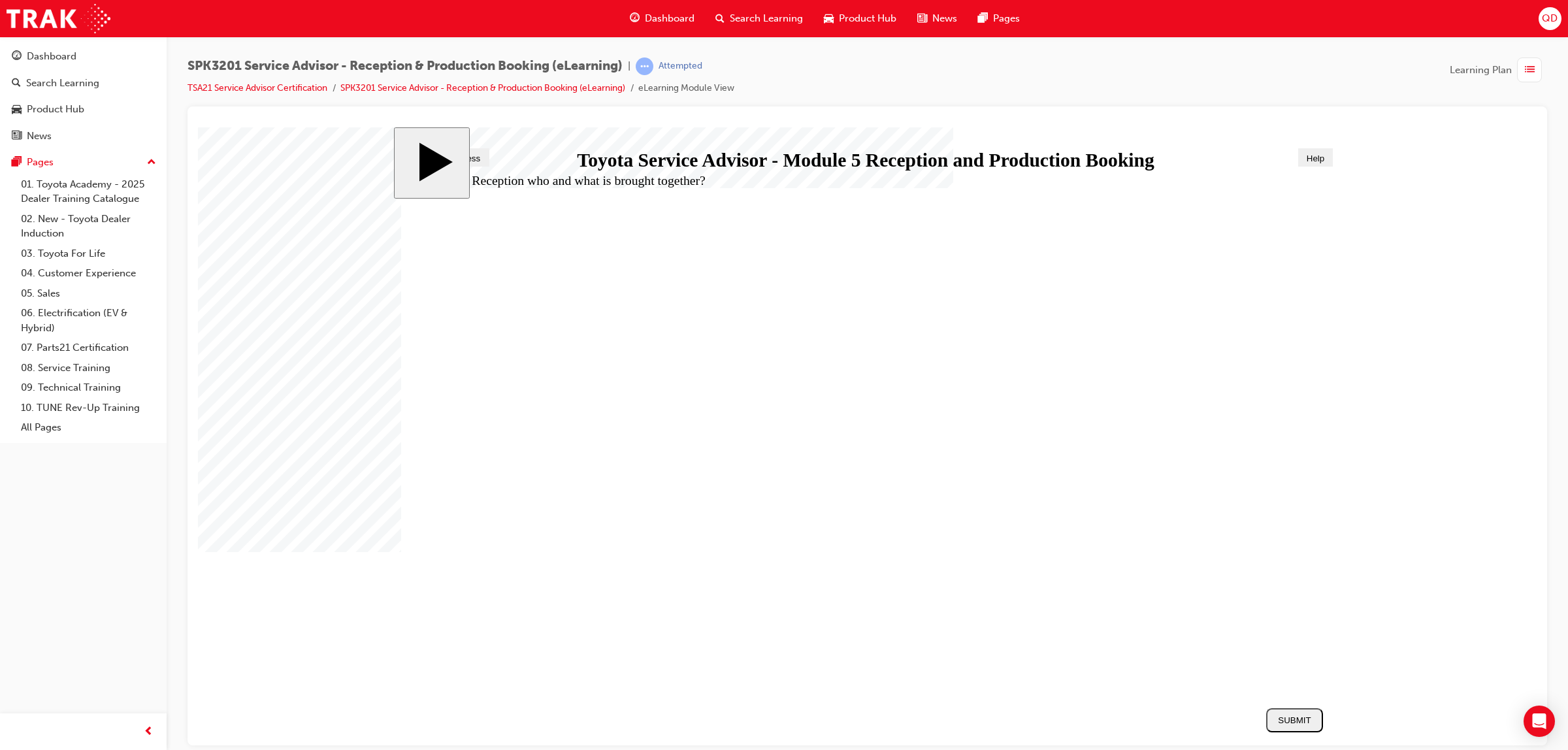
radio input "true"
drag, startPoint x: 1284, startPoint y: 722, endPoint x: 1274, endPoint y: 712, distance: 14.1
click at [1285, 722] on div "SUBMIT" at bounding box center [1294, 719] width 46 height 10
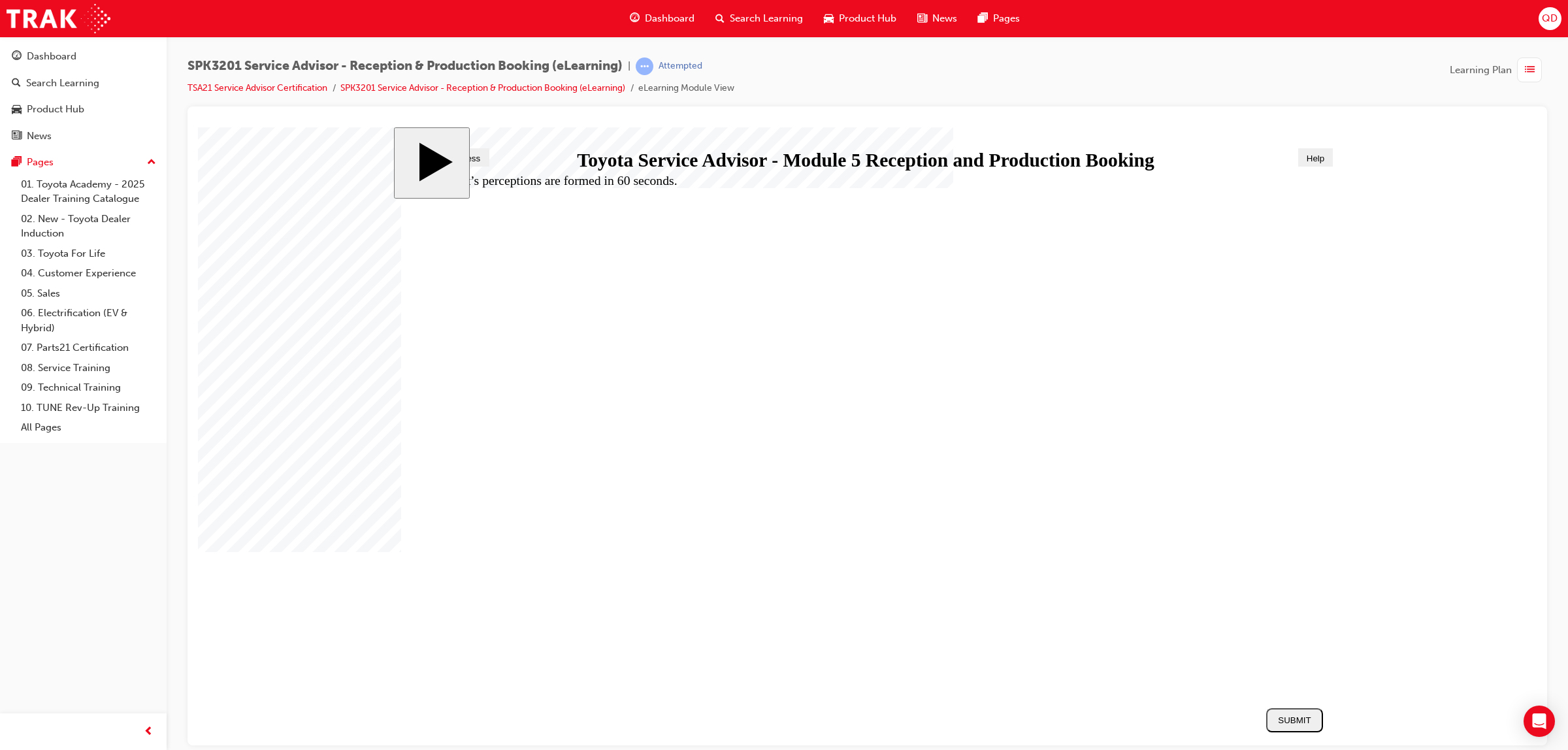
radio input "true"
click at [1284, 714] on div "SUBMIT" at bounding box center [1294, 719] width 46 height 10
radio input "true"
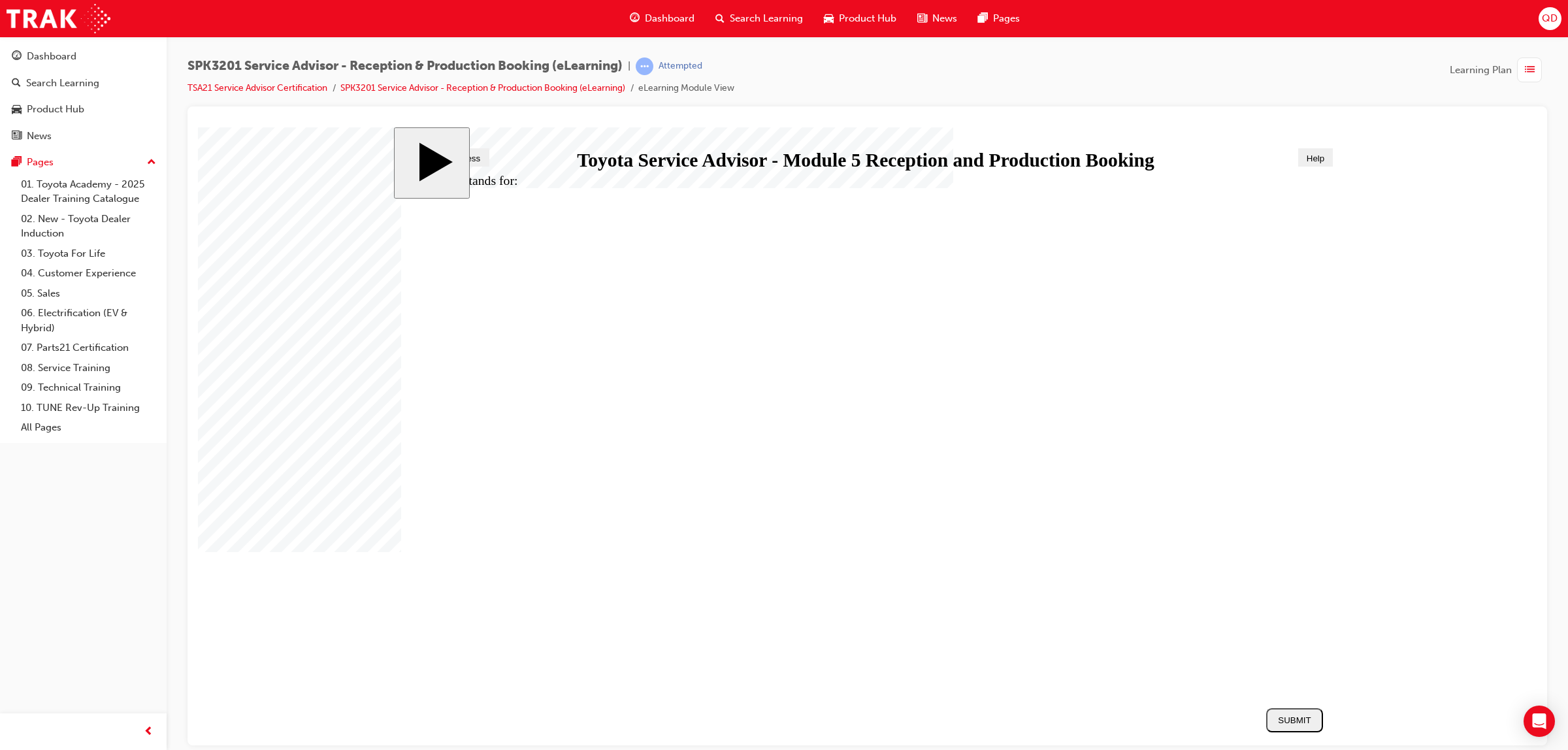
click at [1303, 724] on div "SUBMIT" at bounding box center [1294, 719] width 46 height 10
radio input "true"
click at [1314, 728] on button "SUBMIT" at bounding box center [1295, 719] width 57 height 24
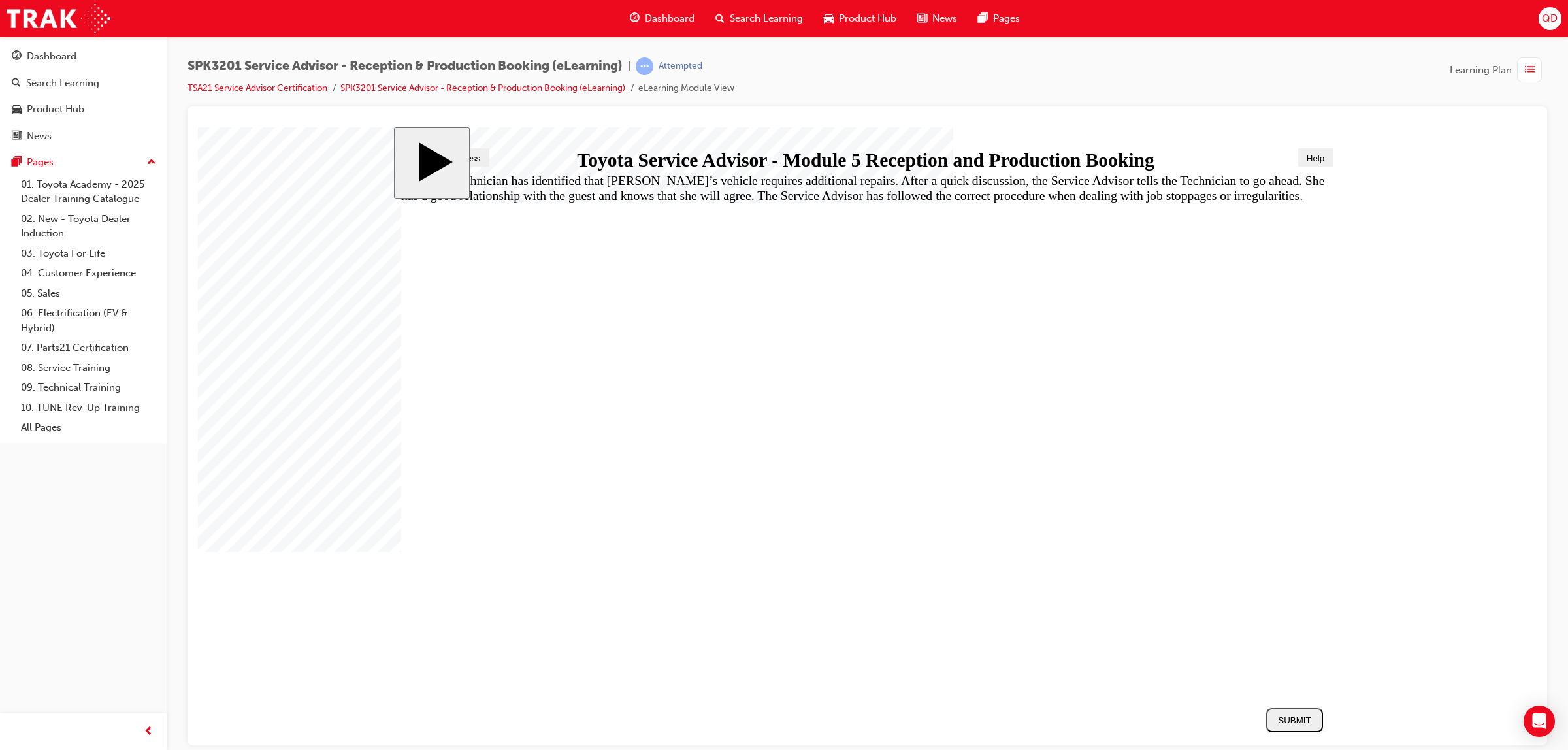
radio input "true"
click at [1283, 728] on button "SUBMIT" at bounding box center [1295, 719] width 57 height 24
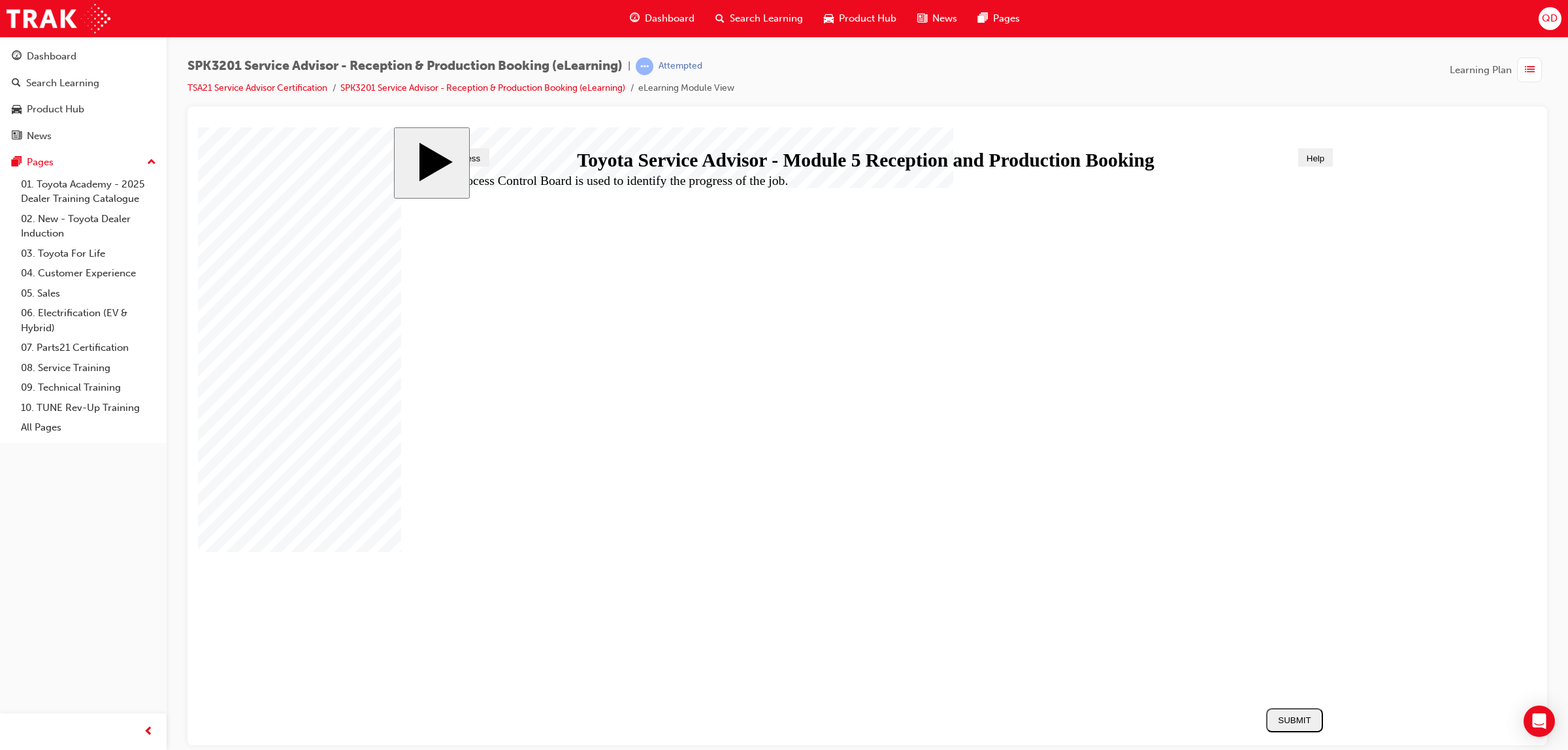
radio input "true"
click at [1293, 717] on div "SUBMIT" at bounding box center [1294, 719] width 46 height 10
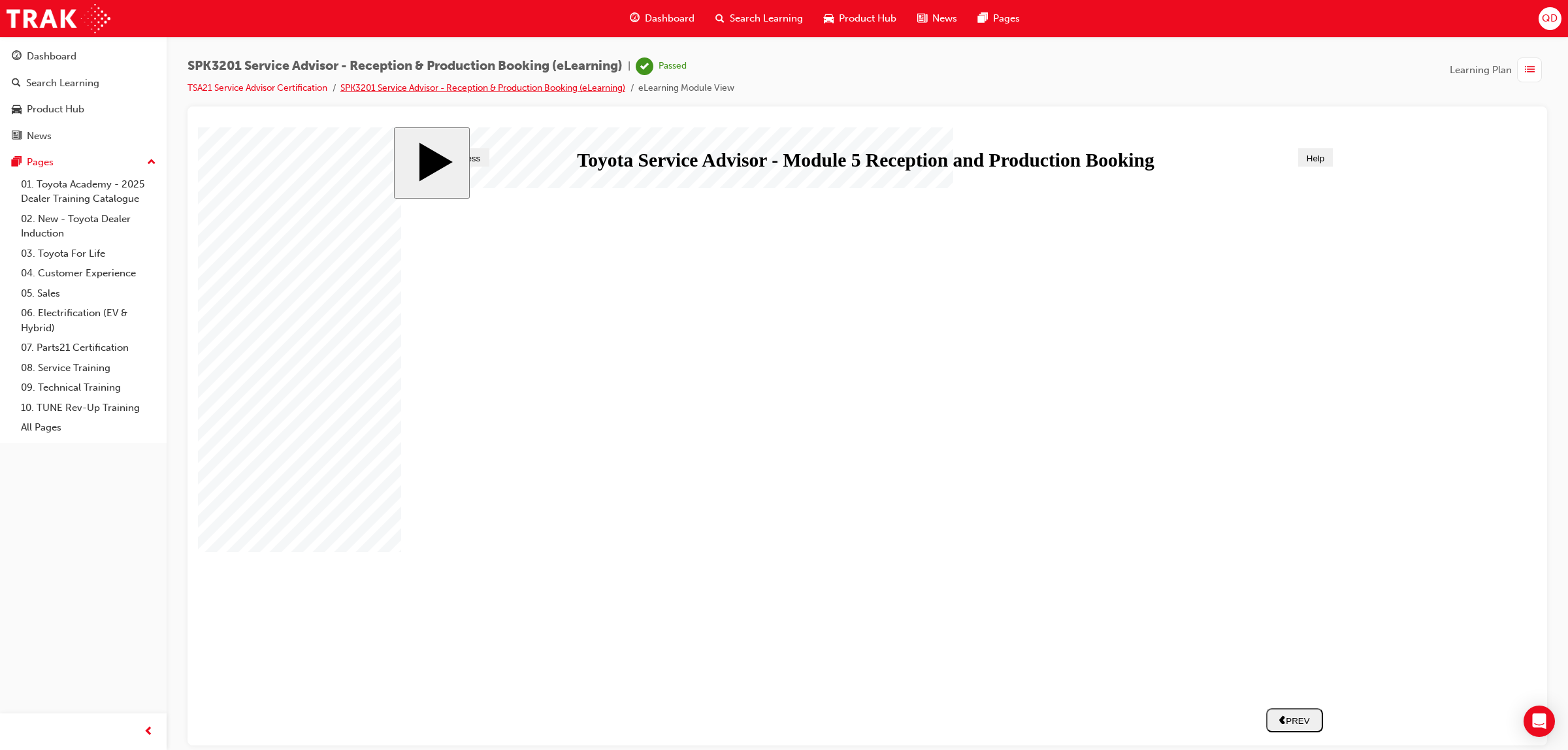
click at [405, 90] on link "SPK3201 Service Advisor - Reception & Production Booking (eLearning)" at bounding box center [483, 88] width 285 height 11
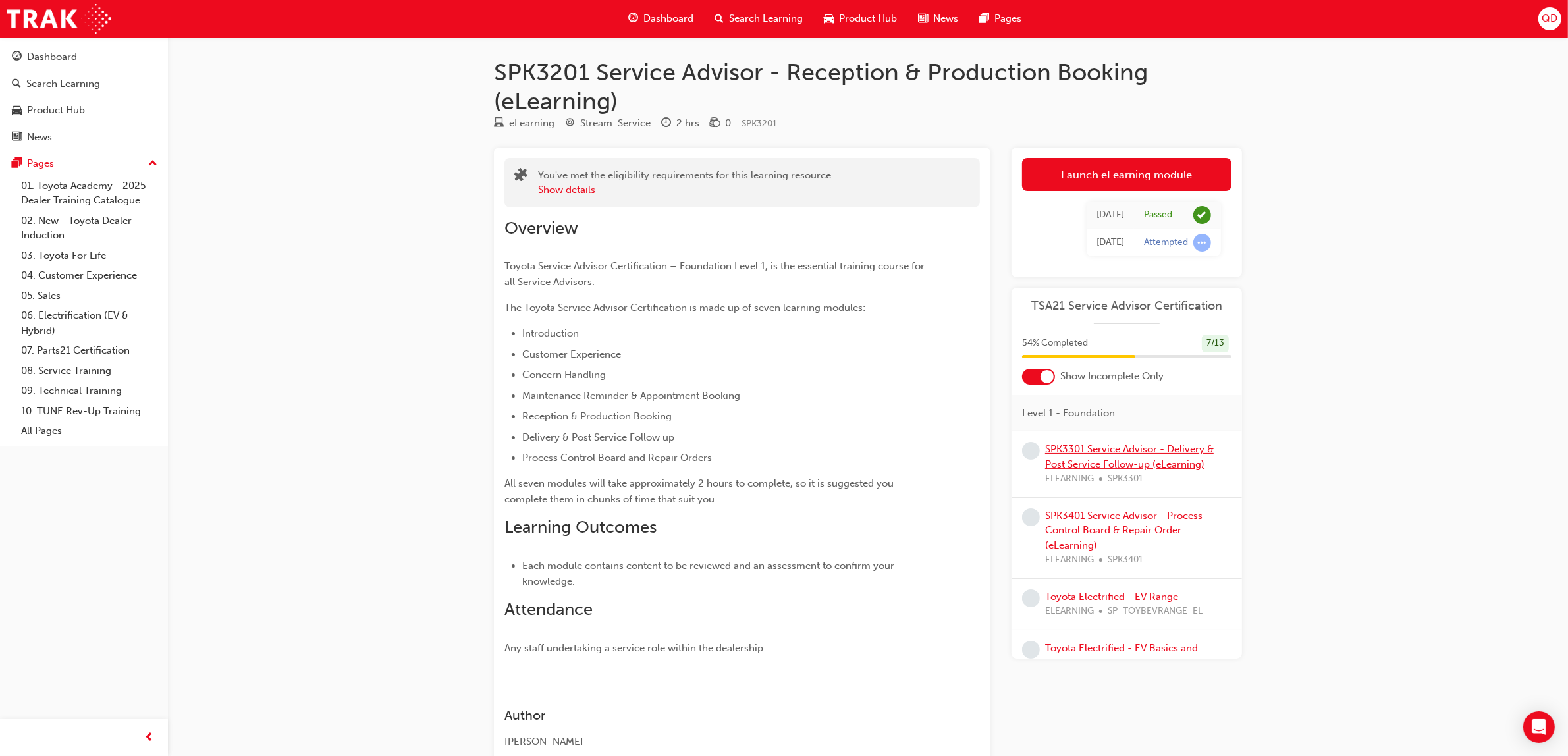
click at [1125, 464] on link "SPK3301 Service Advisor - Delivery & Post Service Follow-up (eLearning)" at bounding box center [1130, 457] width 169 height 27
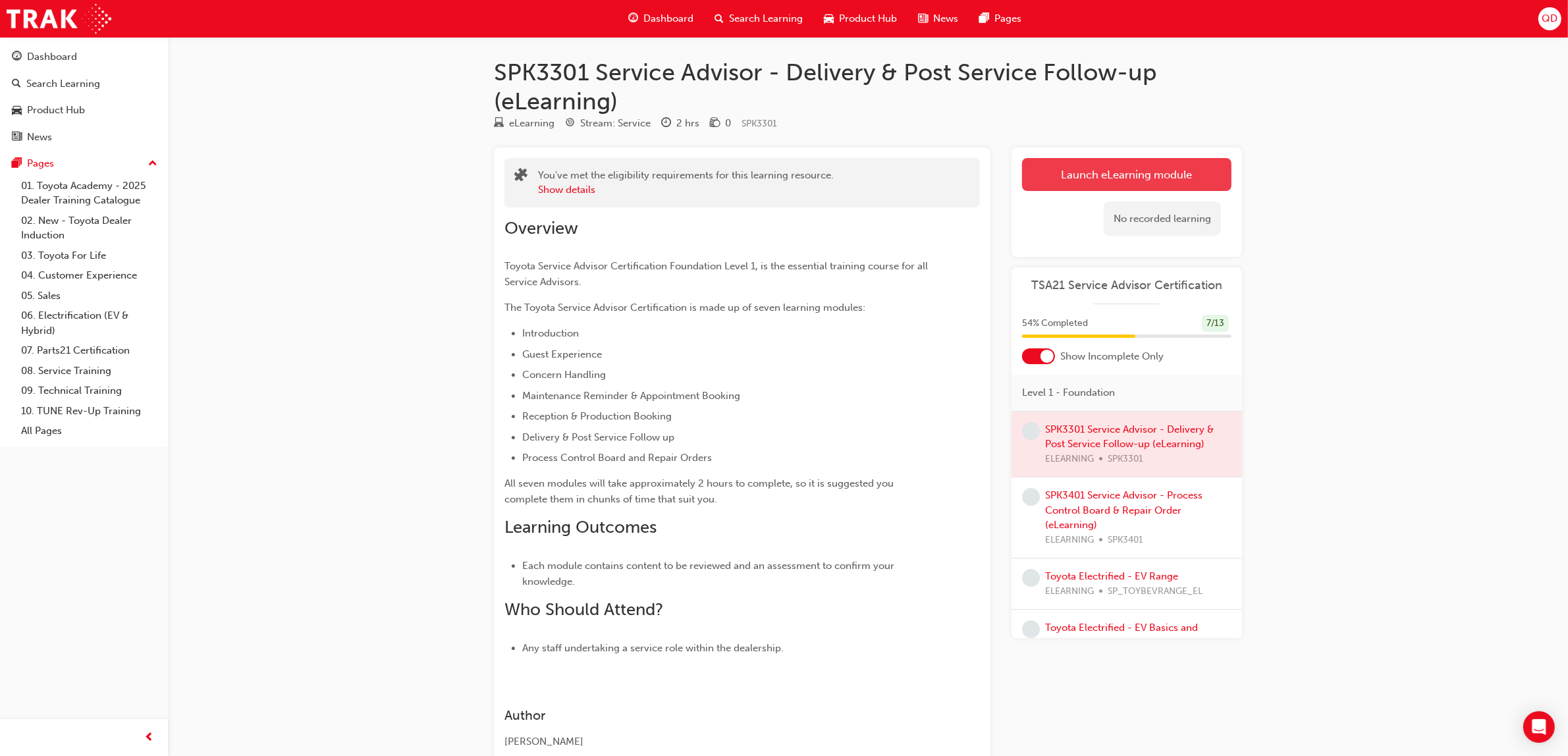
click at [1081, 186] on link "Launch eLearning module" at bounding box center [1127, 174] width 210 height 33
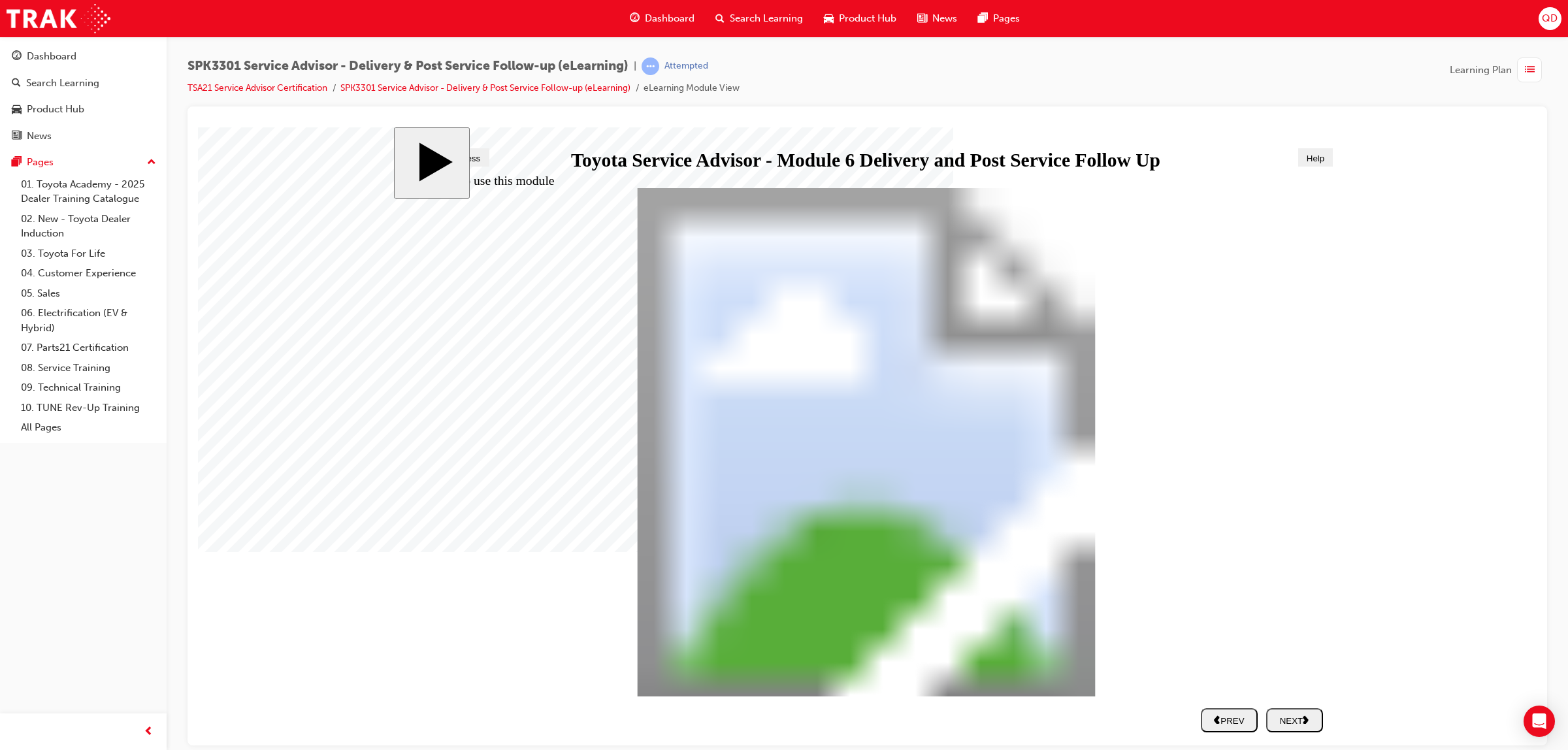
click at [1309, 718] on icon "next" at bounding box center [1305, 718] width 6 height 9
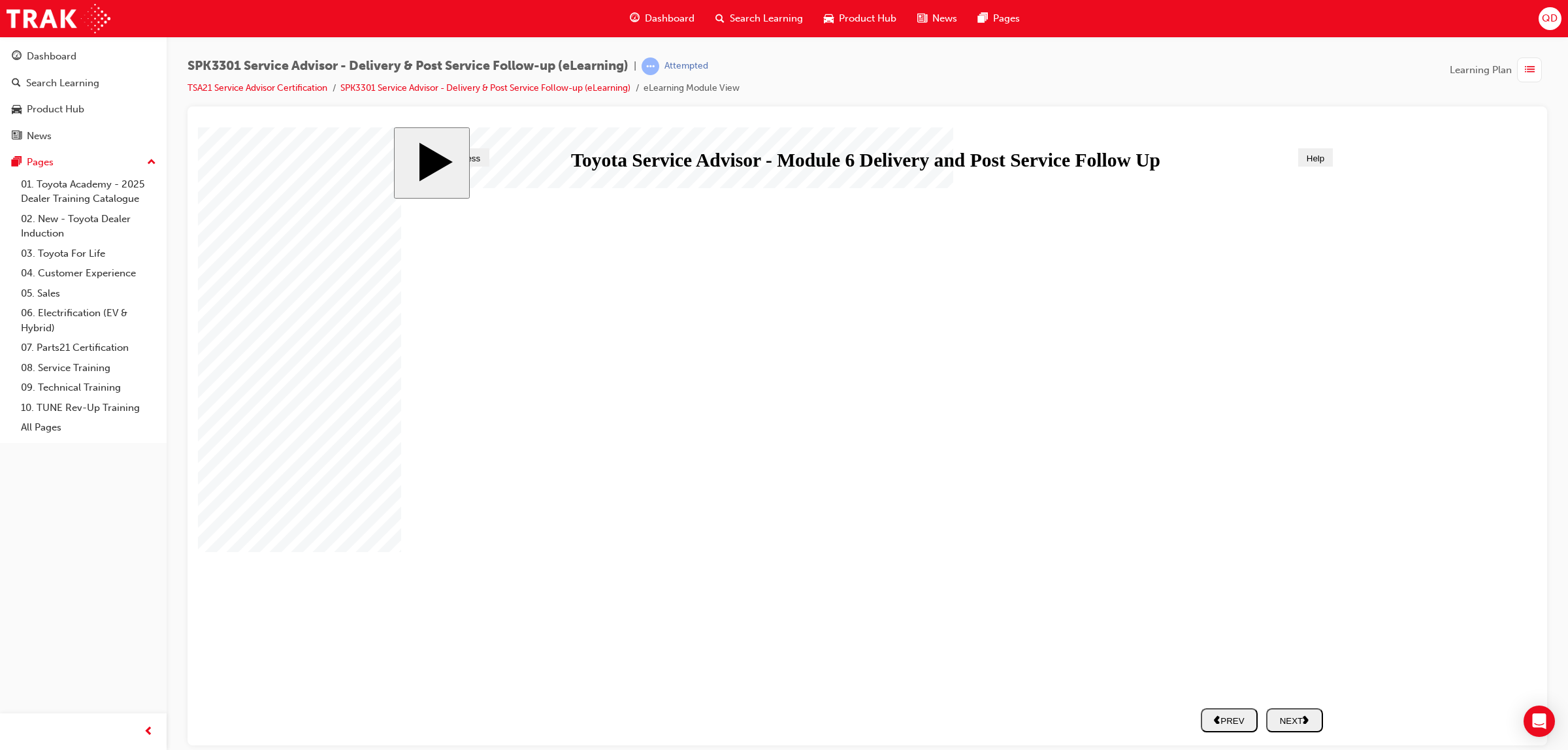
click at [1307, 721] on icon "next" at bounding box center [1305, 718] width 6 height 9
click at [1297, 711] on button "NEXT" at bounding box center [1295, 719] width 57 height 24
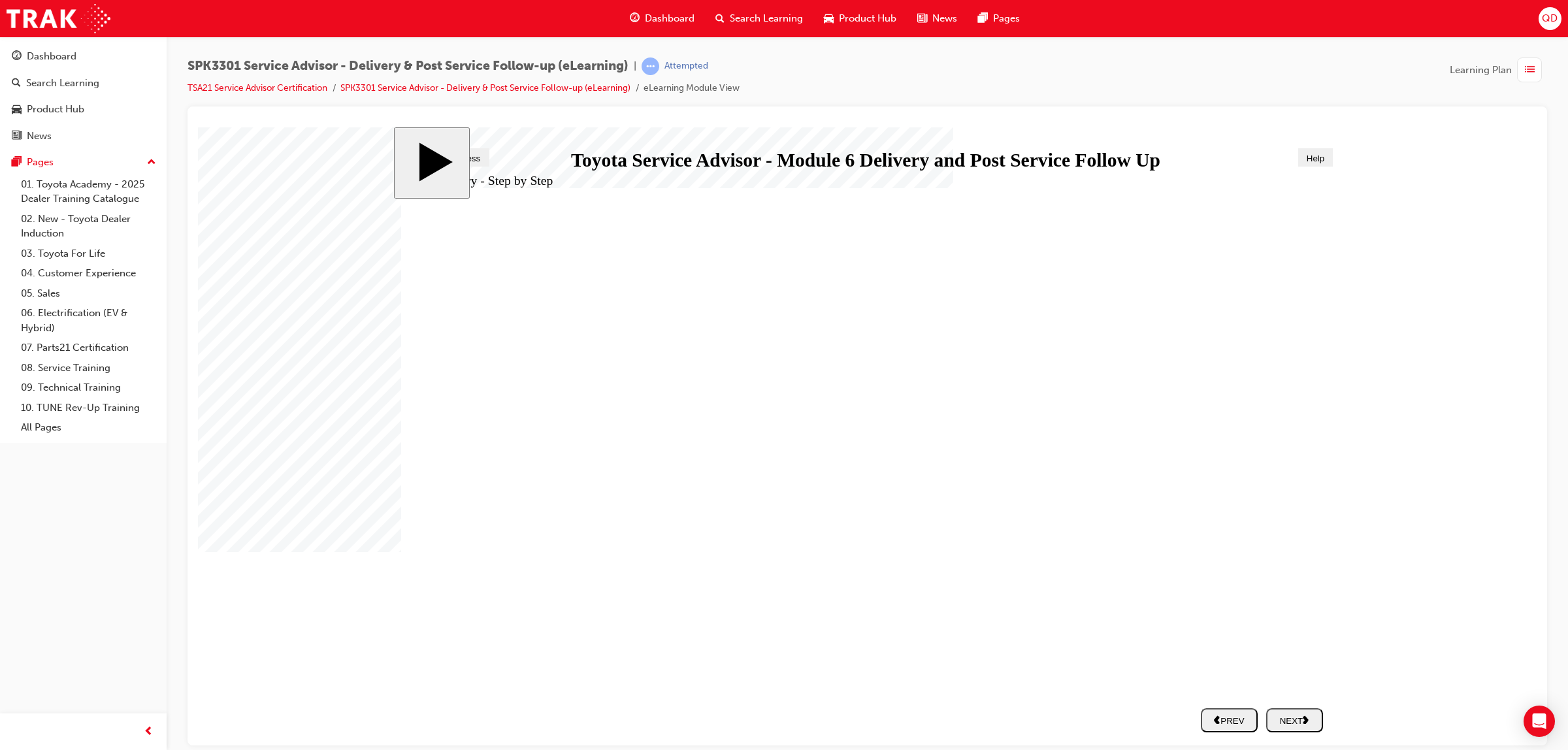
click at [1294, 727] on button "NEXT" at bounding box center [1295, 719] width 57 height 24
click at [1298, 716] on div "NEXT" at bounding box center [1294, 719] width 46 height 11
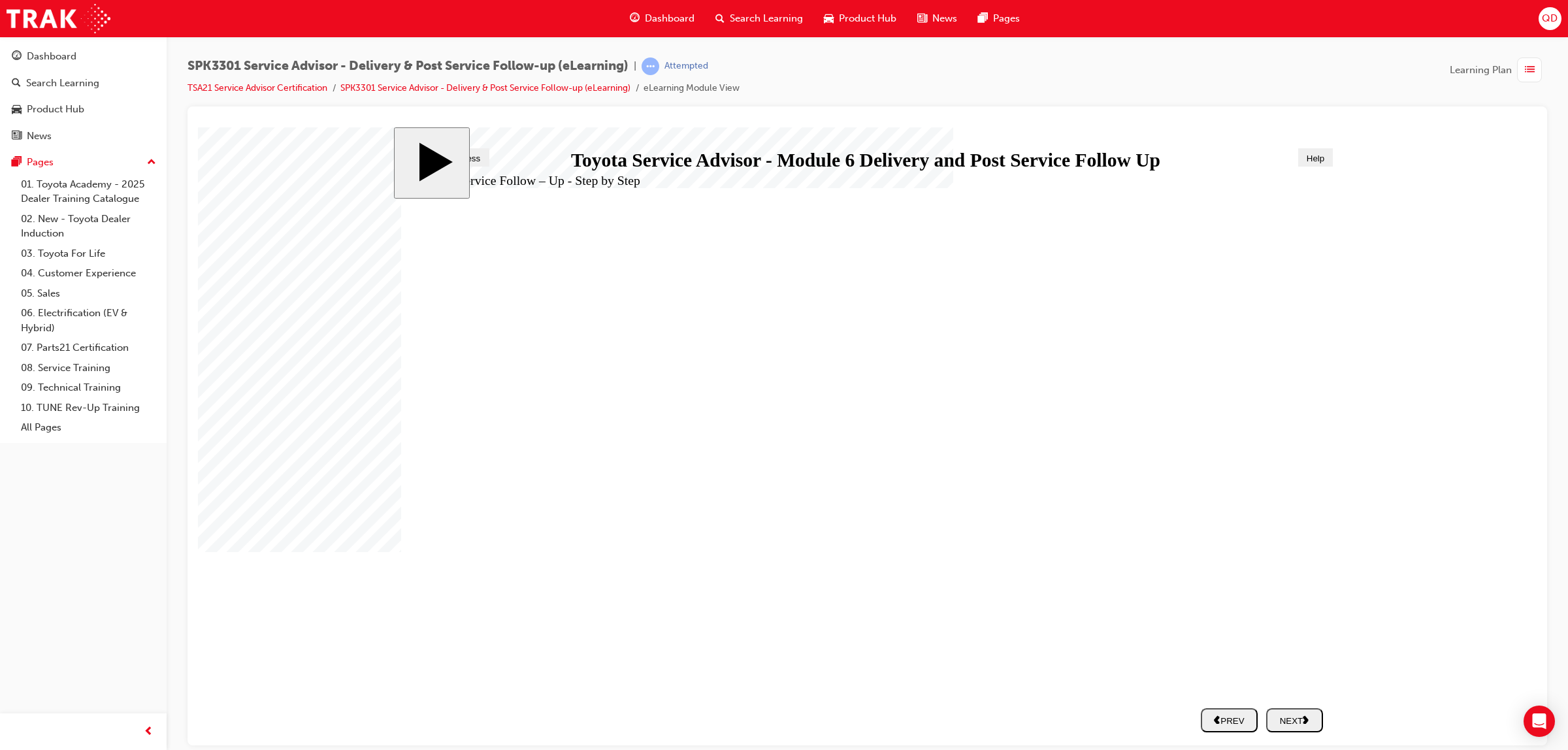
click at [1288, 716] on div "NEXT" at bounding box center [1294, 719] width 46 height 11
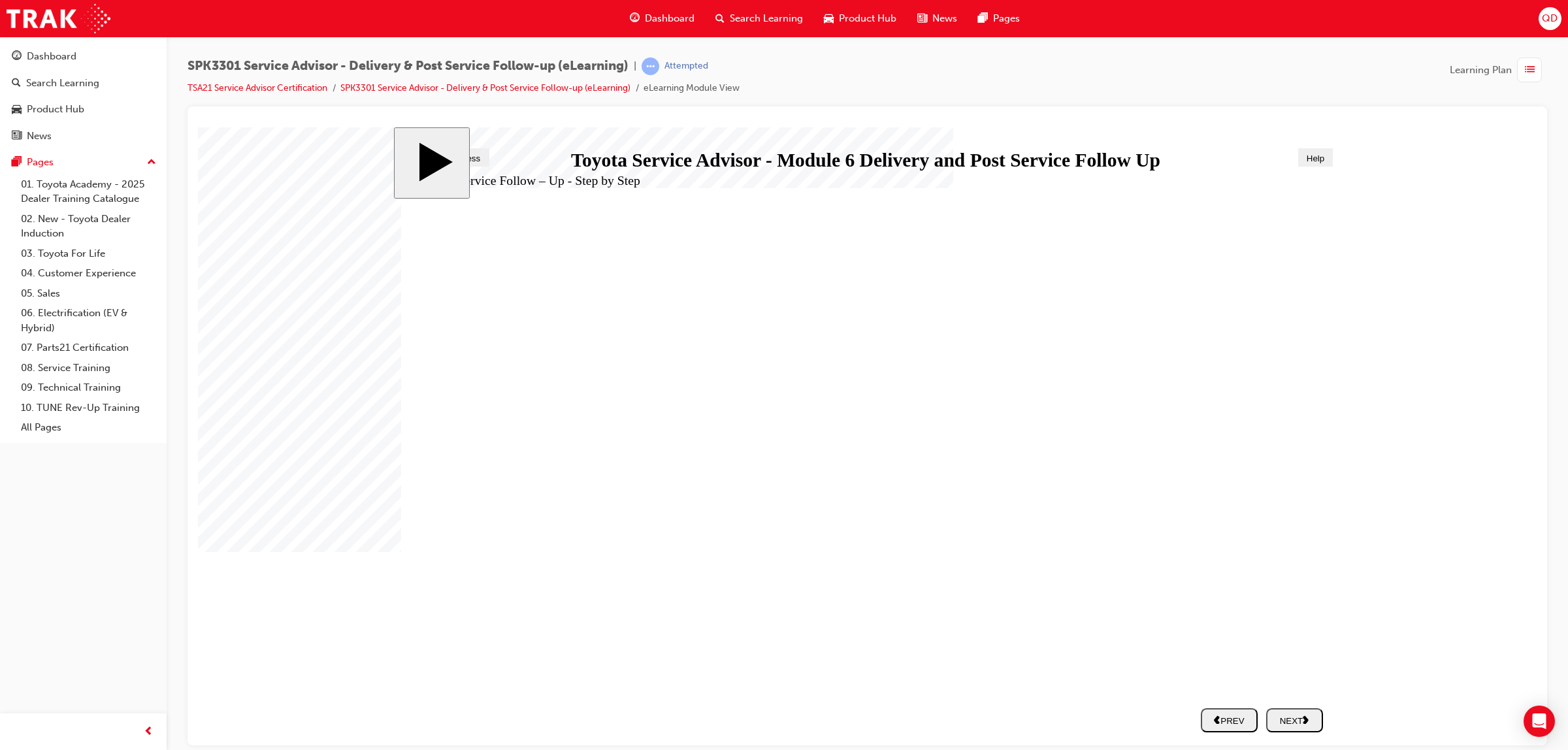
click at [1308, 719] on icon "next" at bounding box center [1305, 718] width 6 height 9
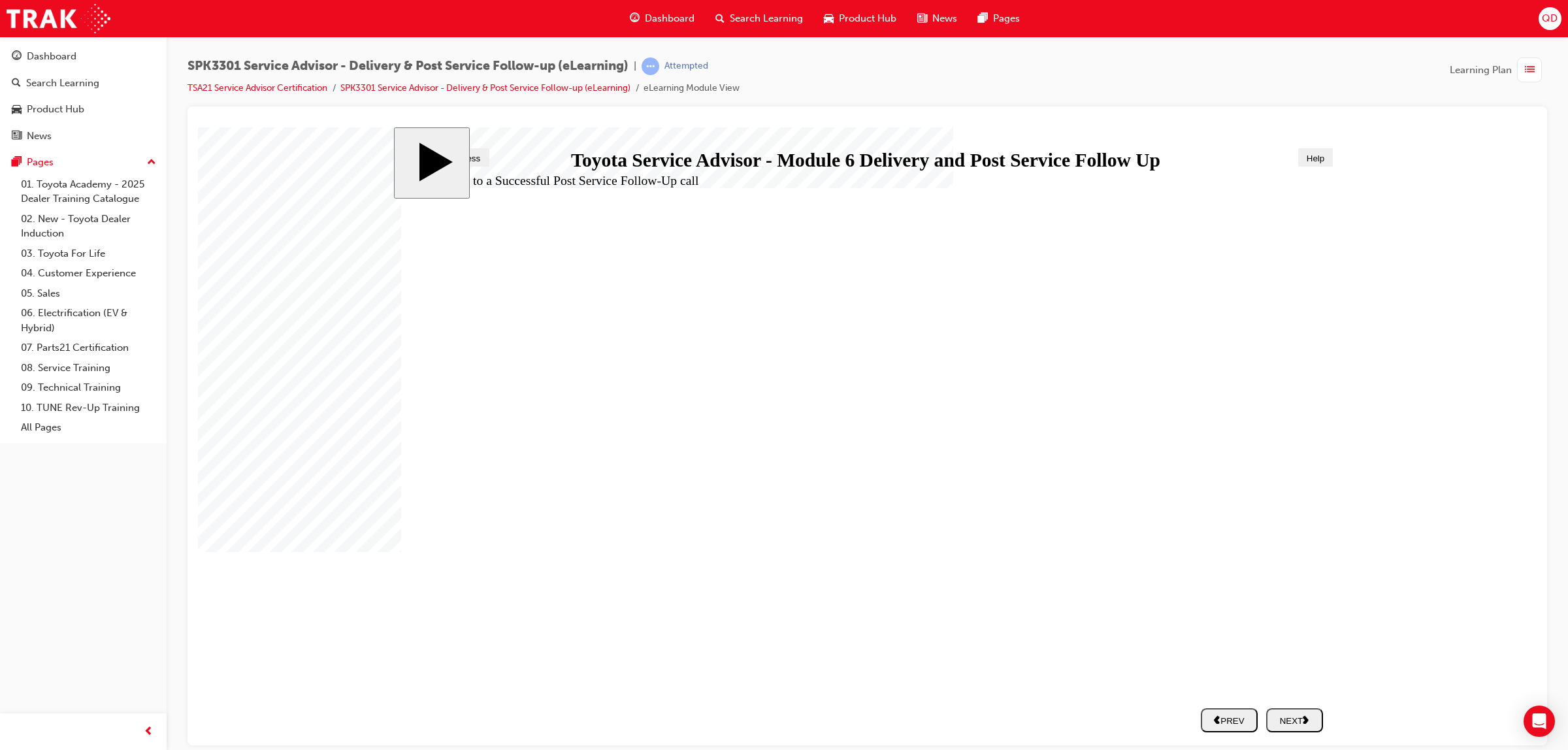
click at [1292, 724] on div "NEXT" at bounding box center [1294, 719] width 46 height 11
drag, startPoint x: 598, startPoint y: 525, endPoint x: 1101, endPoint y: 371, distance: 526.0
drag, startPoint x: 615, startPoint y: 521, endPoint x: 639, endPoint y: 505, distance: 28.8
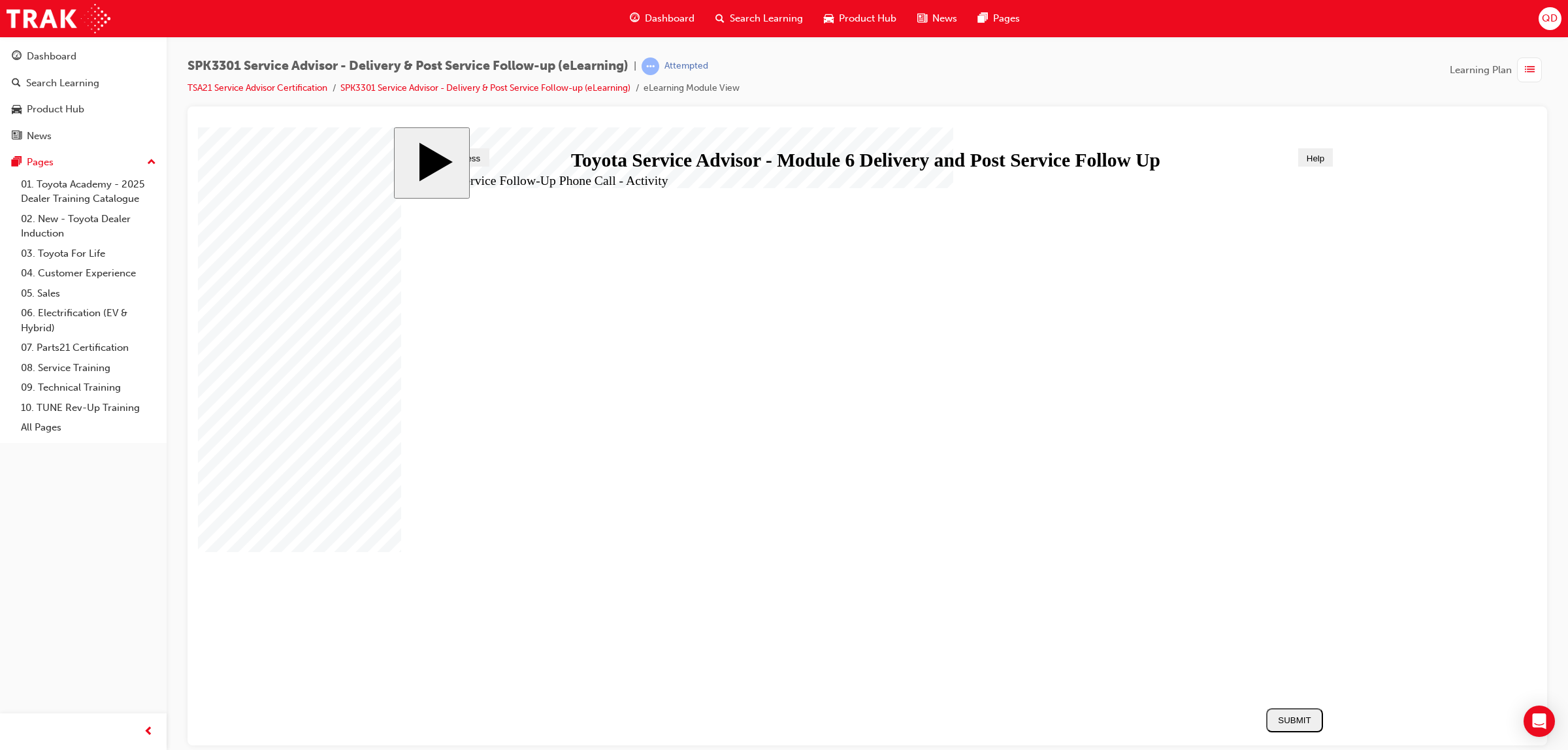
drag, startPoint x: 606, startPoint y: 450, endPoint x: 1075, endPoint y: 369, distance: 475.9
drag, startPoint x: 606, startPoint y: 408, endPoint x: 1088, endPoint y: 354, distance: 485.0
drag, startPoint x: 720, startPoint y: 409, endPoint x: 1177, endPoint y: 362, distance: 459.4
drag, startPoint x: 540, startPoint y: 601, endPoint x: 1020, endPoint y: 363, distance: 535.8
drag, startPoint x: 604, startPoint y: 569, endPoint x: 1069, endPoint y: 369, distance: 506.2
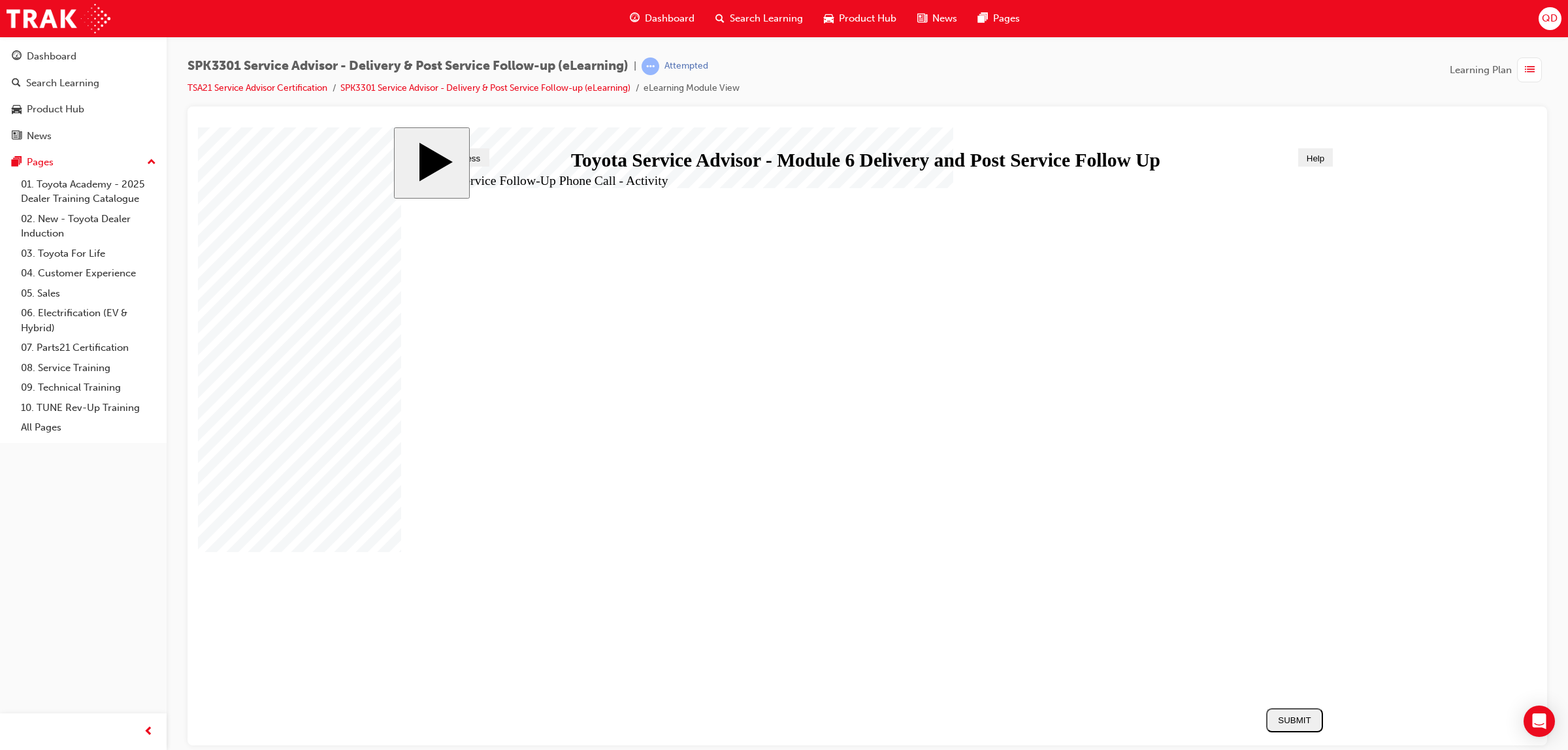
drag, startPoint x: 564, startPoint y: 454, endPoint x: 1038, endPoint y: 412, distance: 475.9
drag, startPoint x: 526, startPoint y: 520, endPoint x: 1008, endPoint y: 411, distance: 494.2
drag, startPoint x: 768, startPoint y: 416, endPoint x: 1121, endPoint y: 411, distance: 353.0
drag, startPoint x: 628, startPoint y: 523, endPoint x: 1065, endPoint y: 453, distance: 442.6
drag, startPoint x: 720, startPoint y: 453, endPoint x: 952, endPoint y: 483, distance: 233.9
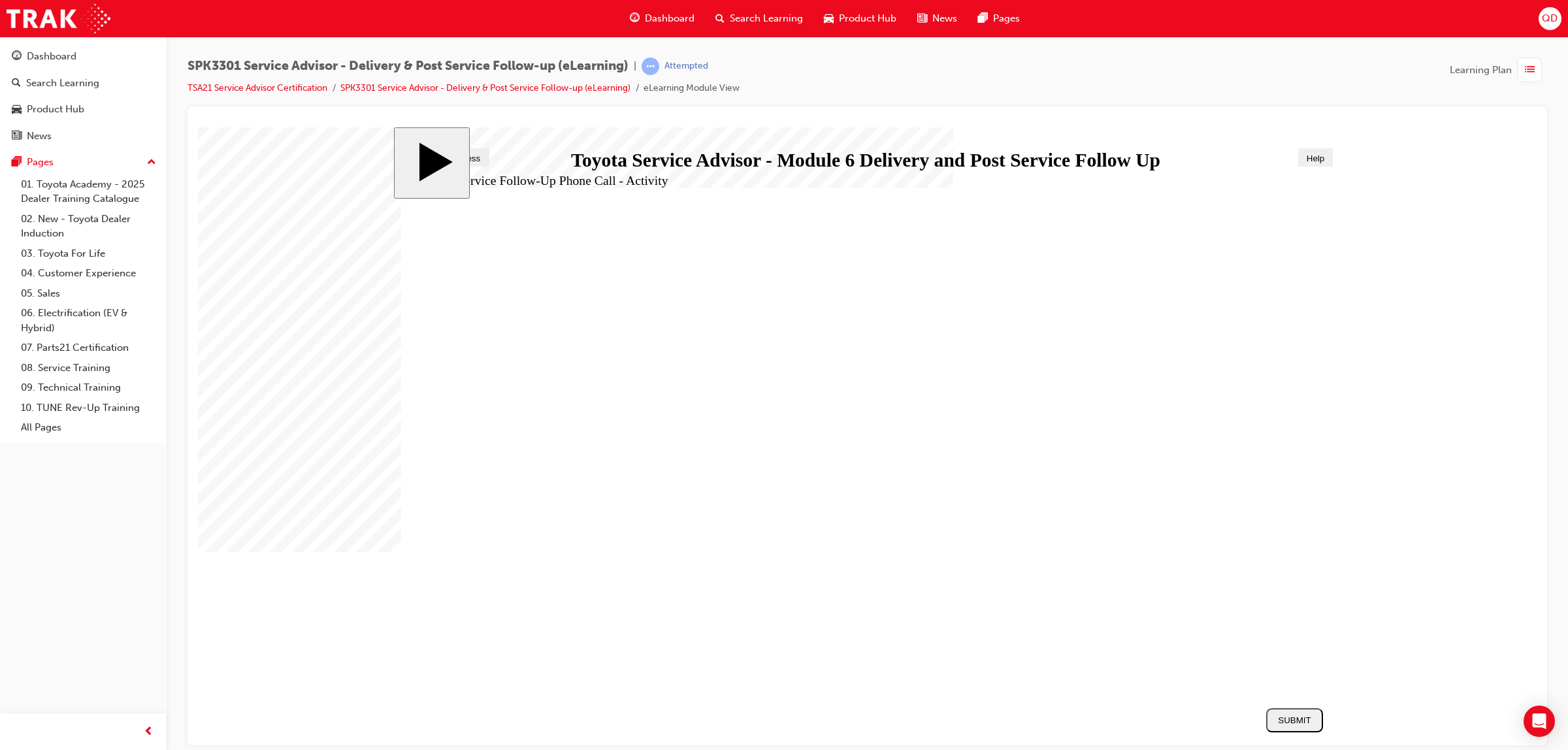
drag, startPoint x: 690, startPoint y: 434, endPoint x: 961, endPoint y: 489, distance: 276.5
drag, startPoint x: 858, startPoint y: 480, endPoint x: 1118, endPoint y: 507, distance: 261.4
drag, startPoint x: 627, startPoint y: 597, endPoint x: 1075, endPoint y: 549, distance: 450.6
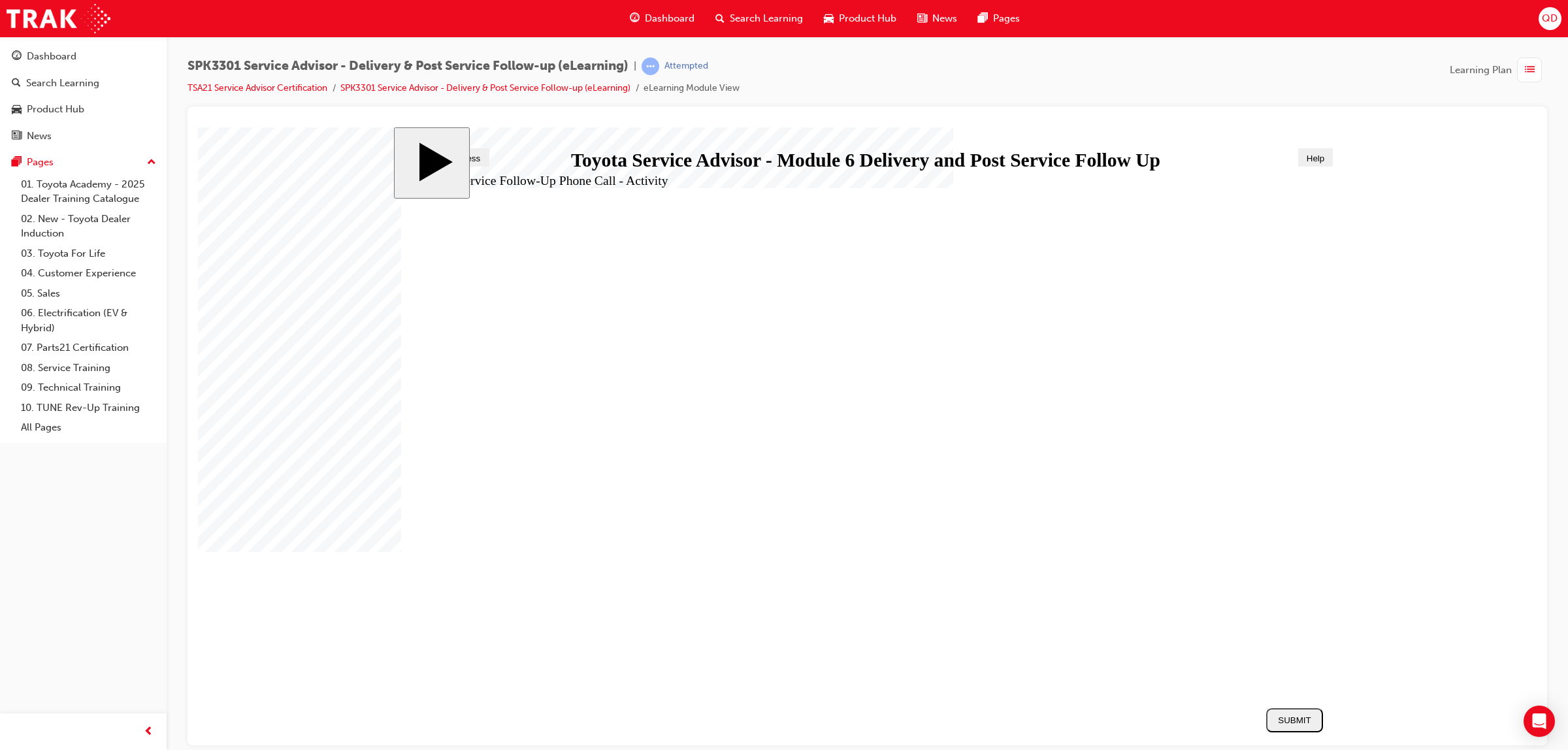
drag, startPoint x: 693, startPoint y: 486, endPoint x: 1214, endPoint y: 653, distance: 547.1
click at [1276, 715] on div "SUBMIT" at bounding box center [1294, 719] width 46 height 10
radio input "true"
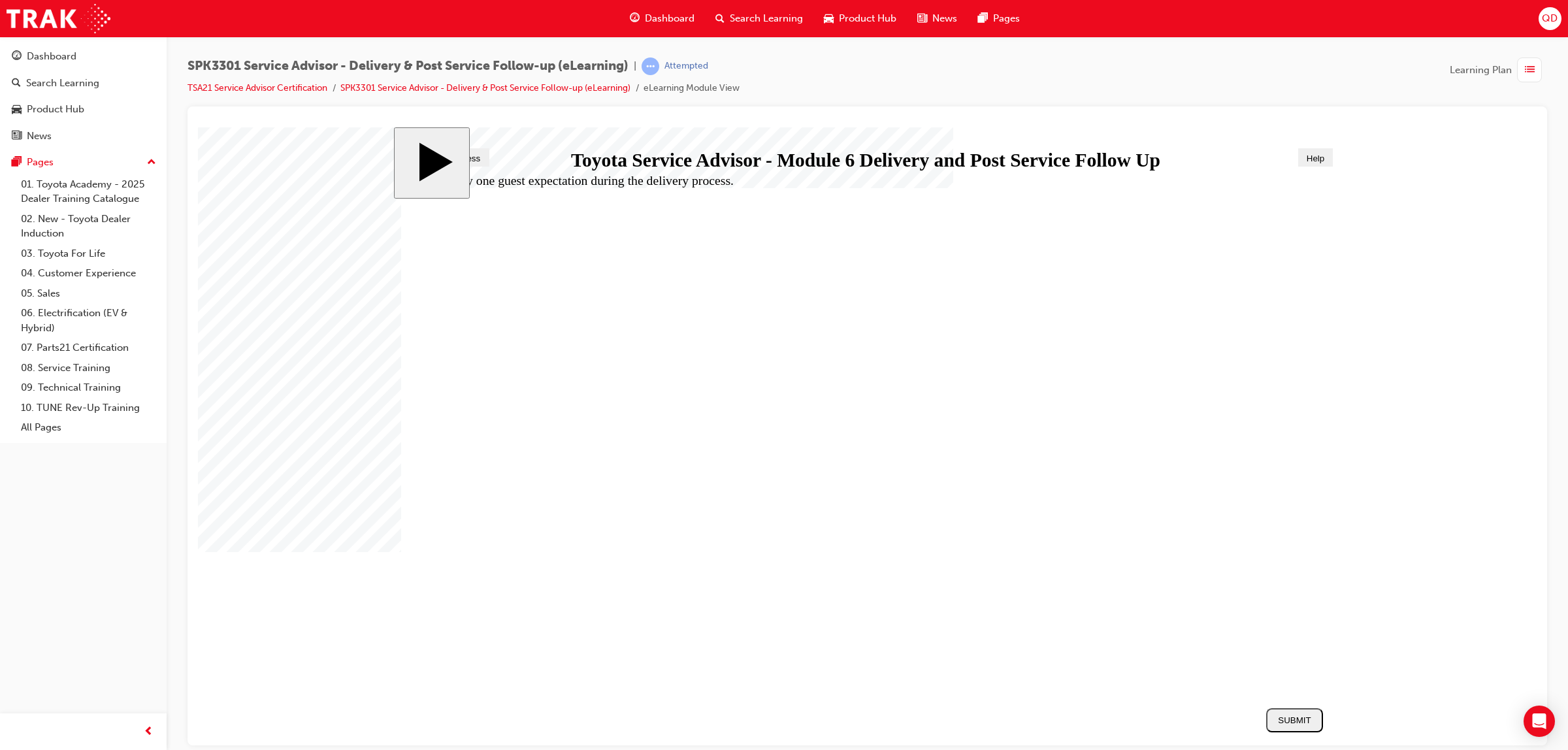
click at [1290, 714] on div "SUBMIT" at bounding box center [1294, 719] width 46 height 10
radio input "true"
click at [1304, 727] on button "SUBMIT" at bounding box center [1295, 719] width 57 height 24
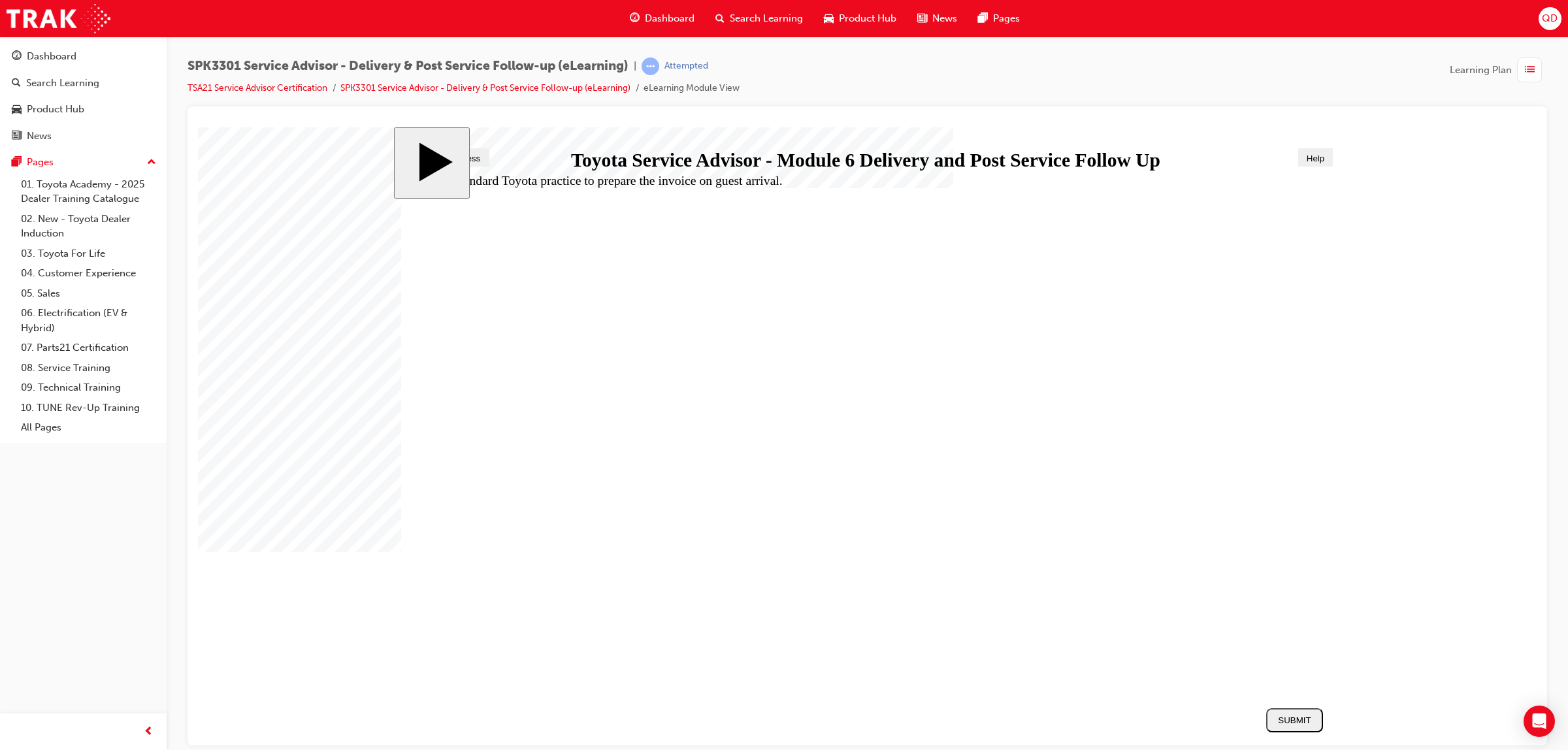
radio input "true"
click at [1284, 714] on button "SUBMIT" at bounding box center [1295, 719] width 57 height 24
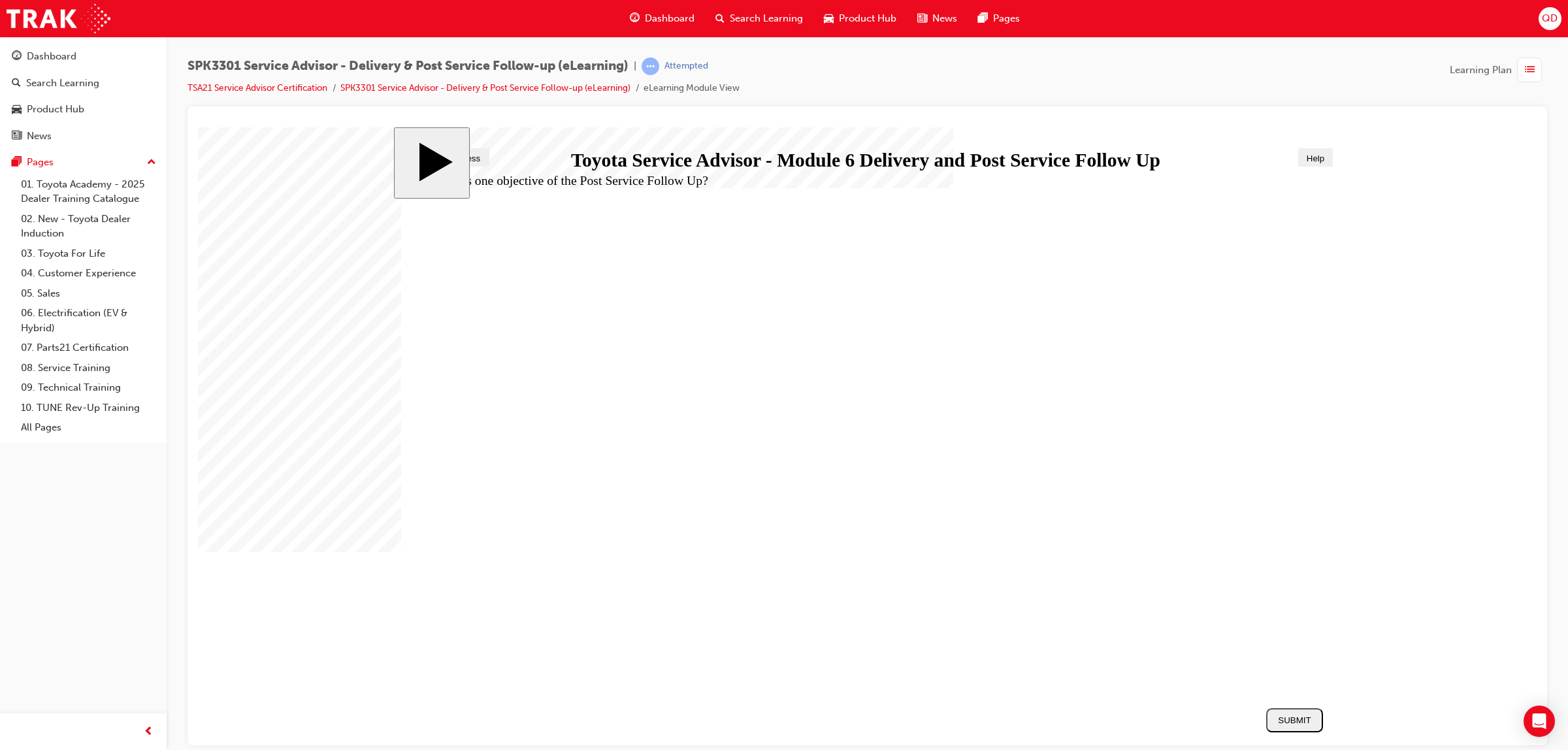
radio input "true"
click at [1285, 719] on div "SUBMIT" at bounding box center [1294, 719] width 46 height 10
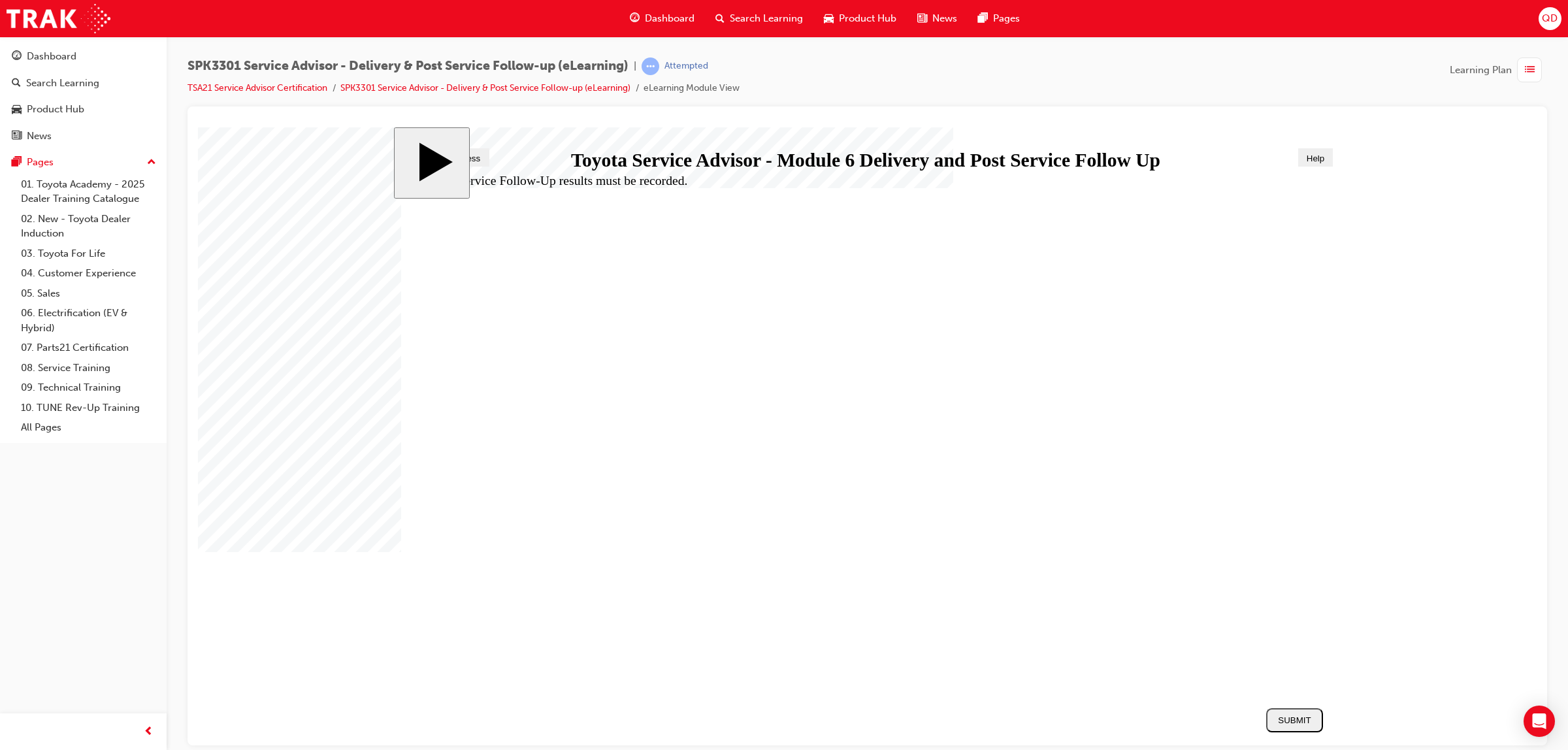
radio input "true"
click at [1282, 724] on div "SUBMIT" at bounding box center [1294, 719] width 46 height 10
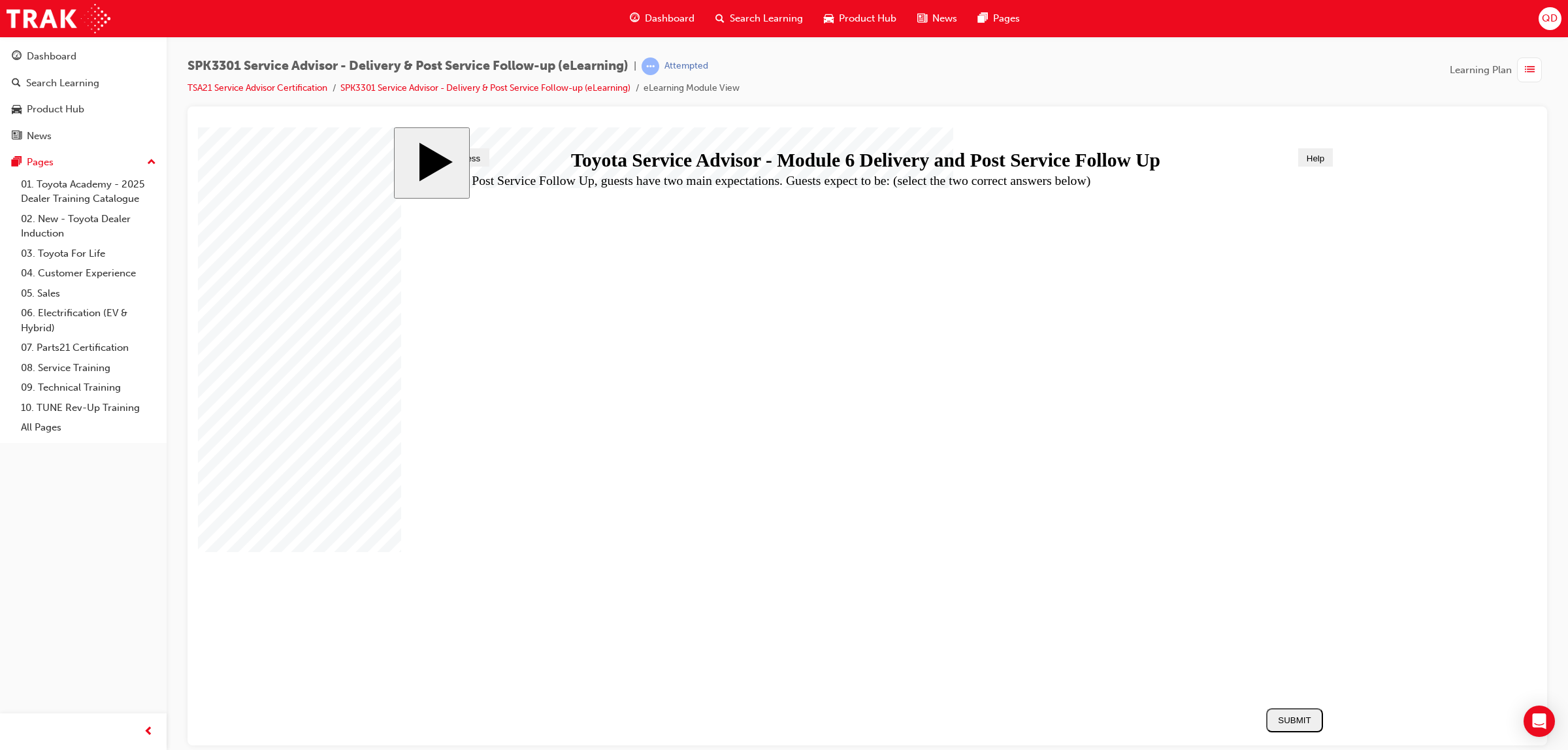
checkbox input "true"
click at [1289, 716] on div "SUBMIT" at bounding box center [1294, 719] width 46 height 10
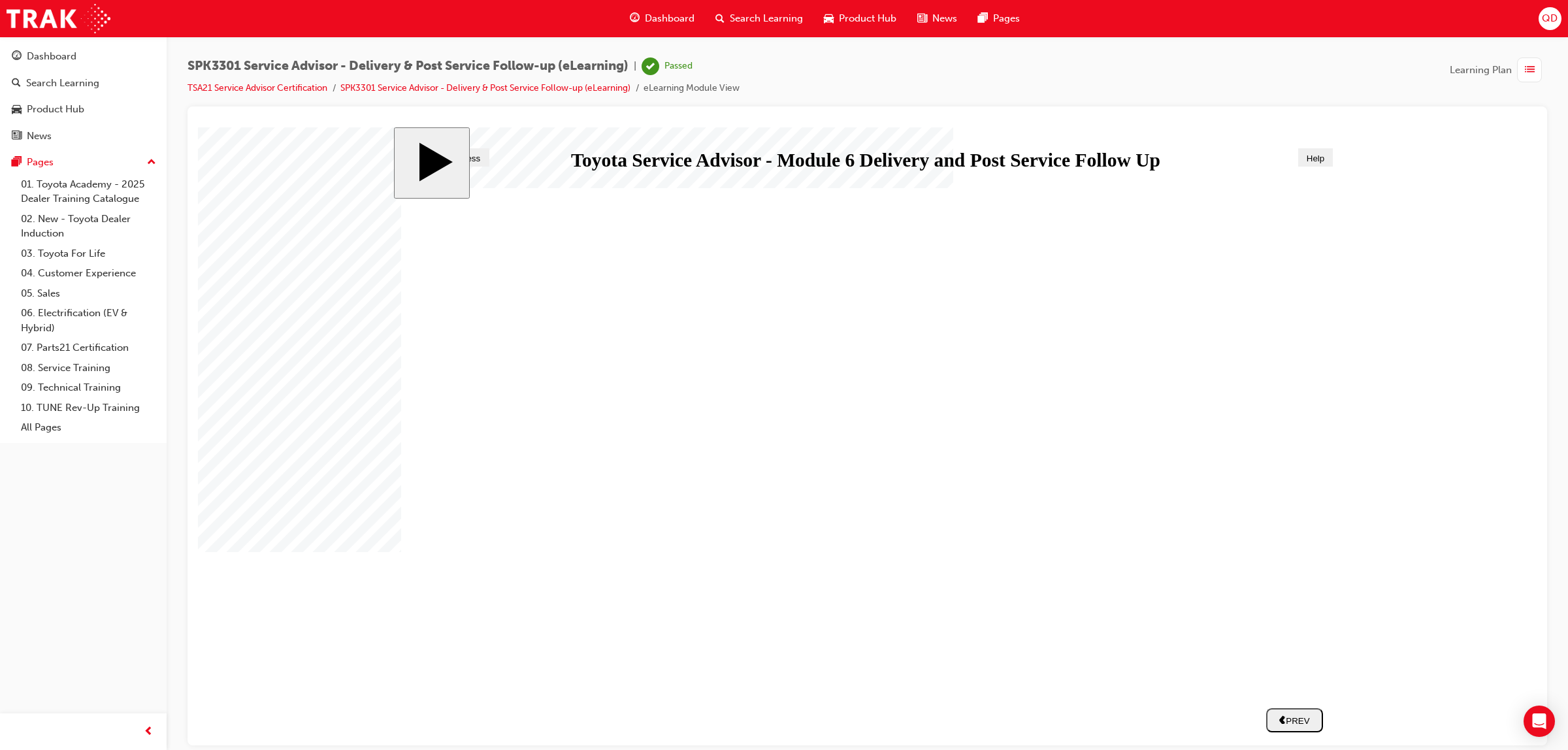
click at [537, 93] on li "SPK3301 Service Advisor - Delivery & Post Service Follow-up (eLearning)" at bounding box center [492, 88] width 303 height 15
click at [536, 93] on link "SPK3301 Service Advisor - Delivery & Post Service Follow-up (eLearning)" at bounding box center [485, 88] width 290 height 11
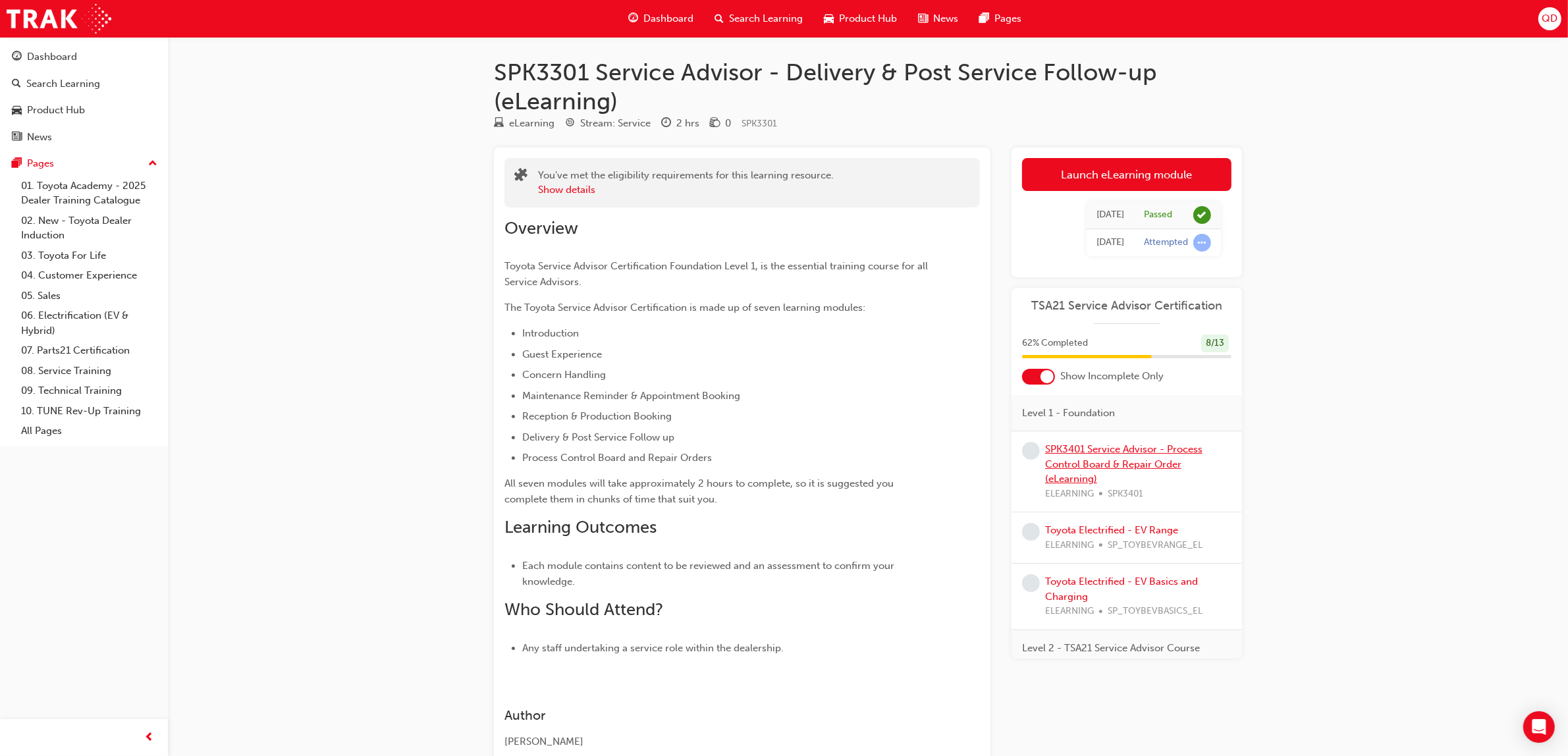
click at [1101, 461] on link "SPK3401 Service Advisor - Process Control Board & Repair Order (eLearning)" at bounding box center [1124, 464] width 157 height 42
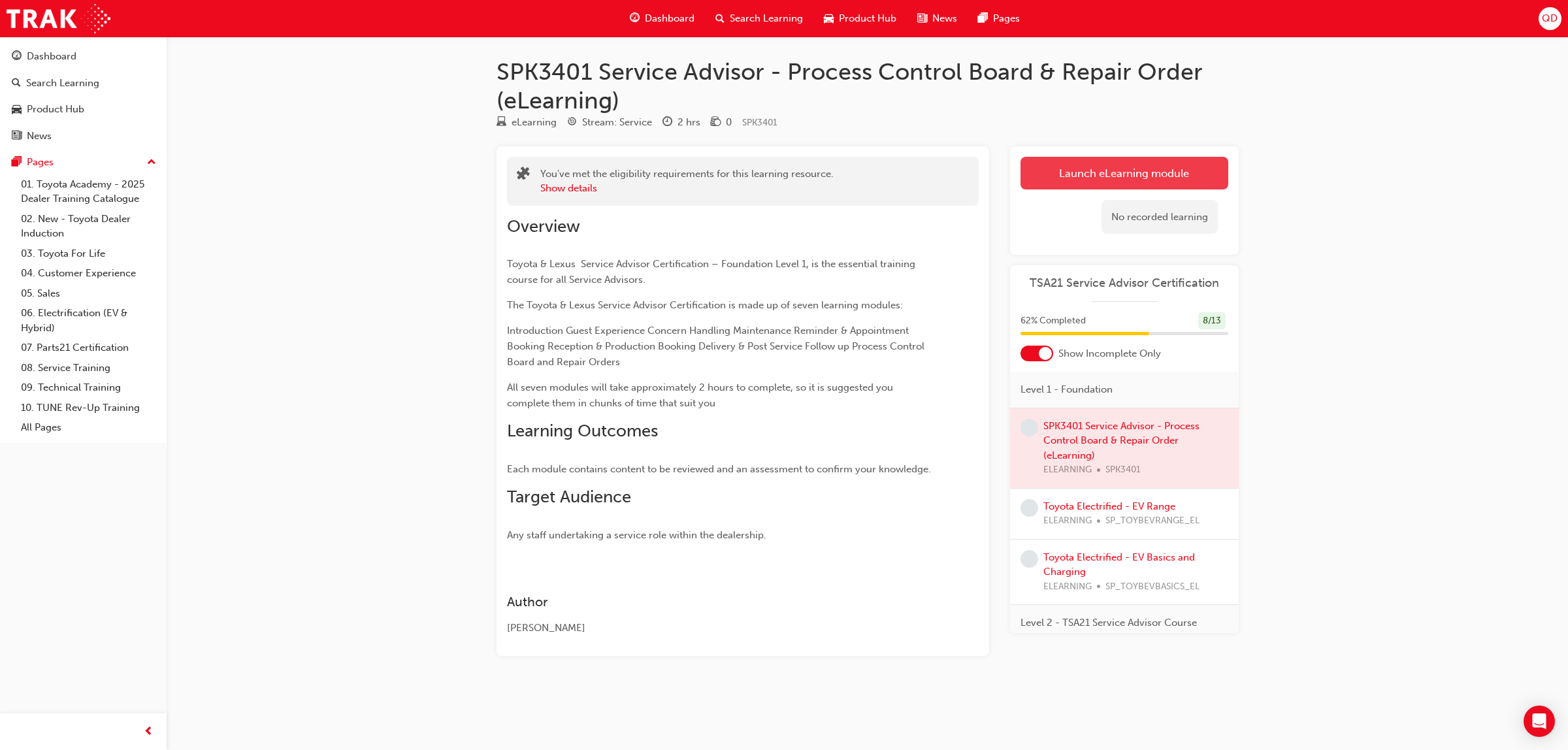
click at [1109, 168] on link "Launch eLearning module" at bounding box center [1125, 173] width 208 height 33
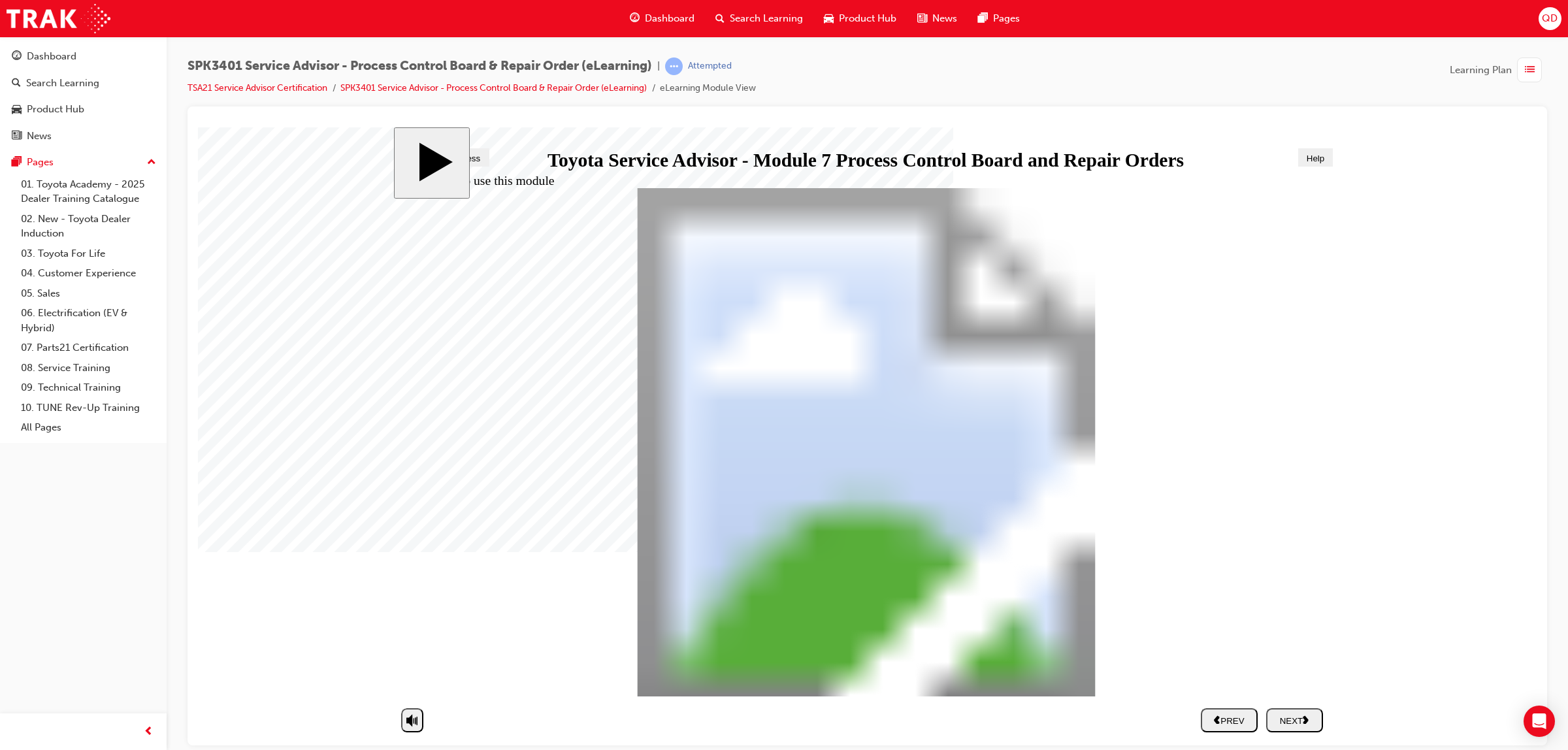
click at [1308, 719] on use "next" at bounding box center [1305, 720] width 6 height 9
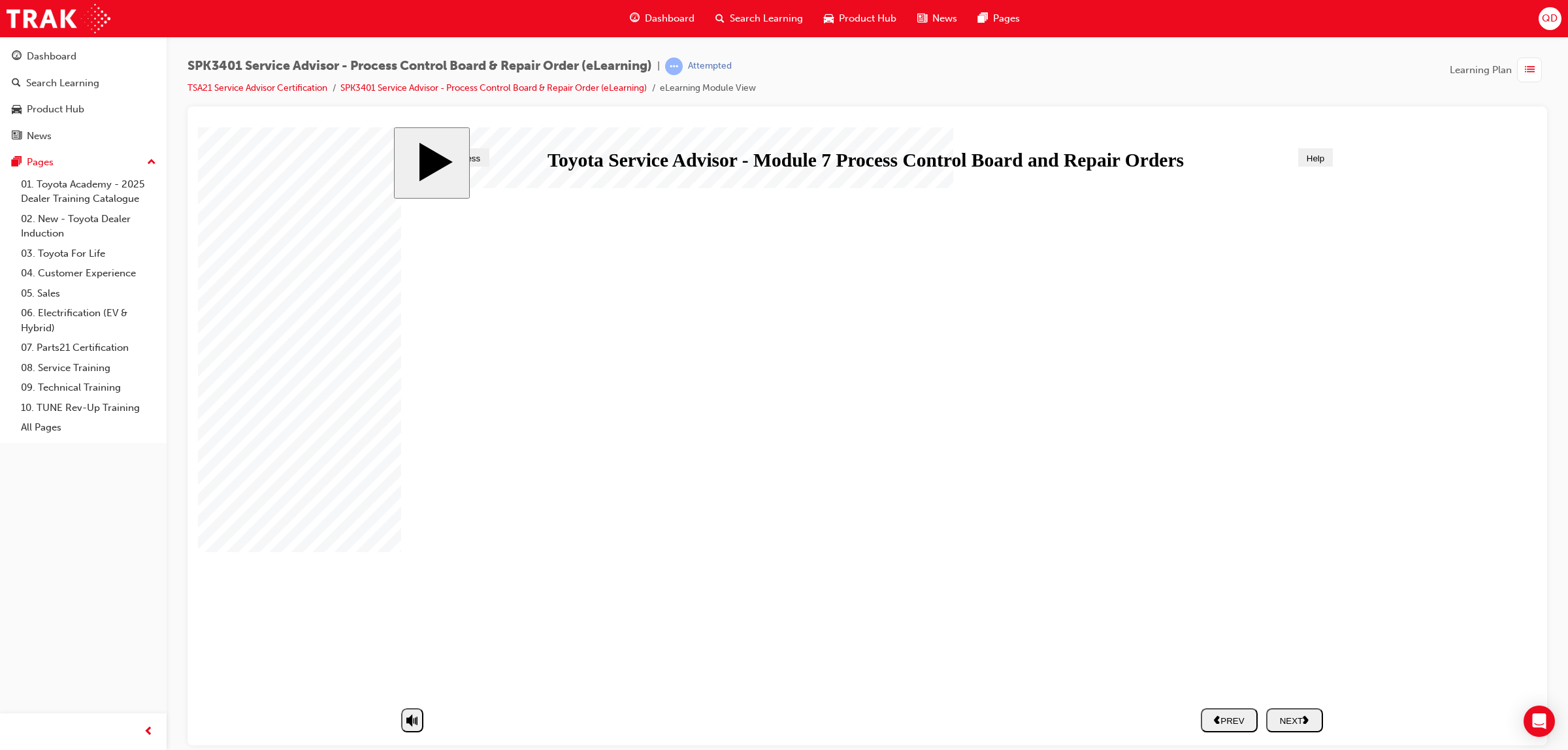
click at [1277, 709] on button "NEXT" at bounding box center [1295, 719] width 57 height 24
click at [1294, 714] on div "NEXT" at bounding box center [1294, 719] width 46 height 11
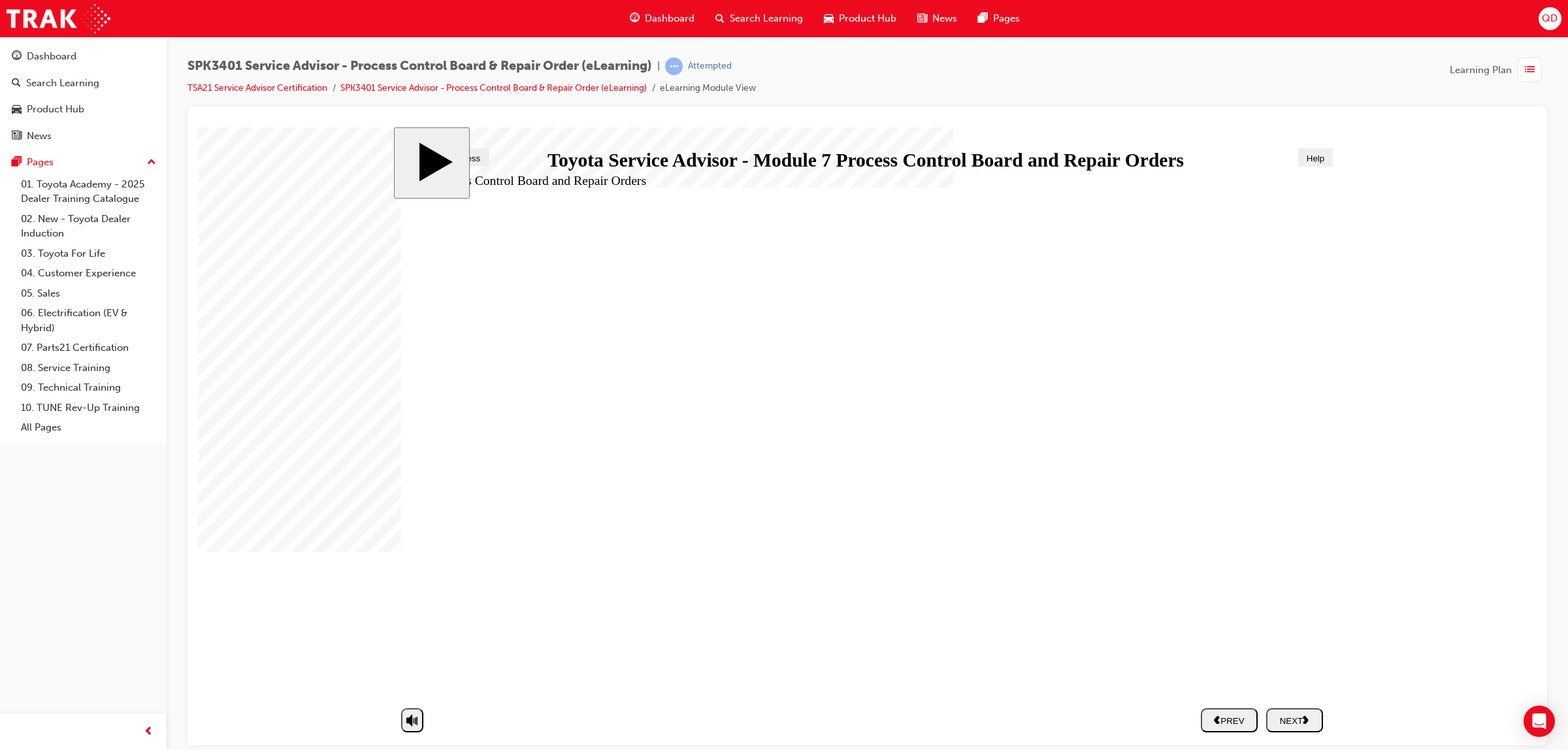
click at [1295, 721] on div "NEXT" at bounding box center [1294, 719] width 46 height 11
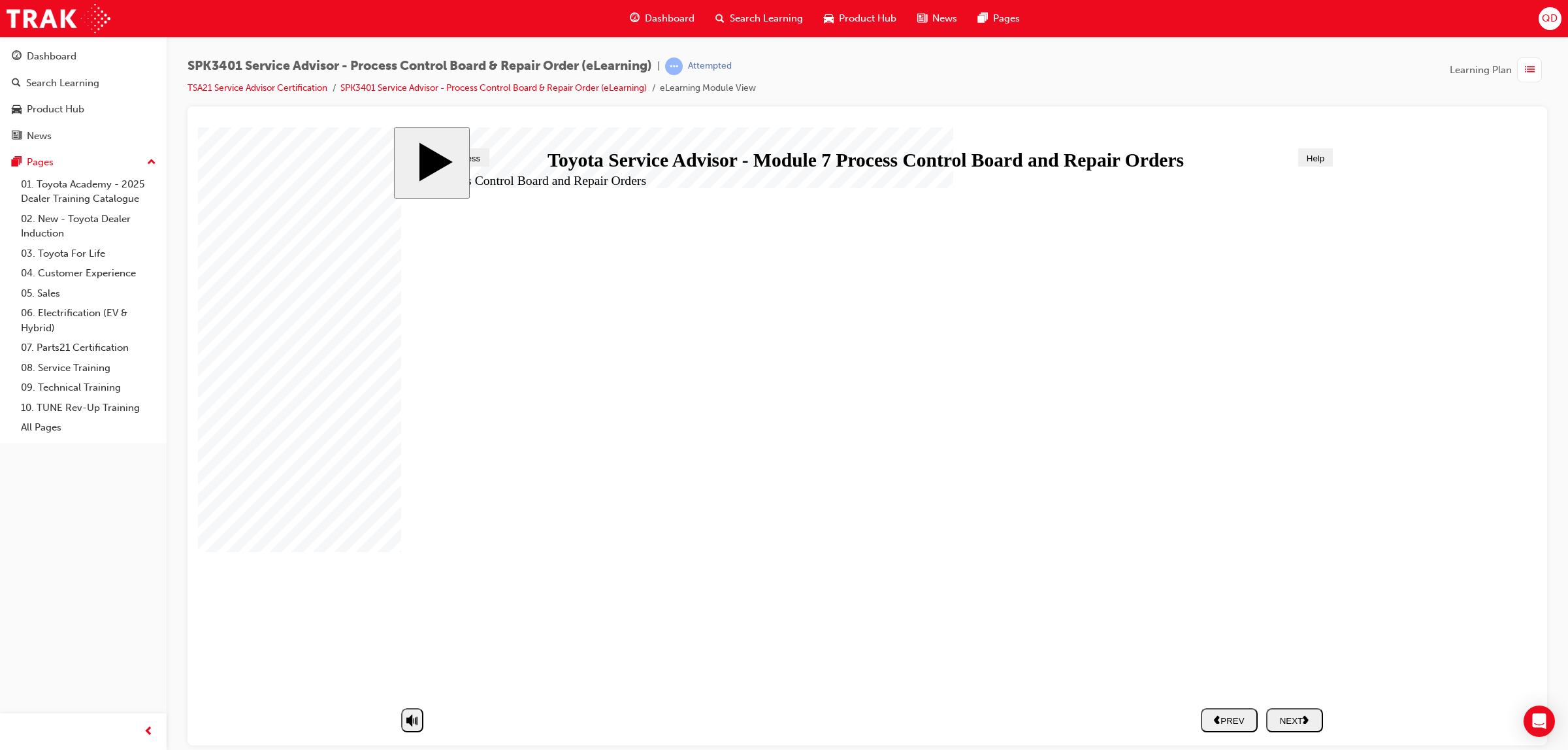
click at [1292, 714] on div "NEXT" at bounding box center [1294, 719] width 46 height 11
click at [1293, 722] on div "NEXT" at bounding box center [1294, 719] width 46 height 11
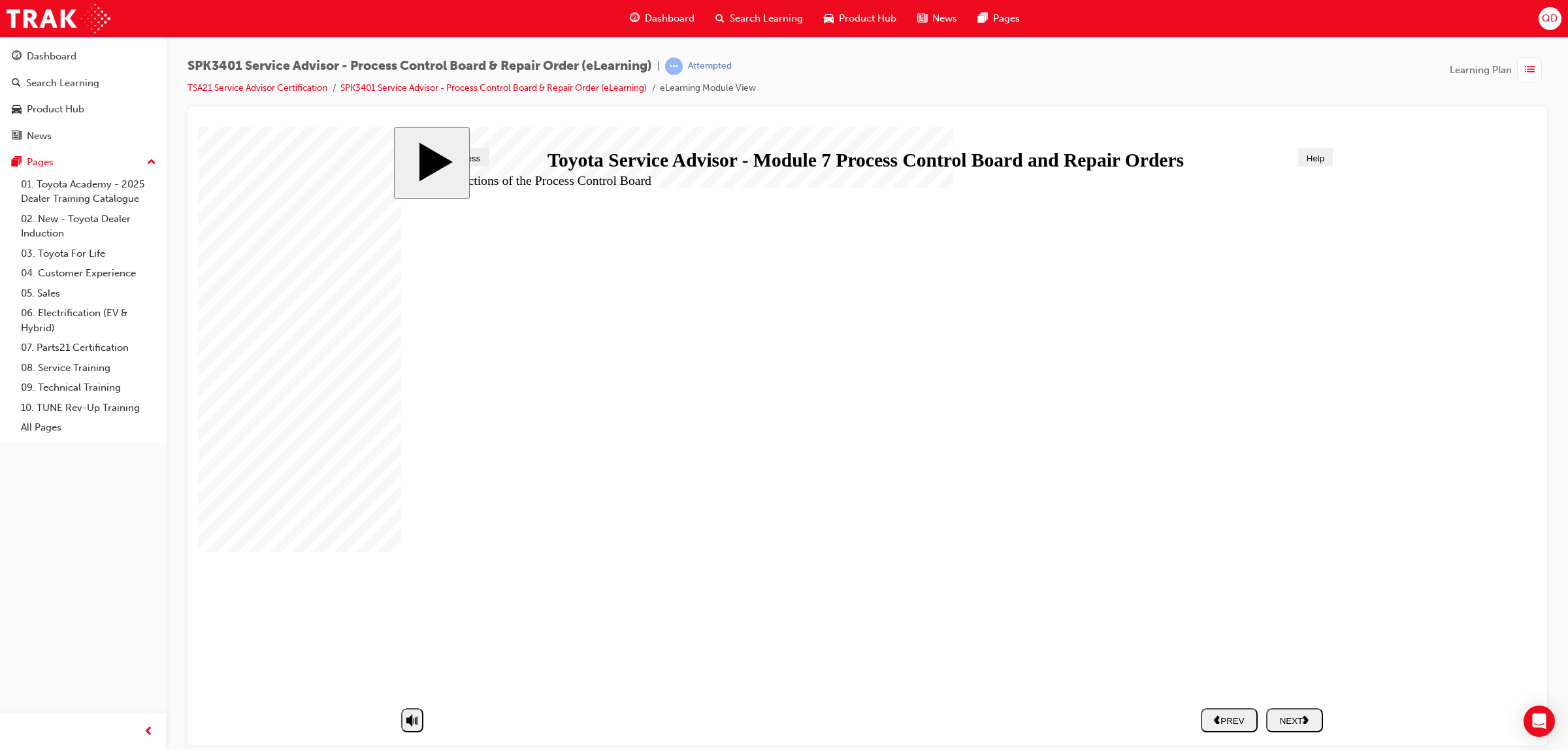
click at [1293, 716] on div "NEXT" at bounding box center [1294, 719] width 46 height 11
drag, startPoint x: 615, startPoint y: 417, endPoint x: 1042, endPoint y: 600, distance: 464.6
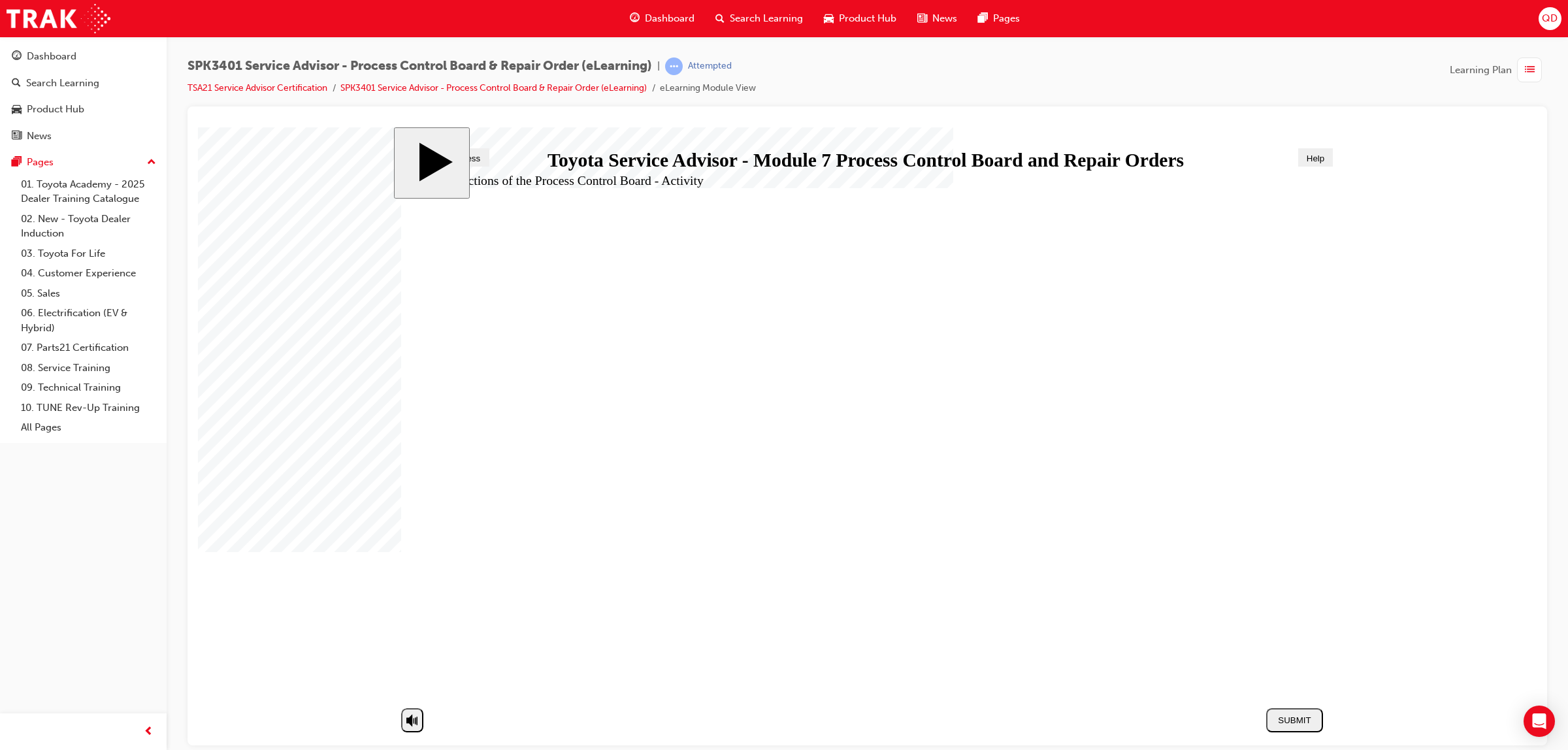
drag, startPoint x: 569, startPoint y: 594, endPoint x: 1023, endPoint y: 639, distance: 456.2
drag, startPoint x: 567, startPoint y: 525, endPoint x: 1049, endPoint y: 366, distance: 507.5
drag, startPoint x: 596, startPoint y: 529, endPoint x: 1063, endPoint y: 426, distance: 478.2
drag, startPoint x: 588, startPoint y: 490, endPoint x: 1033, endPoint y: 374, distance: 459.9
drag, startPoint x: 565, startPoint y: 450, endPoint x: 1023, endPoint y: 408, distance: 459.9
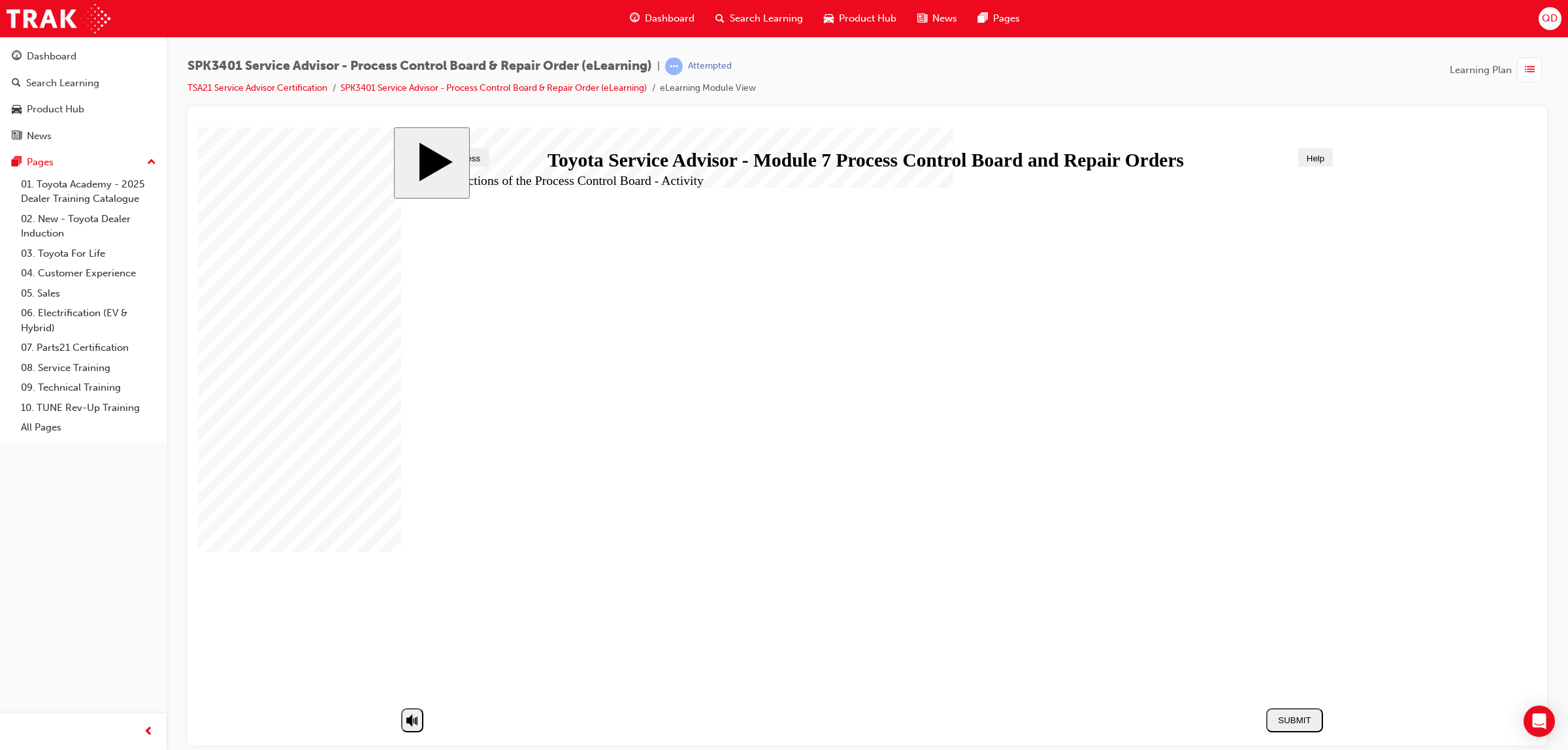
drag, startPoint x: 600, startPoint y: 457, endPoint x: 1043, endPoint y: 456, distance: 443.0
drag, startPoint x: 613, startPoint y: 522, endPoint x: 592, endPoint y: 522, distance: 21.0
drag, startPoint x: 599, startPoint y: 554, endPoint x: 1029, endPoint y: 457, distance: 440.8
drag, startPoint x: 758, startPoint y: 503, endPoint x: 1008, endPoint y: 537, distance: 252.3
drag, startPoint x: 569, startPoint y: 635, endPoint x: 1038, endPoint y: 552, distance: 476.3
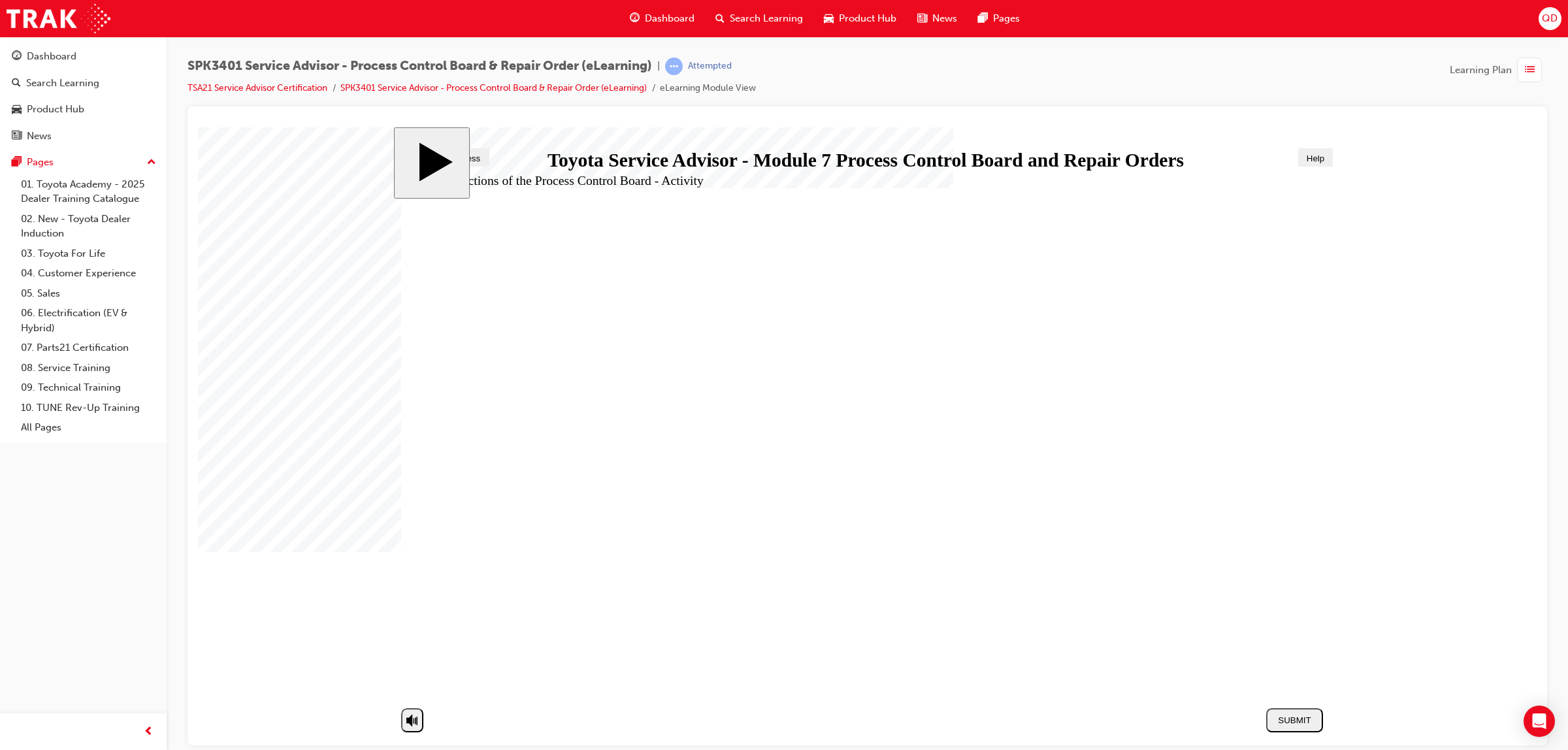
click at [1292, 718] on div "SUBMIT" at bounding box center [1294, 719] width 46 height 10
click at [1307, 714] on icon "next" at bounding box center [1305, 718] width 6 height 9
click at [1299, 737] on nav "SUBMIT NEXT PREV" at bounding box center [1258, 719] width 131 height 37
click at [1304, 727] on button "NEXT" at bounding box center [1295, 719] width 57 height 24
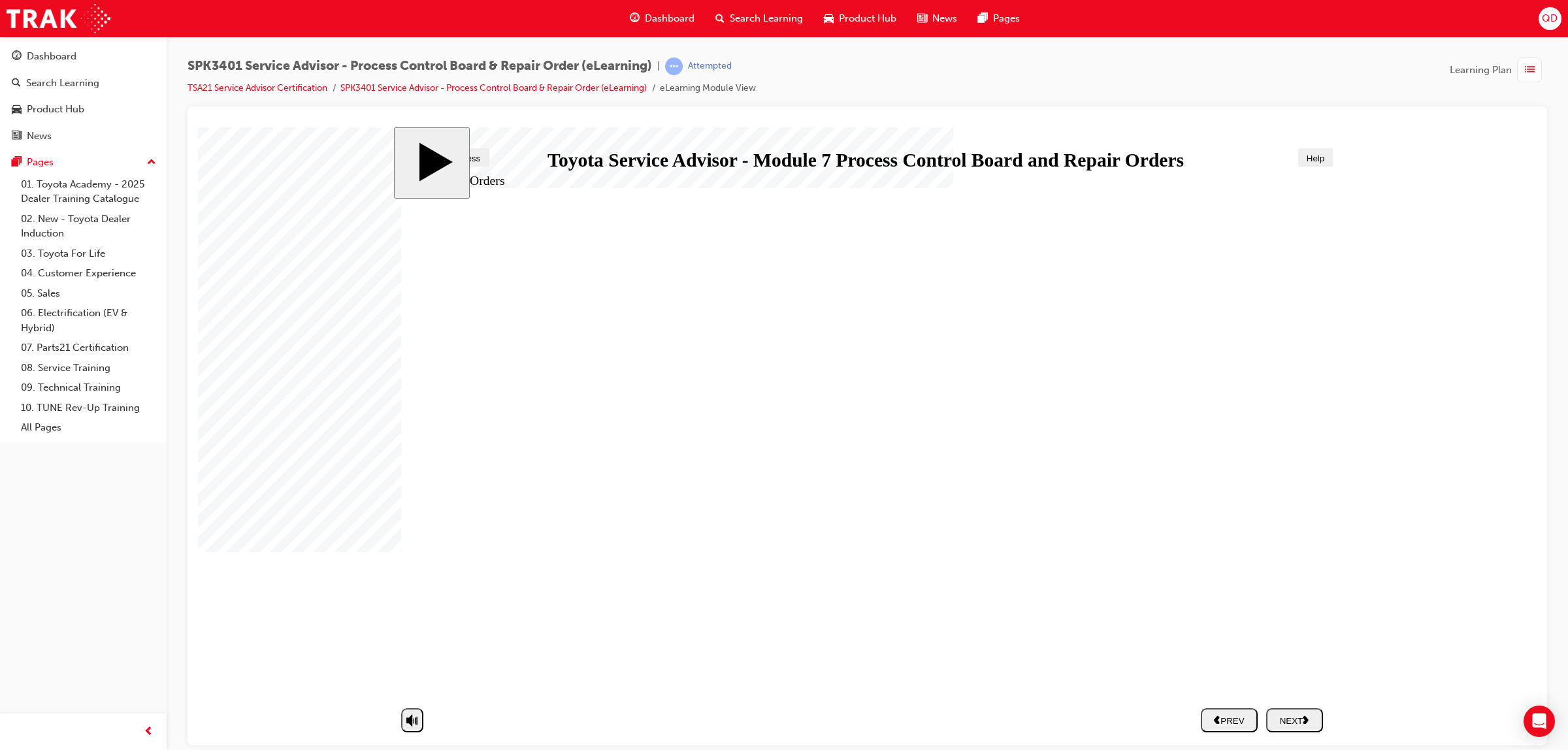
click at [1302, 719] on div "NEXT" at bounding box center [1294, 719] width 46 height 11
click at [1294, 718] on div "NEXT" at bounding box center [1294, 719] width 46 height 11
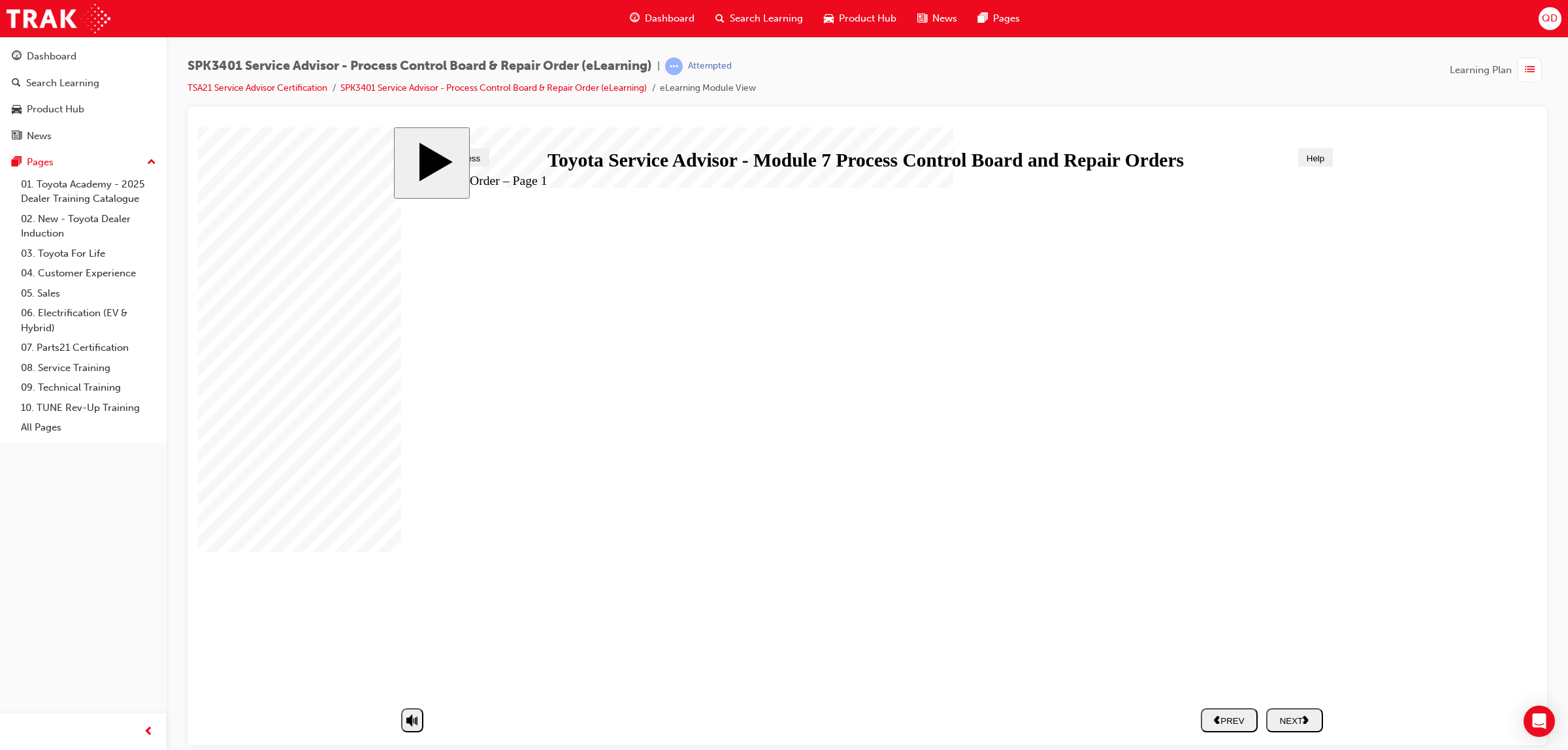
click at [1293, 727] on button "NEXT" at bounding box center [1295, 719] width 57 height 24
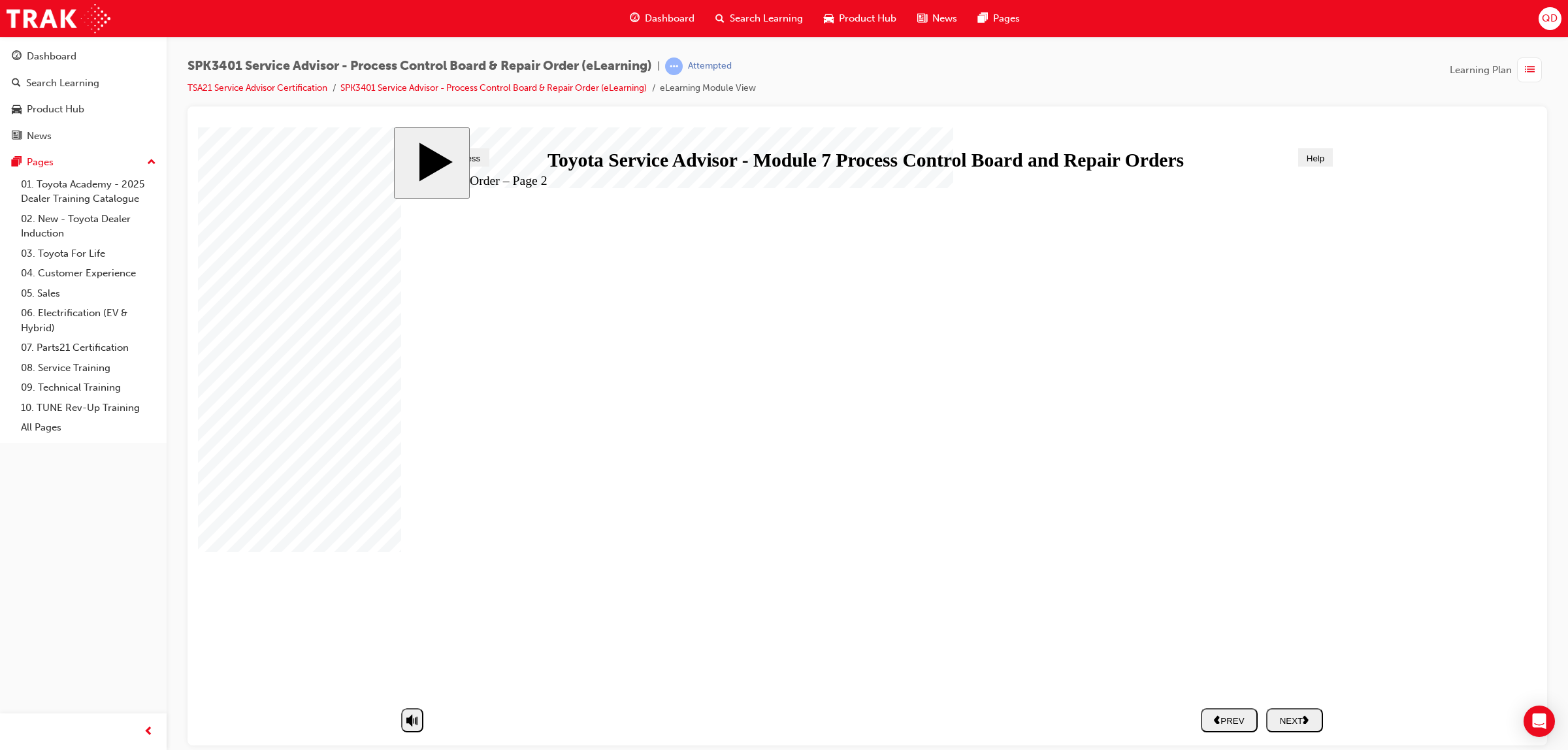
click at [1287, 722] on div "NEXT" at bounding box center [1294, 719] width 46 height 11
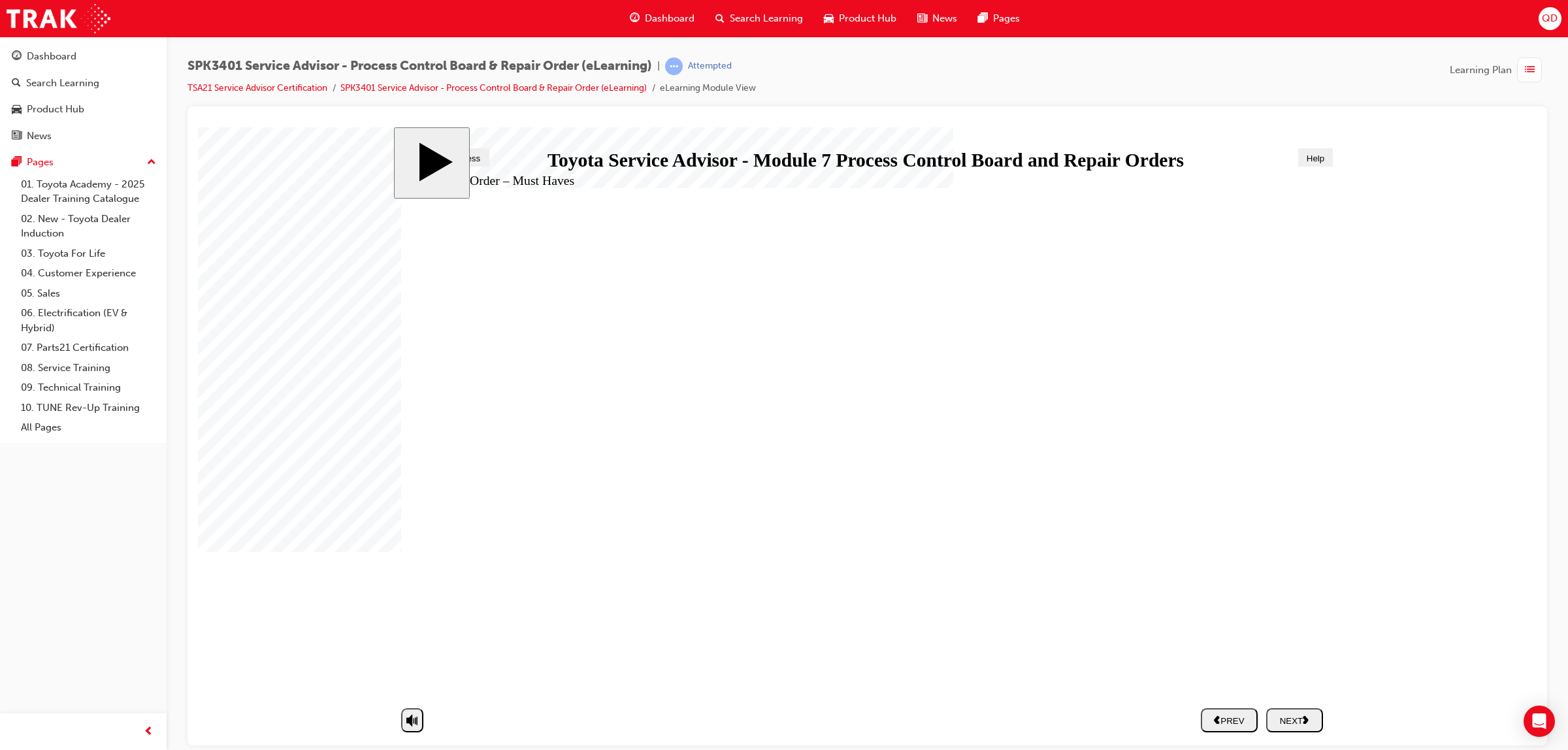
click at [1298, 712] on button "NEXT" at bounding box center [1295, 719] width 57 height 24
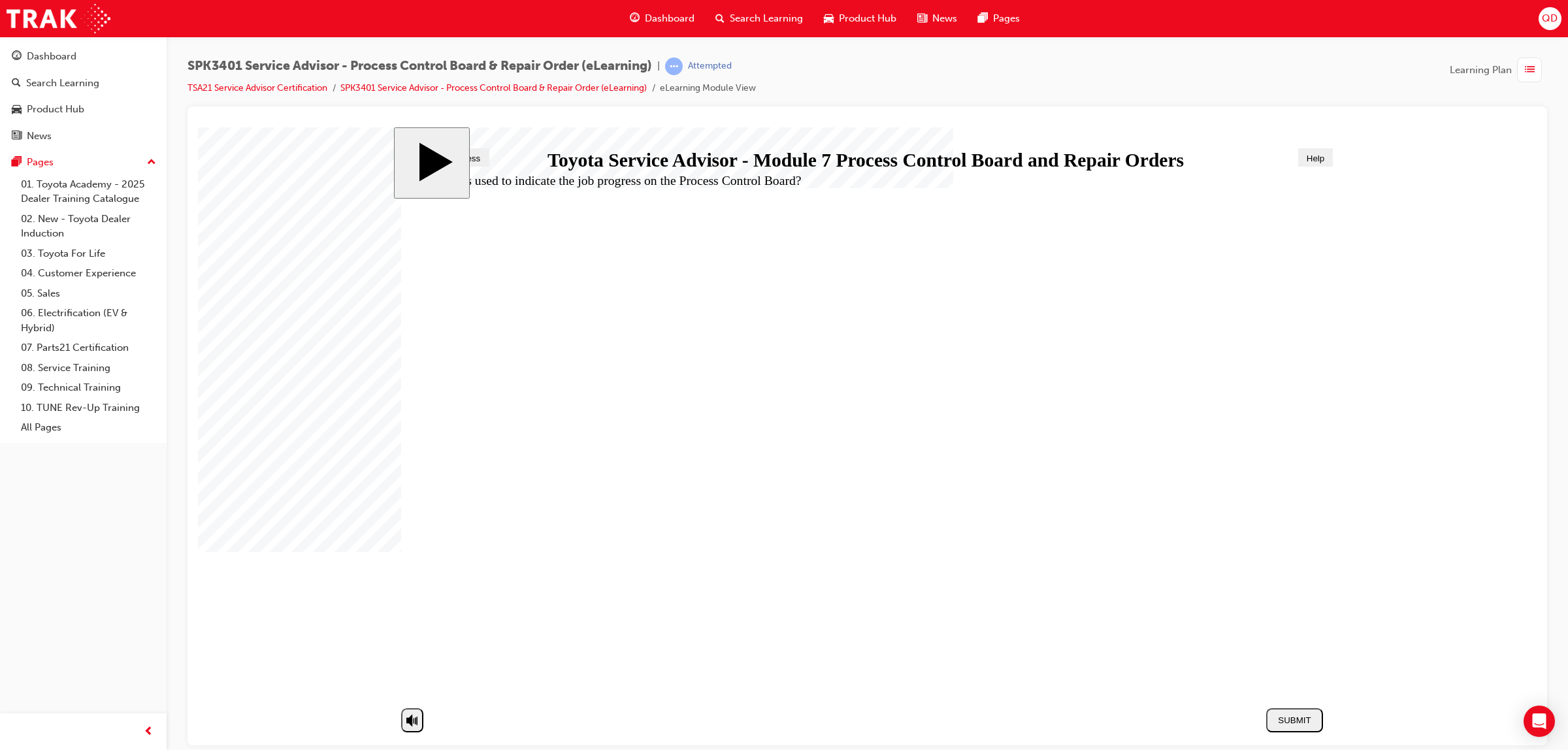
radio input "true"
drag, startPoint x: 1292, startPoint y: 718, endPoint x: 1266, endPoint y: 701, distance: 31.1
click at [1292, 718] on div "SUBMIT" at bounding box center [1294, 719] width 46 height 10
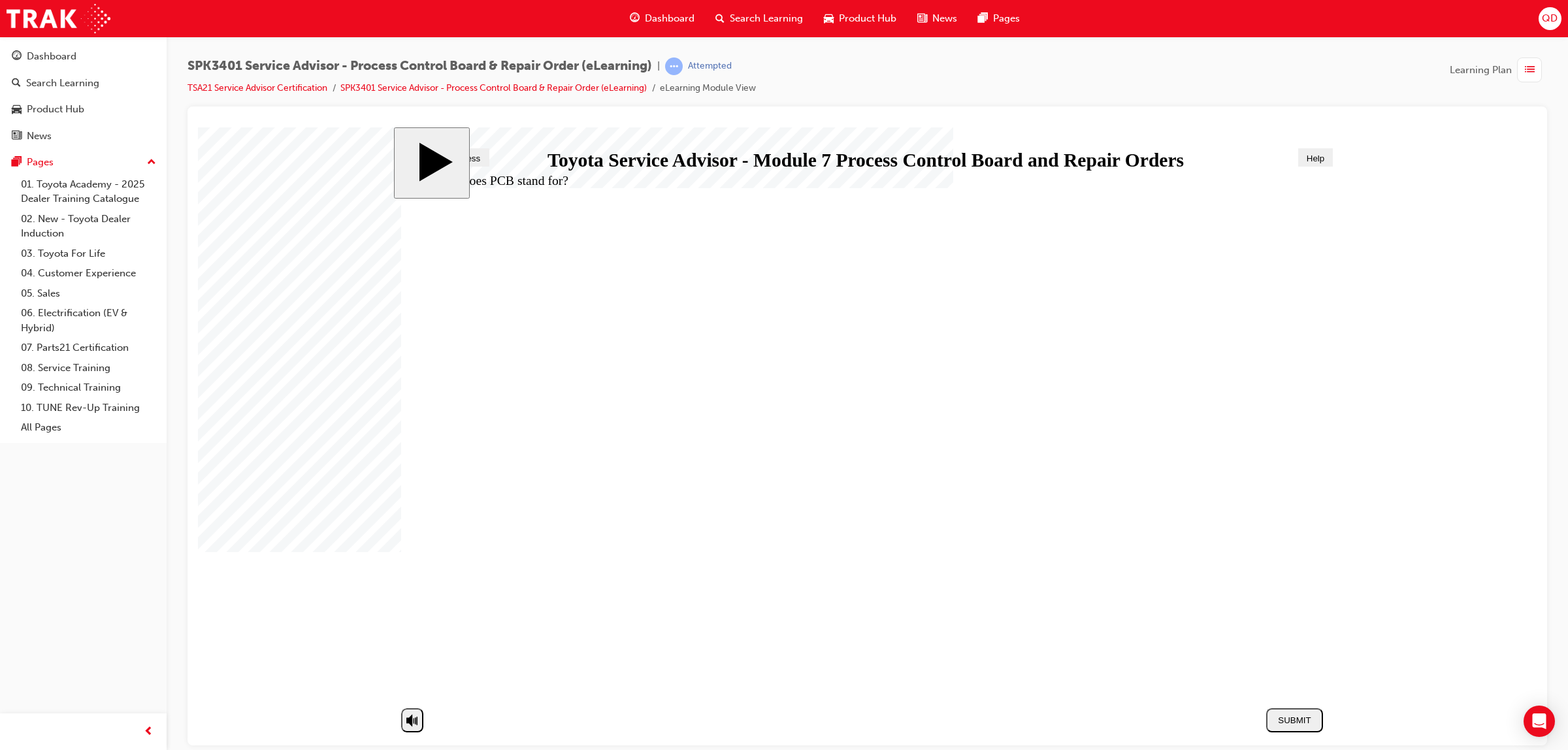
radio input "false"
radio input "true"
click at [1288, 734] on nav "SUBMIT NEXT PREV" at bounding box center [1291, 719] width 65 height 37
click at [1289, 731] on button "SUBMIT" at bounding box center [1295, 719] width 57 height 24
drag, startPoint x: 775, startPoint y: 606, endPoint x: 762, endPoint y: 623, distance: 21.4
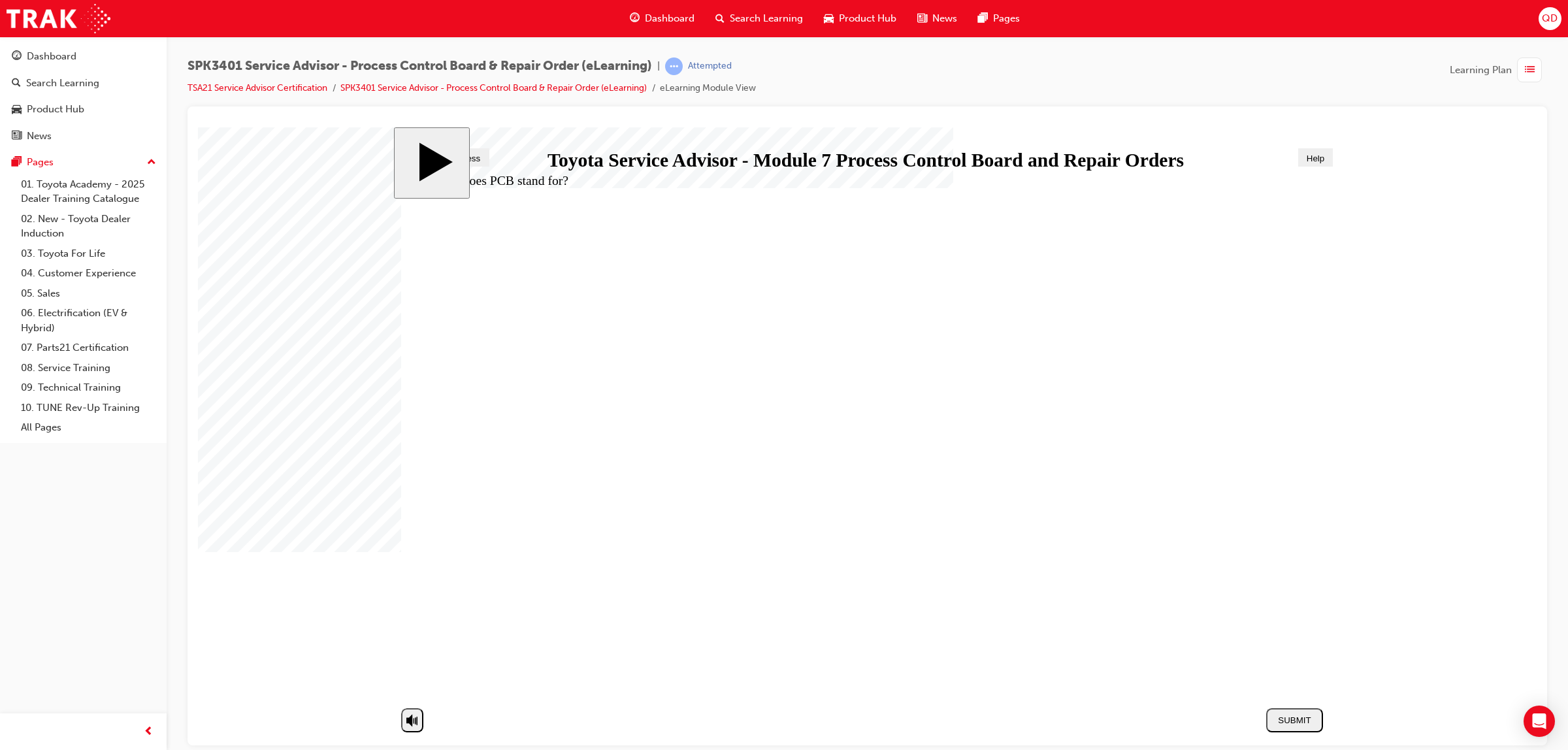
radio input "true"
click at [1285, 718] on div "SUBMIT" at bounding box center [1294, 719] width 46 height 10
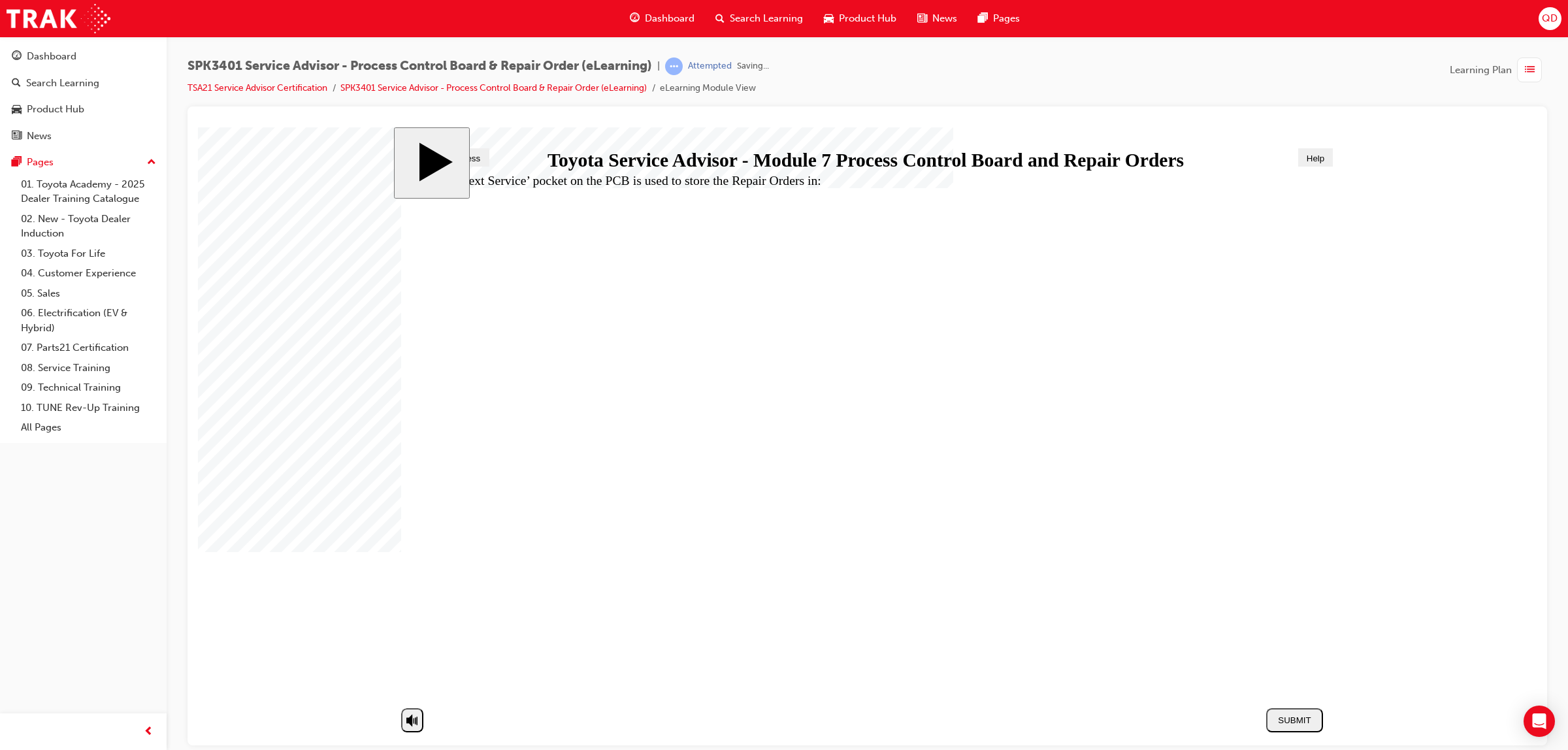
radio input "true"
click at [1302, 724] on div "SUBMIT" at bounding box center [1294, 719] width 46 height 10
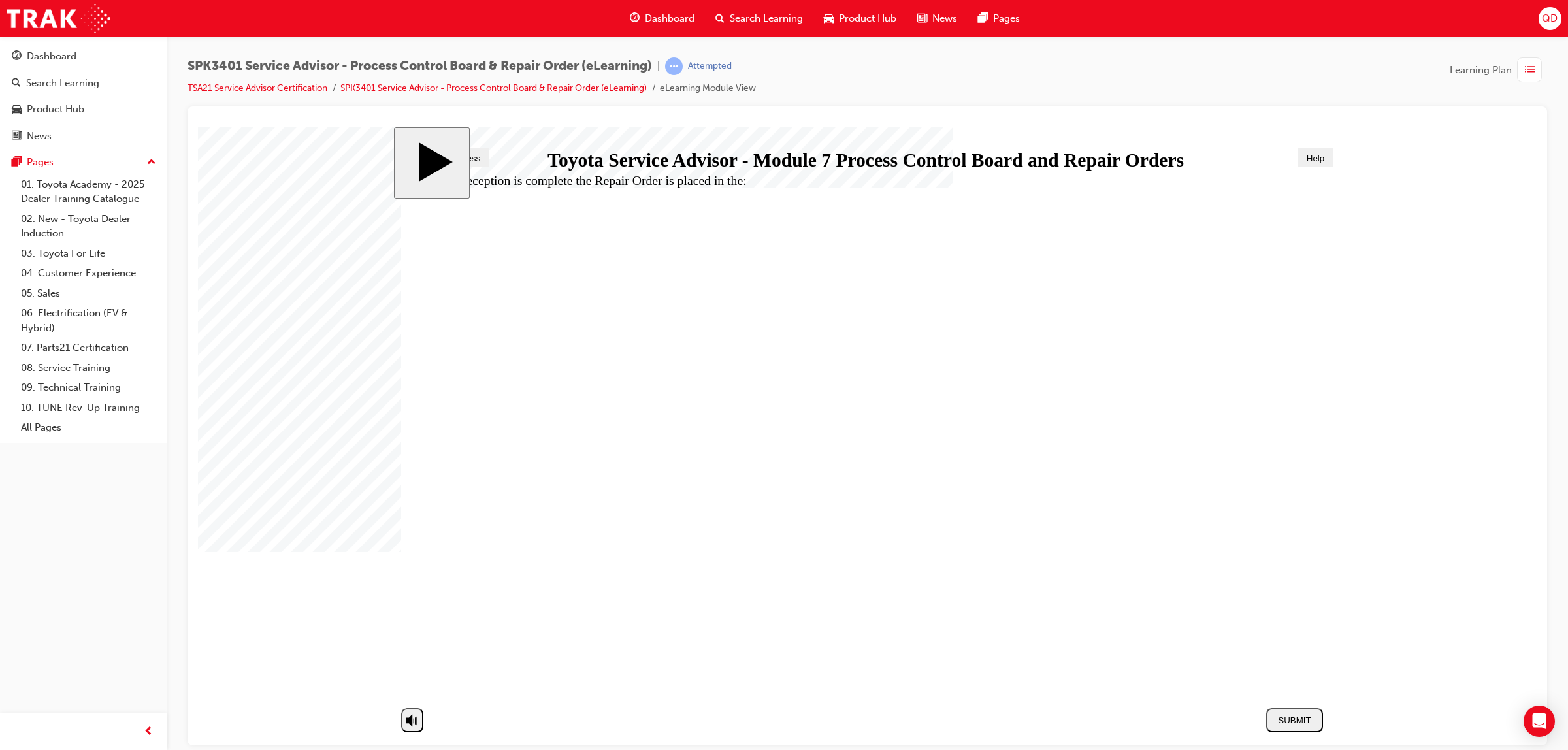
radio input "true"
click at [1283, 721] on div "SUBMIT" at bounding box center [1294, 719] width 46 height 10
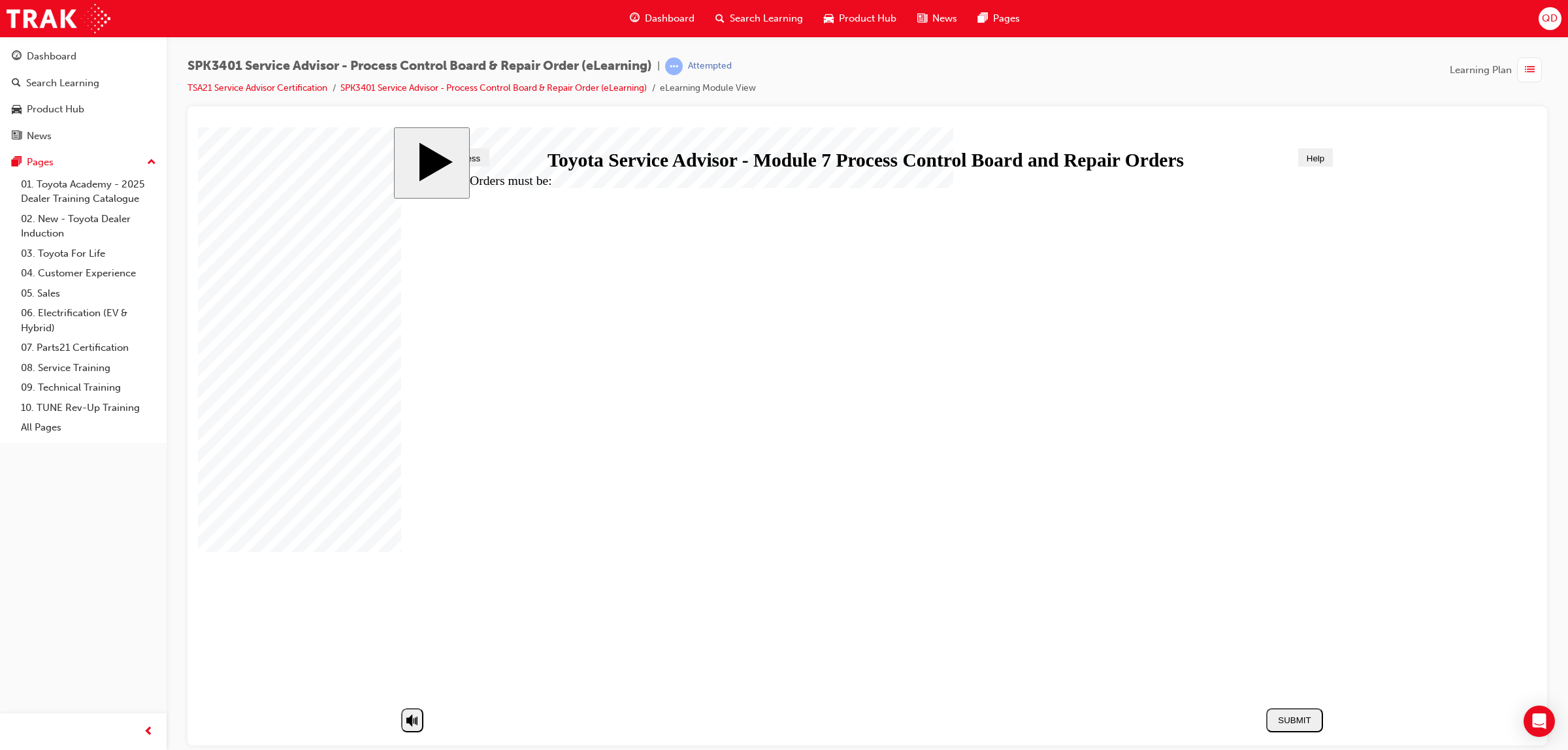
radio input "true"
click at [1305, 719] on div "SUBMIT" at bounding box center [1294, 719] width 46 height 10
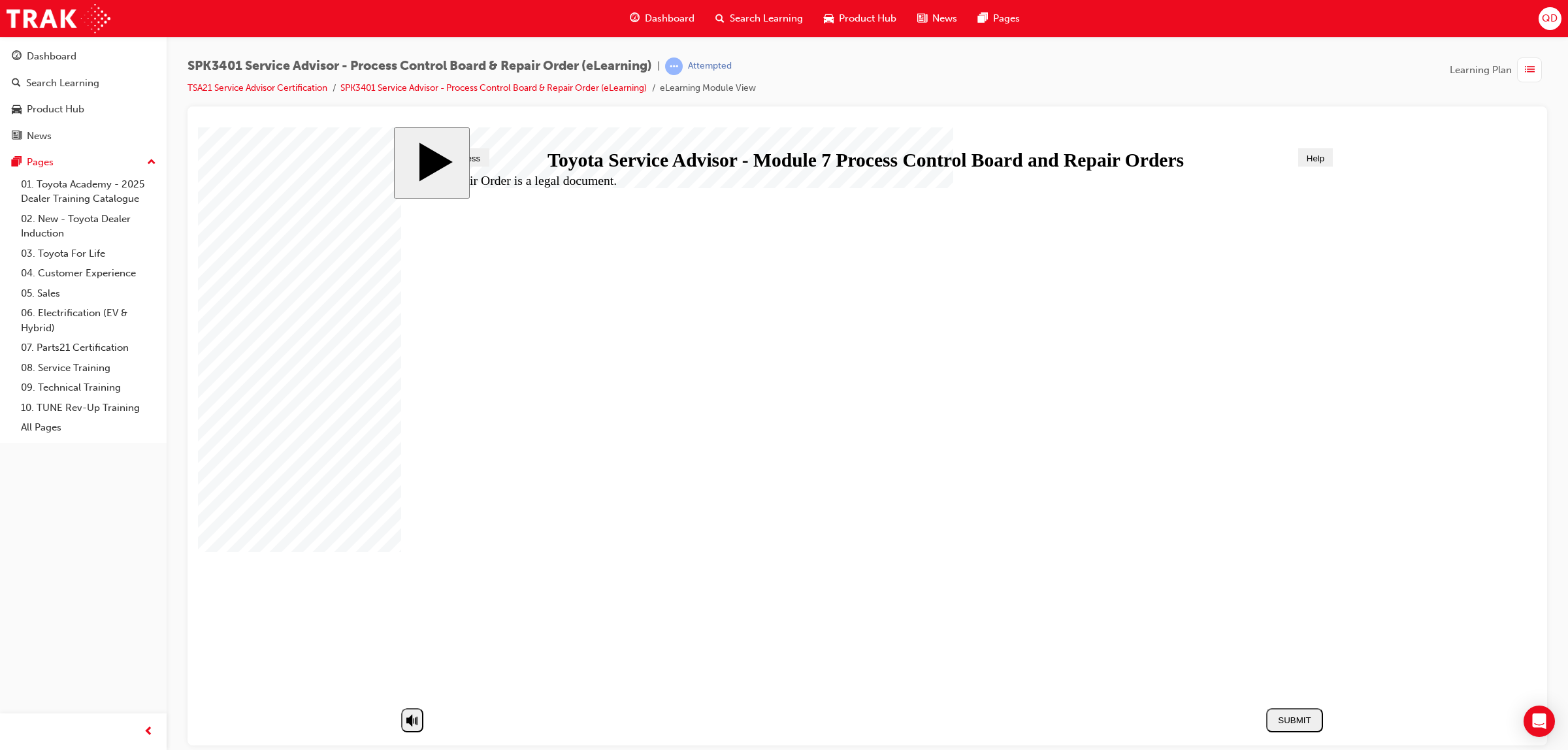
radio input "true"
click at [1285, 727] on button "SUBMIT" at bounding box center [1295, 719] width 57 height 24
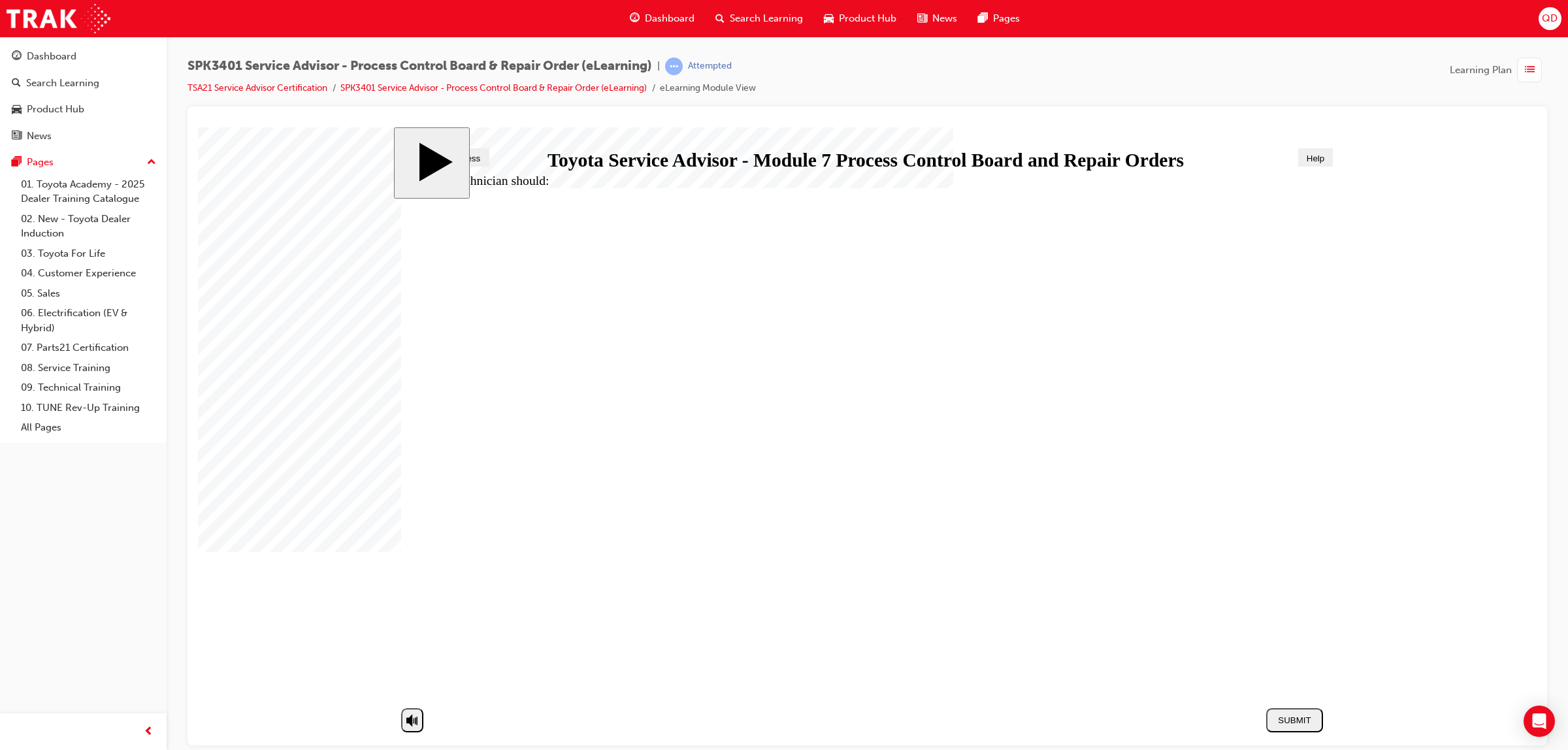
radio input "true"
click at [1283, 717] on div "SUBMIT" at bounding box center [1294, 719] width 46 height 10
radio input "true"
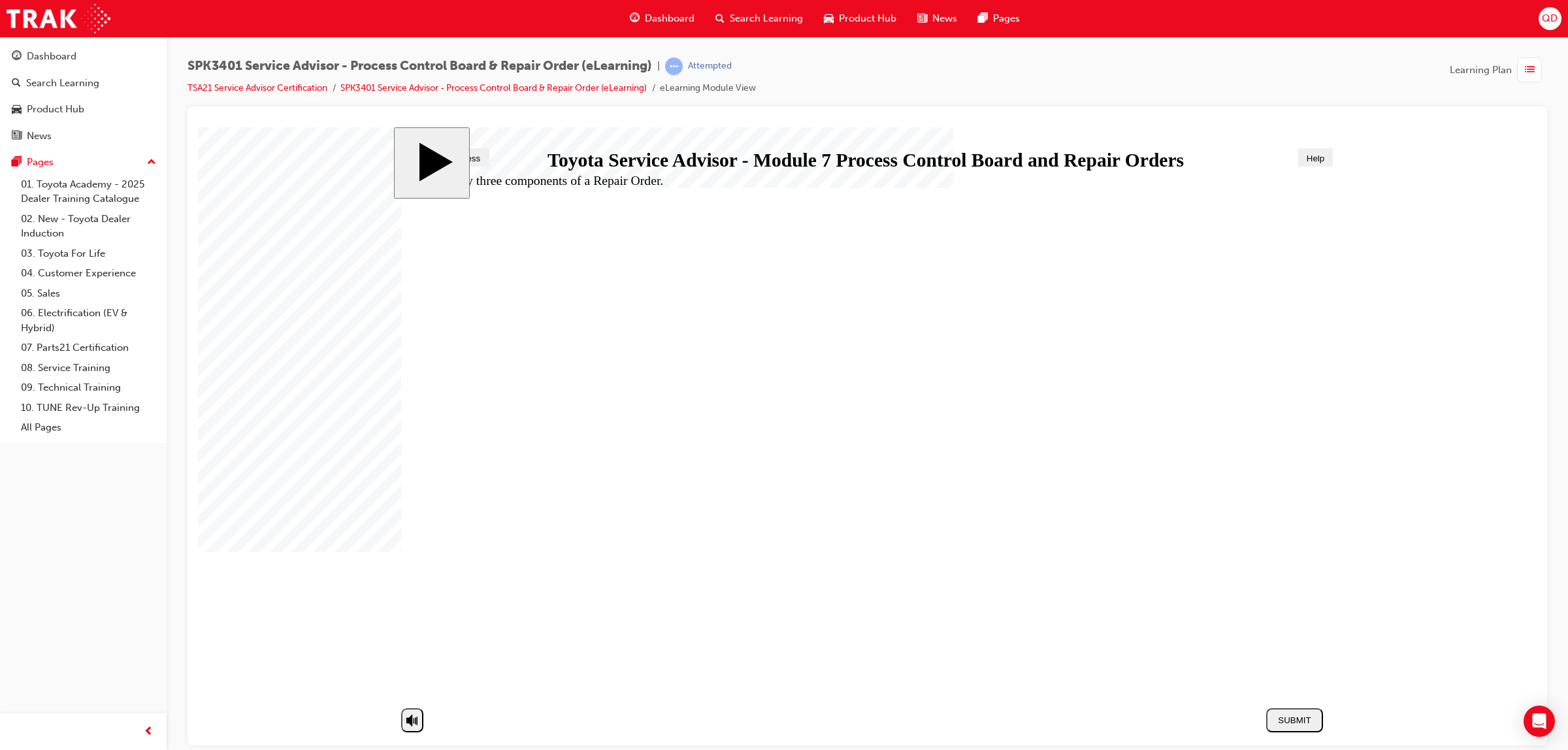
click at [1294, 722] on div "SUBMIT" at bounding box center [1294, 719] width 46 height 10
radio input "true"
click at [1266, 718] on button "SUBMIT" at bounding box center [1295, 719] width 57 height 24
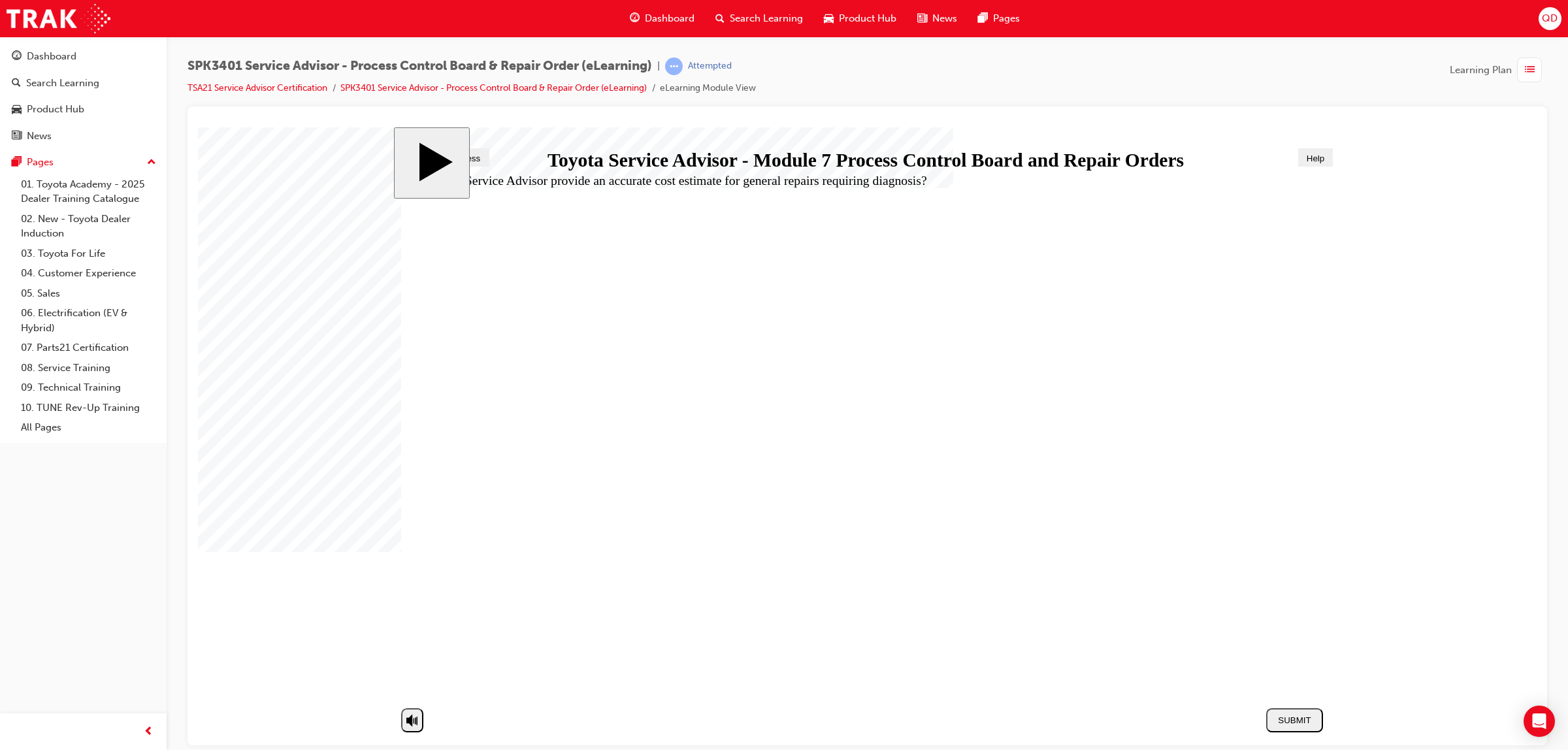
click at [612, 82] on li "SPK3401 Service Advisor - Process Control Board & Repair Order (eLearning)" at bounding box center [500, 88] width 320 height 15
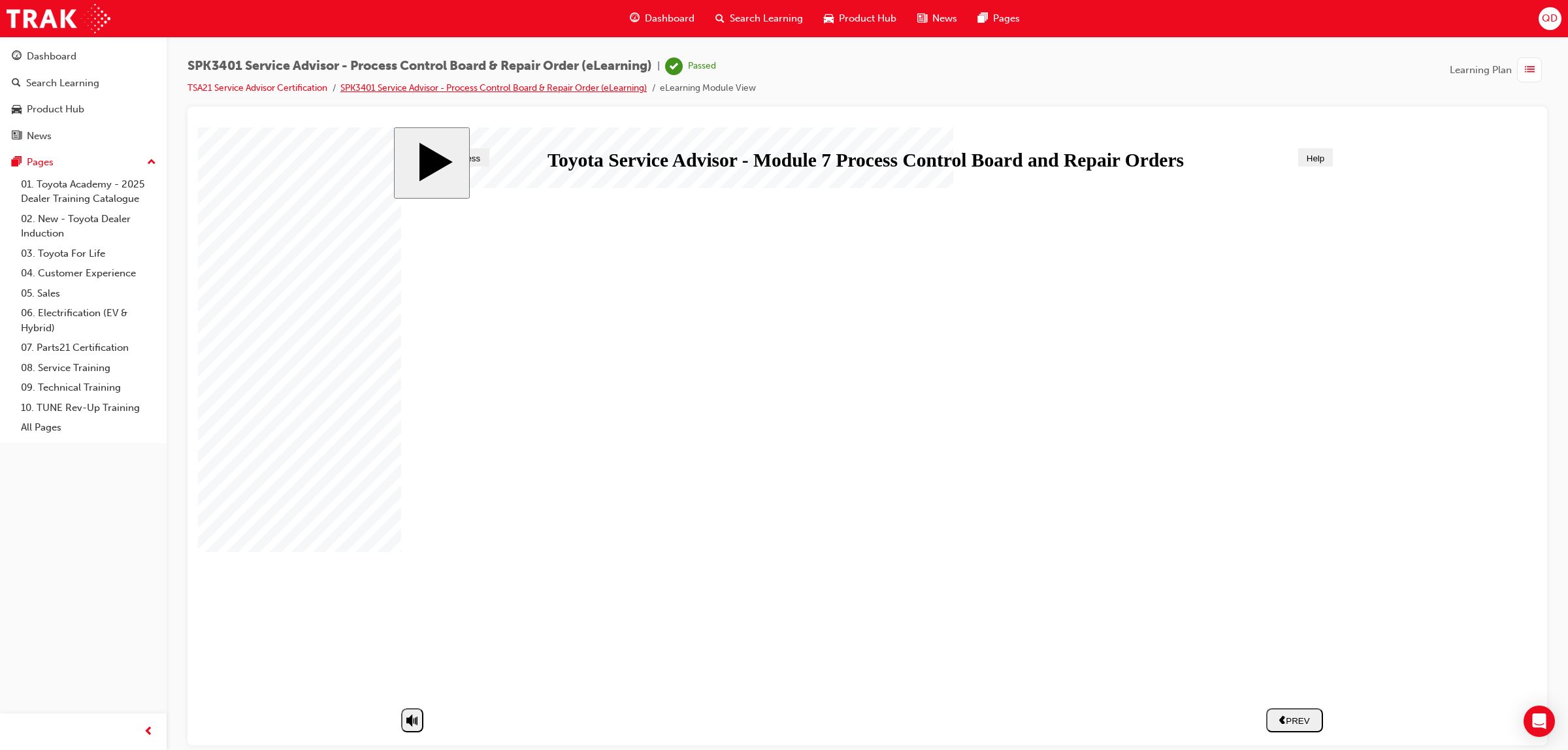
click at [621, 90] on link "SPK3401 Service Advisor - Process Control Board & Repair Order (eLearning)" at bounding box center [493, 88] width 306 height 11
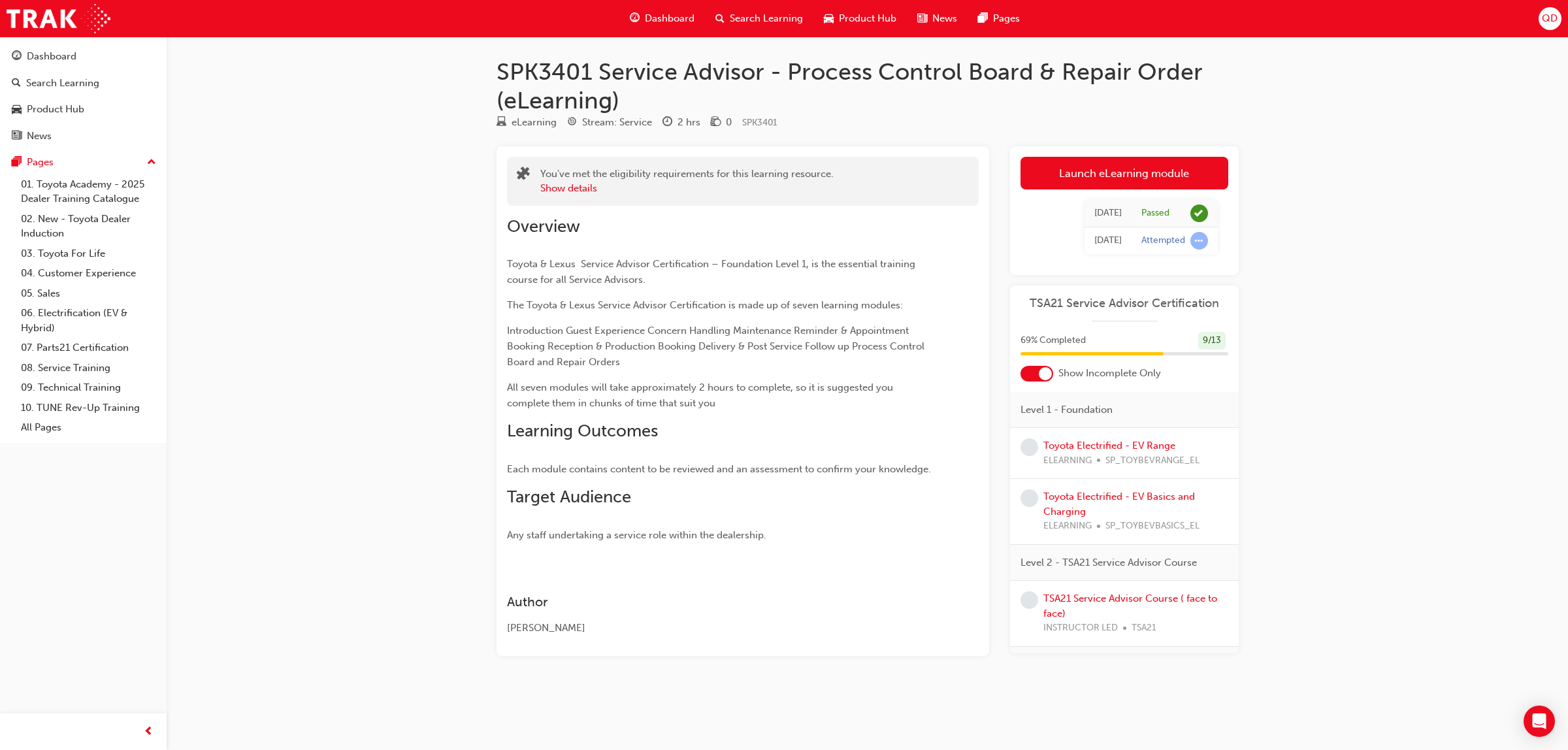
click at [687, 30] on div "Dashboard" at bounding box center [662, 19] width 85 height 27
